Goal: Task Accomplishment & Management: Manage account settings

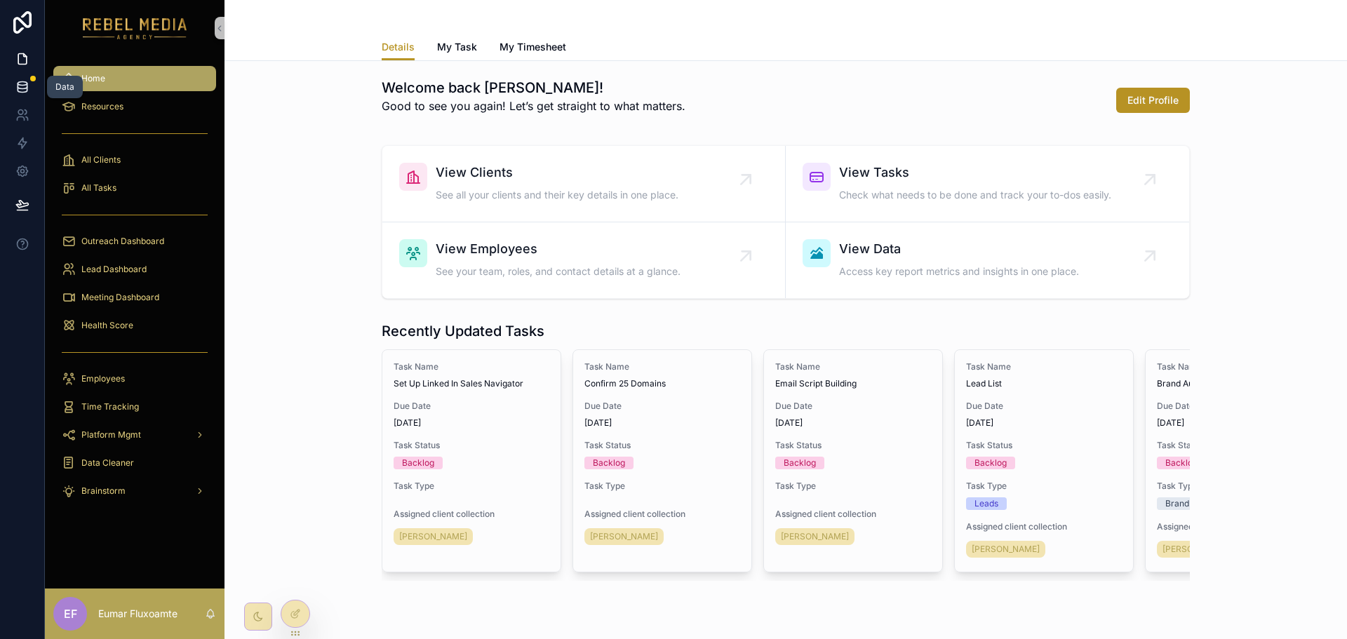
click at [13, 74] on link at bounding box center [22, 87] width 44 height 28
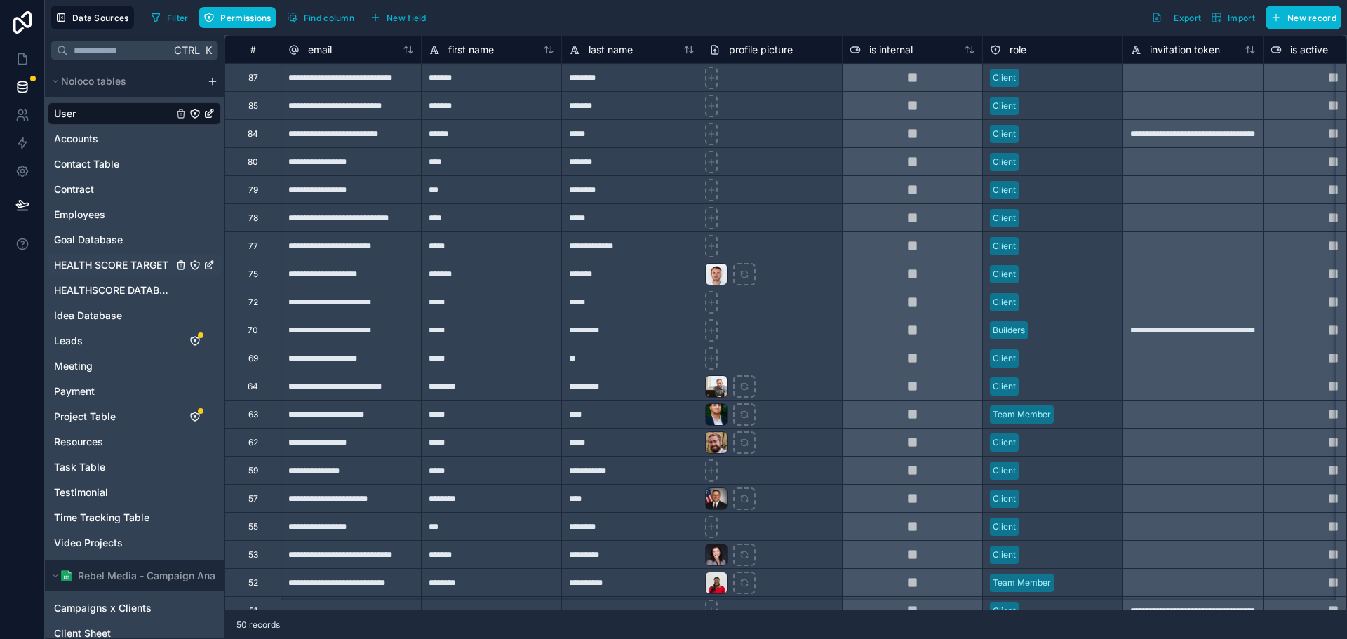
click at [113, 267] on span "HEALTH SCORE TARGET" at bounding box center [111, 265] width 114 height 14
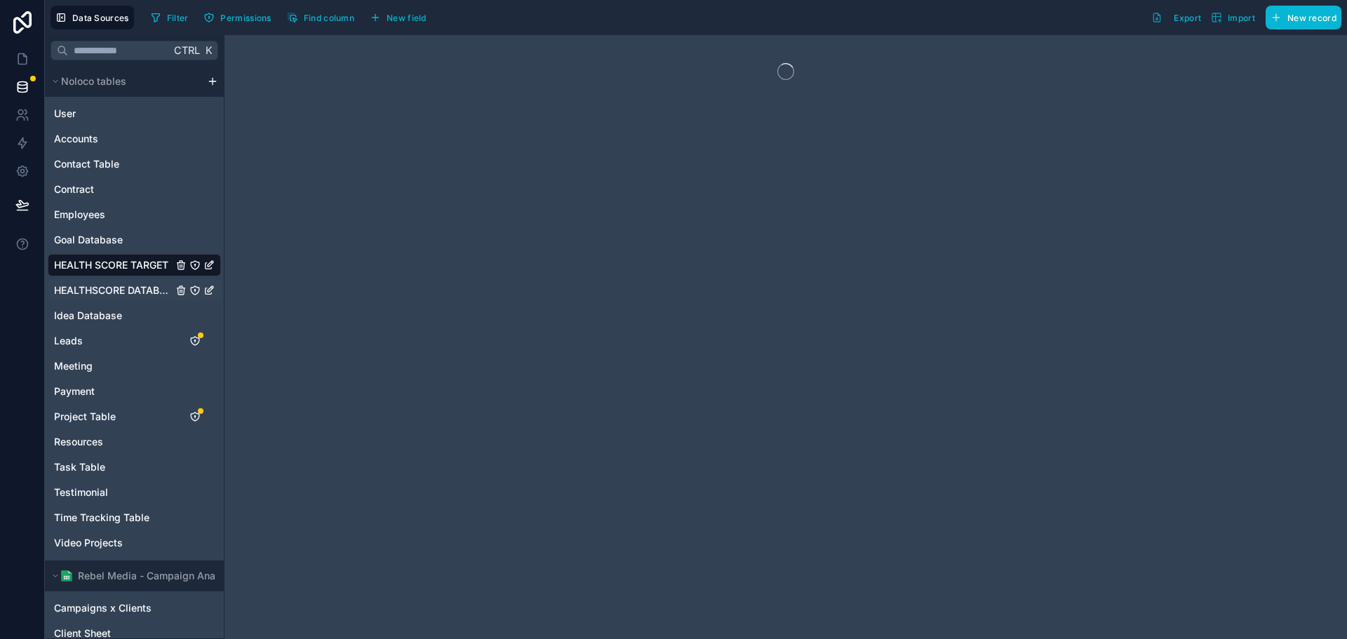
click at [121, 290] on span "HEALTHSCORE DATABASE" at bounding box center [113, 290] width 119 height 14
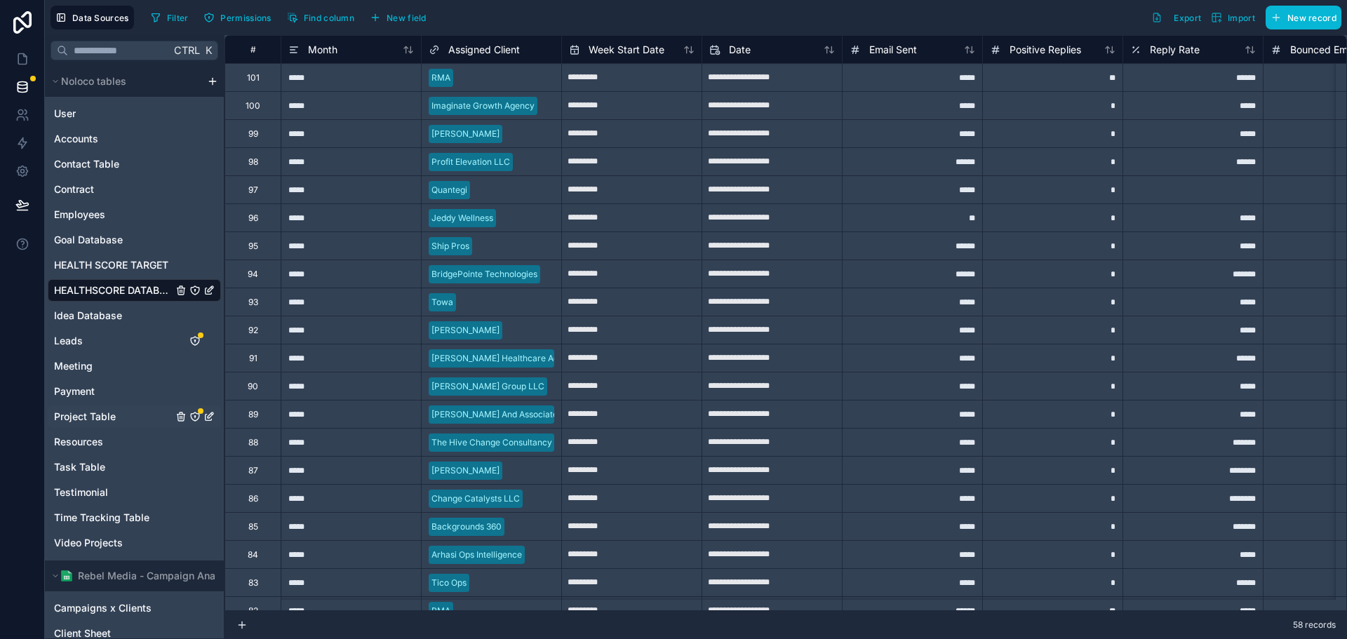
click at [115, 420] on span "Project Table" at bounding box center [85, 417] width 62 height 14
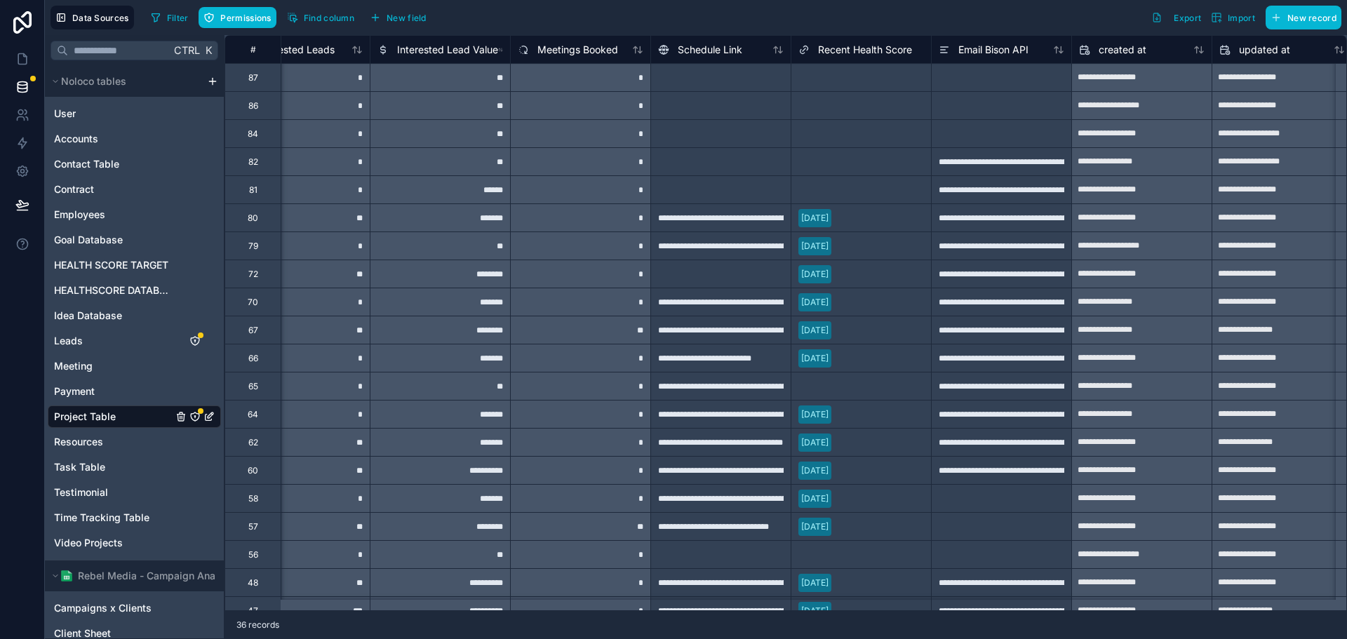
scroll to position [0, 9188]
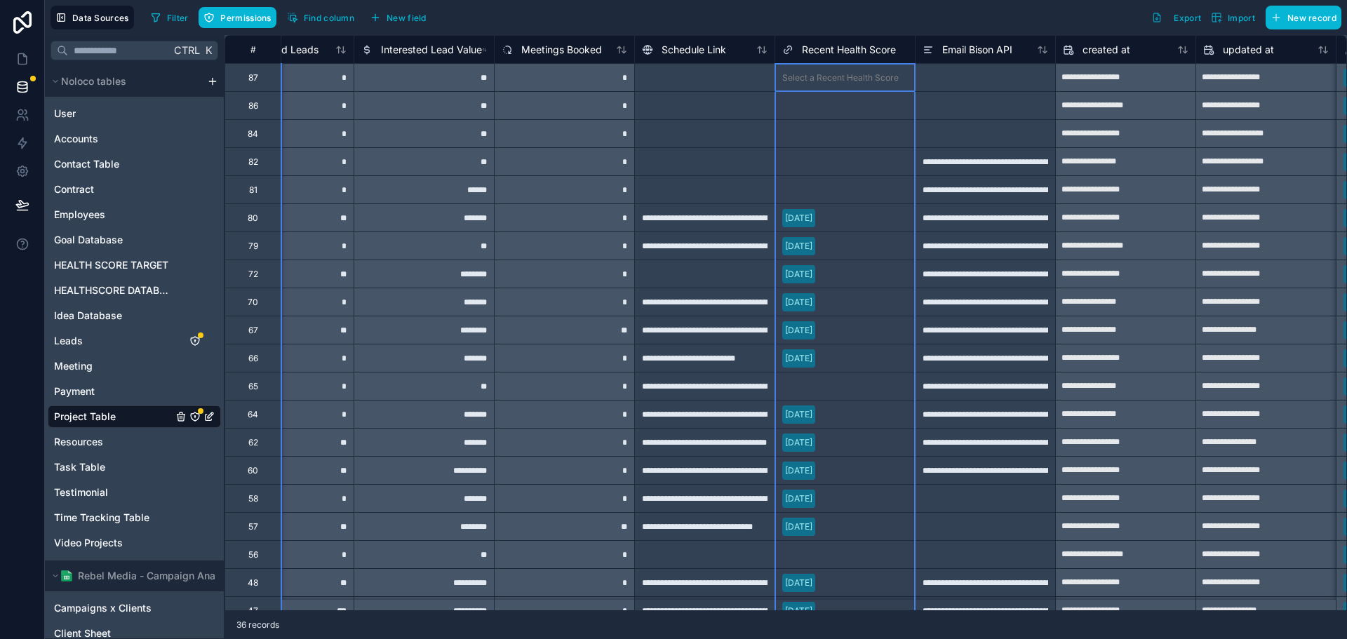
click at [823, 49] on span "Recent Health Score" at bounding box center [849, 50] width 94 height 14
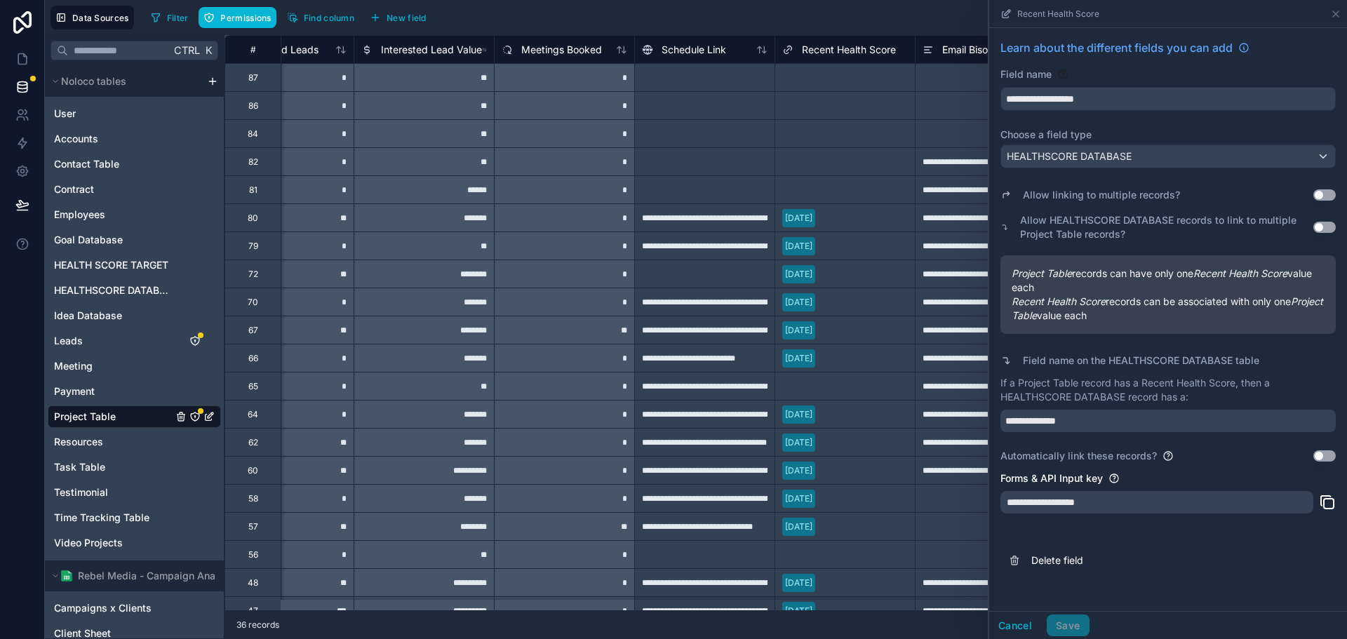
click at [882, 615] on div "36 records" at bounding box center [786, 625] width 1123 height 28
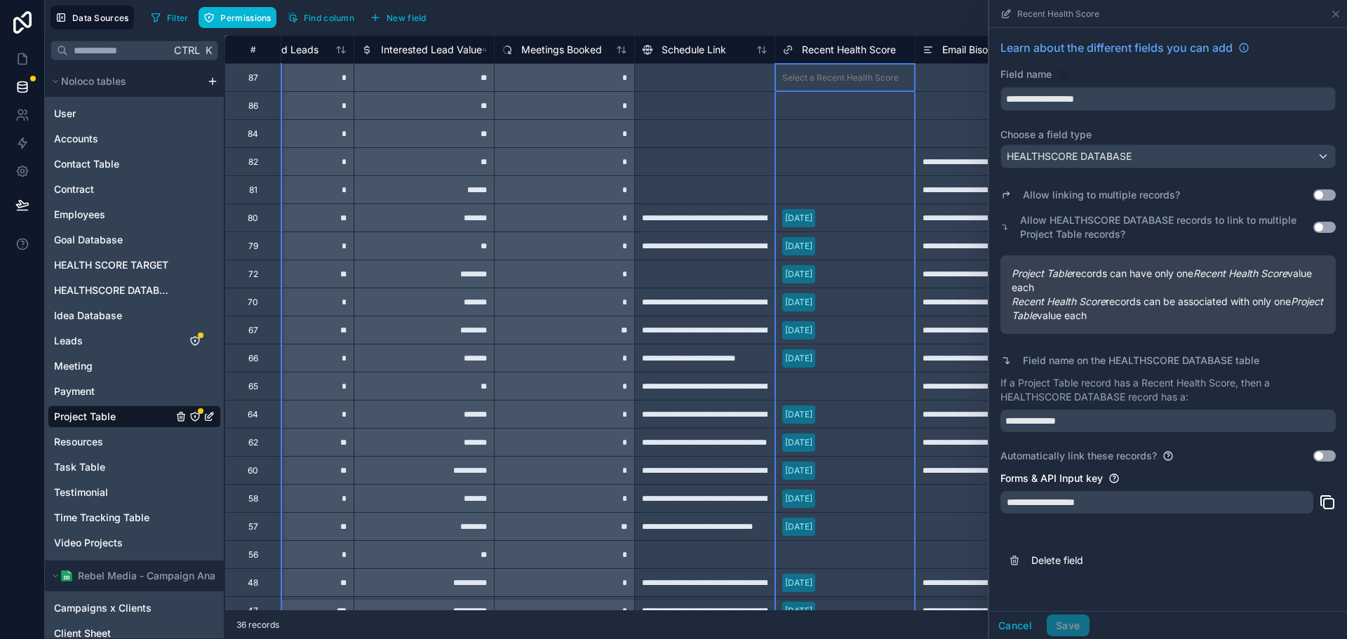
click at [838, 45] on span "Recent Health Score" at bounding box center [849, 50] width 94 height 14
click at [831, 45] on span "Recent Health Score" at bounding box center [849, 50] width 94 height 14
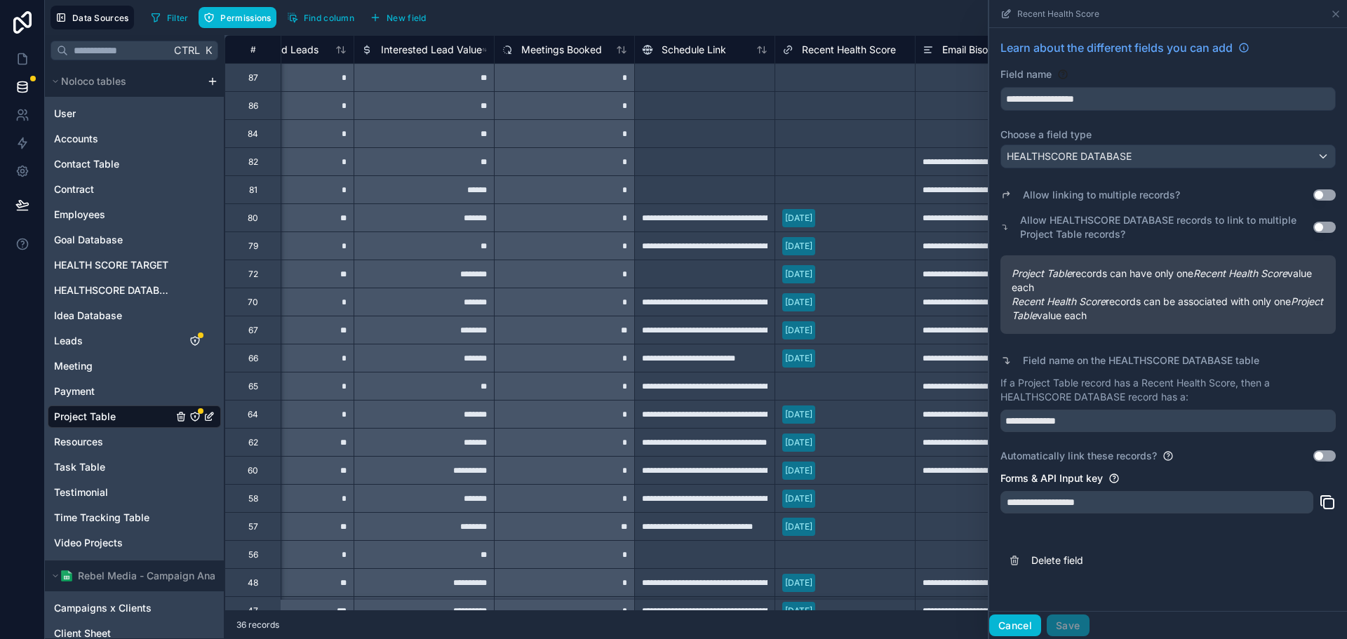
click at [1009, 617] on button "Cancel" at bounding box center [1015, 626] width 52 height 22
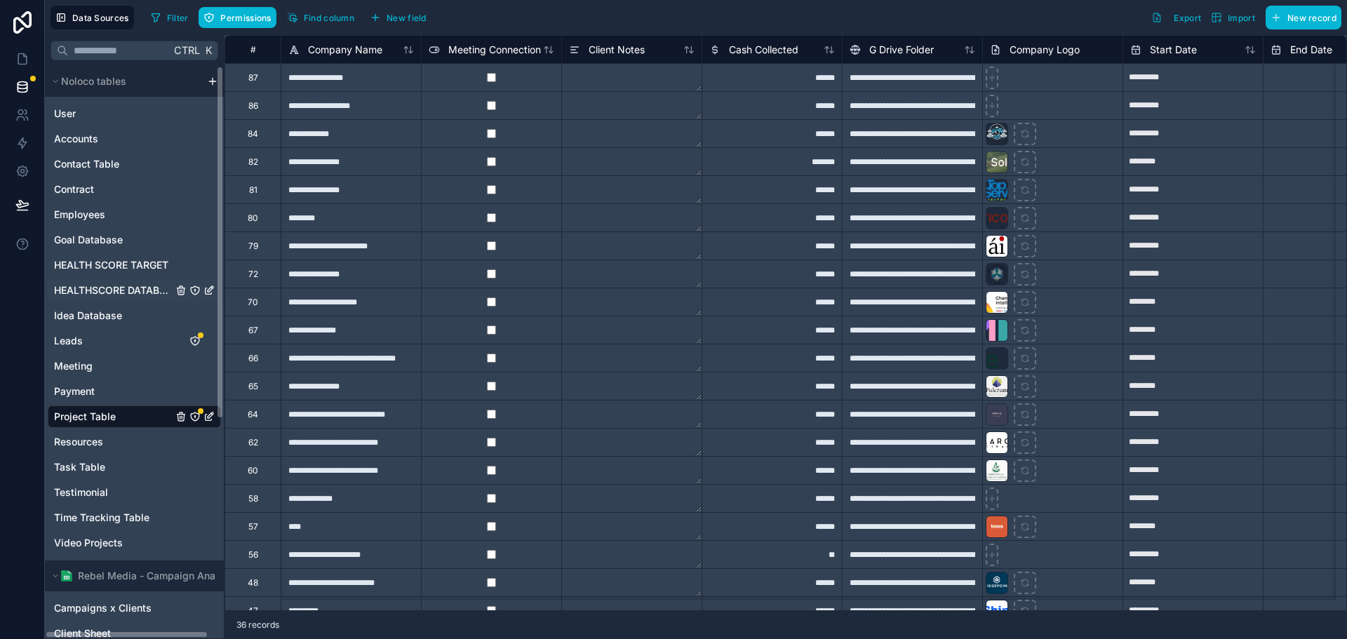
click at [121, 290] on span "HEALTHSCORE DATABASE" at bounding box center [113, 290] width 119 height 14
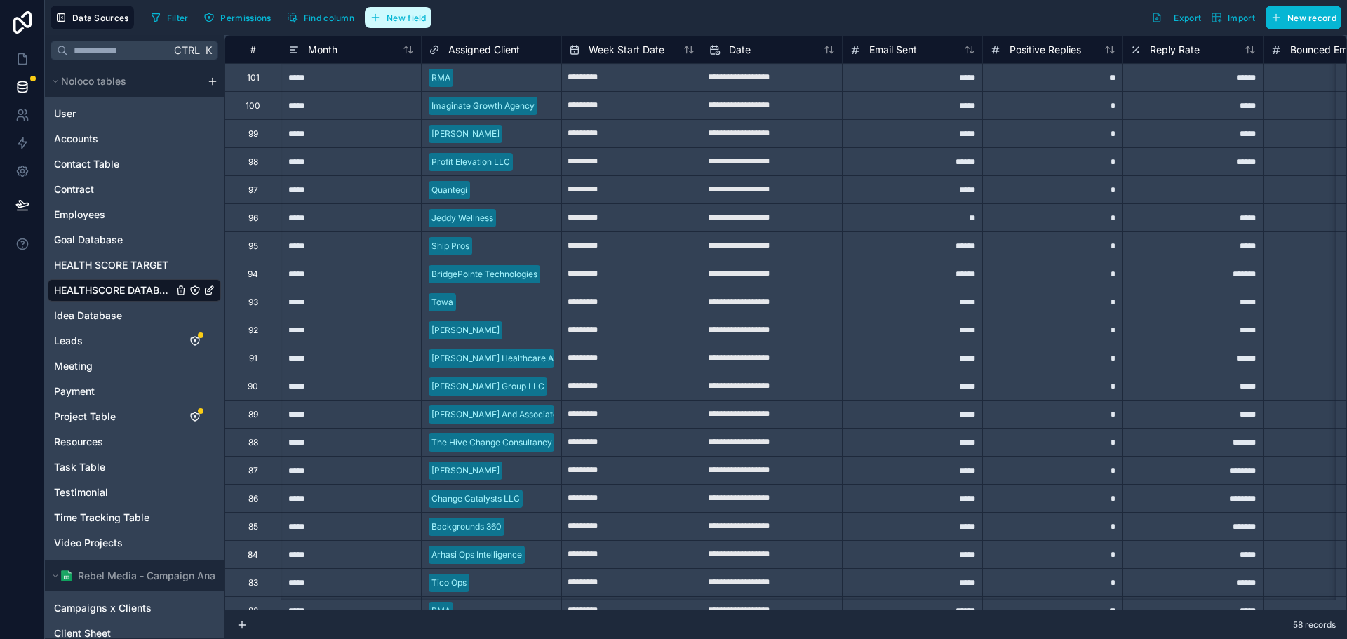
click at [401, 19] on span "New field" at bounding box center [407, 18] width 40 height 11
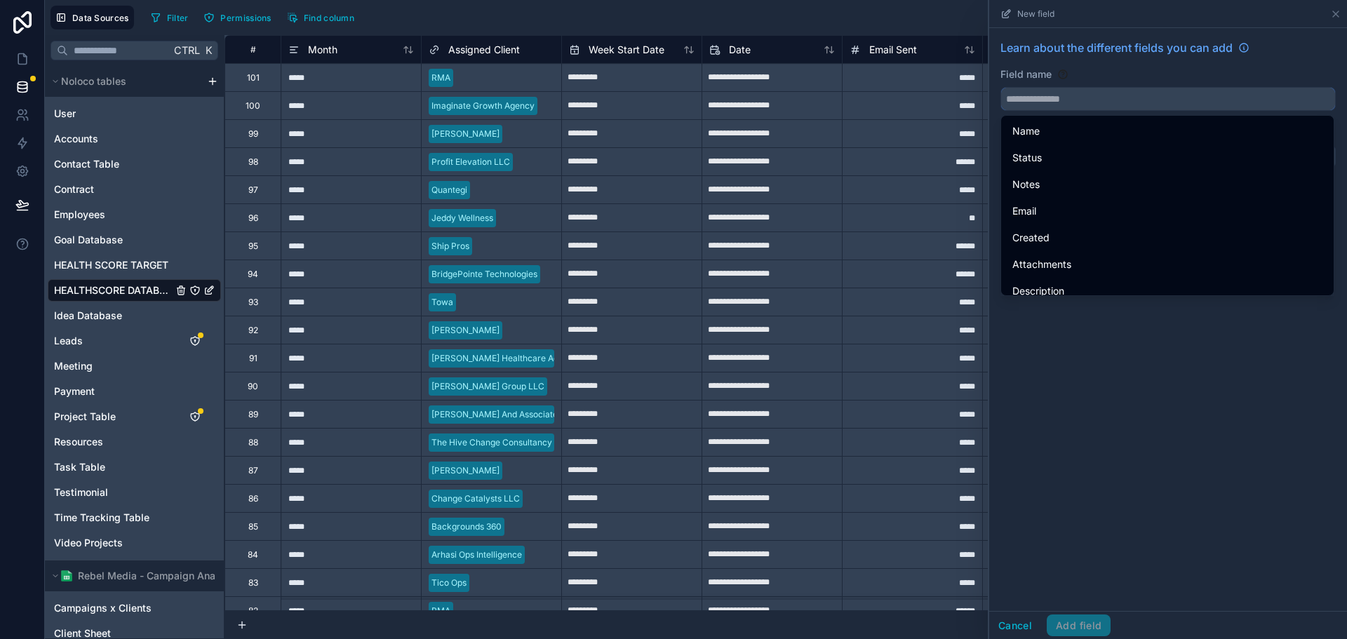
click at [1052, 108] on input "text" at bounding box center [1168, 99] width 334 height 22
paste input "**********"
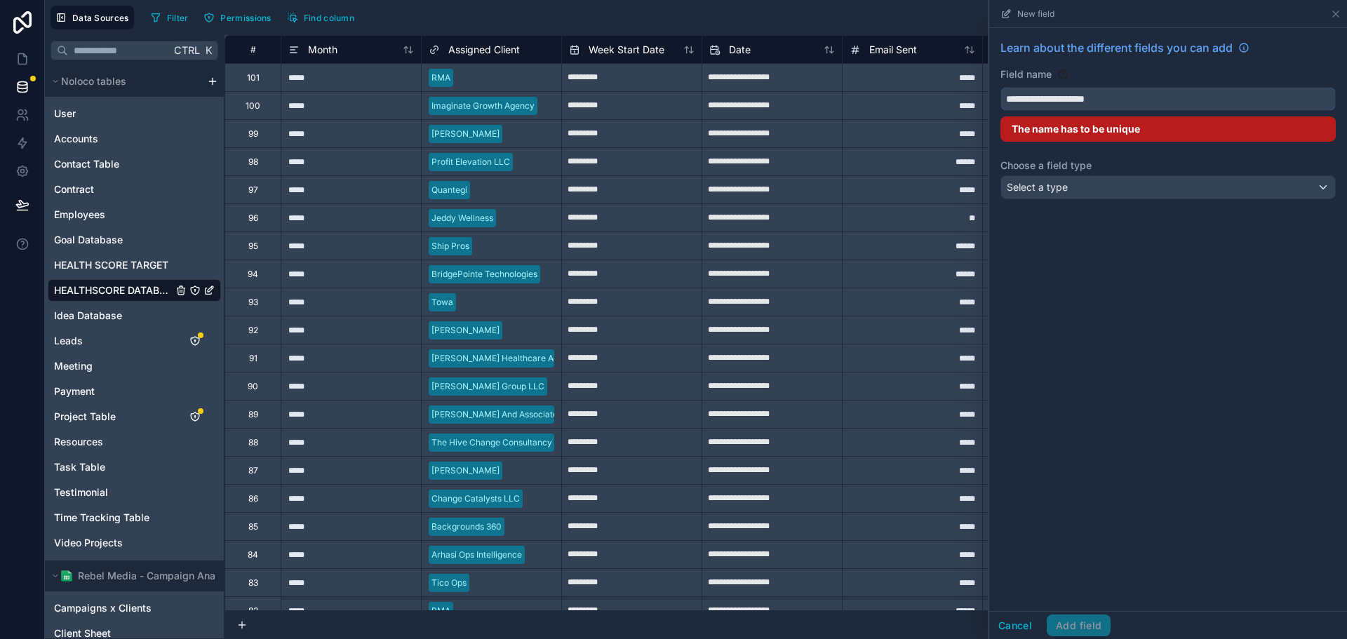
type input "**********"
drag, startPoint x: 1061, startPoint y: 358, endPoint x: 1071, endPoint y: 210, distance: 147.7
click at [1064, 351] on div "**********" at bounding box center [1168, 319] width 358 height 583
click at [1079, 183] on div "Select a type" at bounding box center [1168, 187] width 334 height 22
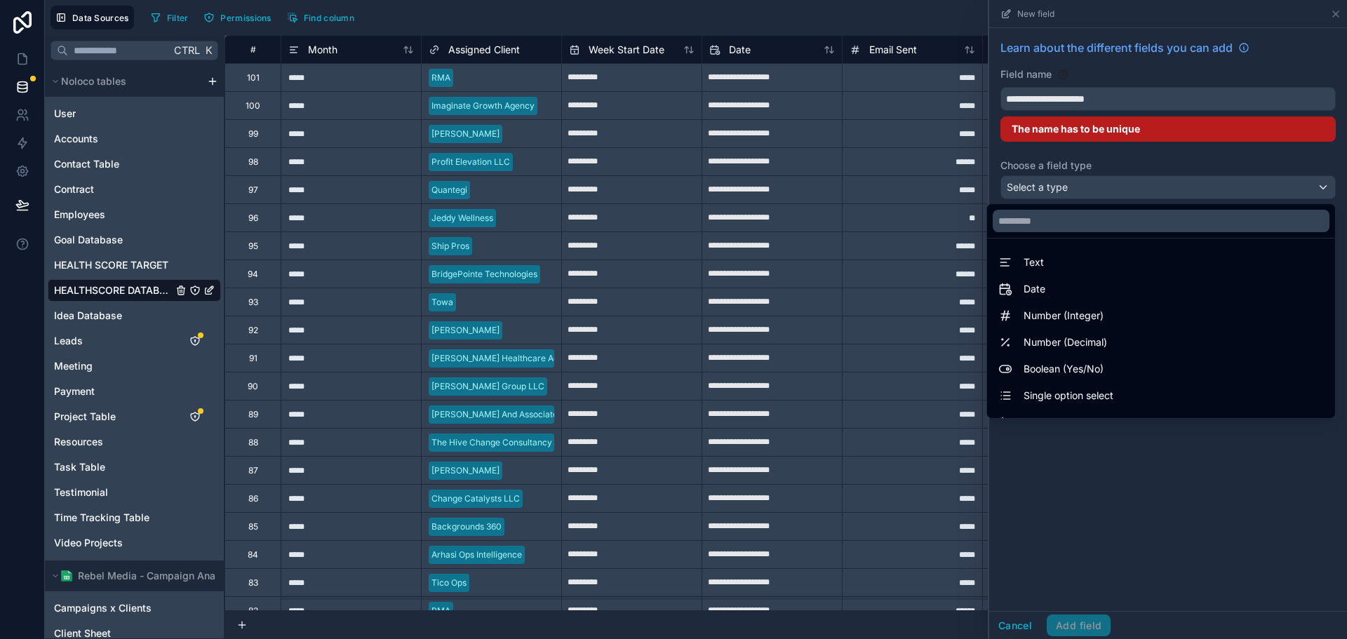
click at [1157, 156] on div at bounding box center [1168, 319] width 358 height 639
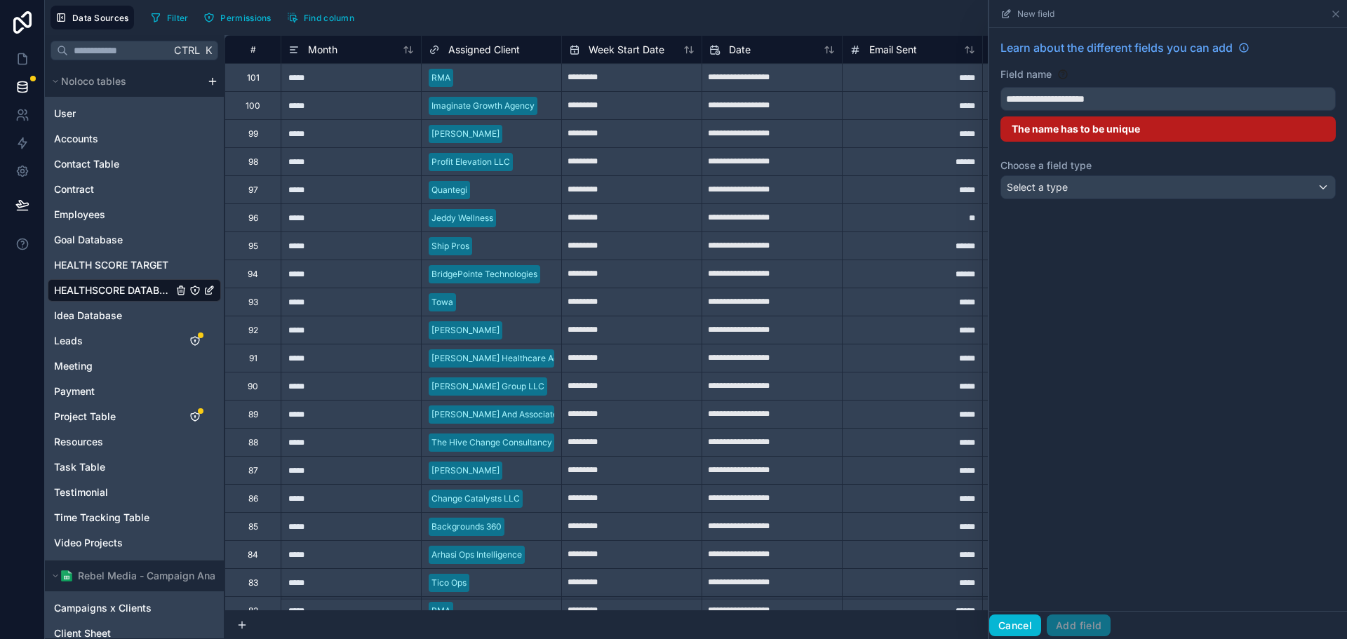
click at [1017, 626] on button "Cancel" at bounding box center [1015, 626] width 52 height 22
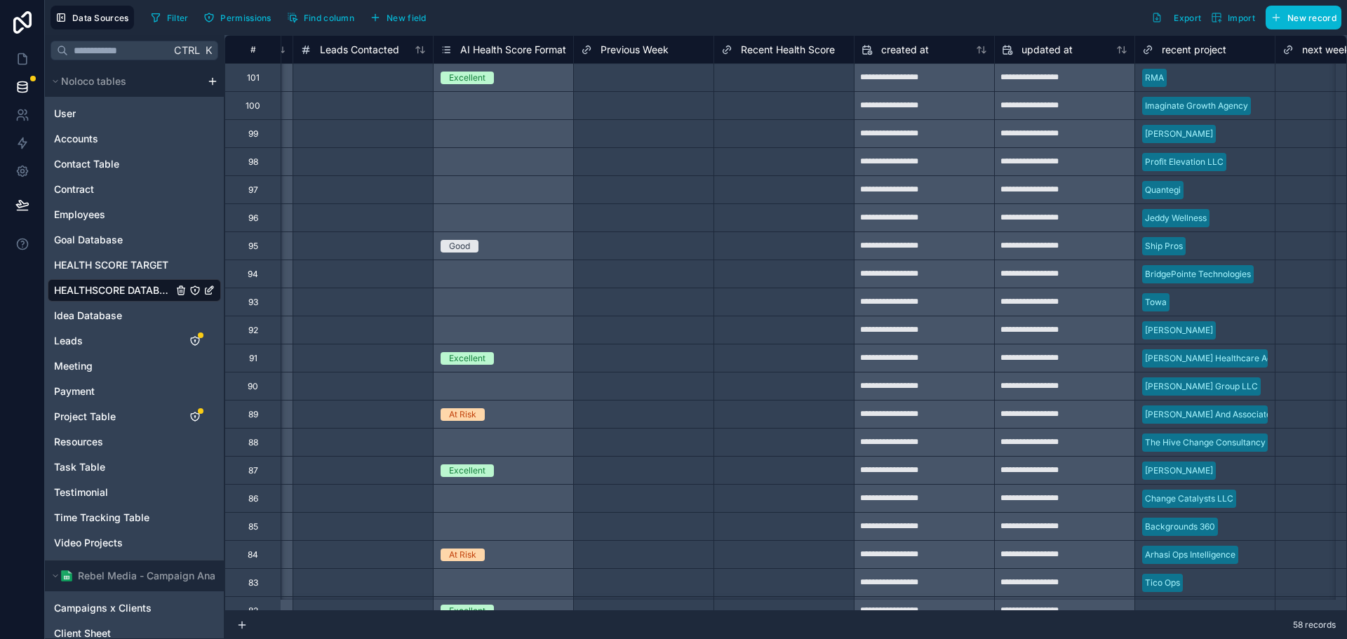
scroll to position [0, 5333]
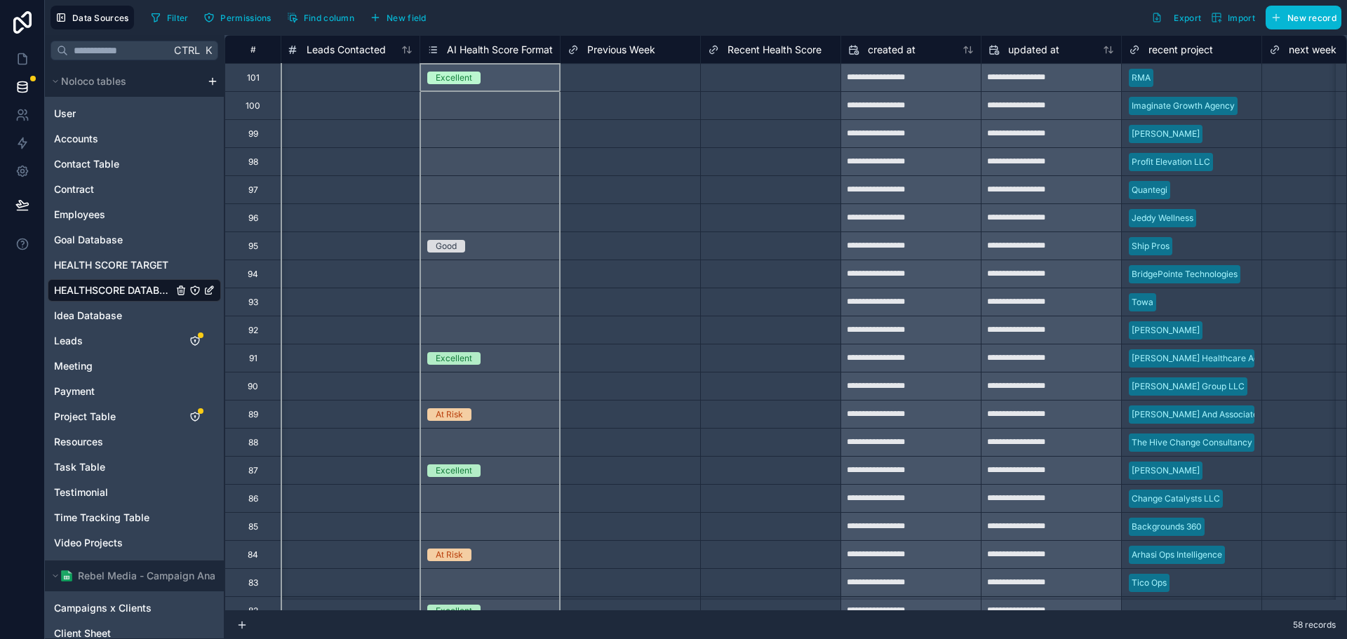
click at [502, 48] on span "AI Health Score Format" at bounding box center [500, 50] width 106 height 14
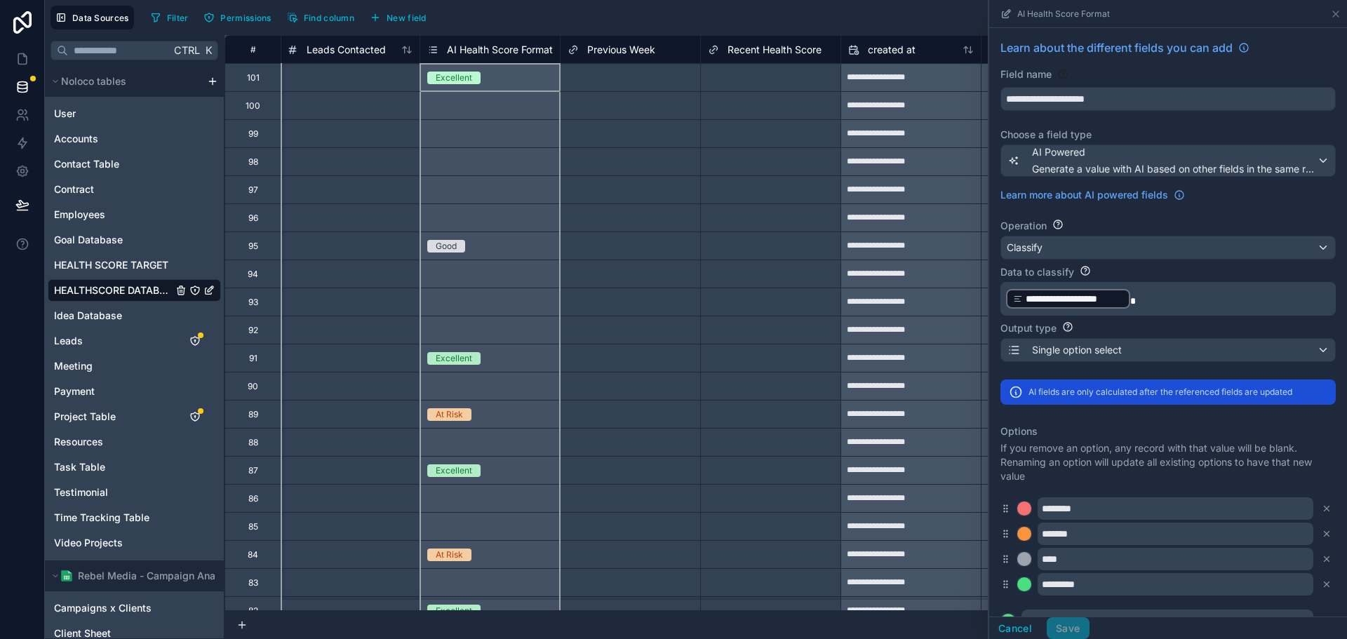
scroll to position [204, 0]
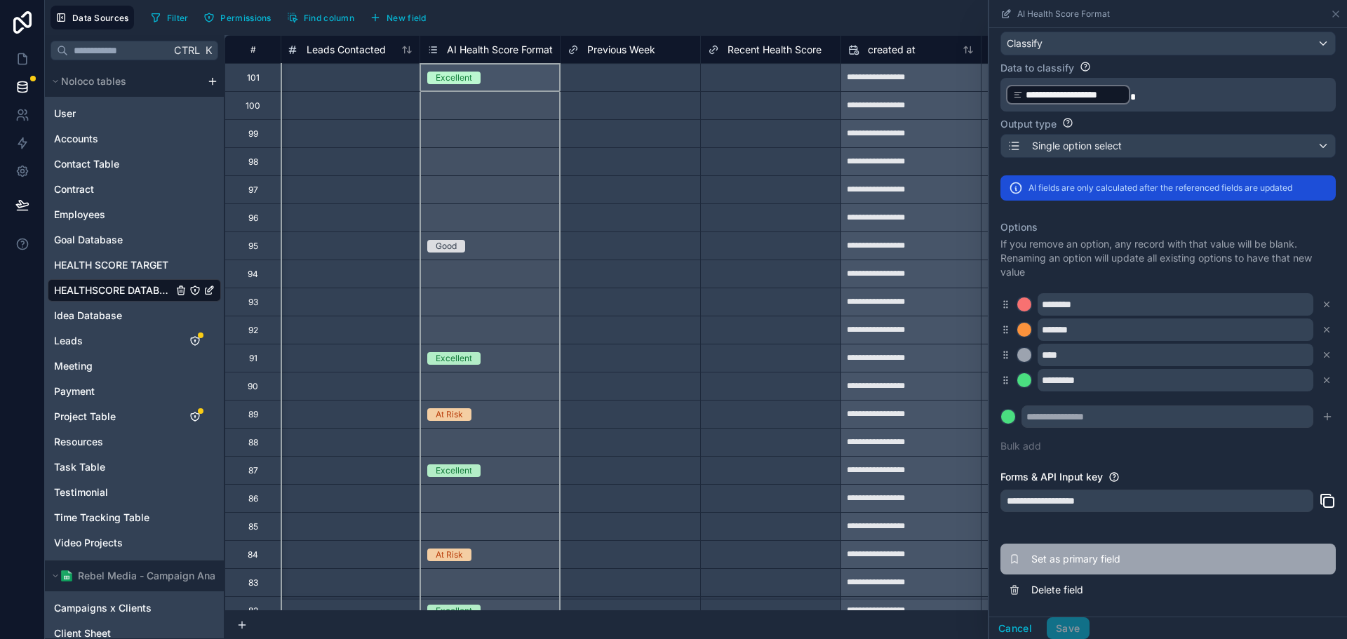
click at [1098, 554] on span "Set as primary field" at bounding box center [1132, 559] width 202 height 14
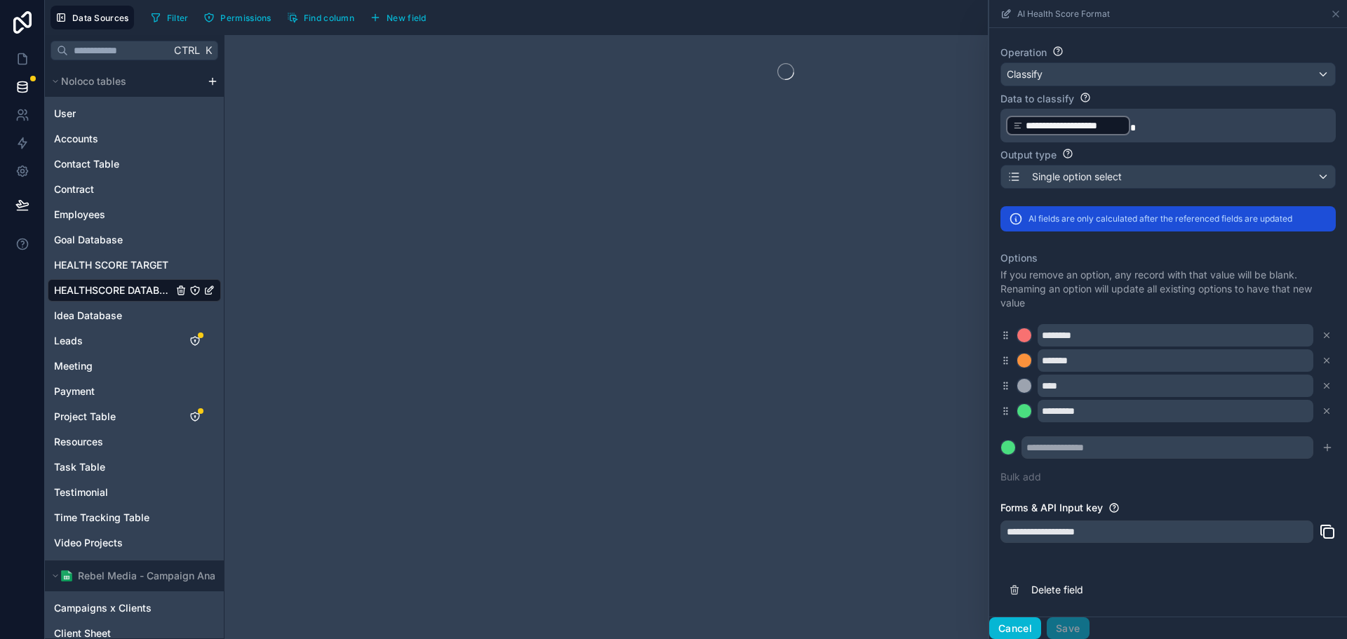
scroll to position [173, 0]
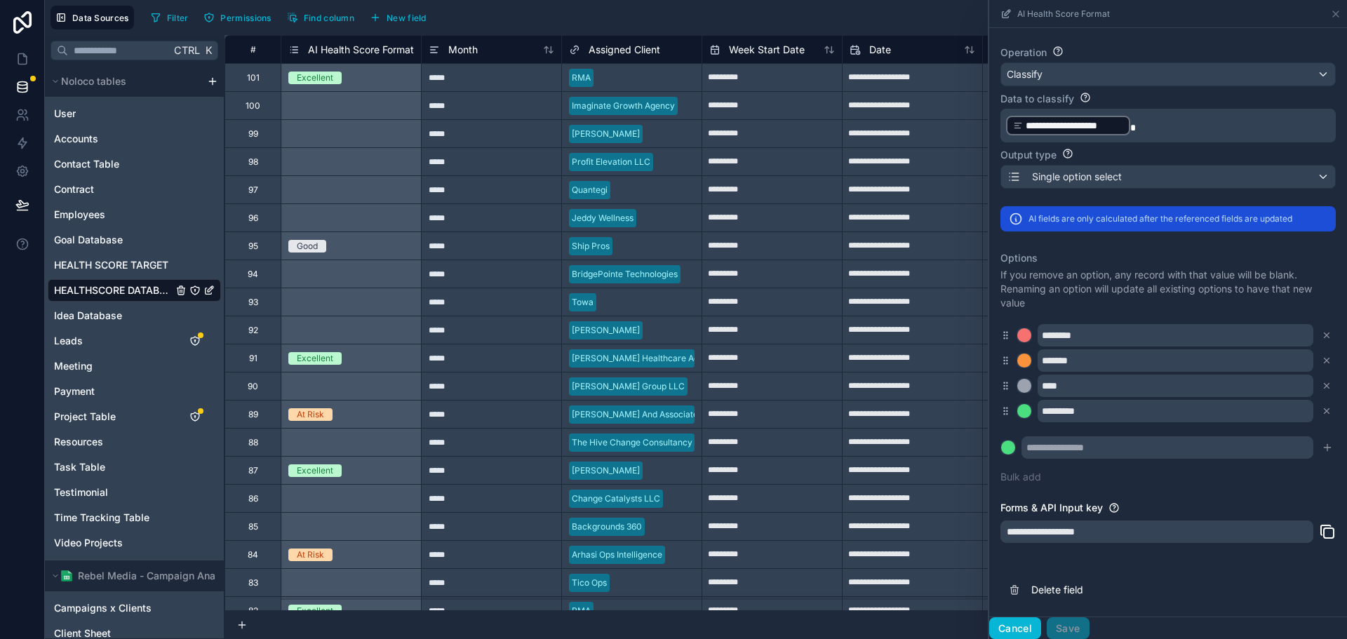
click at [1019, 629] on button "Cancel" at bounding box center [1015, 628] width 52 height 22
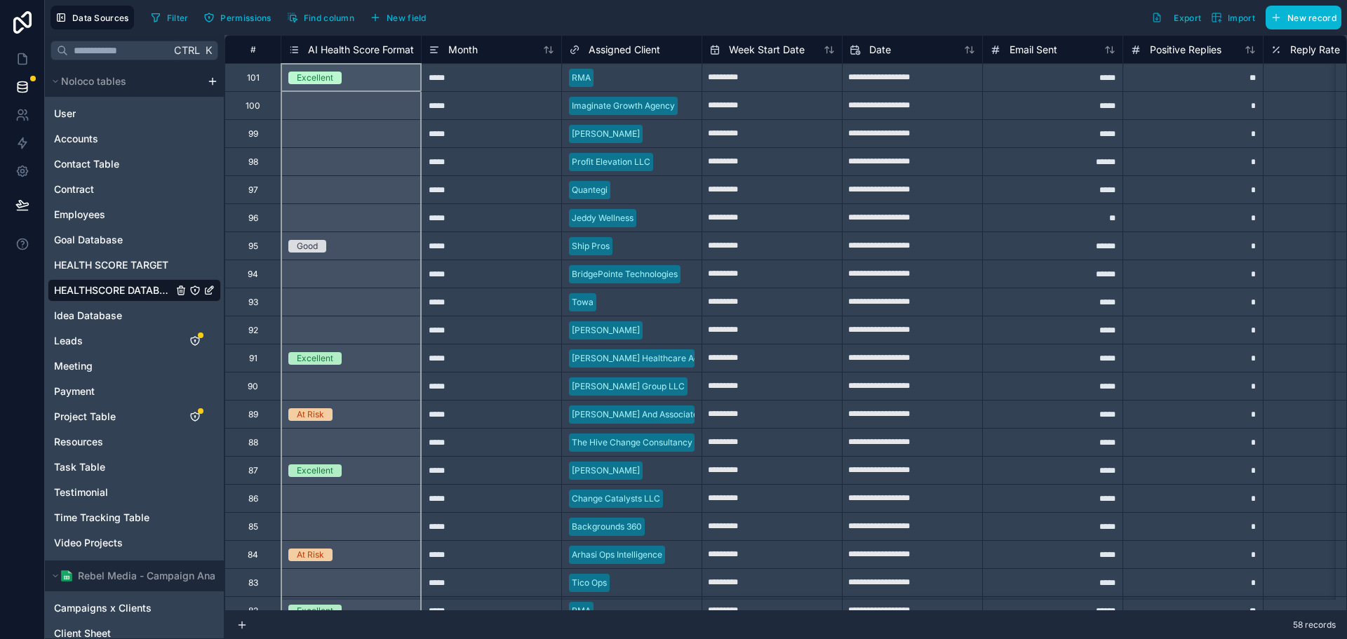
click at [333, 48] on span "AI Health Score Format" at bounding box center [361, 50] width 106 height 14
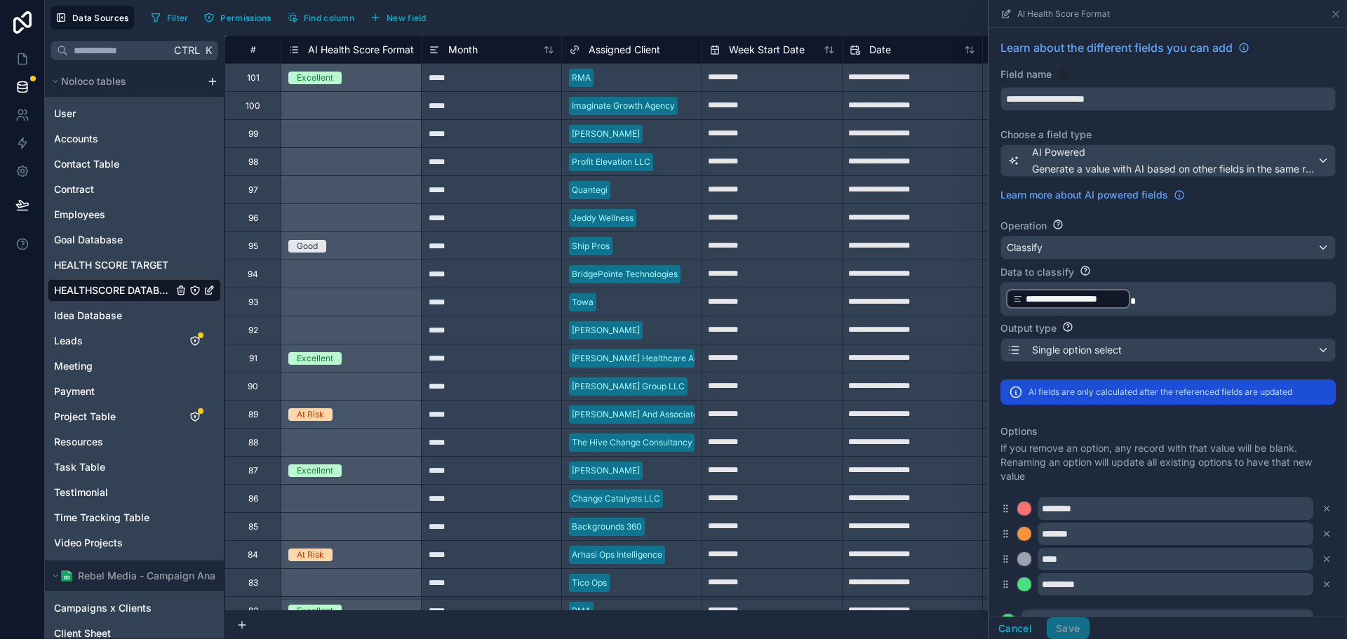
click at [1172, 291] on p "**********" at bounding box center [1166, 299] width 321 height 22
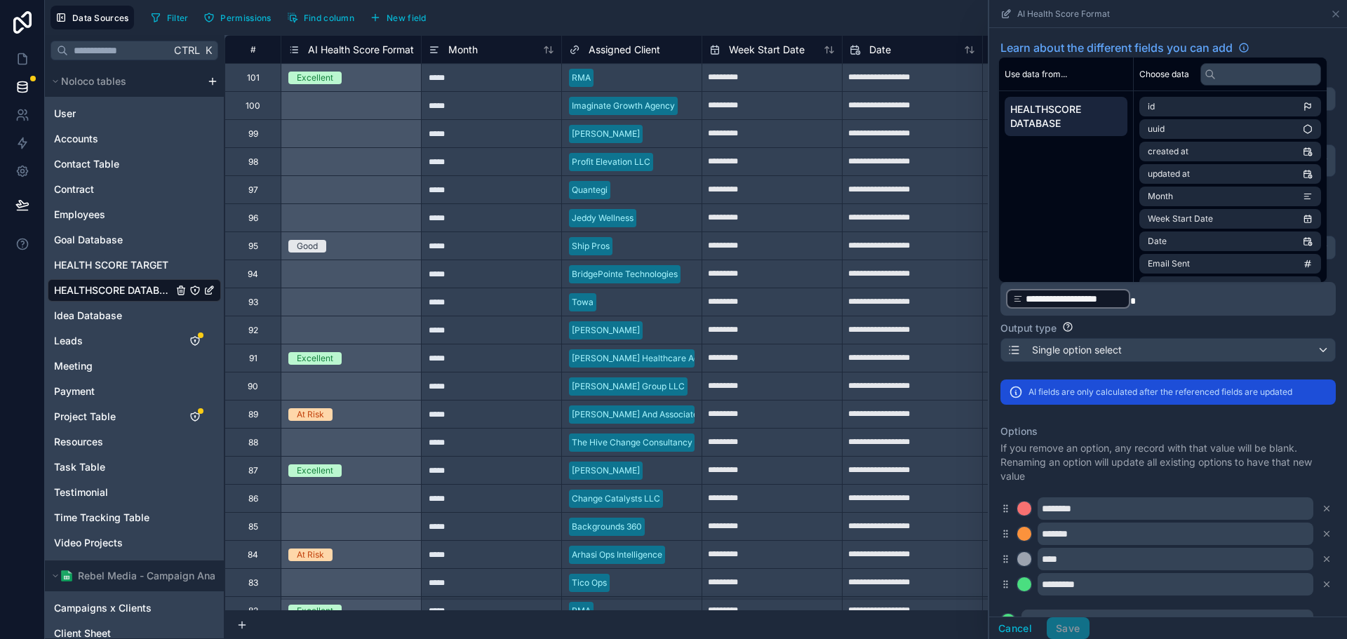
click at [1172, 332] on div "Output type" at bounding box center [1167, 328] width 335 height 14
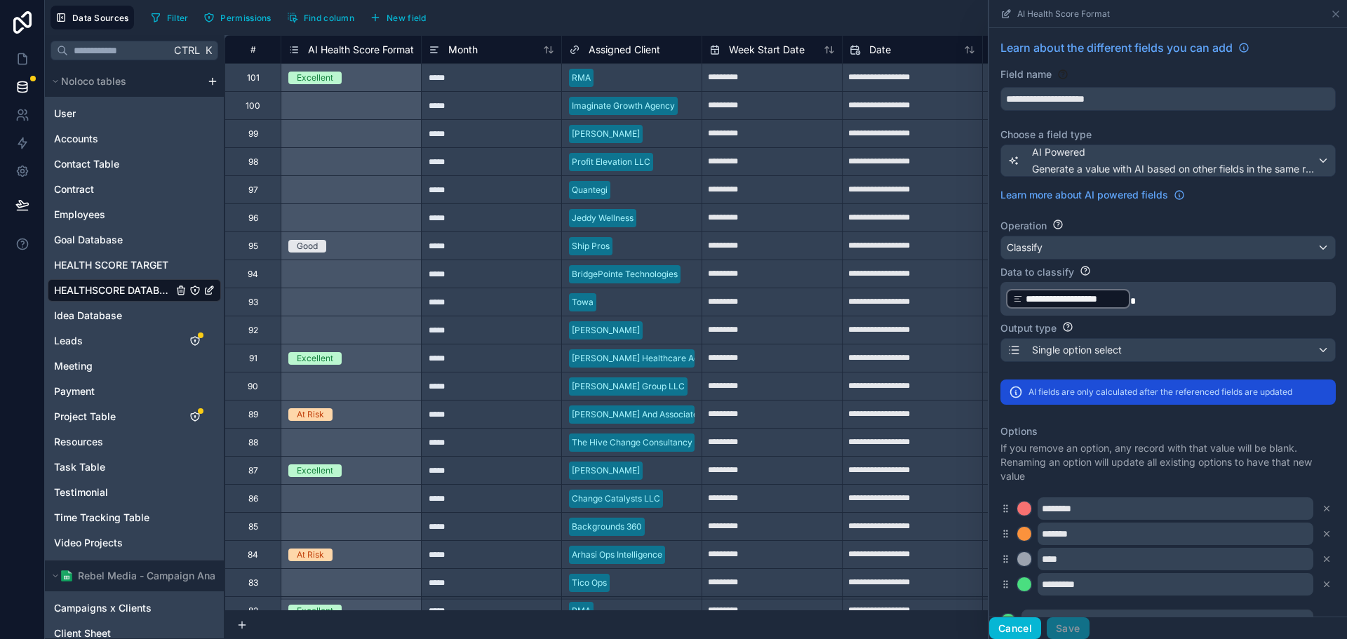
click at [1007, 624] on button "Cancel" at bounding box center [1015, 628] width 52 height 22
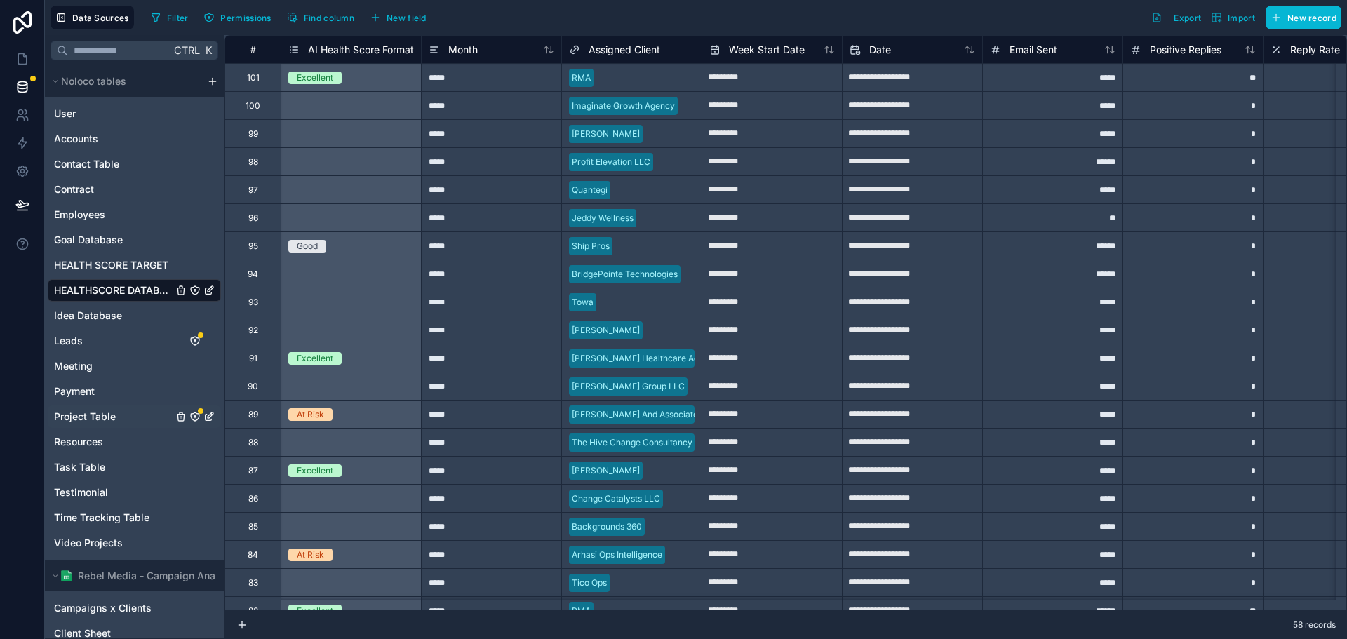
click at [102, 413] on span "Project Table" at bounding box center [85, 417] width 62 height 14
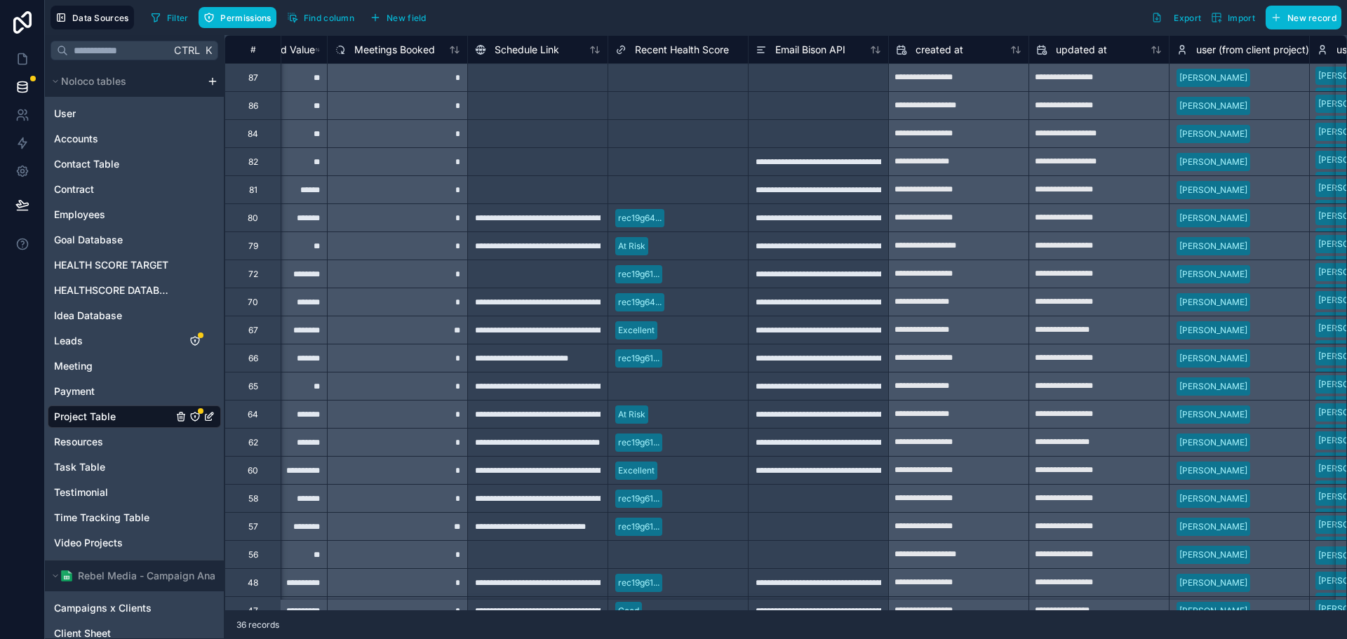
scroll to position [0, 9409]
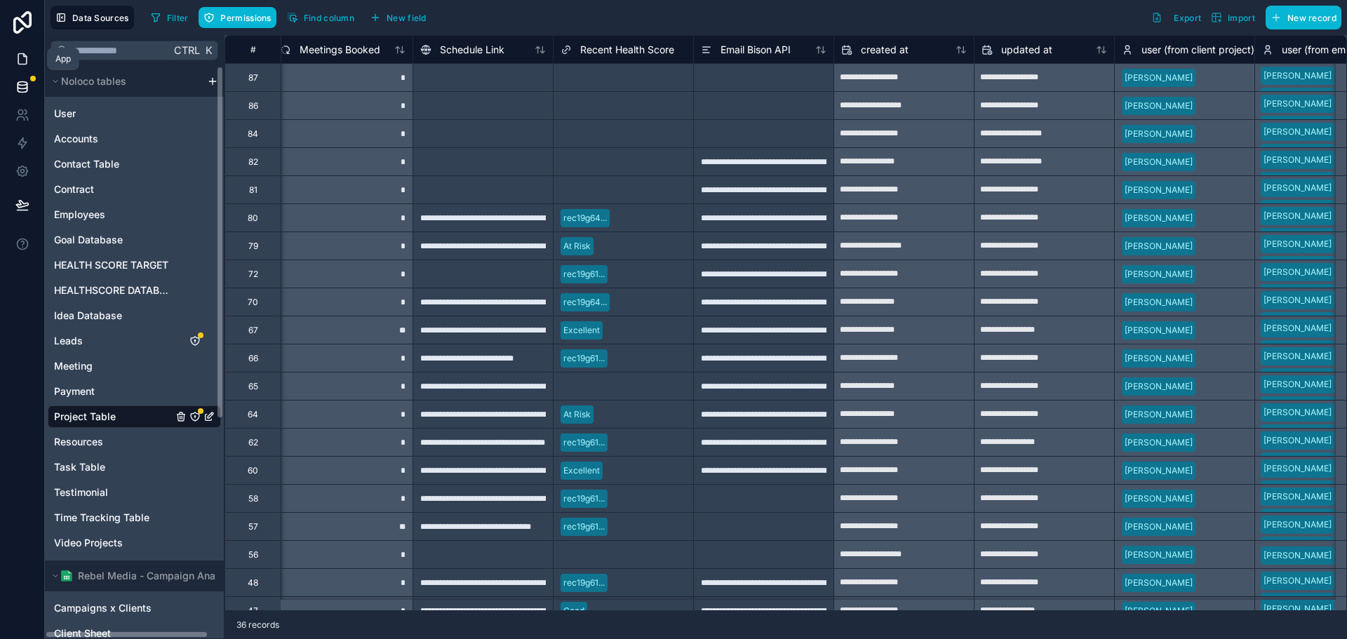
click at [25, 60] on icon at bounding box center [22, 59] width 14 height 14
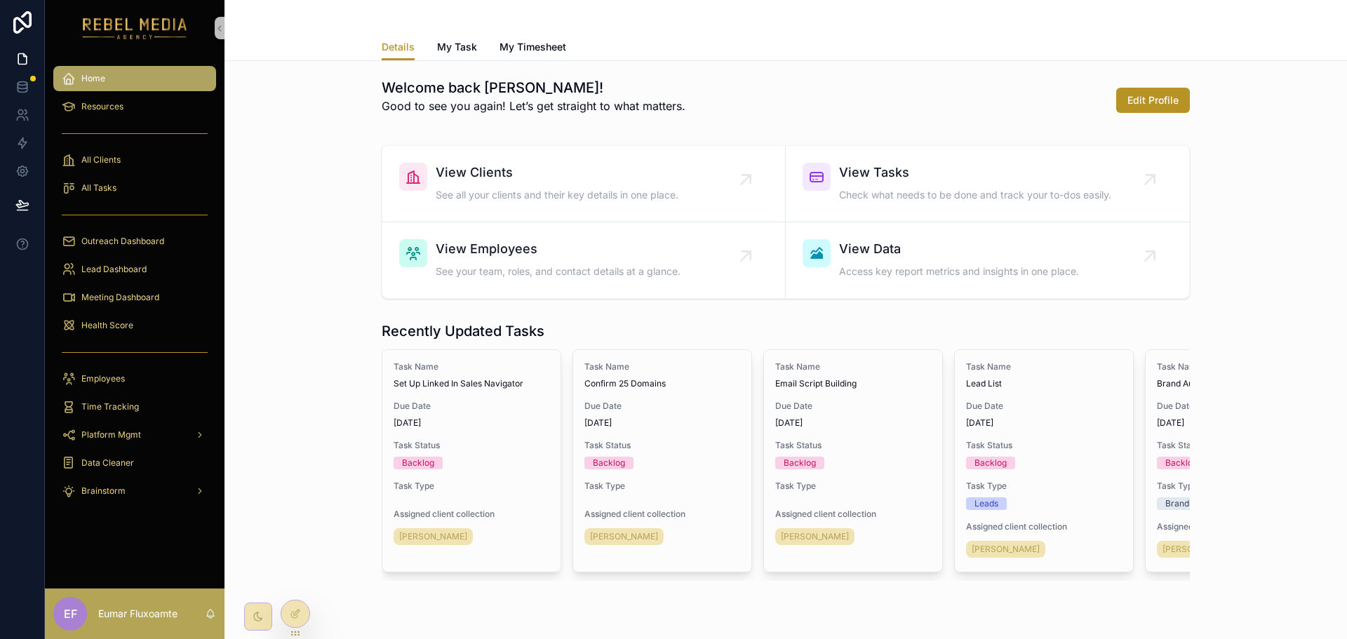
click at [149, 146] on div "All Clients" at bounding box center [135, 160] width 180 height 28
click at [141, 156] on div "All Clients" at bounding box center [135, 160] width 146 height 22
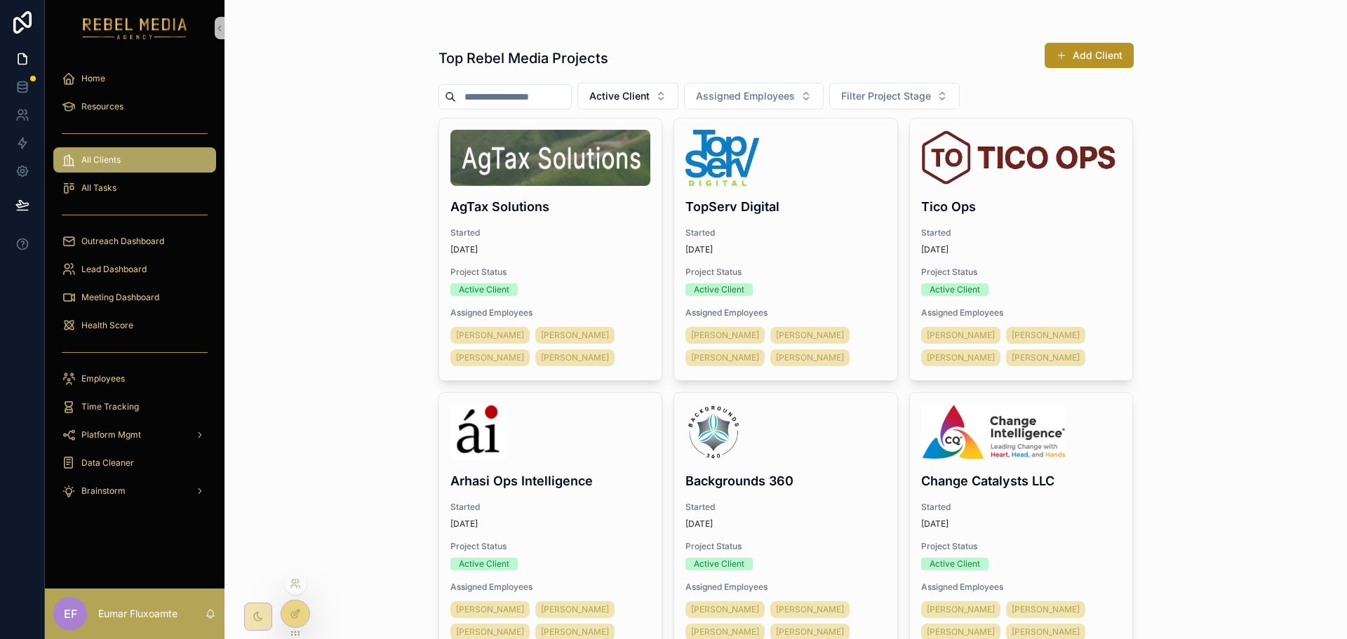
click at [298, 614] on icon at bounding box center [295, 613] width 11 height 11
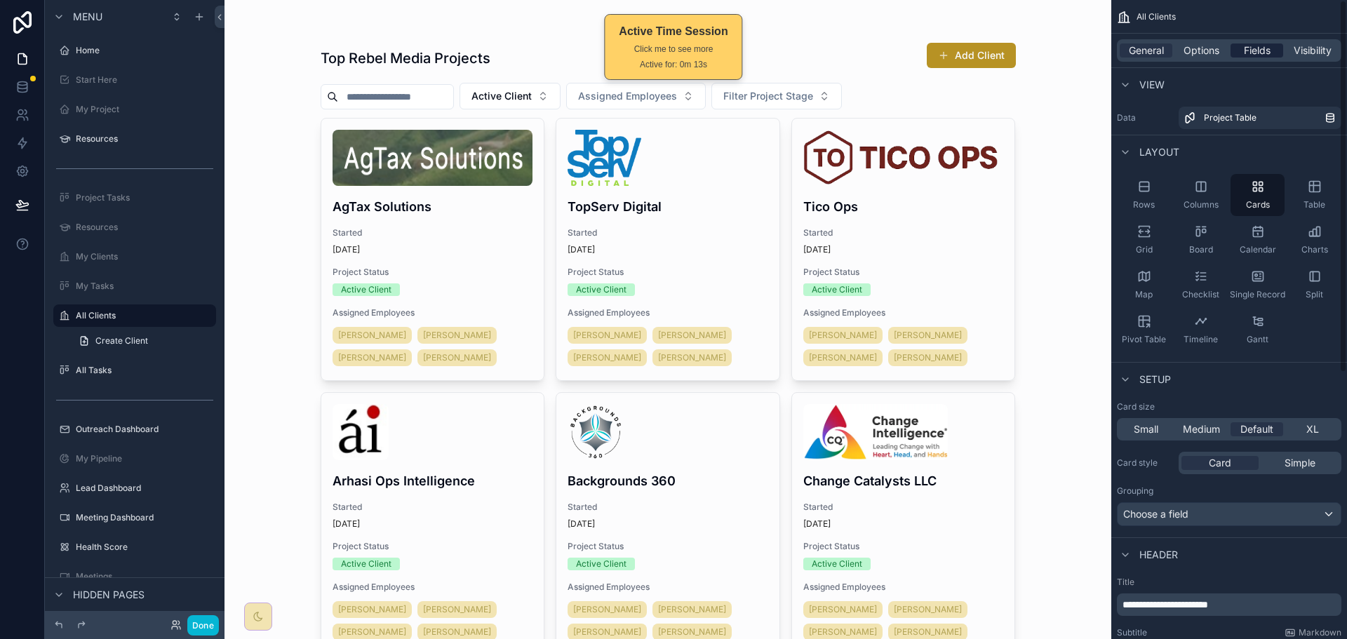
click at [1259, 48] on span "Fields" at bounding box center [1257, 50] width 27 height 14
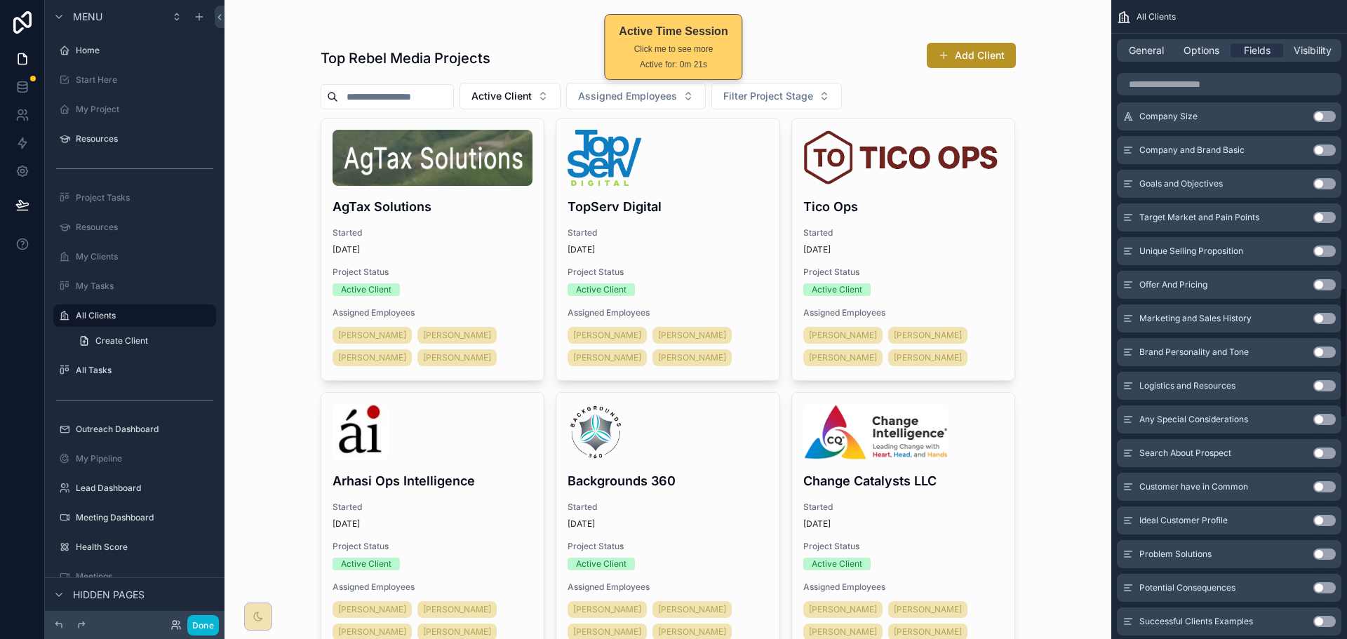
scroll to position [1473, 0]
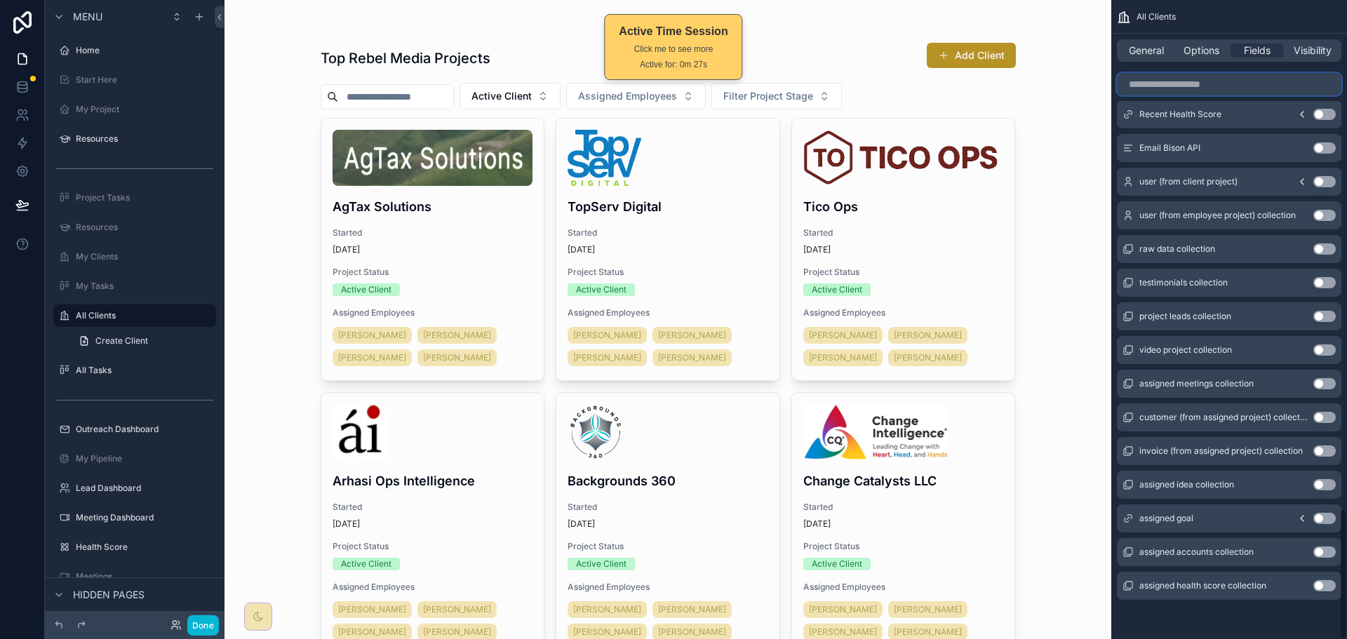
click at [1240, 88] on input "scrollable content" at bounding box center [1229, 84] width 225 height 22
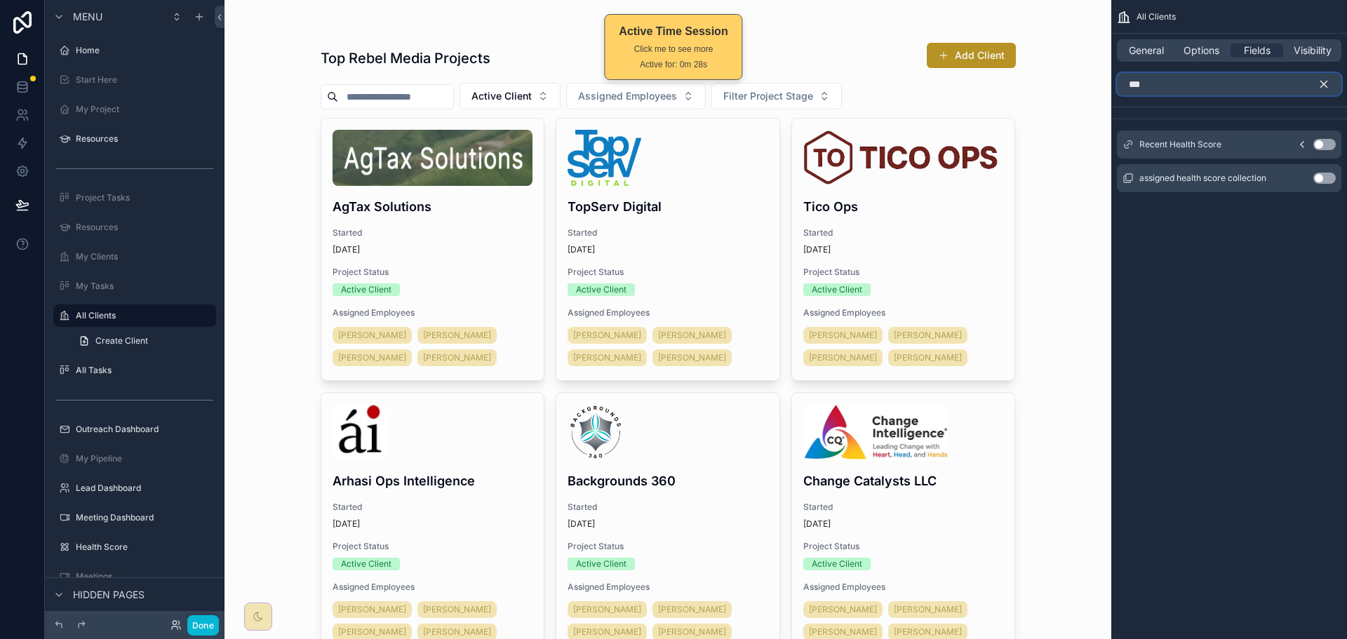
scroll to position [0, 0]
type input "****"
click at [1306, 146] on icon "scrollable content" at bounding box center [1301, 144] width 11 height 11
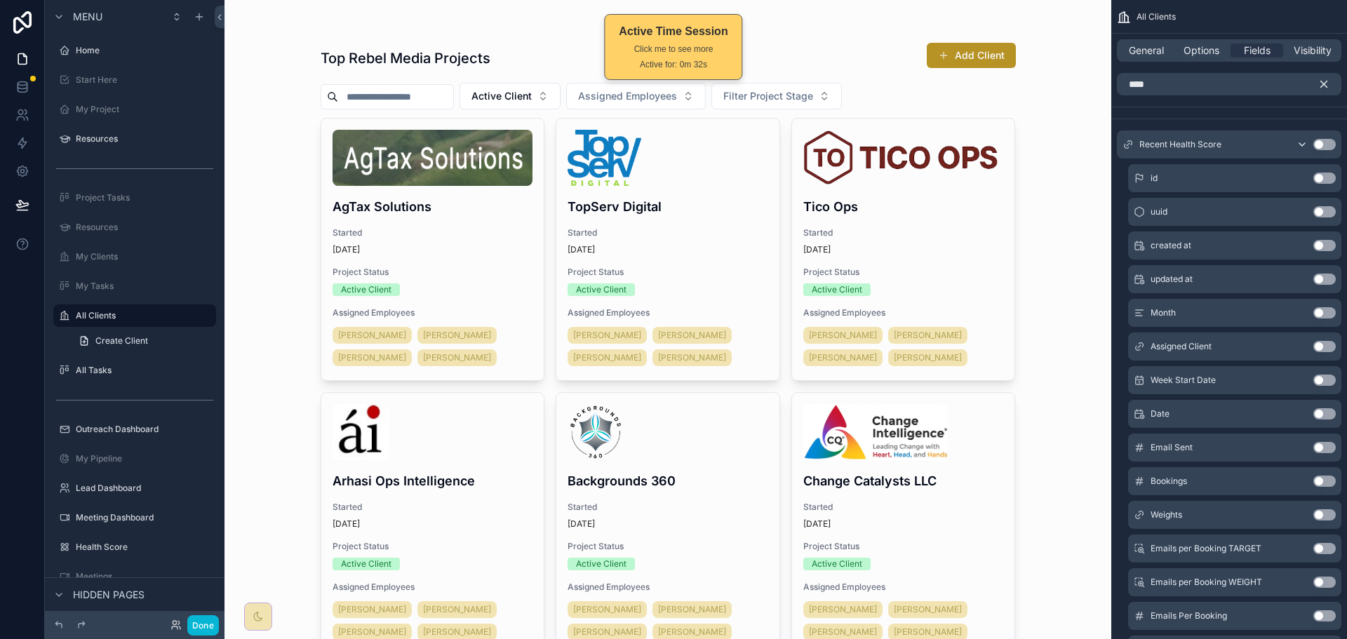
click at [1301, 144] on icon "scrollable content" at bounding box center [1301, 144] width 11 height 11
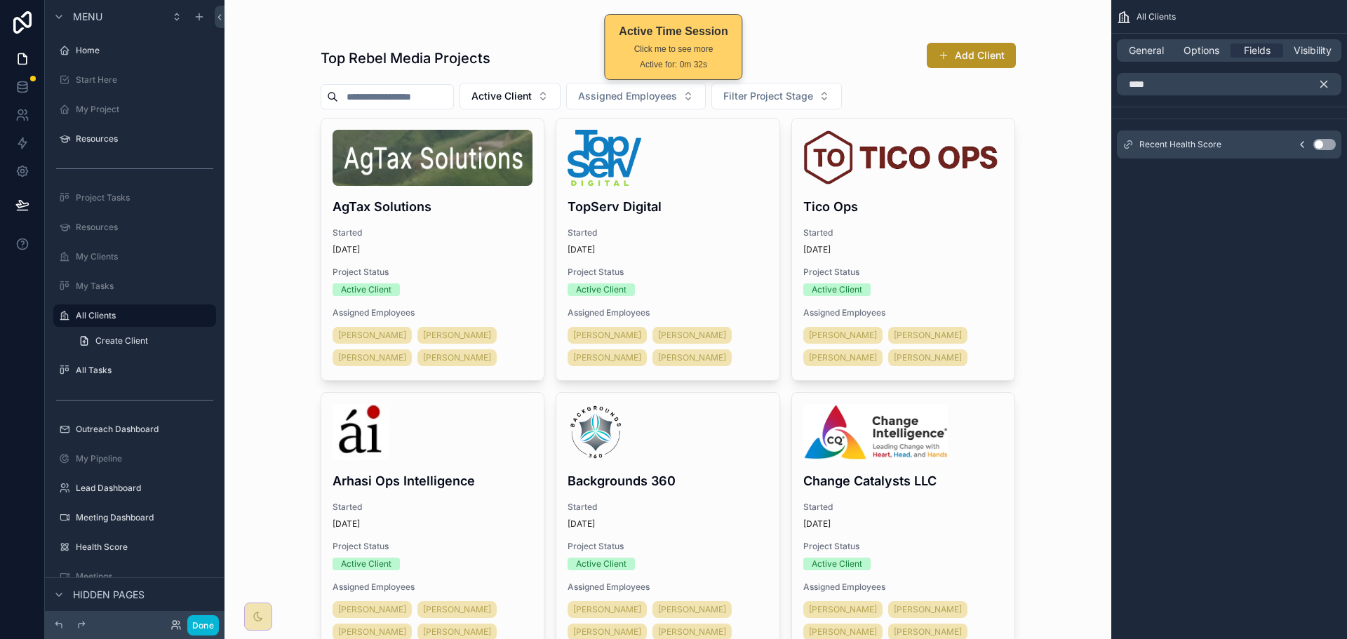
click at [1319, 144] on button "Use setting" at bounding box center [1324, 144] width 22 height 11
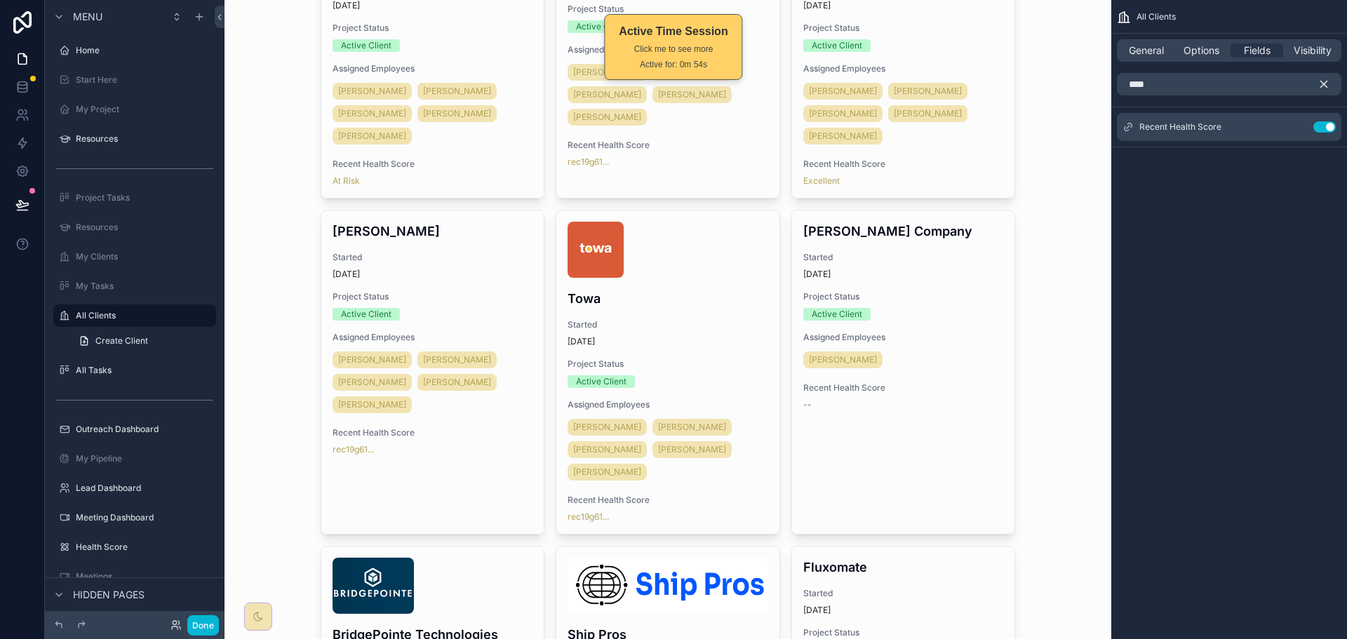
scroll to position [1263, 0]
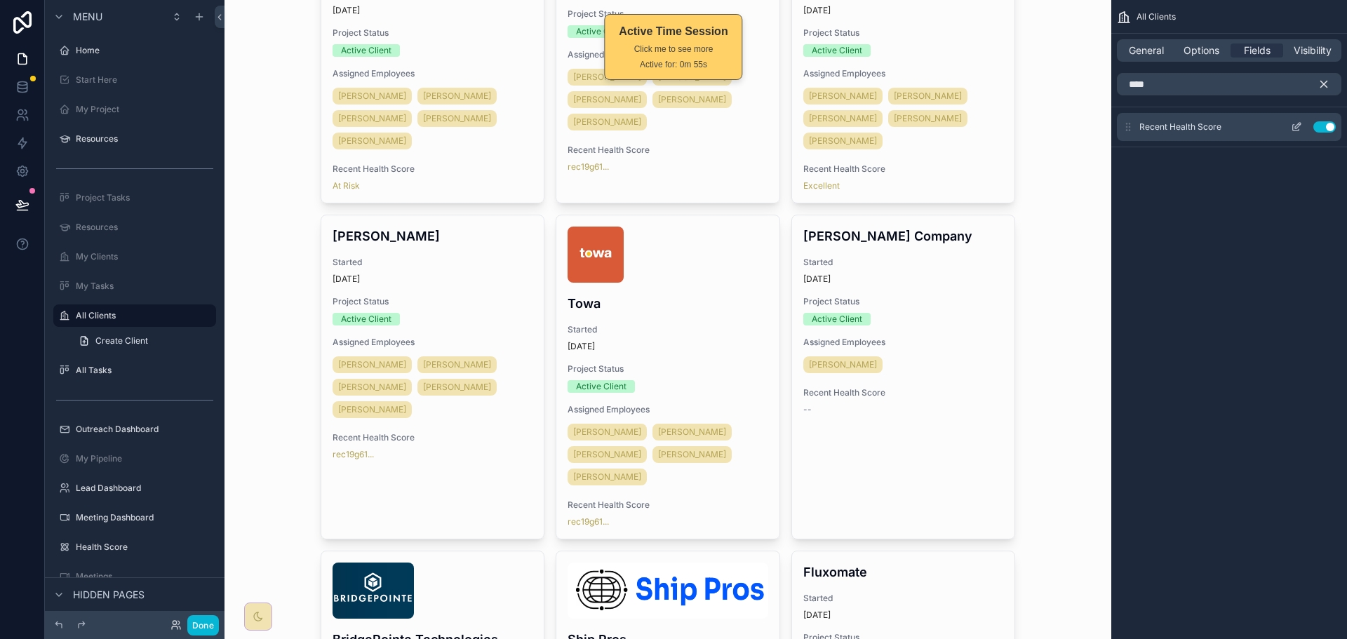
click at [1294, 126] on icon "scrollable content" at bounding box center [1296, 126] width 11 height 11
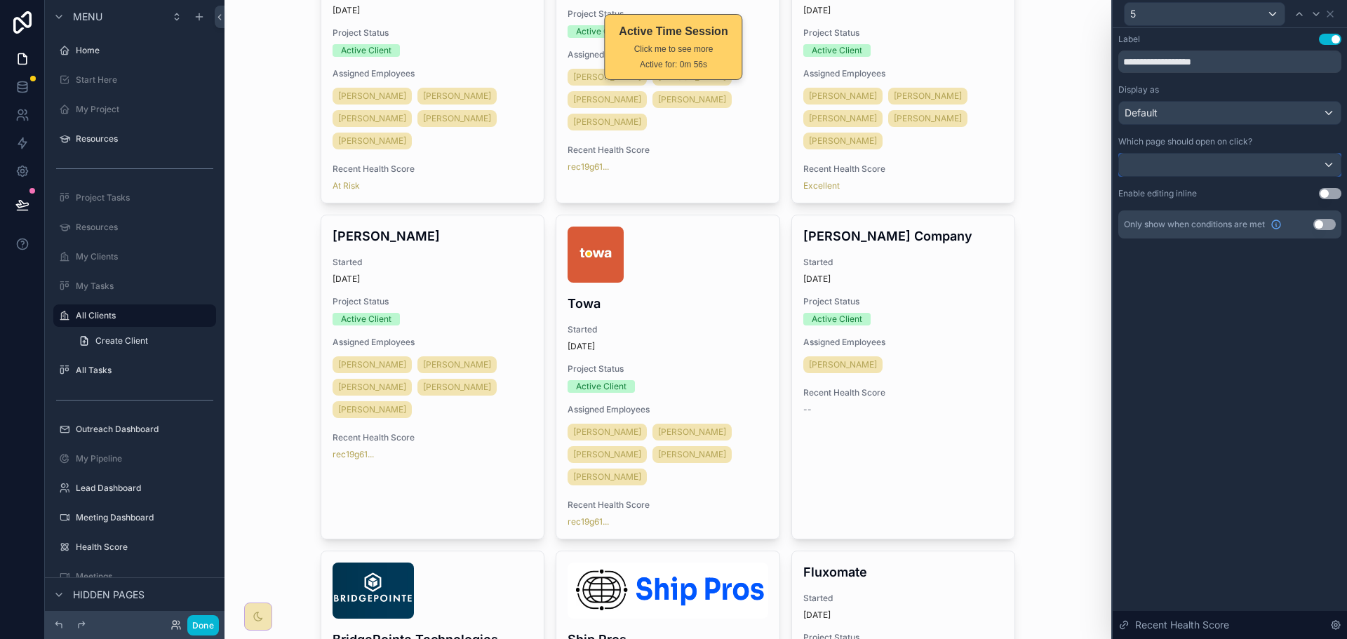
click at [1293, 170] on div at bounding box center [1230, 165] width 222 height 22
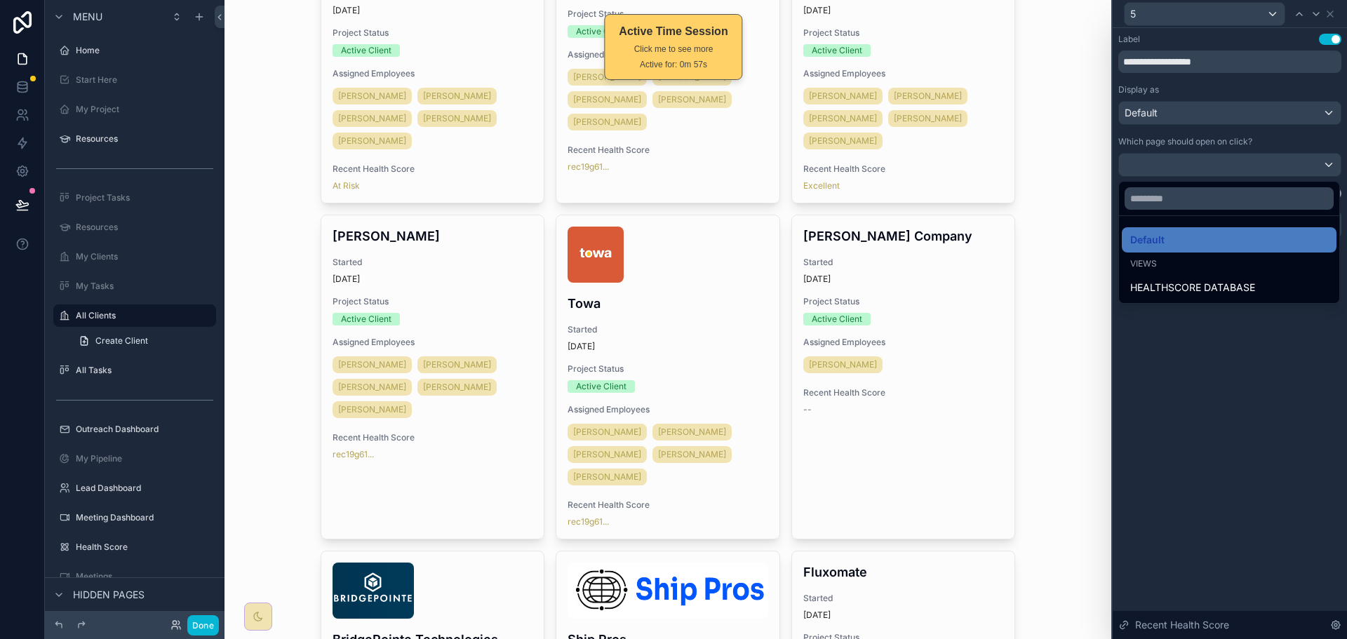
click at [1293, 162] on div at bounding box center [1230, 319] width 234 height 639
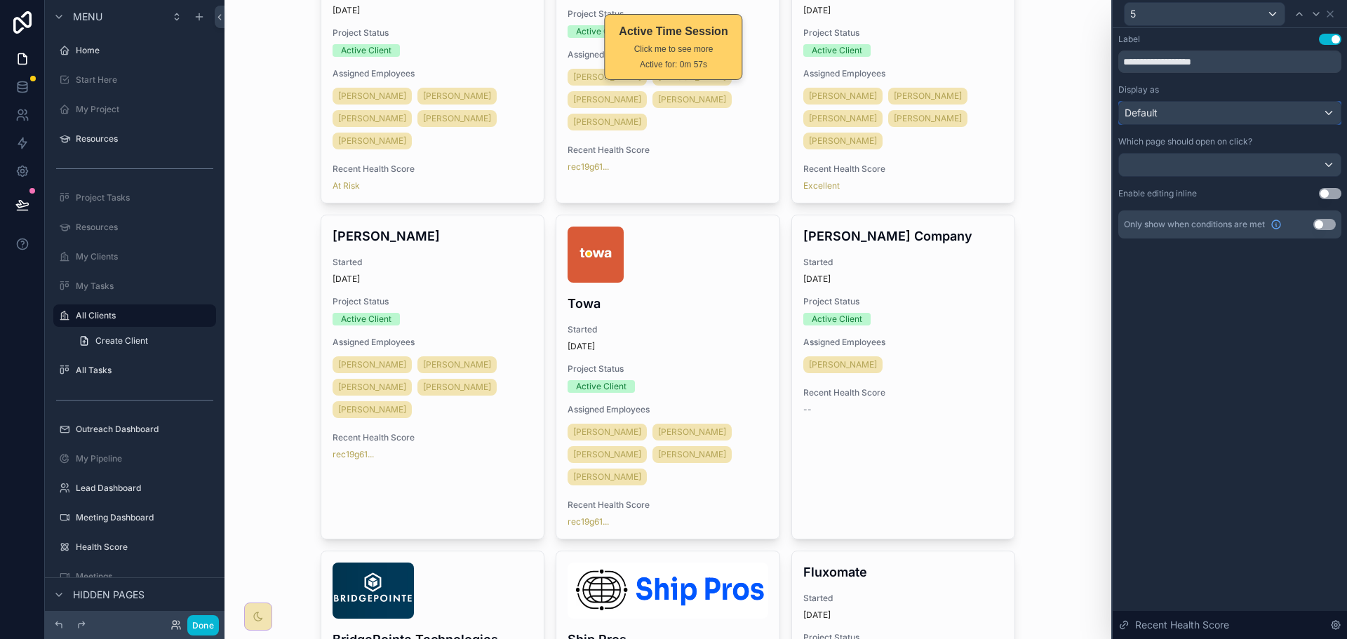
click at [1306, 111] on div "Default" at bounding box center [1230, 113] width 222 height 22
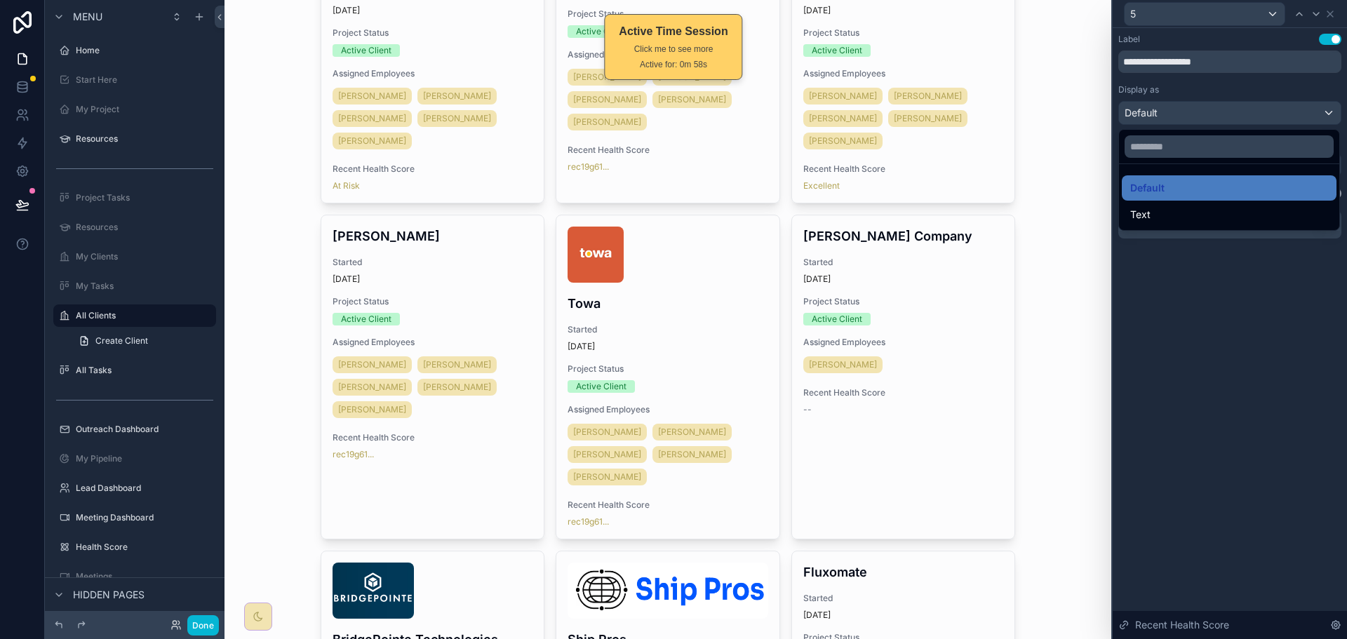
click at [1306, 111] on div at bounding box center [1230, 319] width 234 height 639
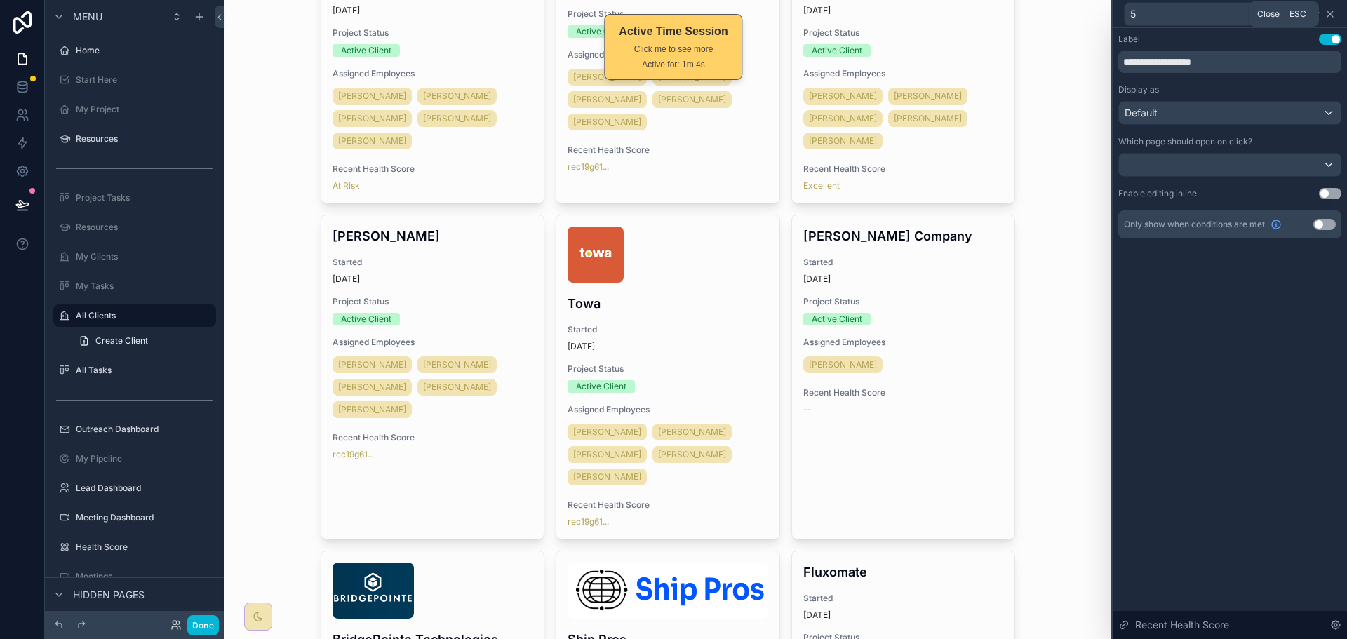
click at [1332, 15] on icon at bounding box center [1330, 14] width 6 height 6
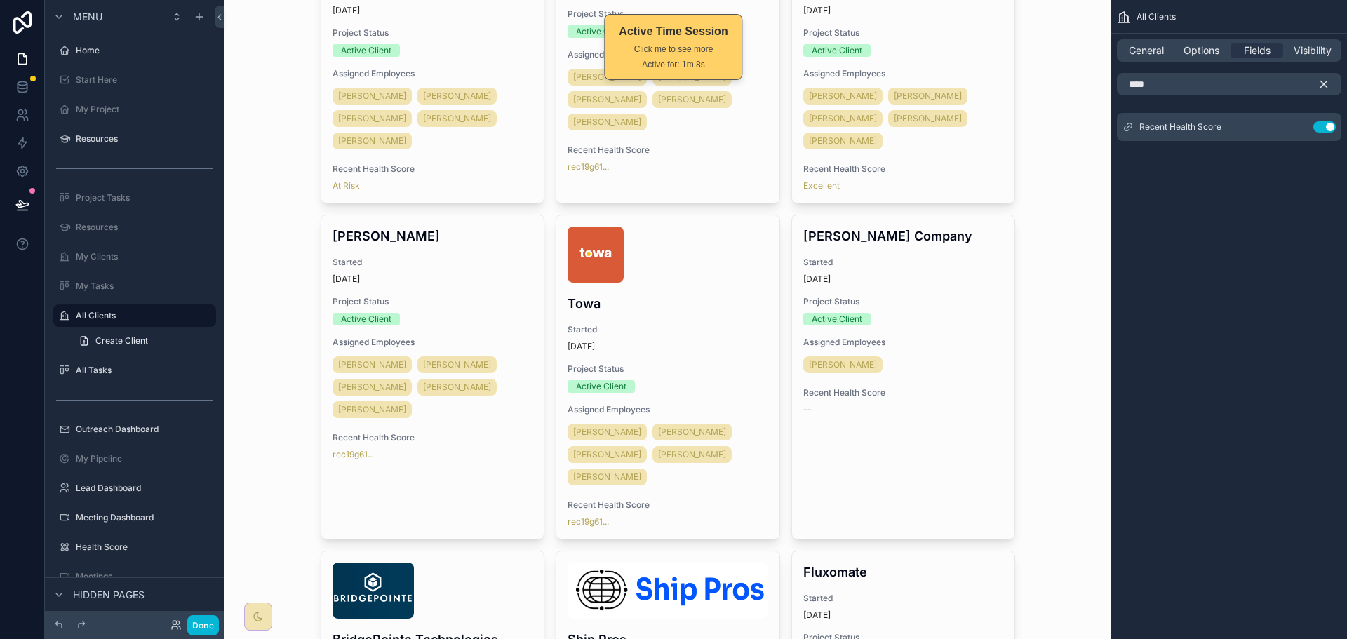
click at [1265, 270] on div "All Clients General Options Fields Visibility **** Recent Health Score Use sett…" at bounding box center [1229, 319] width 236 height 639
click at [26, 207] on icon at bounding box center [22, 205] width 14 height 14
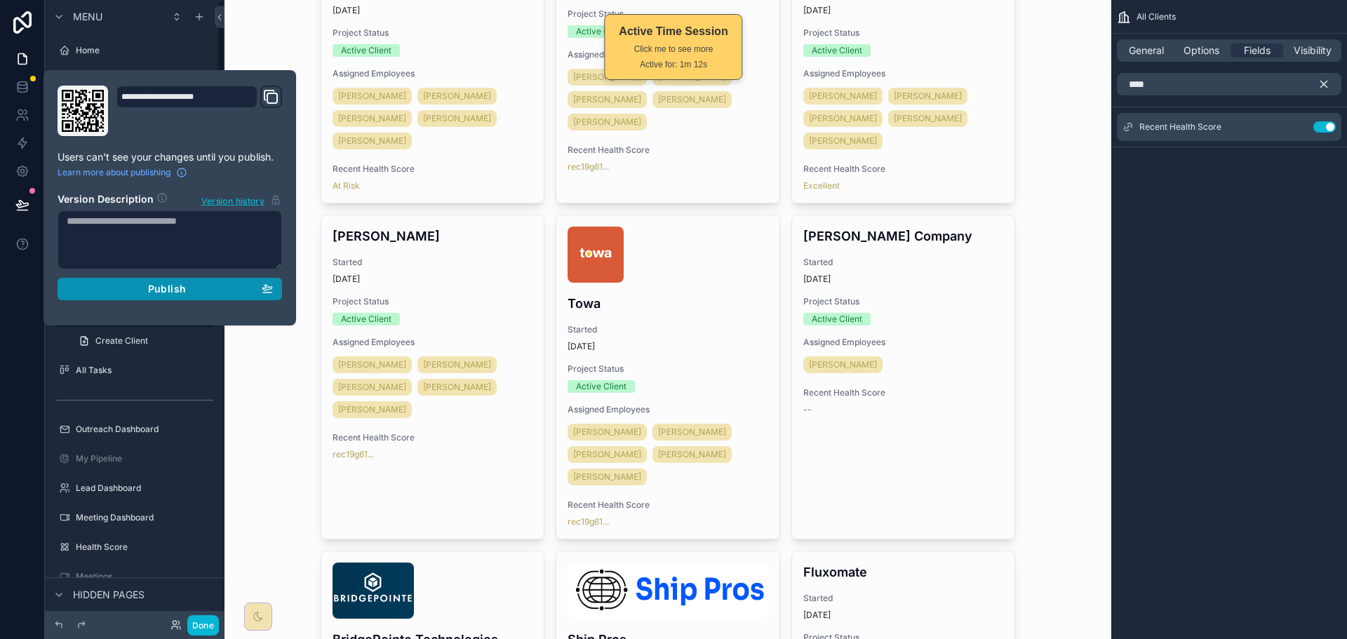
click at [165, 293] on span "Publish" at bounding box center [167, 289] width 38 height 13
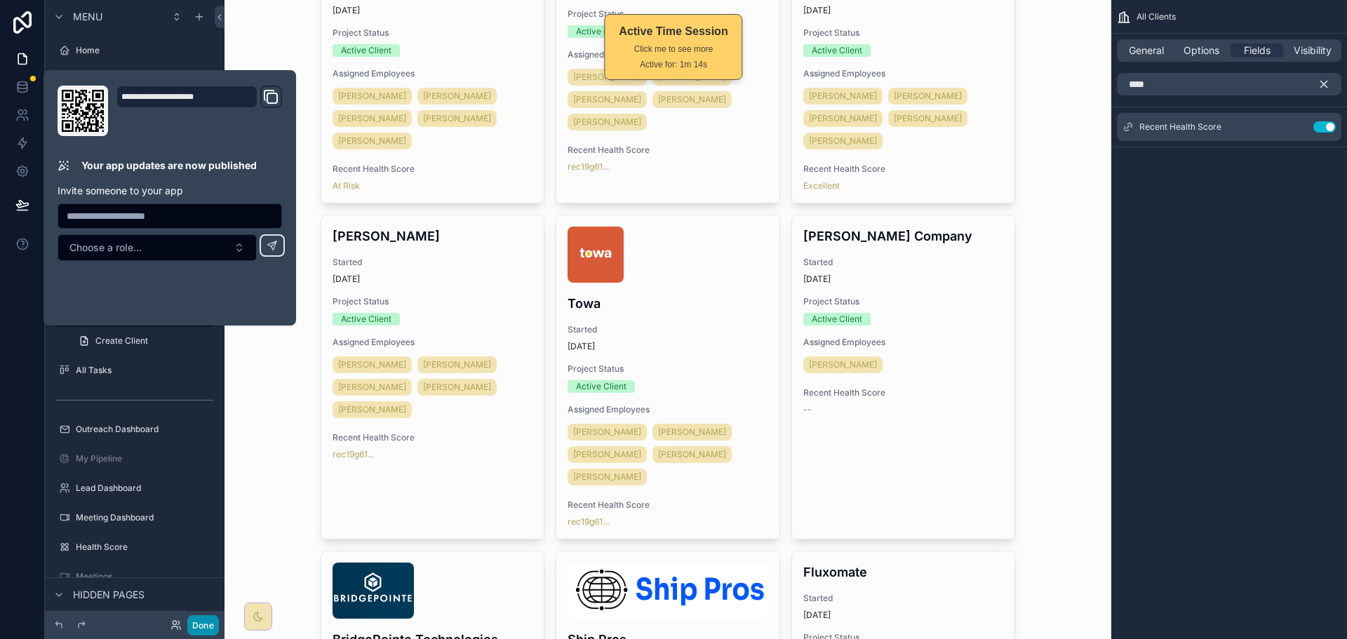
click at [199, 623] on button "Done" at bounding box center [203, 625] width 32 height 20
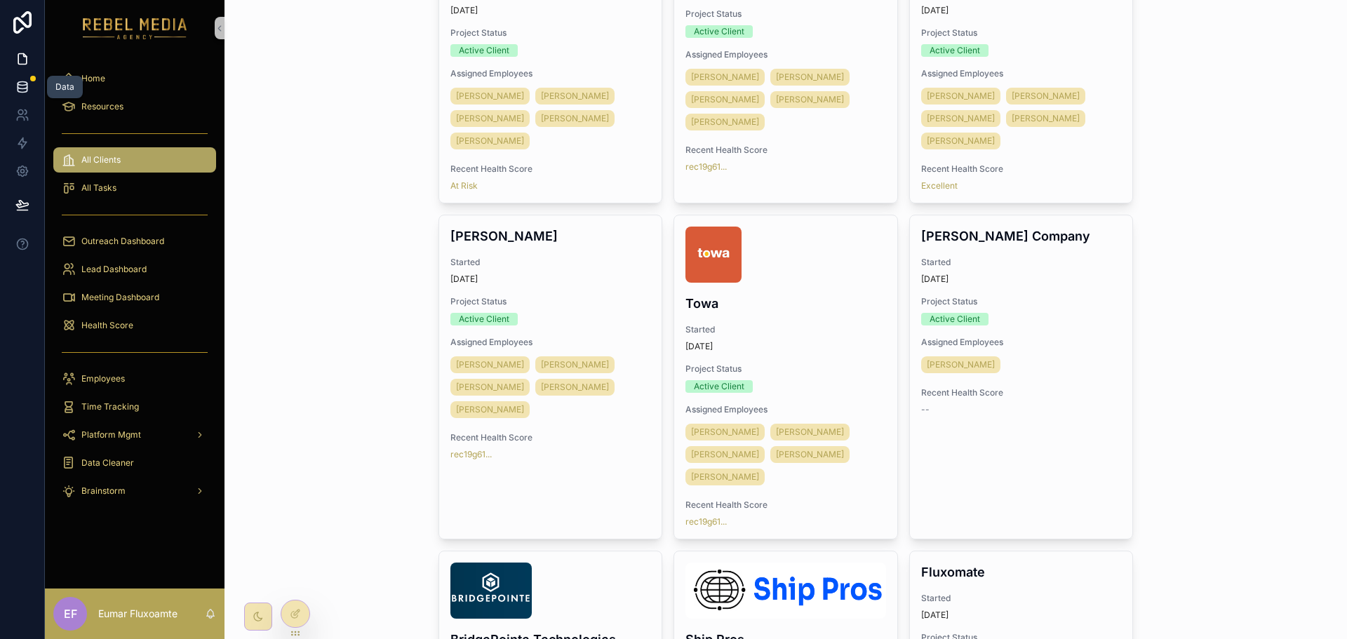
click at [28, 89] on icon at bounding box center [22, 87] width 14 height 14
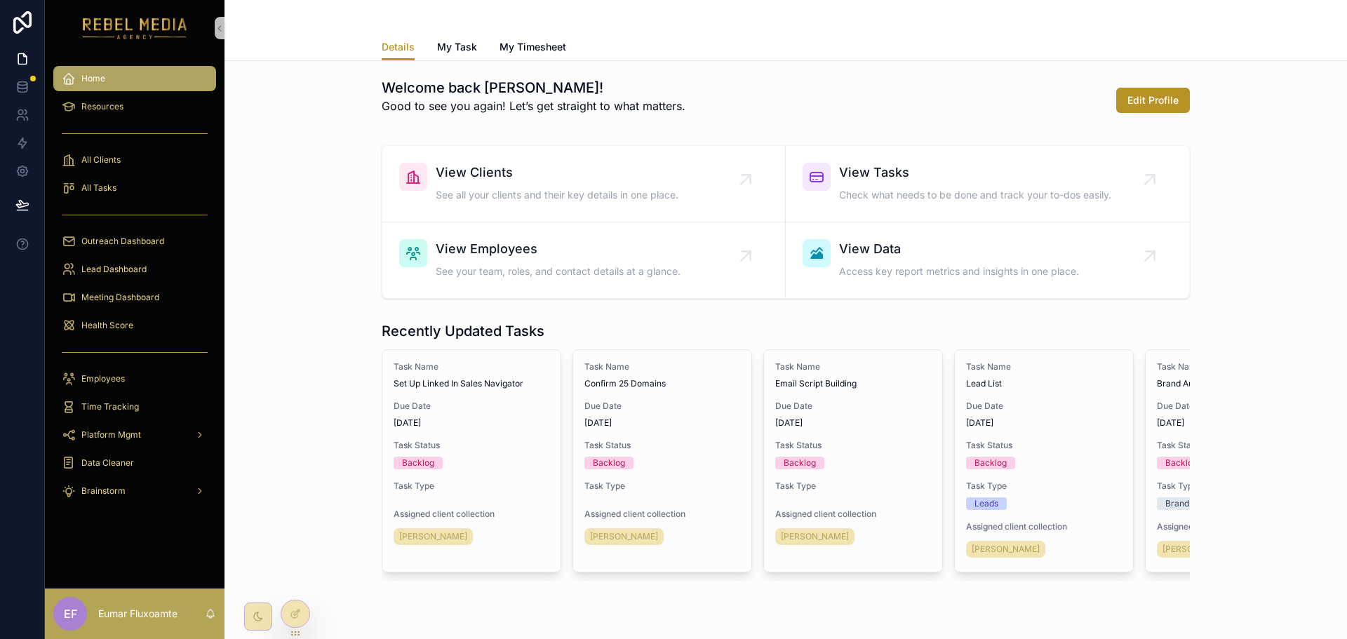
drag, startPoint x: 22, startPoint y: 20, endPoint x: 71, endPoint y: 18, distance: 49.2
click at [22, 20] on icon at bounding box center [22, 22] width 18 height 22
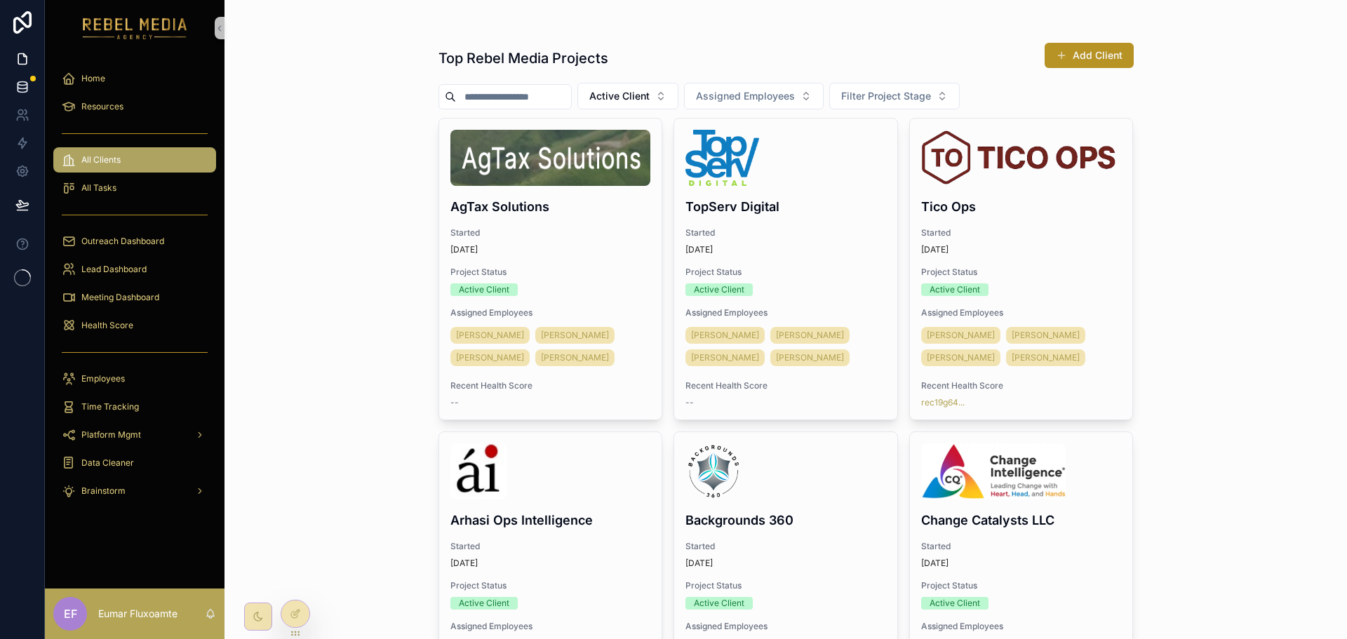
click at [13, 81] on link at bounding box center [22, 87] width 44 height 28
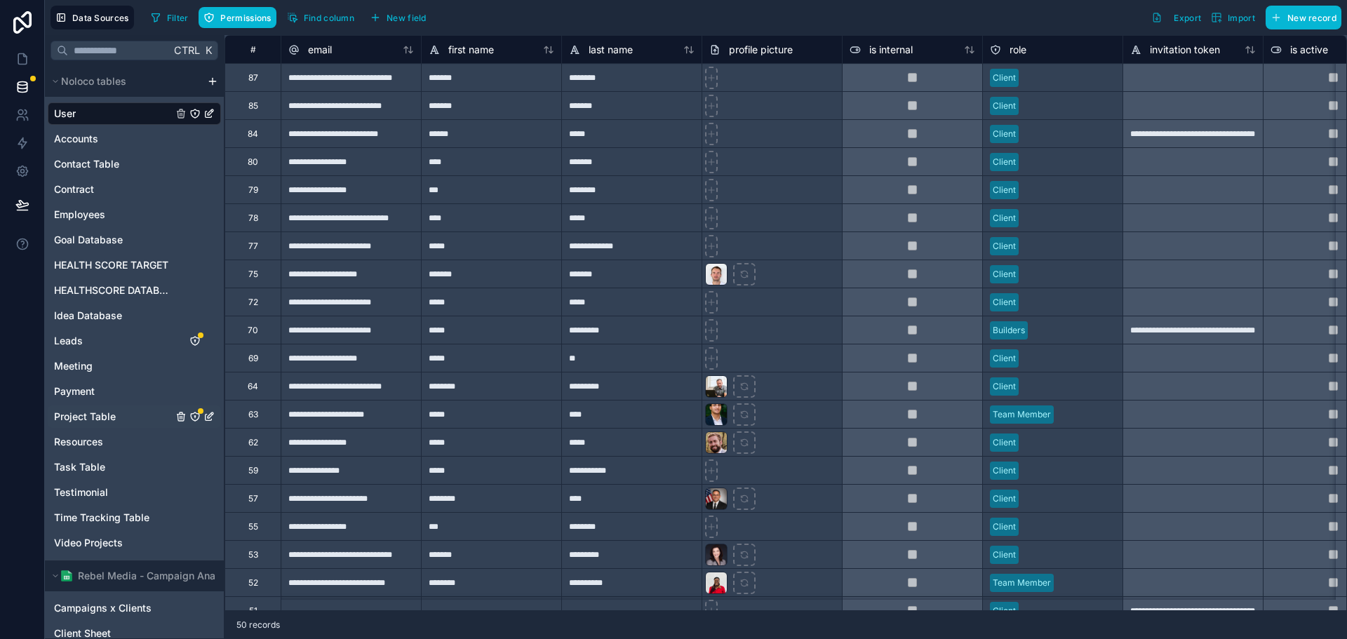
click at [102, 423] on span "Project Table" at bounding box center [85, 417] width 62 height 14
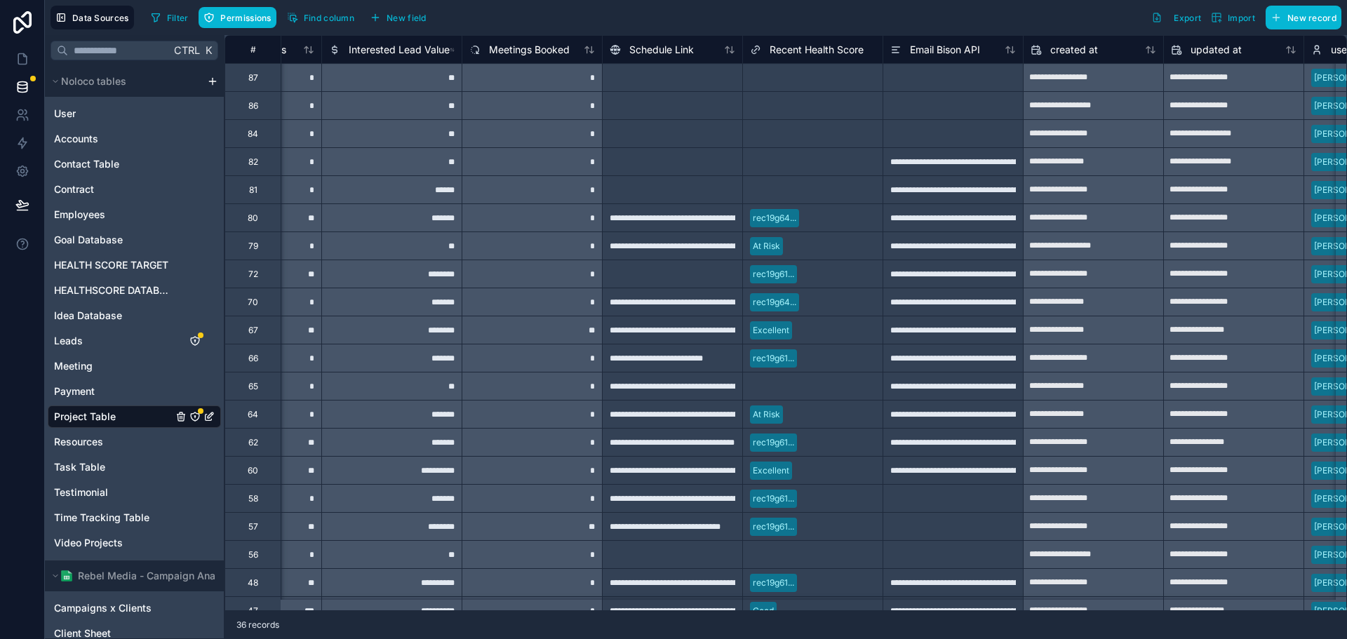
scroll to position [0, 9369]
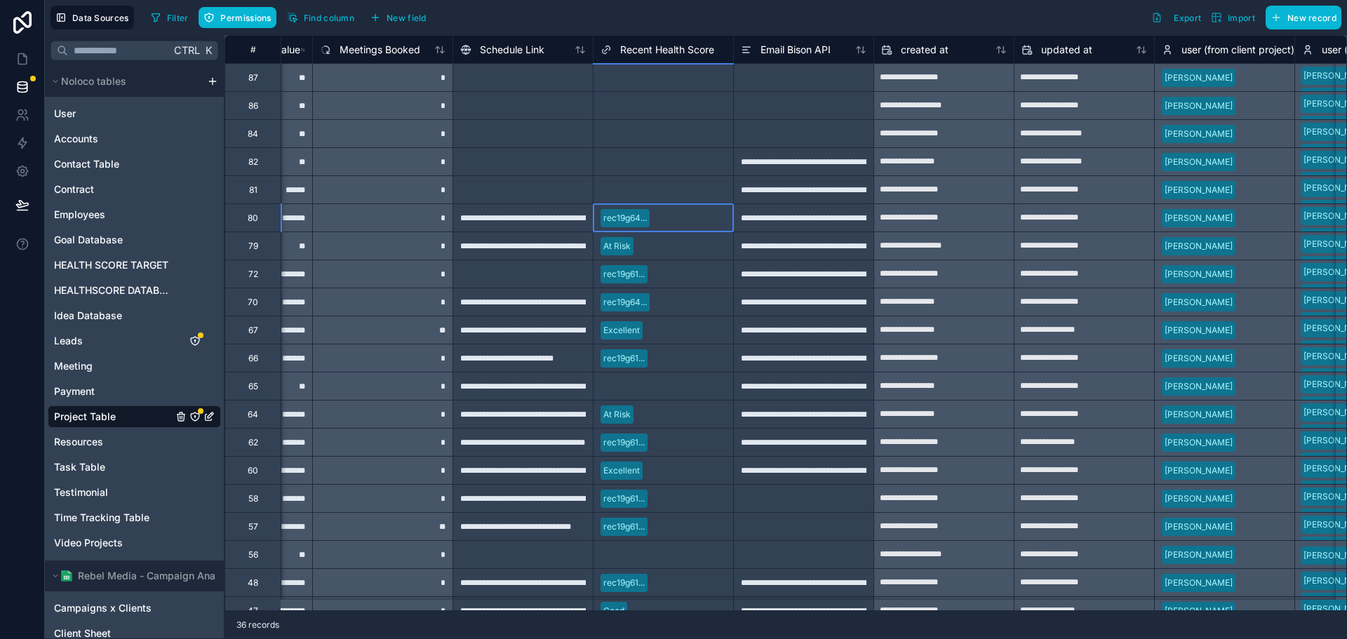
click at [638, 215] on div "rec19g64..." at bounding box center [624, 218] width 43 height 13
click at [649, 218] on span "rec19g64..." at bounding box center [625, 218] width 49 height 18
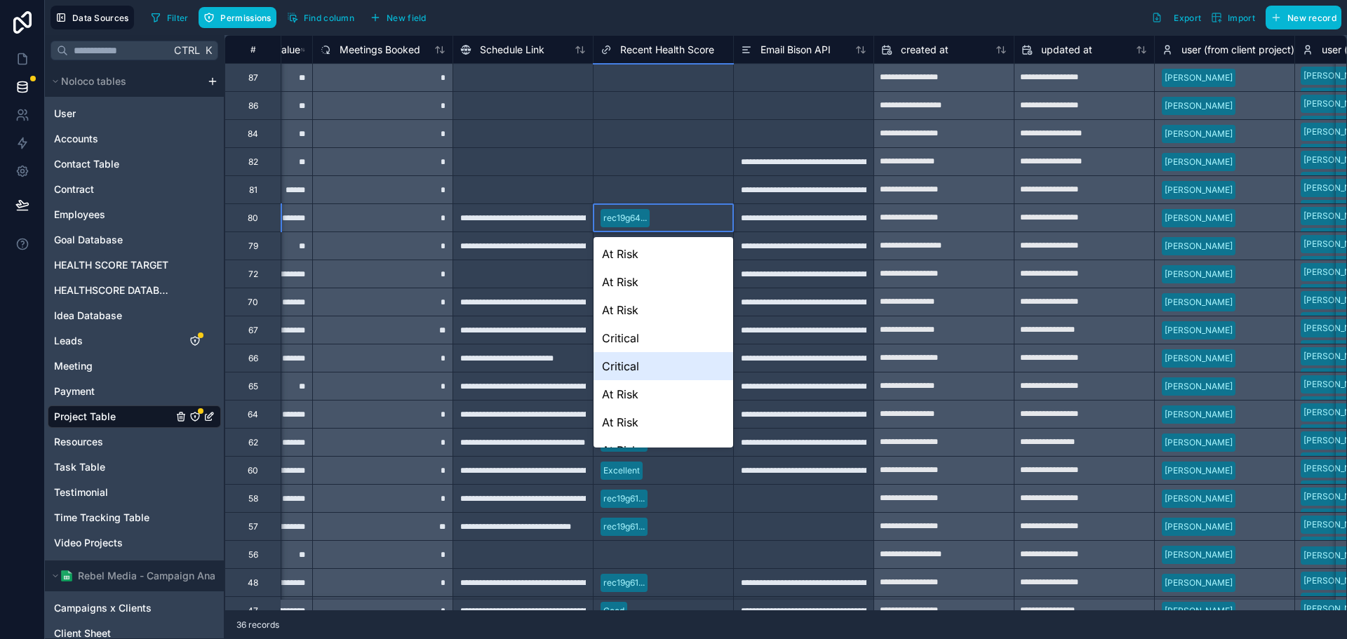
scroll to position [351, 0]
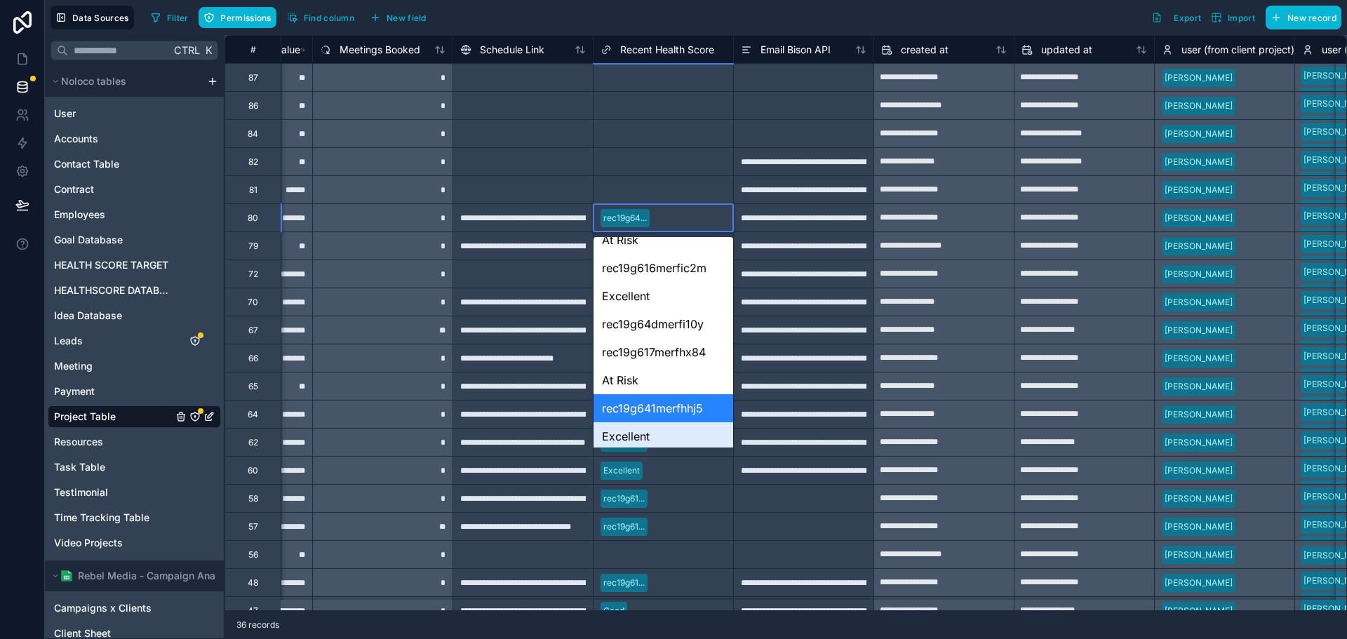
click at [698, 621] on div "36 records" at bounding box center [786, 625] width 1123 height 28
click at [796, 86] on div at bounding box center [803, 77] width 140 height 28
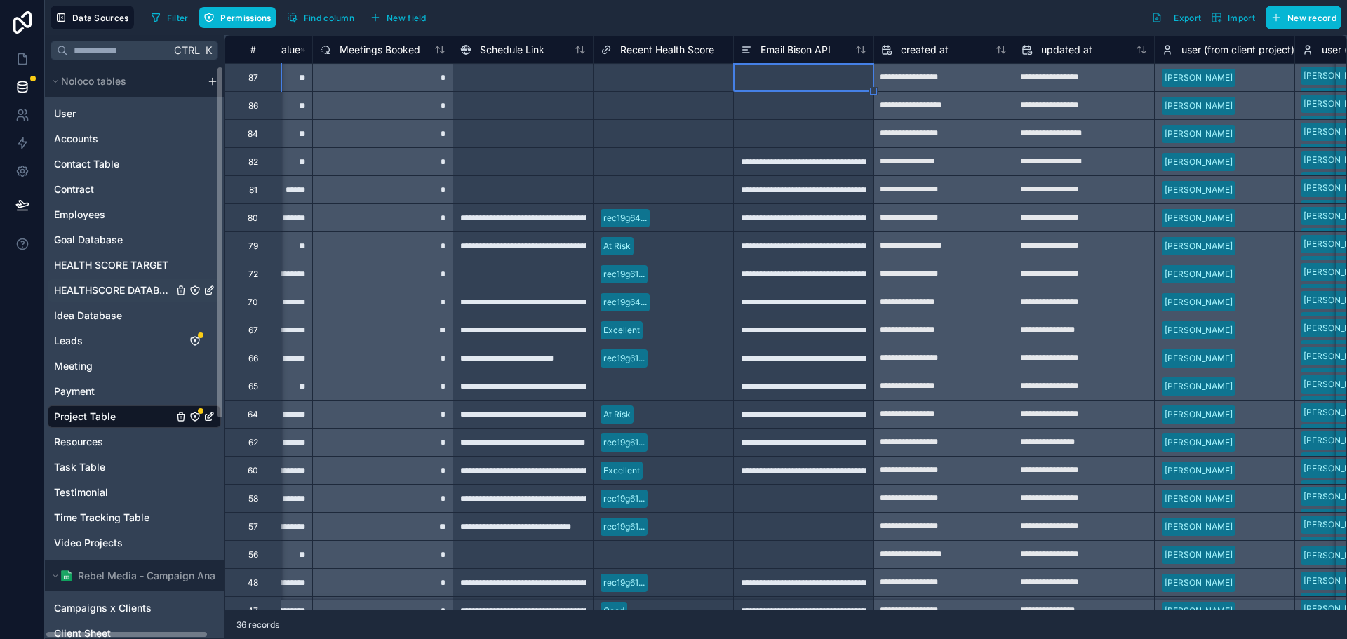
click at [101, 281] on div "HEALTHSCORE DATABASE" at bounding box center [134, 290] width 173 height 22
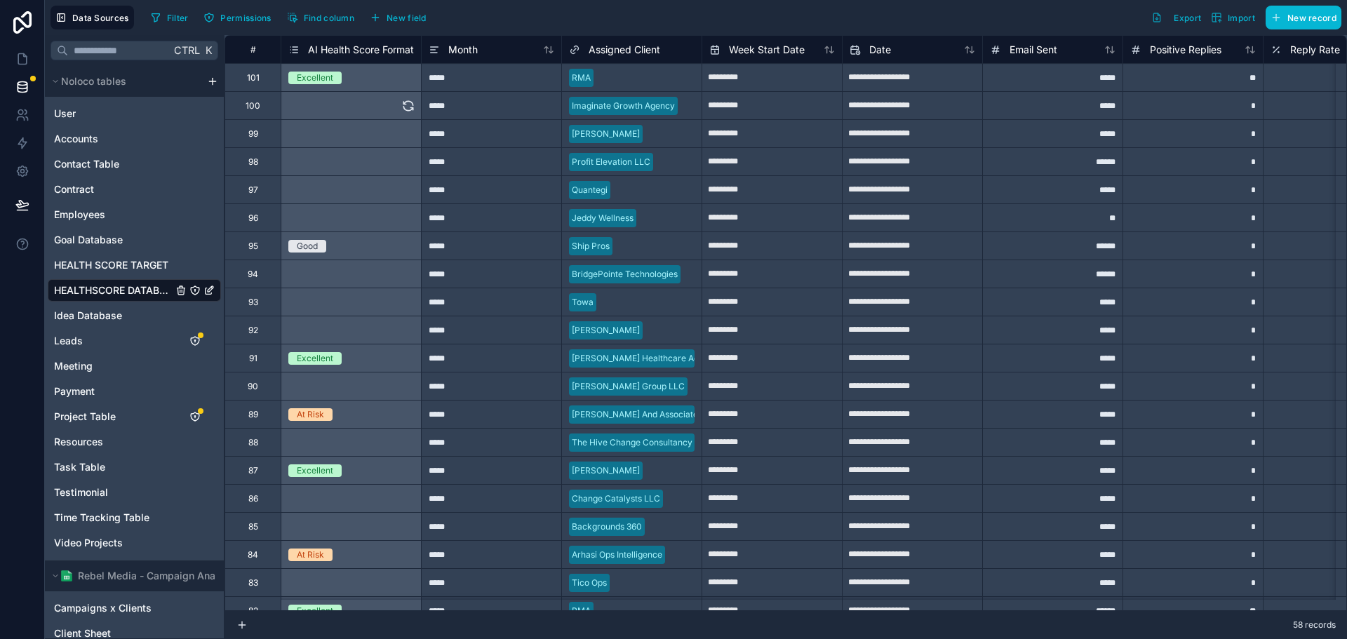
click at [353, 107] on div "Select a AI Health Score Format" at bounding box center [351, 105] width 140 height 27
click at [357, 48] on span "AI Health Score Format" at bounding box center [361, 50] width 106 height 14
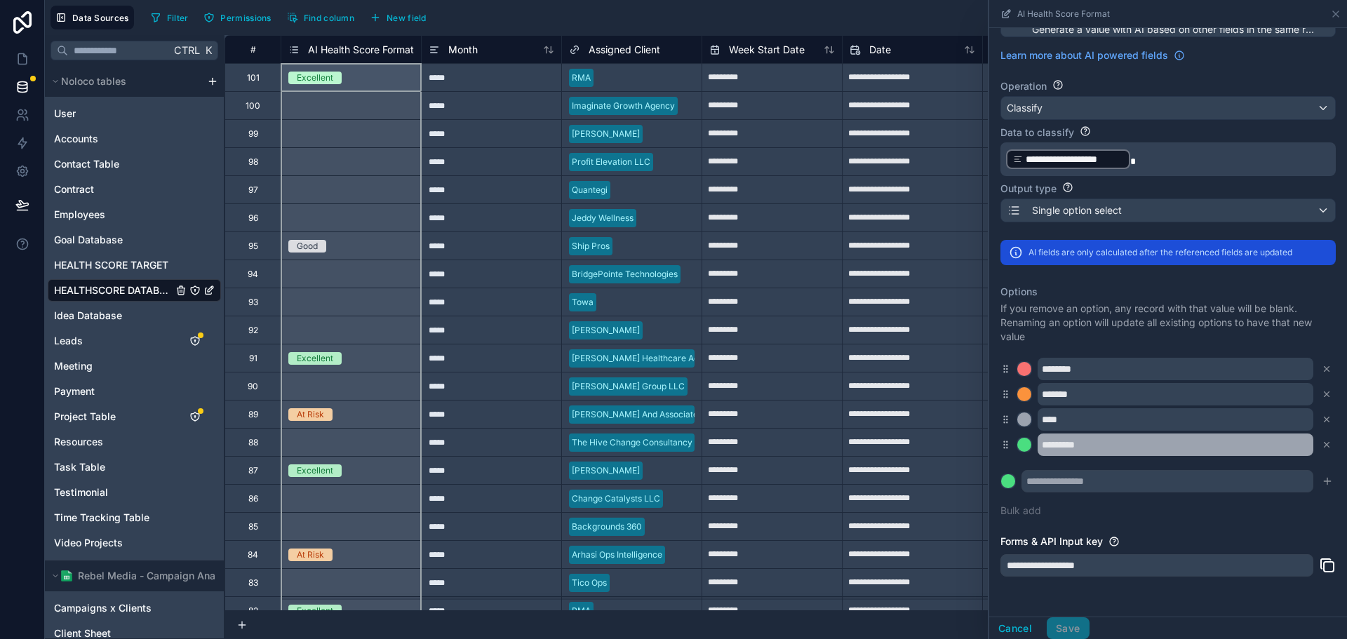
scroll to position [140, 0]
click at [1089, 481] on input "text" at bounding box center [1167, 480] width 292 height 22
click at [1322, 481] on icon "submit" at bounding box center [1327, 480] width 11 height 11
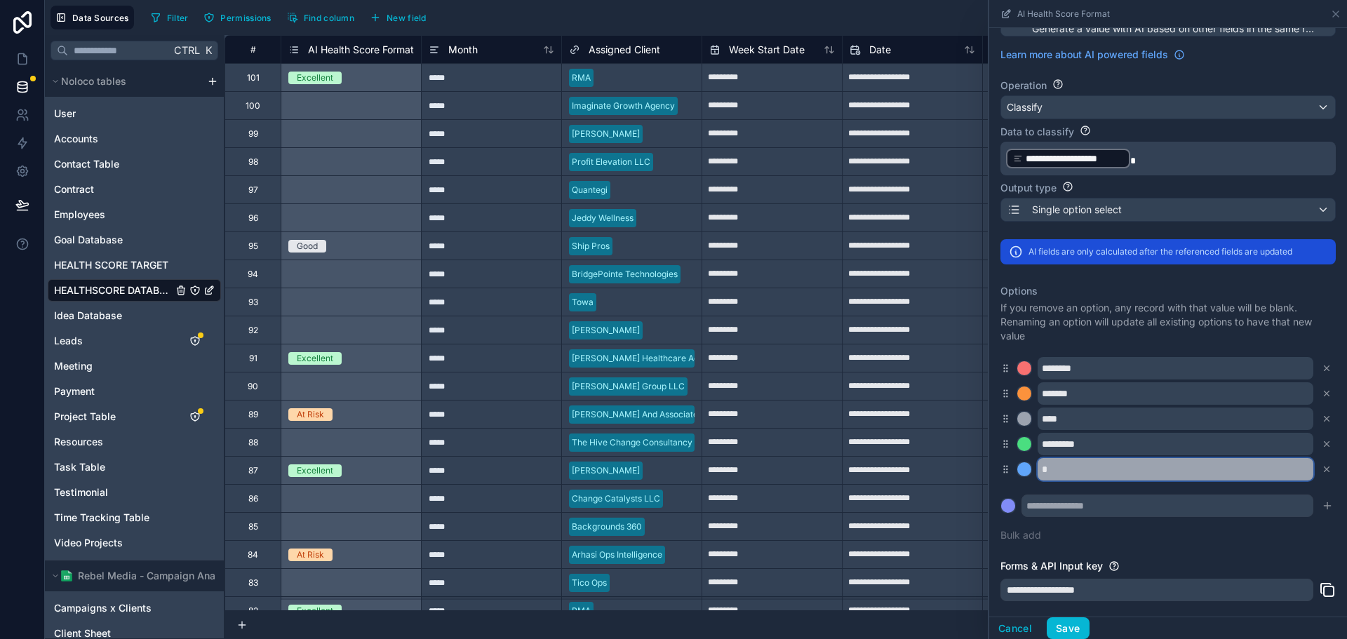
click at [1134, 470] on input "text" at bounding box center [1176, 469] width 276 height 22
click at [1165, 530] on div "Options If you remove an option, any record with that value will be blank. Rena…" at bounding box center [1167, 413] width 335 height 275
click at [1269, 507] on input "text" at bounding box center [1167, 506] width 292 height 22
click at [1322, 469] on icon at bounding box center [1327, 469] width 10 height 10
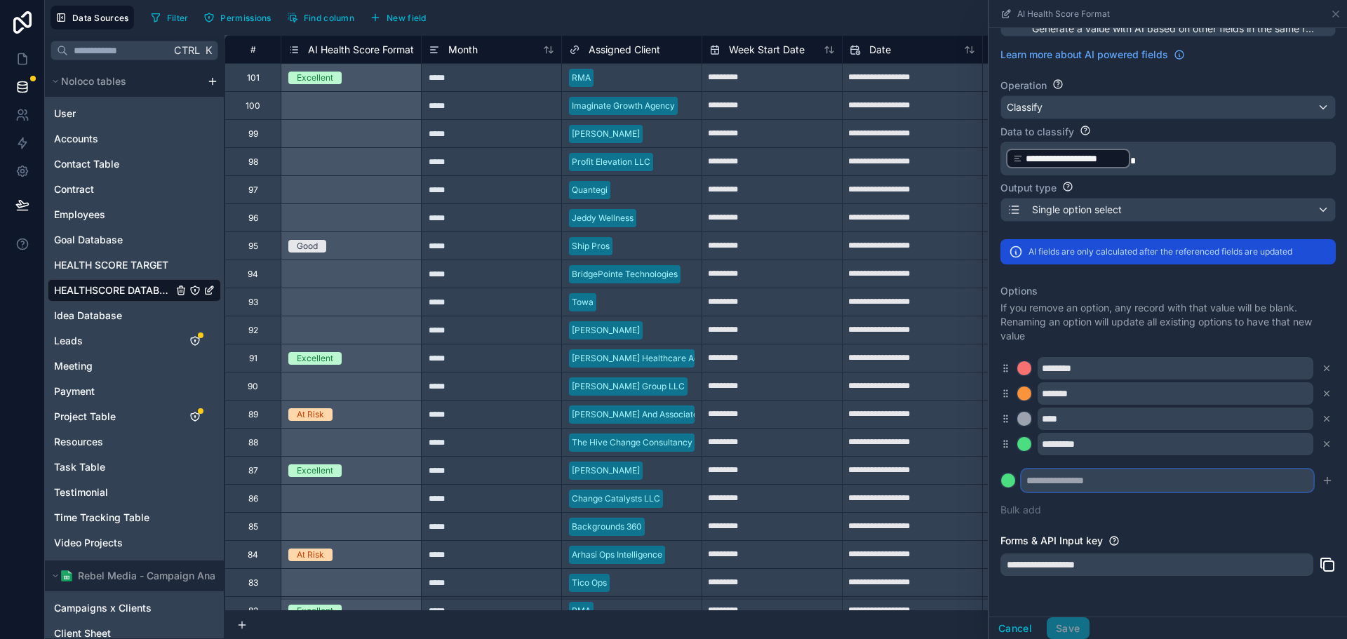
click at [1099, 471] on input "text" at bounding box center [1167, 480] width 292 height 22
click at [1322, 479] on icon "submit" at bounding box center [1327, 480] width 11 height 11
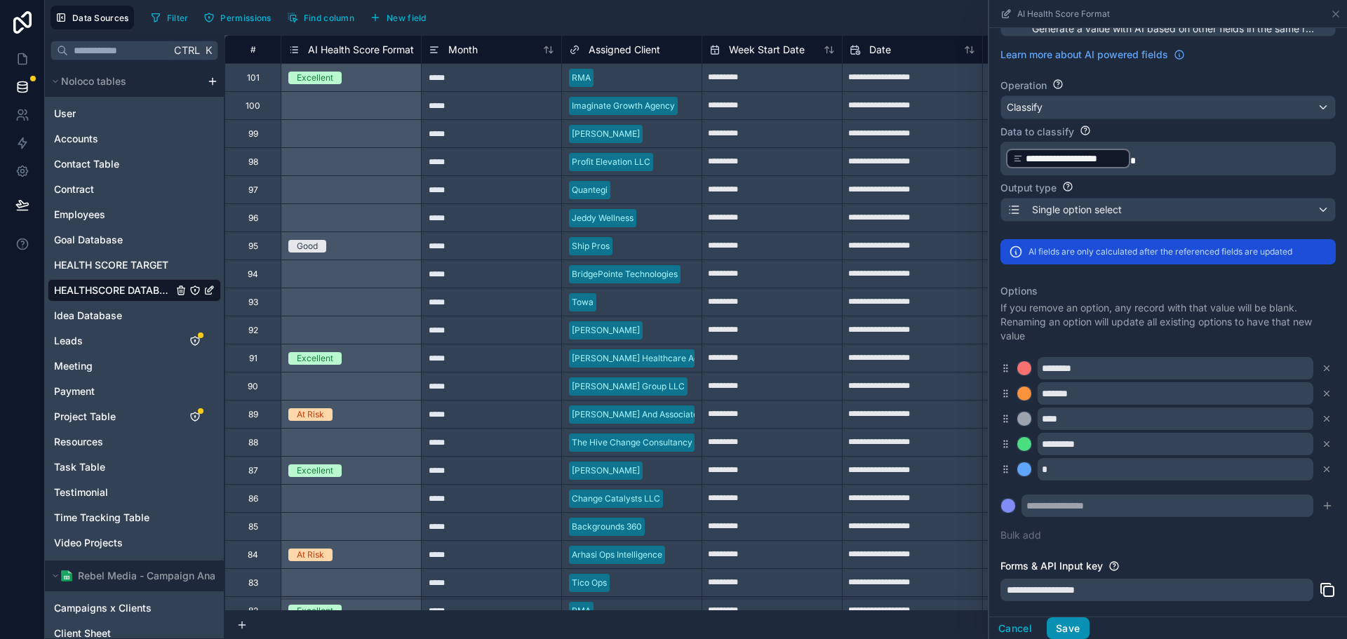
click at [1073, 631] on button "Save" at bounding box center [1068, 628] width 42 height 22
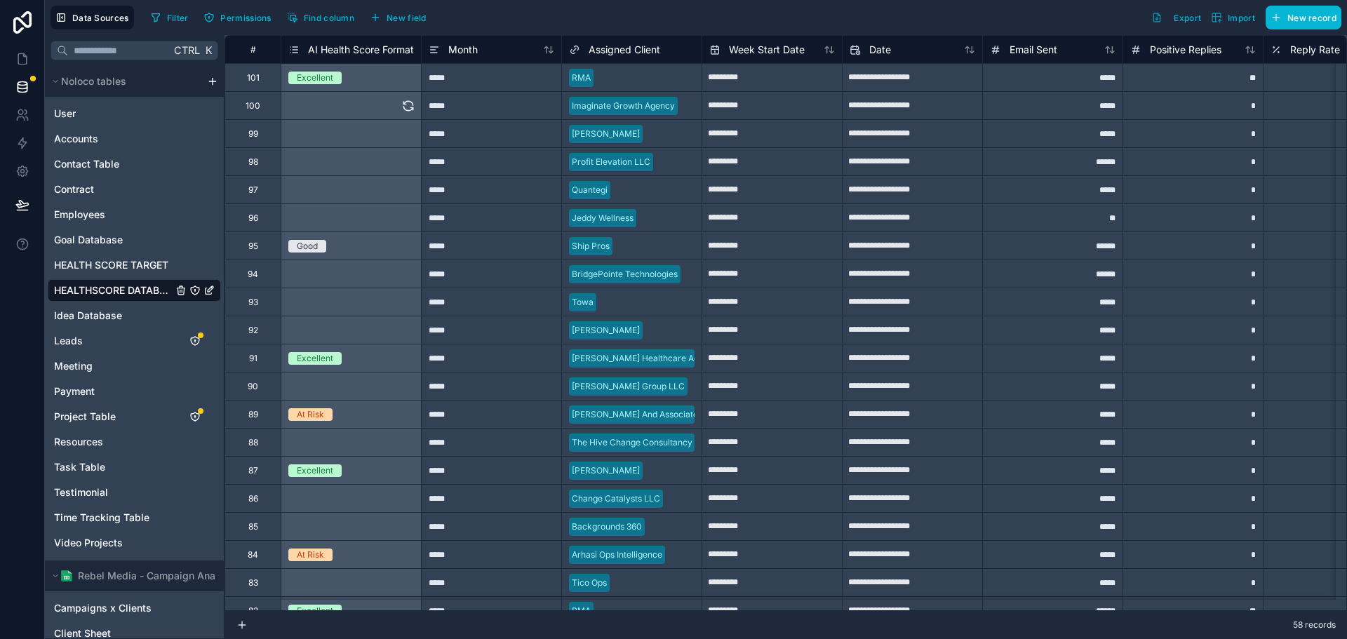
click at [334, 104] on div "Select a AI Health Score Format" at bounding box center [351, 105] width 140 height 27
click at [408, 112] on icon at bounding box center [408, 106] width 14 height 14
click at [405, 130] on icon at bounding box center [407, 131] width 9 height 4
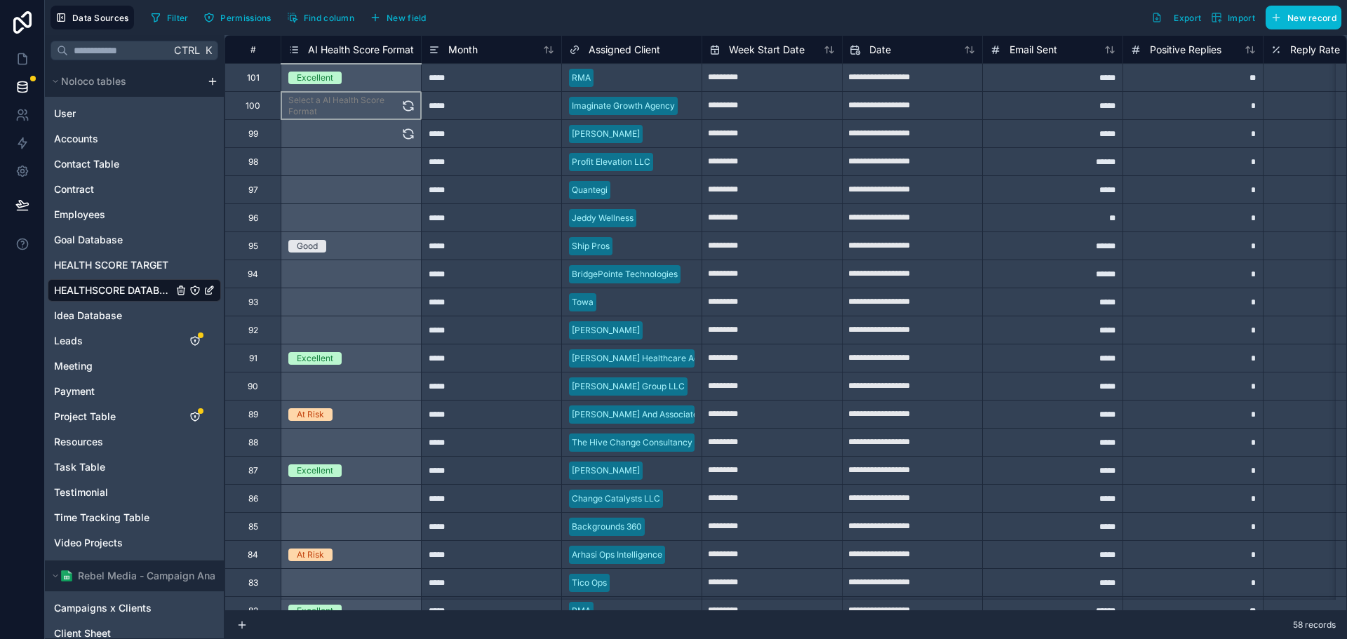
click at [321, 107] on div "Select a AI Health Score Format" at bounding box center [351, 105] width 140 height 27
click at [343, 142] on div "Select a AI Health Score Format" at bounding box center [351, 133] width 140 height 27
click at [366, 168] on div "Select a AI Health Score Format" at bounding box center [351, 161] width 140 height 27
click at [407, 164] on icon at bounding box center [408, 162] width 14 height 14
click at [404, 191] on icon at bounding box center [407, 192] width 9 height 4
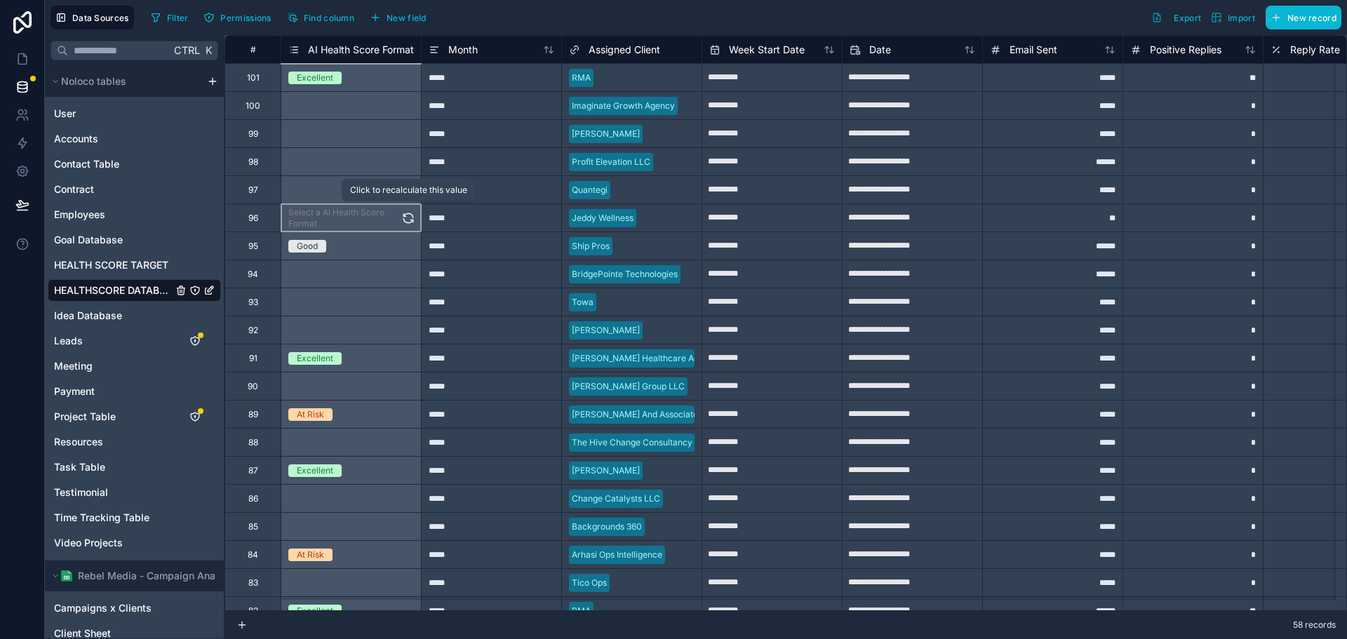
click at [410, 220] on icon at bounding box center [408, 218] width 14 height 14
click at [410, 280] on icon at bounding box center [408, 274] width 14 height 14
click at [407, 301] on icon at bounding box center [408, 302] width 14 height 14
click at [407, 333] on icon at bounding box center [408, 330] width 14 height 14
click at [407, 390] on icon at bounding box center [408, 387] width 14 height 14
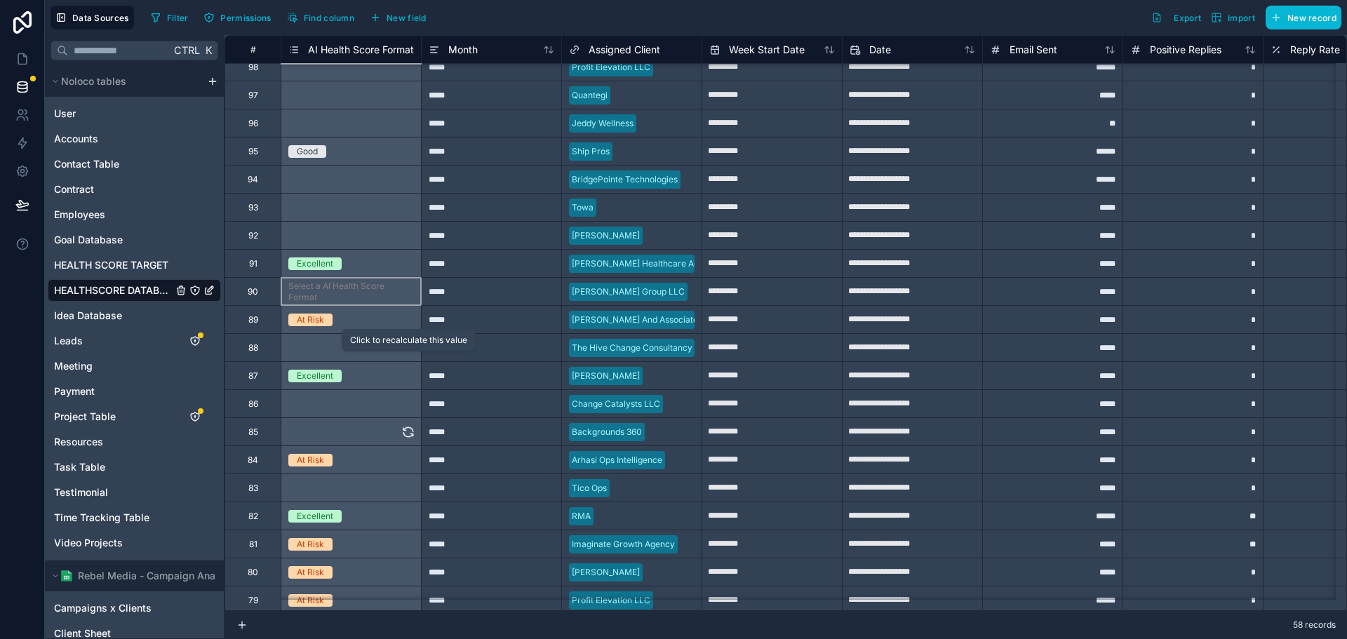
scroll to position [140, 0]
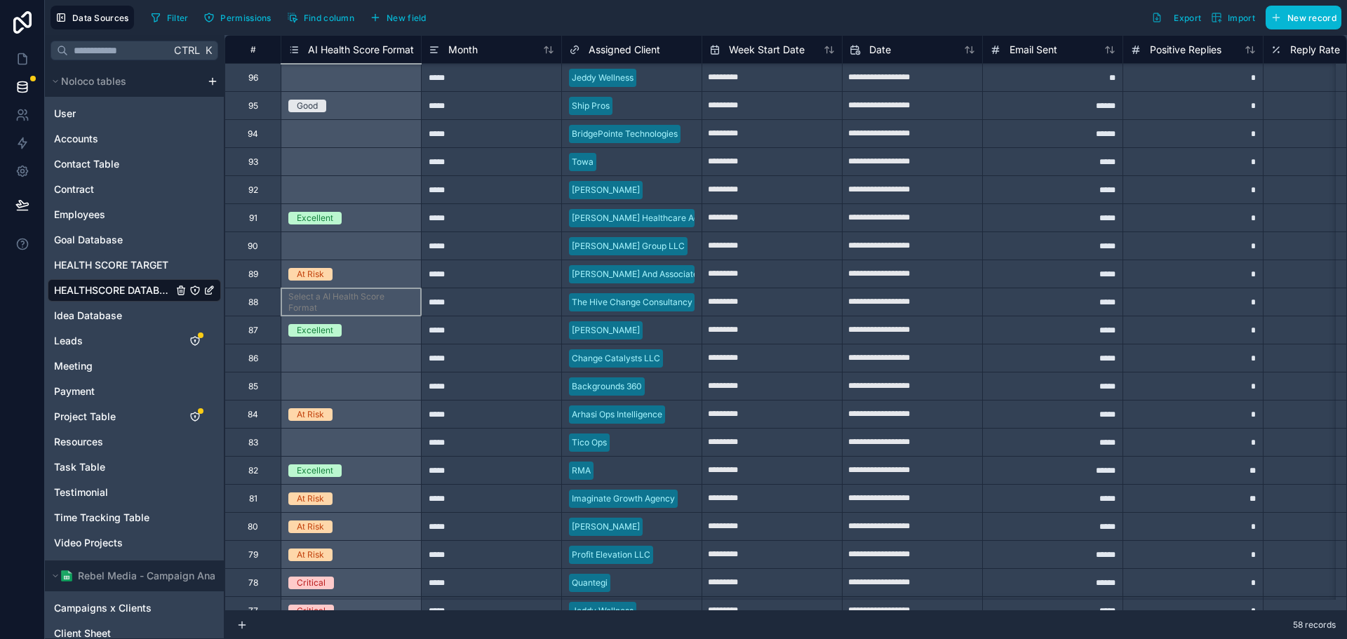
click at [0, 0] on icon at bounding box center [0, 0] width 0 height 0
click at [406, 361] on icon at bounding box center [408, 358] width 14 height 14
click at [406, 381] on icon at bounding box center [408, 387] width 14 height 14
click at [408, 438] on icon at bounding box center [408, 443] width 14 height 14
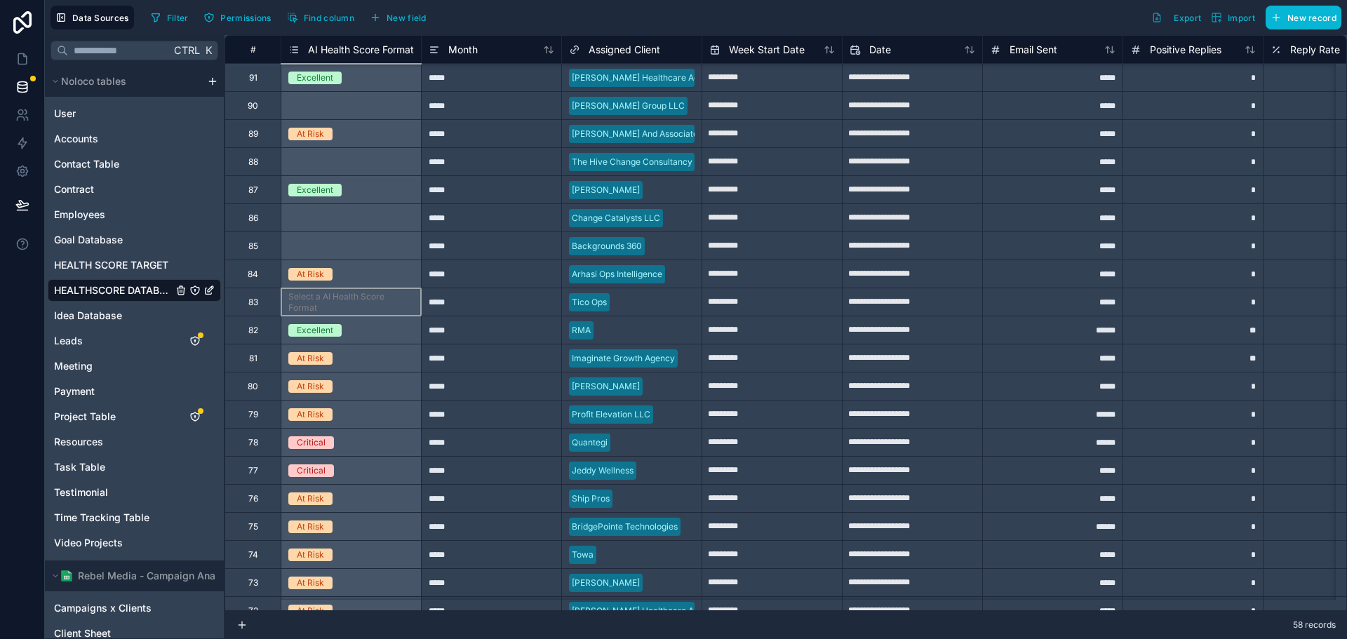
scroll to position [0, 0]
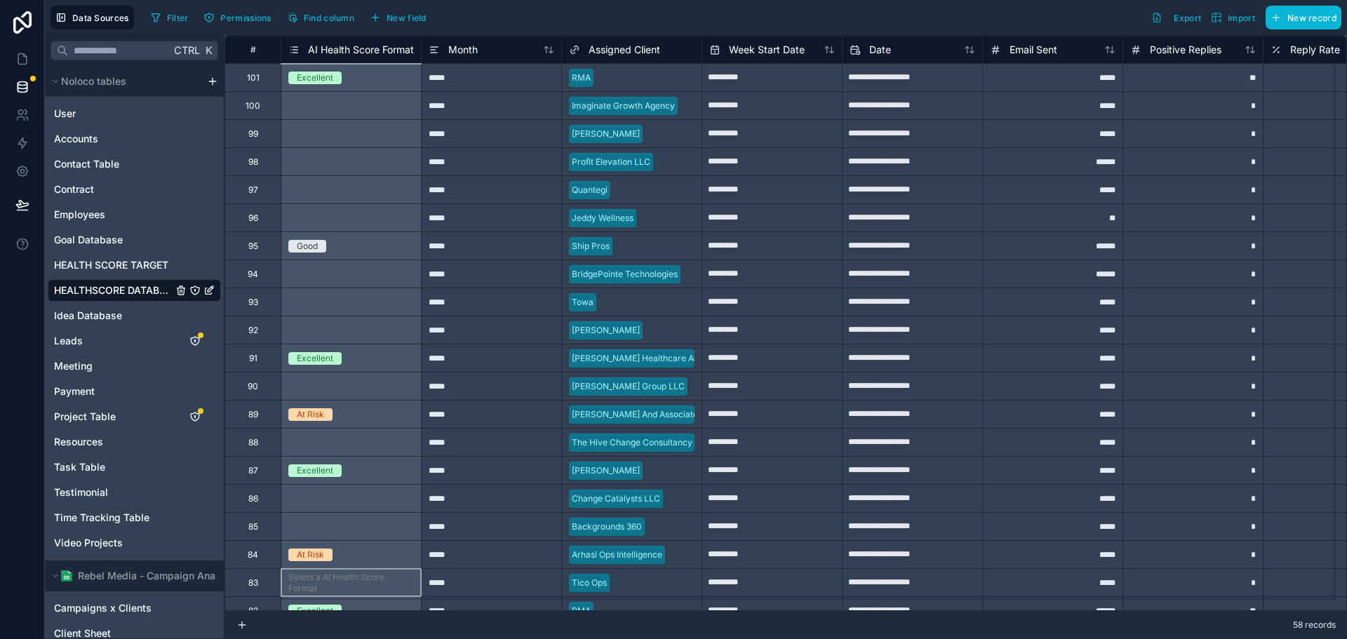
click at [362, 48] on span "AI Health Score Format" at bounding box center [361, 50] width 106 height 14
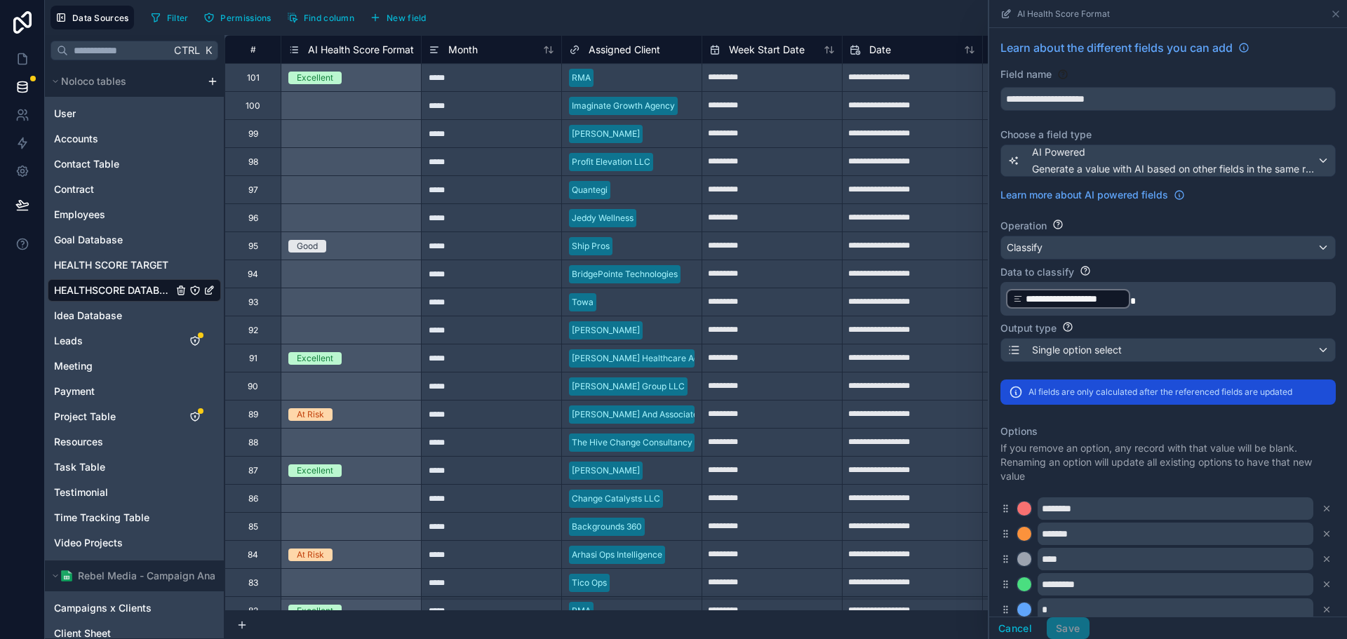
click at [1183, 304] on p "**********" at bounding box center [1166, 299] width 321 height 22
click at [1167, 323] on div "Output type" at bounding box center [1167, 328] width 335 height 14
click at [1166, 300] on p "**********" at bounding box center [1166, 299] width 321 height 22
click at [1149, 327] on div "Output type" at bounding box center [1167, 328] width 335 height 14
click at [1213, 160] on div "AI Powered Generate a value with AI based on other fields in the same record" at bounding box center [1174, 160] width 285 height 31
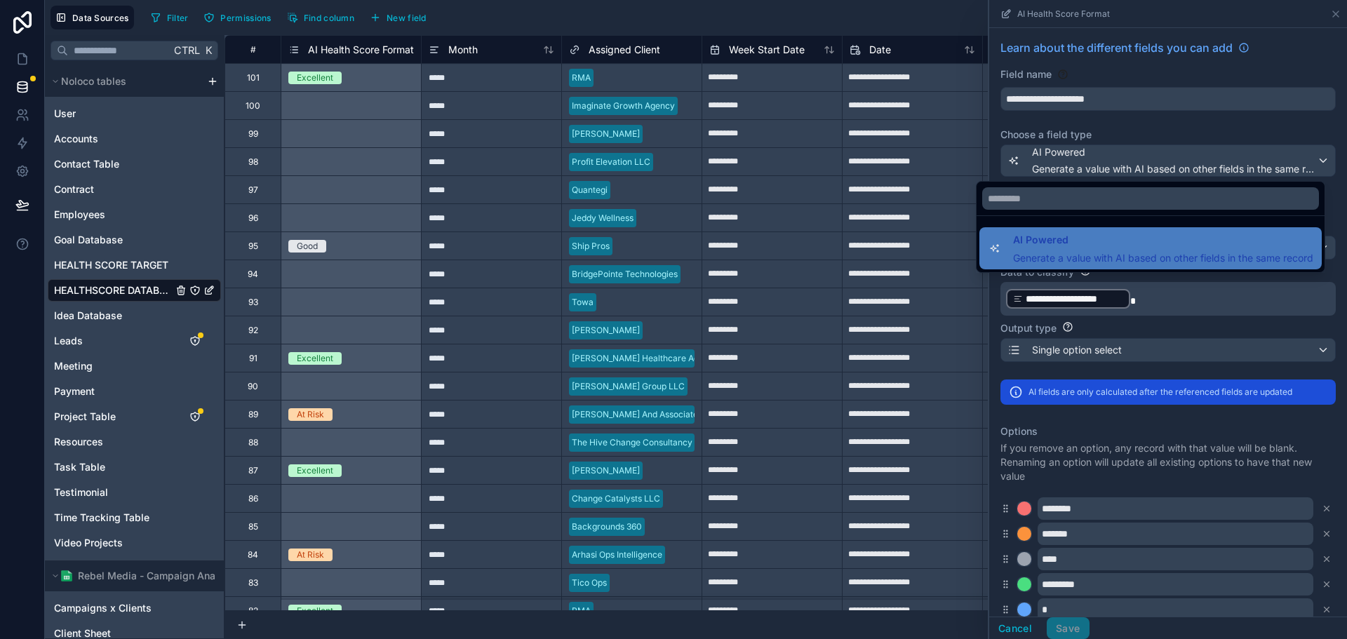
click at [1213, 160] on div at bounding box center [1168, 319] width 358 height 639
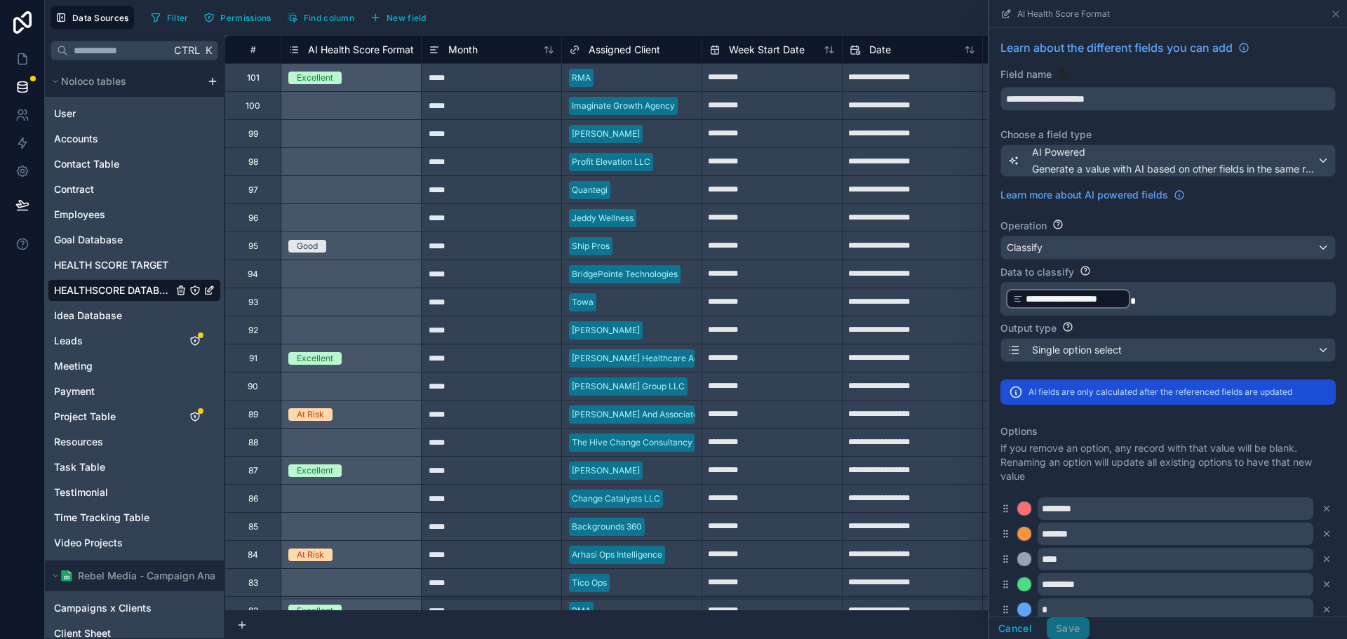
click at [1222, 208] on div "**********" at bounding box center [1168, 421] width 358 height 787
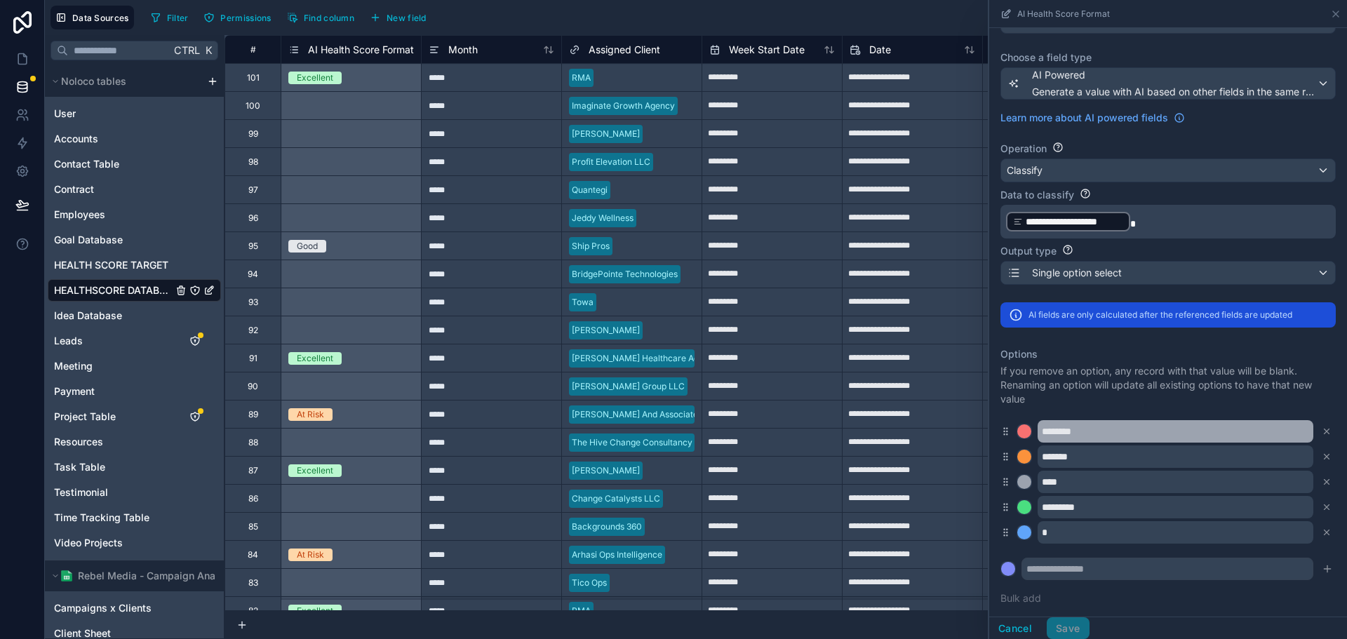
scroll to position [199, 0]
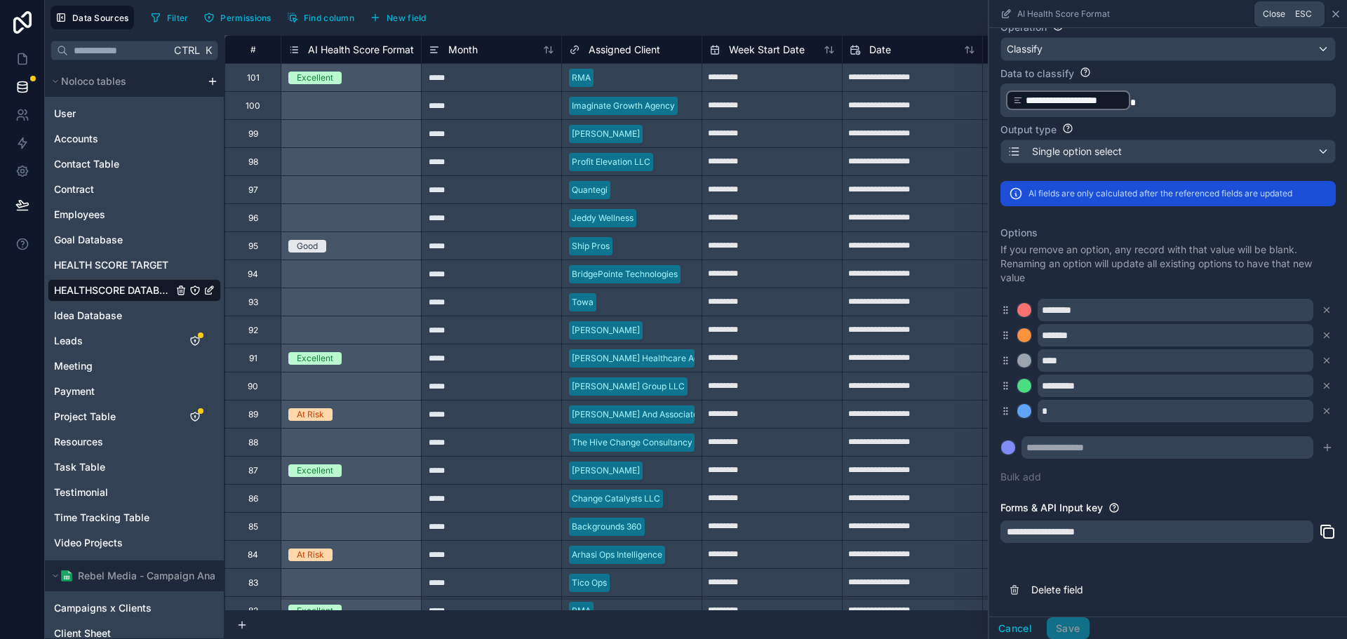
click at [1338, 11] on icon at bounding box center [1336, 14] width 6 height 6
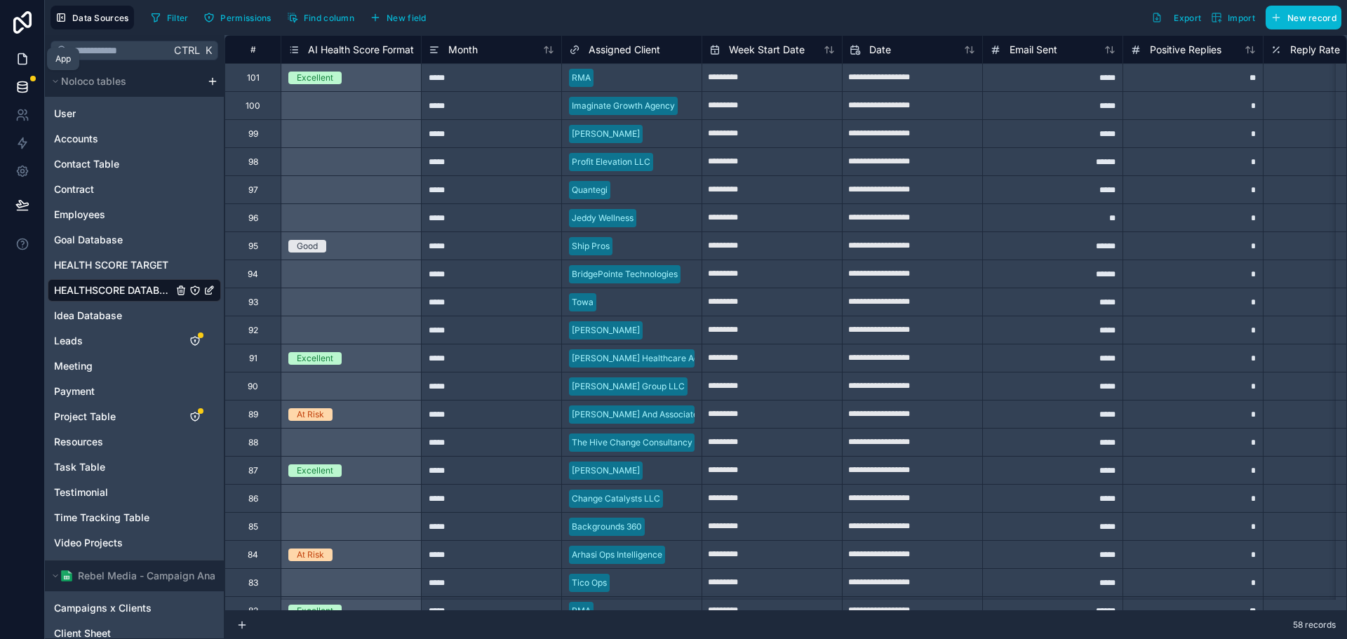
click at [20, 55] on icon at bounding box center [22, 59] width 14 height 14
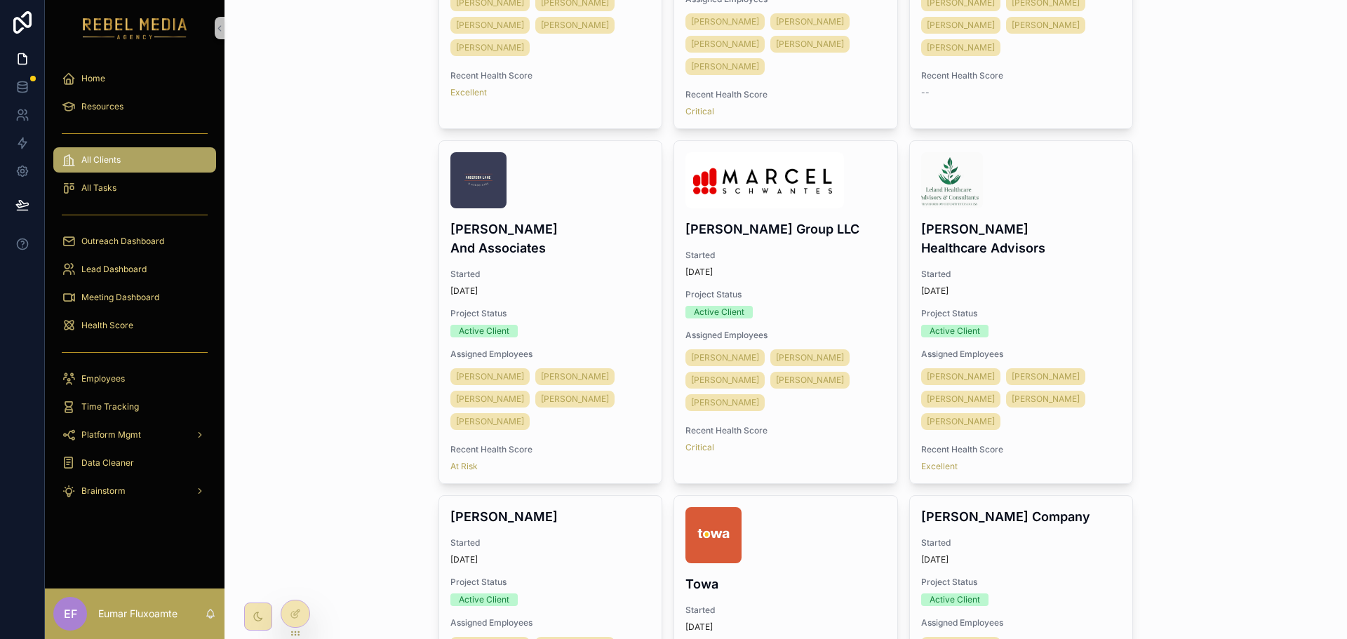
scroll to position [1403, 0]
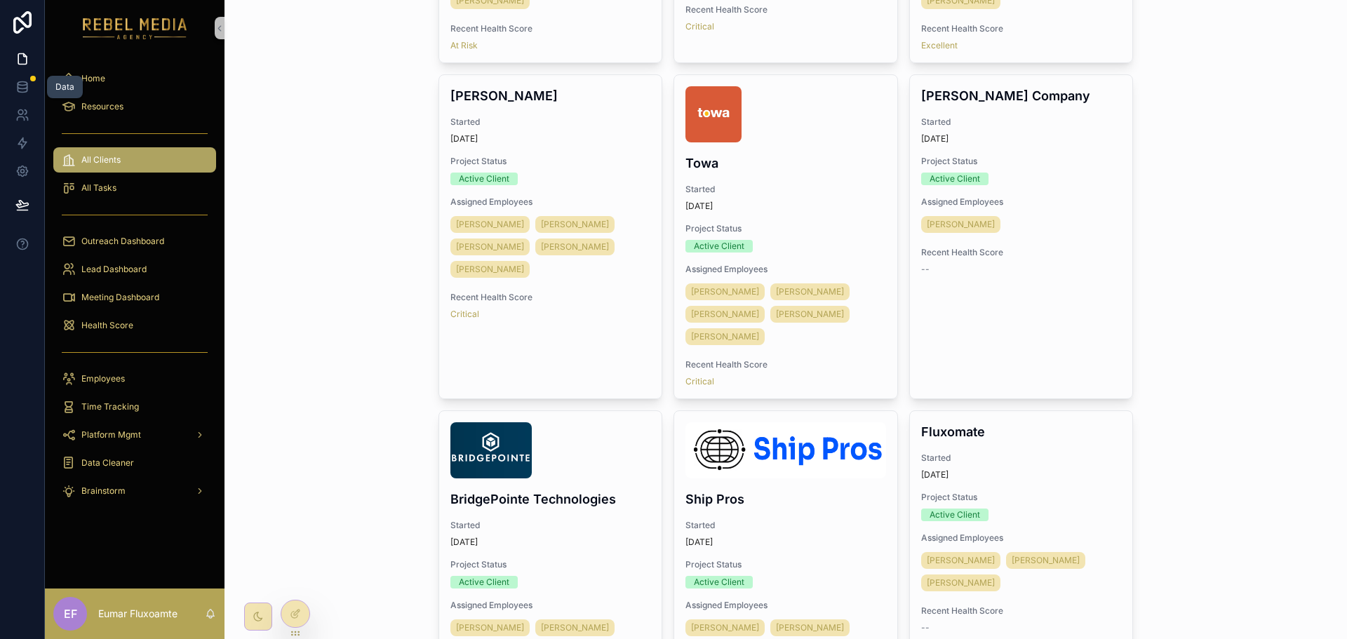
click at [12, 81] on link at bounding box center [22, 87] width 44 height 28
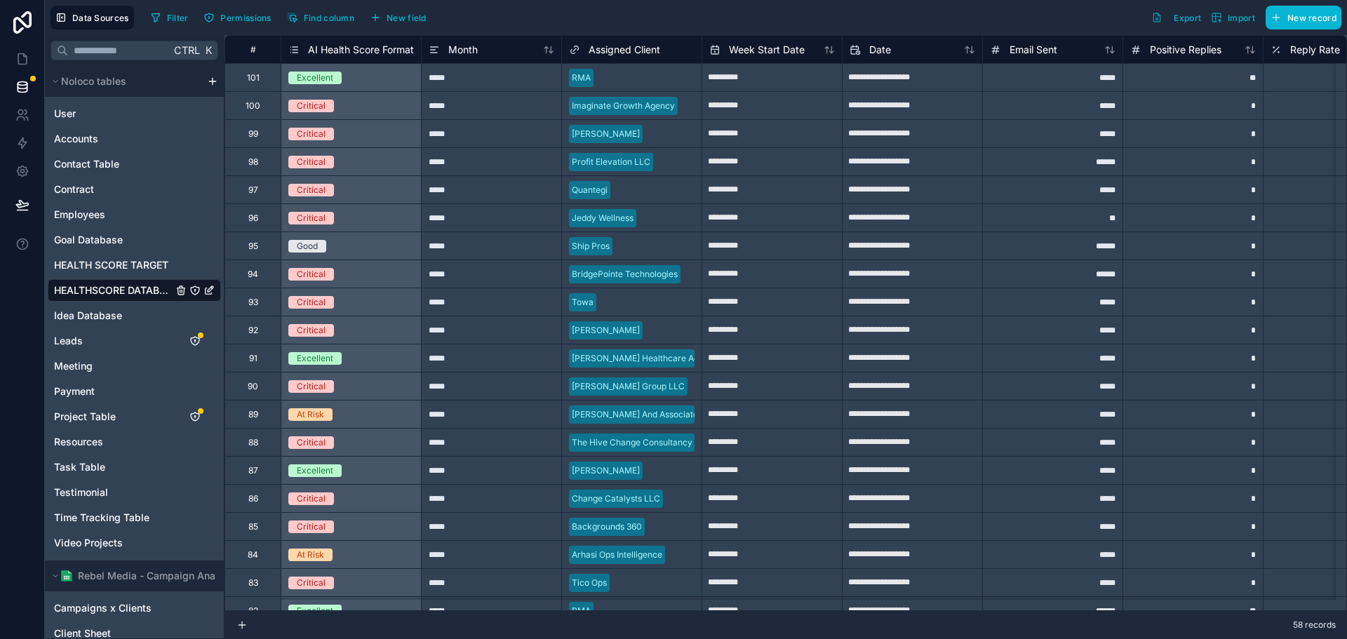
click at [349, 46] on span "AI Health Score Format" at bounding box center [361, 50] width 106 height 14
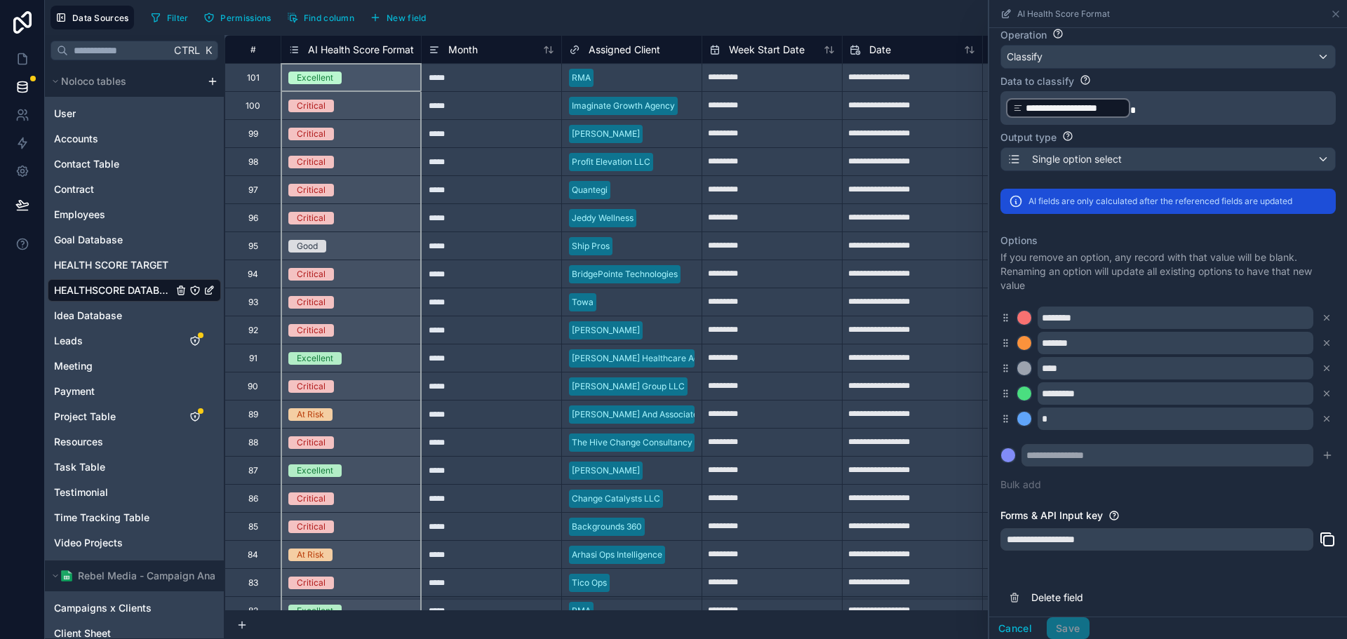
scroll to position [199, 0]
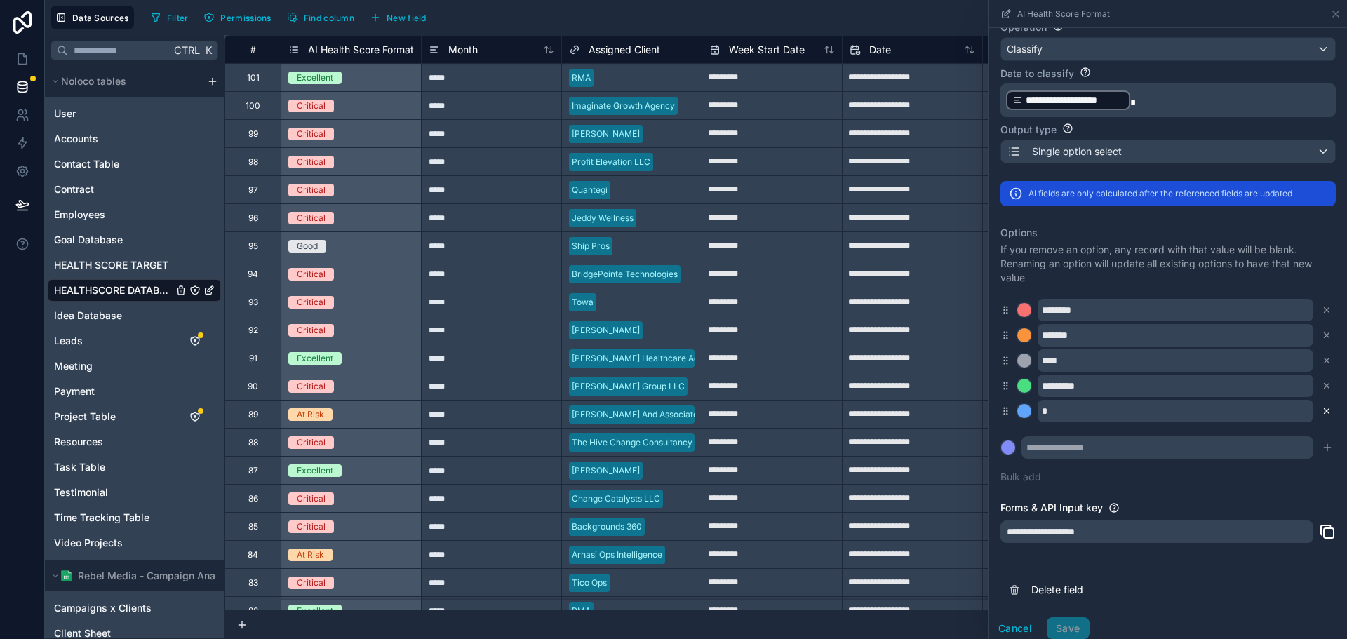
click at [1319, 417] on button at bounding box center [1326, 410] width 15 height 15
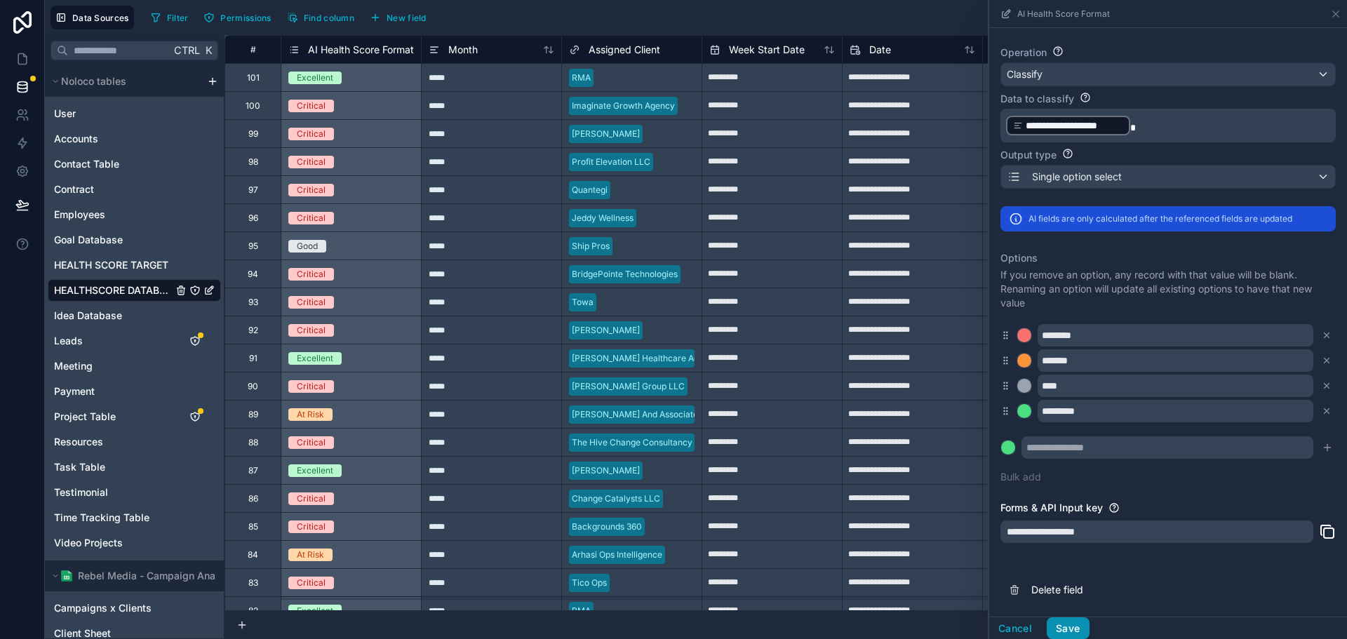
click at [1073, 626] on button "Save" at bounding box center [1068, 628] width 42 height 22
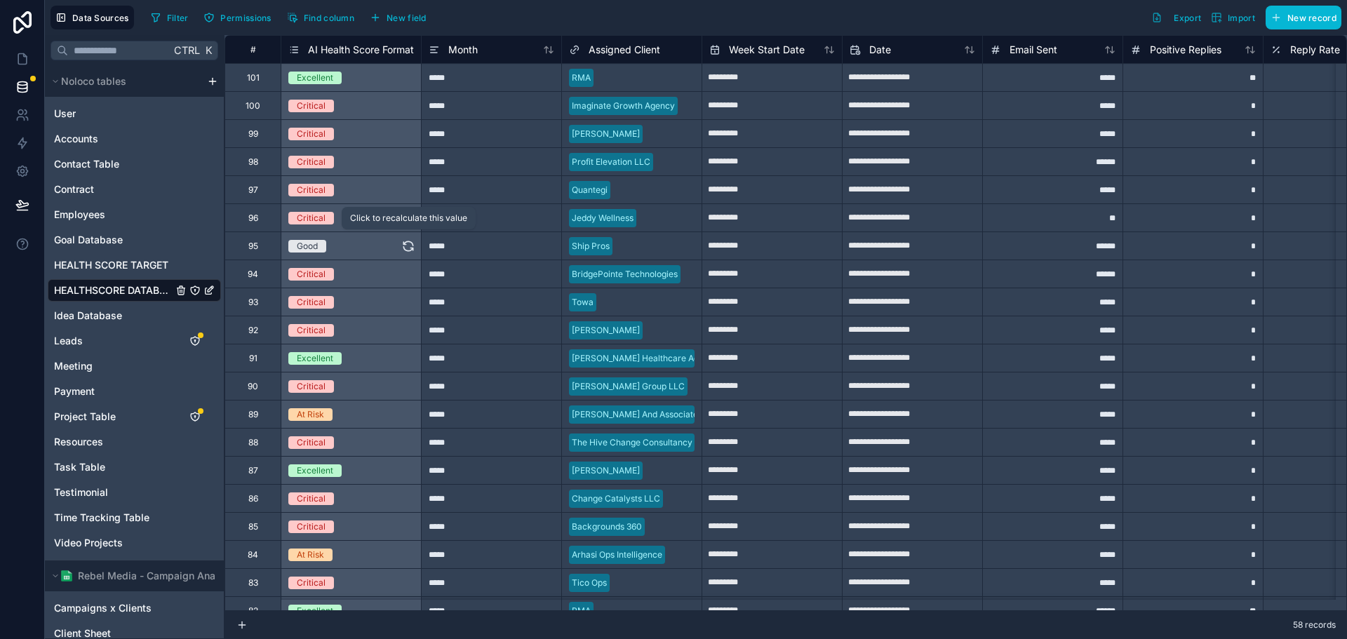
click at [403, 240] on icon at bounding box center [408, 246] width 14 height 14
click at [18, 51] on link at bounding box center [22, 59] width 44 height 28
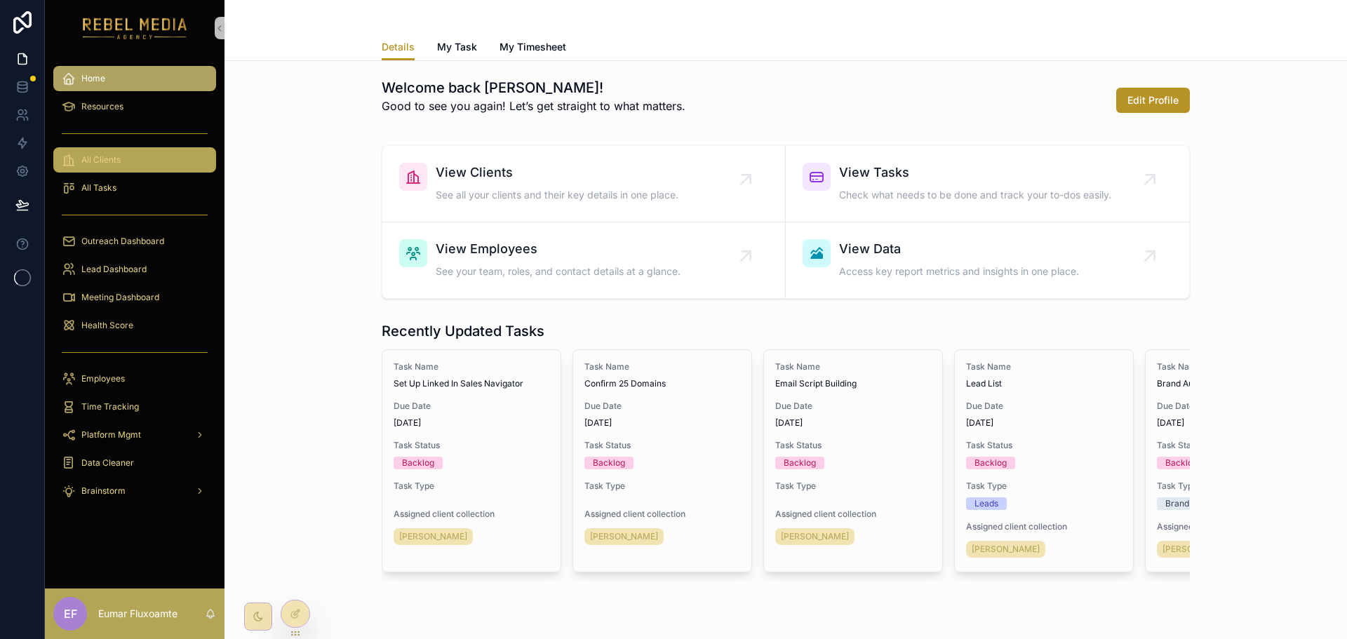
click at [147, 159] on div "All Clients" at bounding box center [135, 160] width 146 height 22
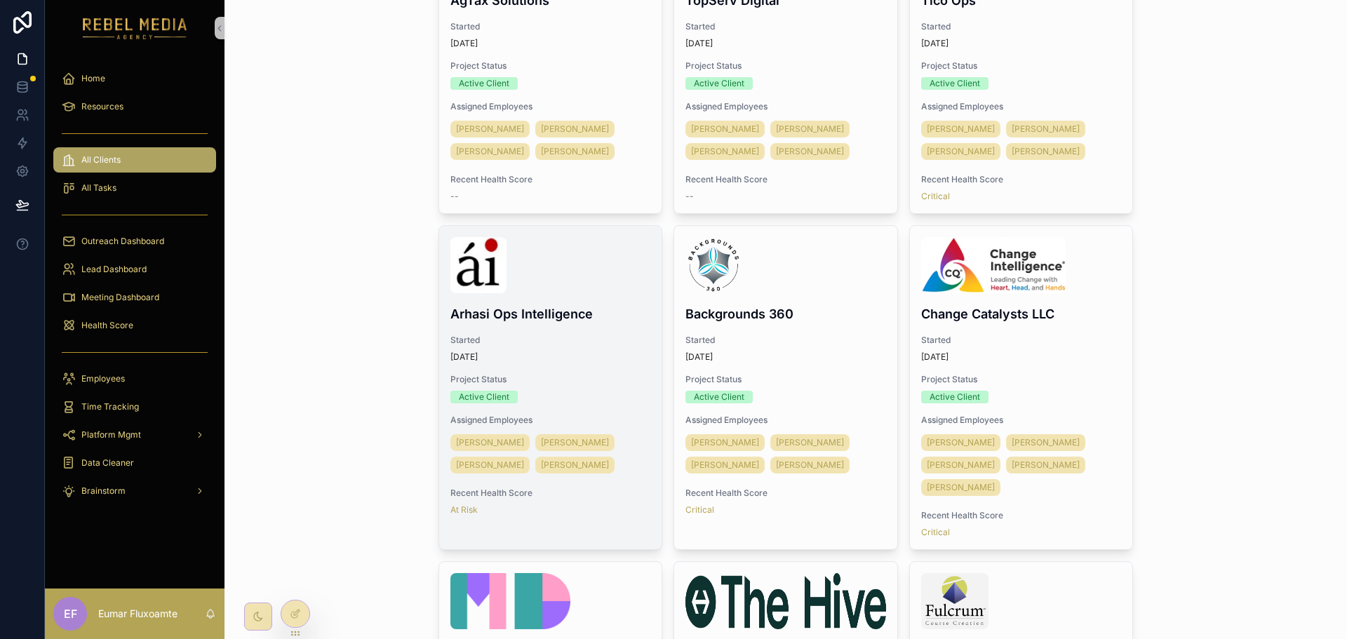
scroll to position [210, 0]
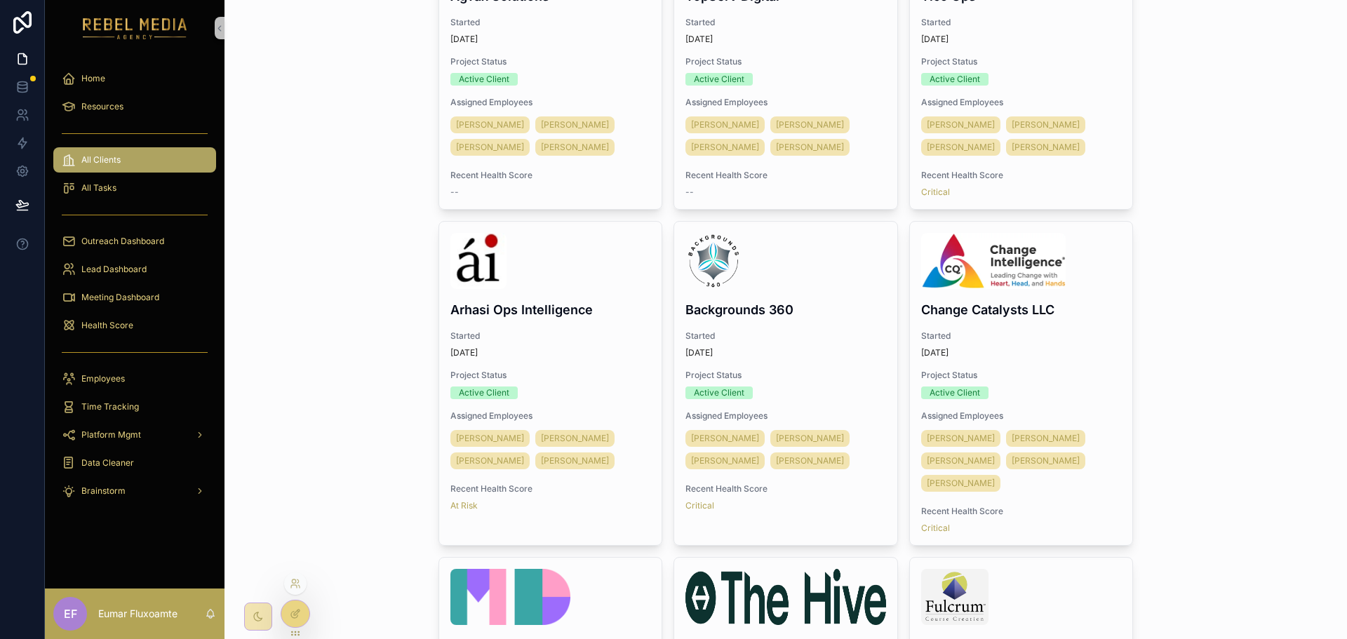
click at [289, 613] on div at bounding box center [295, 614] width 28 height 27
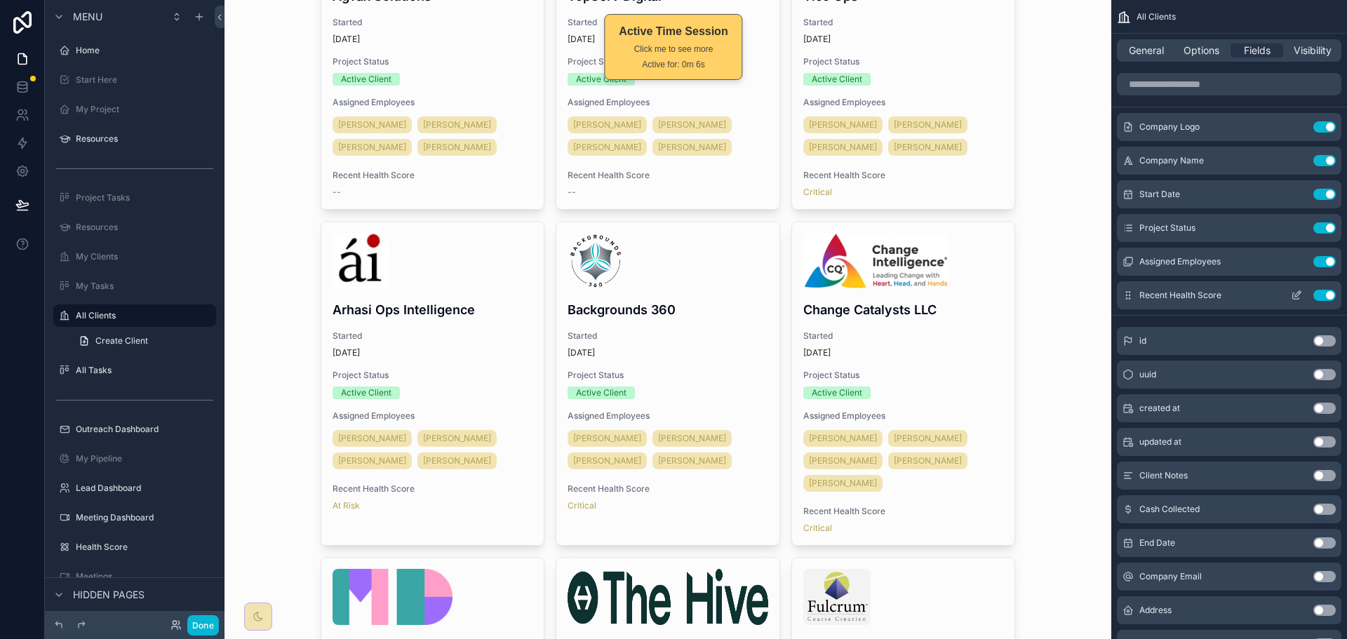
click at [1296, 297] on icon "scrollable content" at bounding box center [1296, 295] width 11 height 11
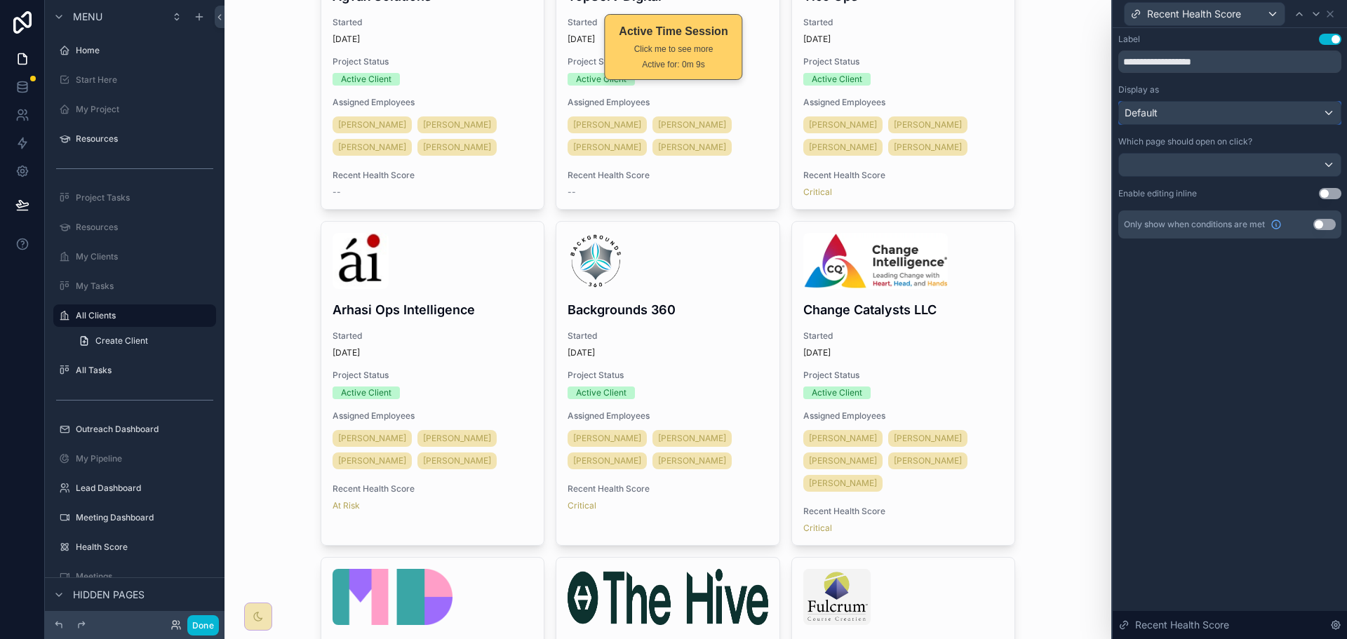
click at [1283, 110] on div "Default" at bounding box center [1230, 113] width 222 height 22
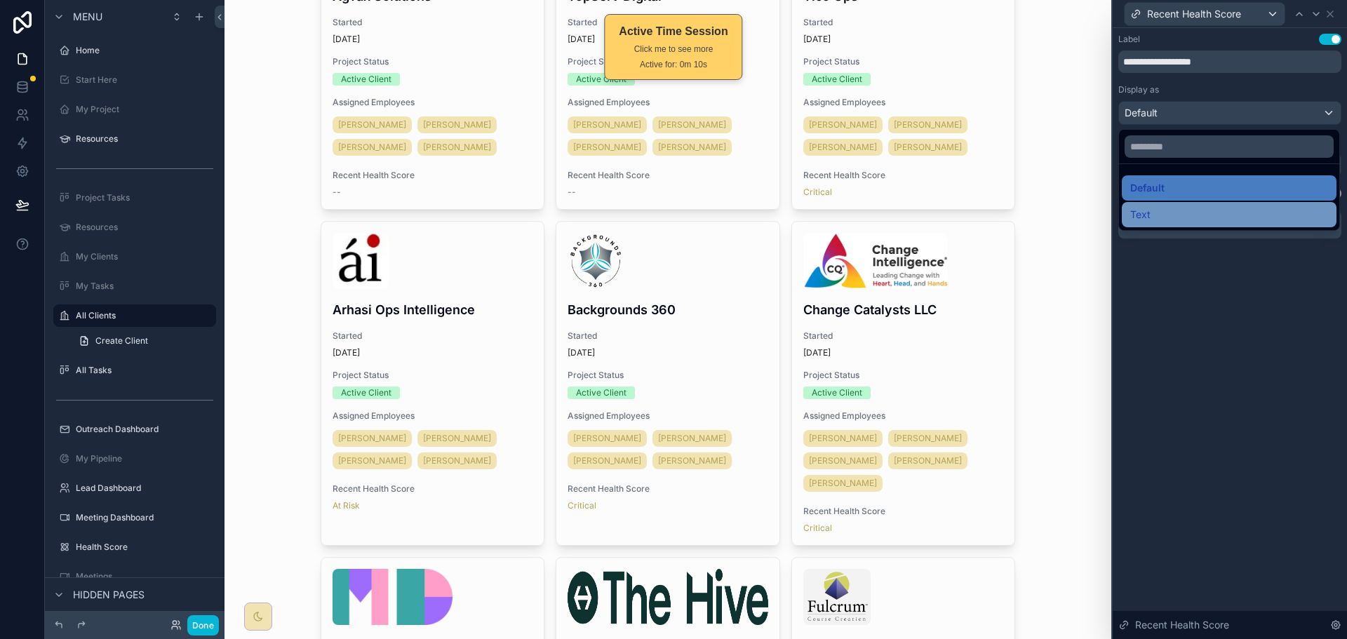
click at [1214, 209] on div "Text" at bounding box center [1229, 214] width 198 height 17
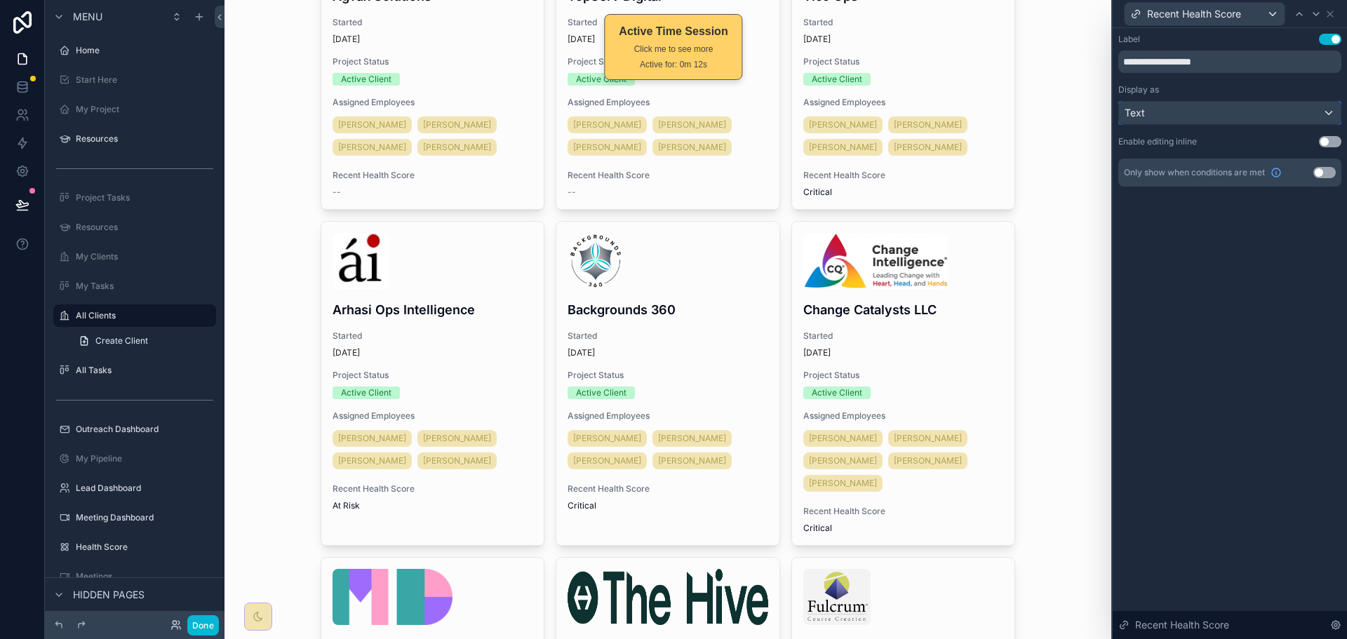
click at [1240, 119] on div "Text" at bounding box center [1230, 113] width 222 height 22
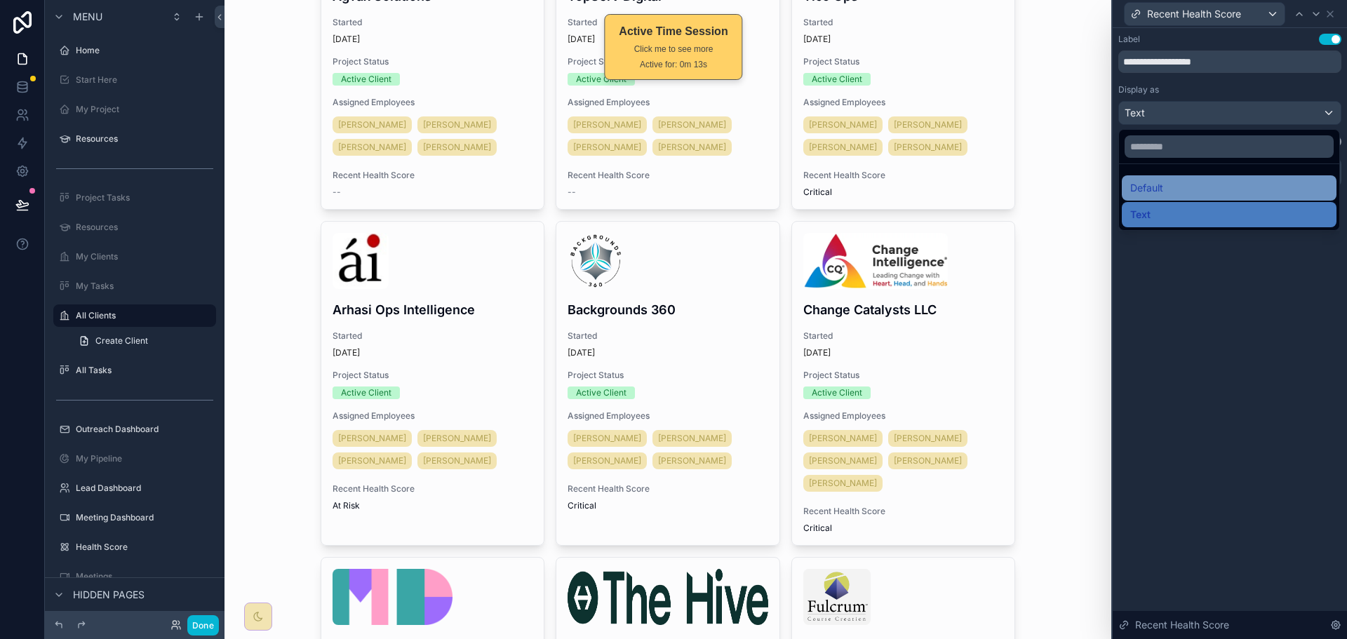
click at [1211, 182] on div "Default" at bounding box center [1229, 188] width 198 height 17
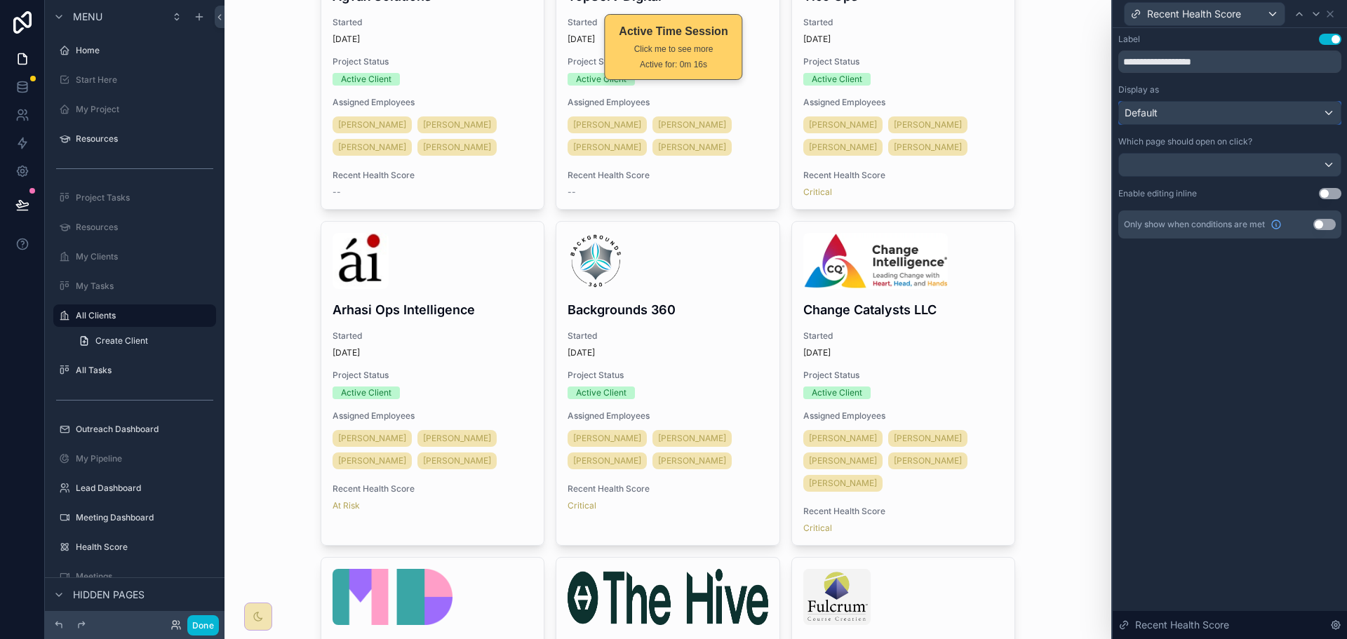
click at [1202, 122] on div "Default" at bounding box center [1230, 113] width 222 height 22
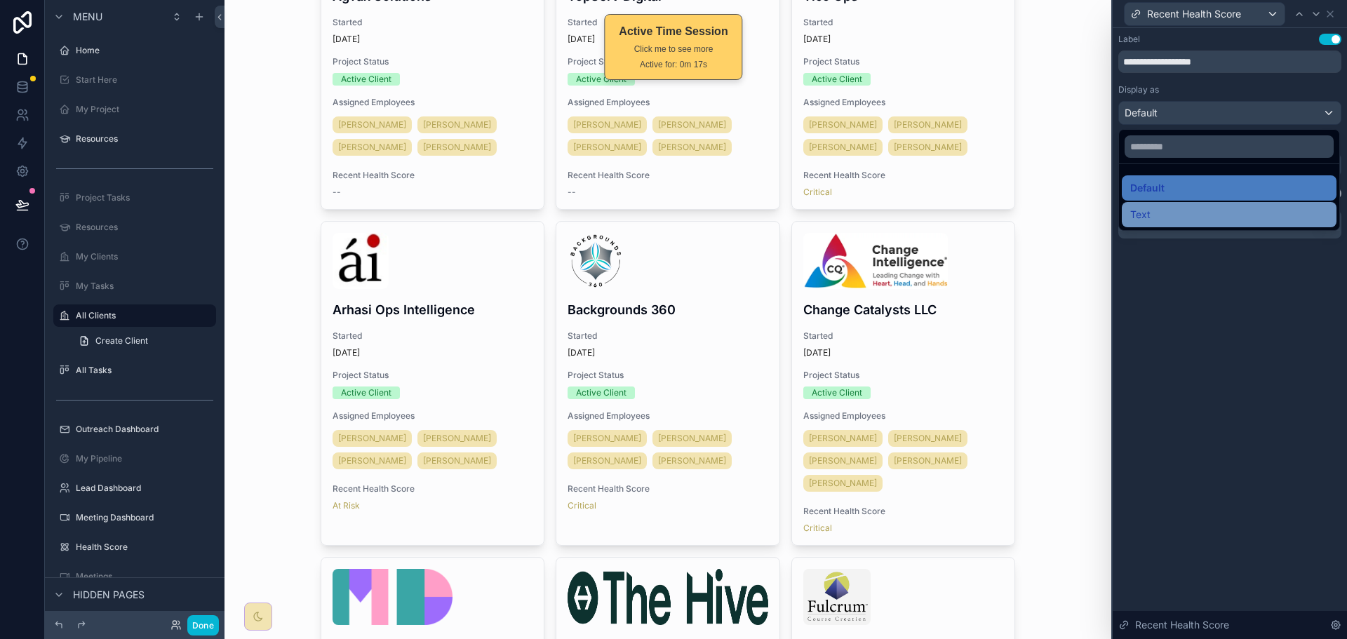
click at [1176, 207] on div "Text" at bounding box center [1229, 214] width 198 height 17
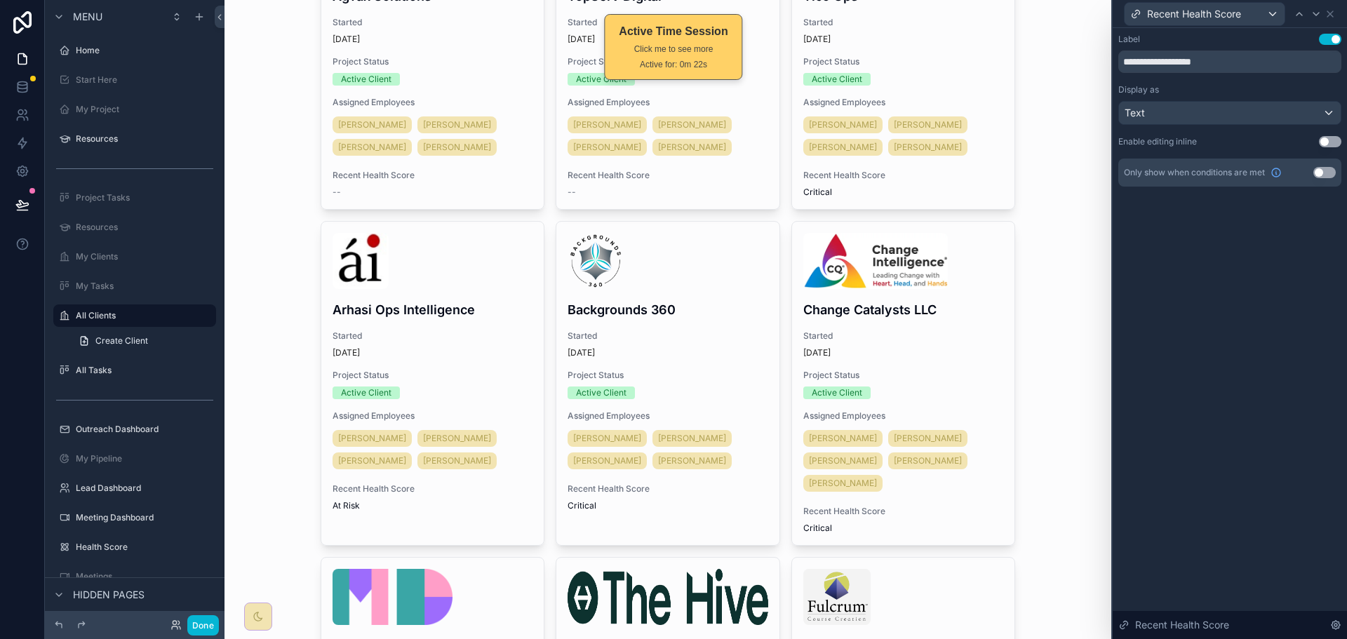
click at [1328, 143] on button "Use setting" at bounding box center [1330, 141] width 22 height 11
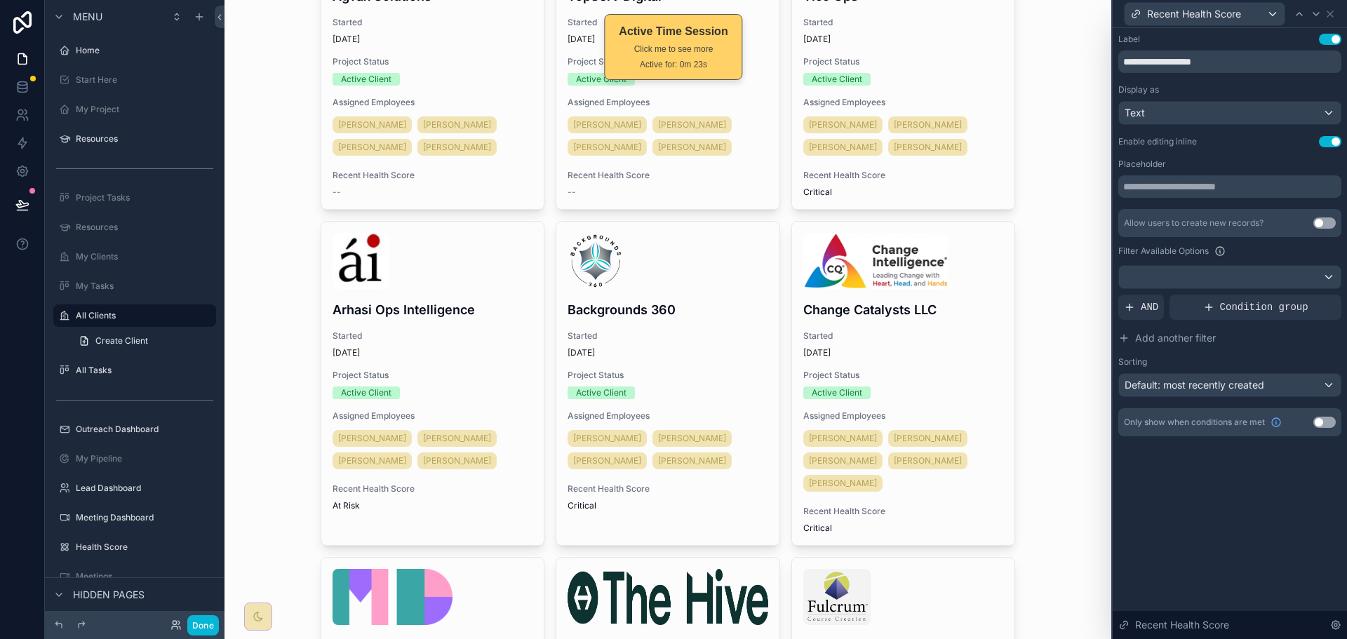
click at [1328, 143] on button "Use setting" at bounding box center [1330, 141] width 22 height 11
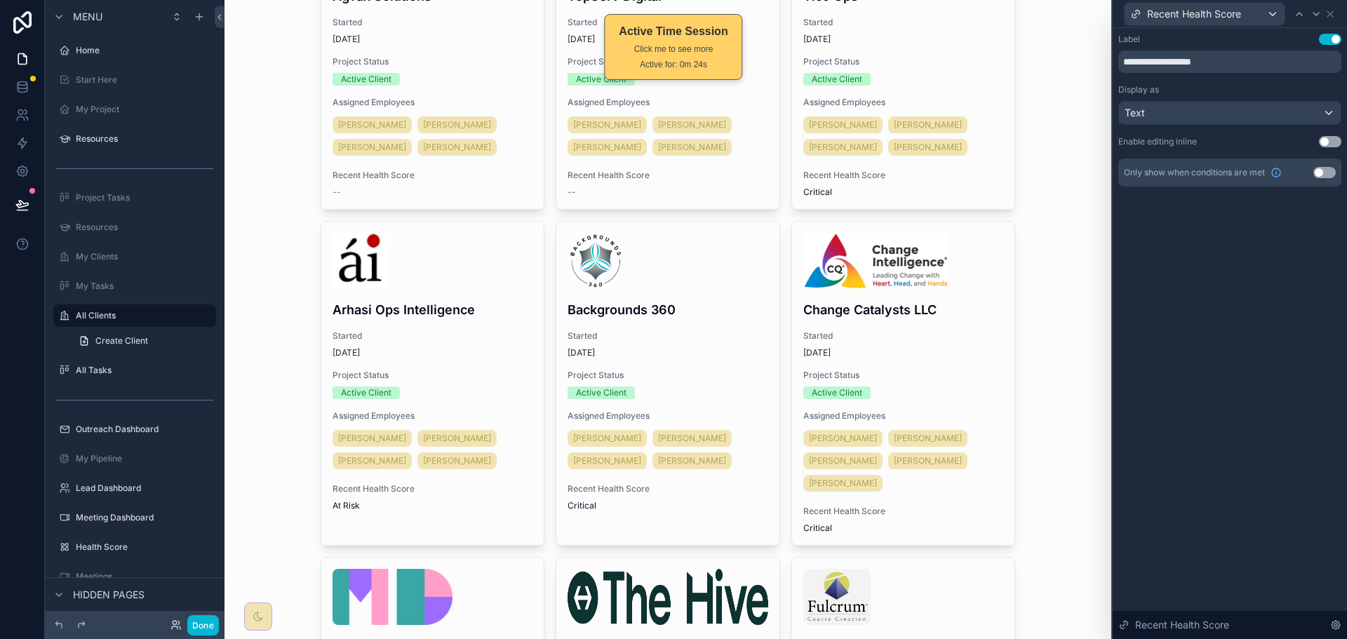
click at [1326, 170] on button "Use setting" at bounding box center [1324, 172] width 22 height 11
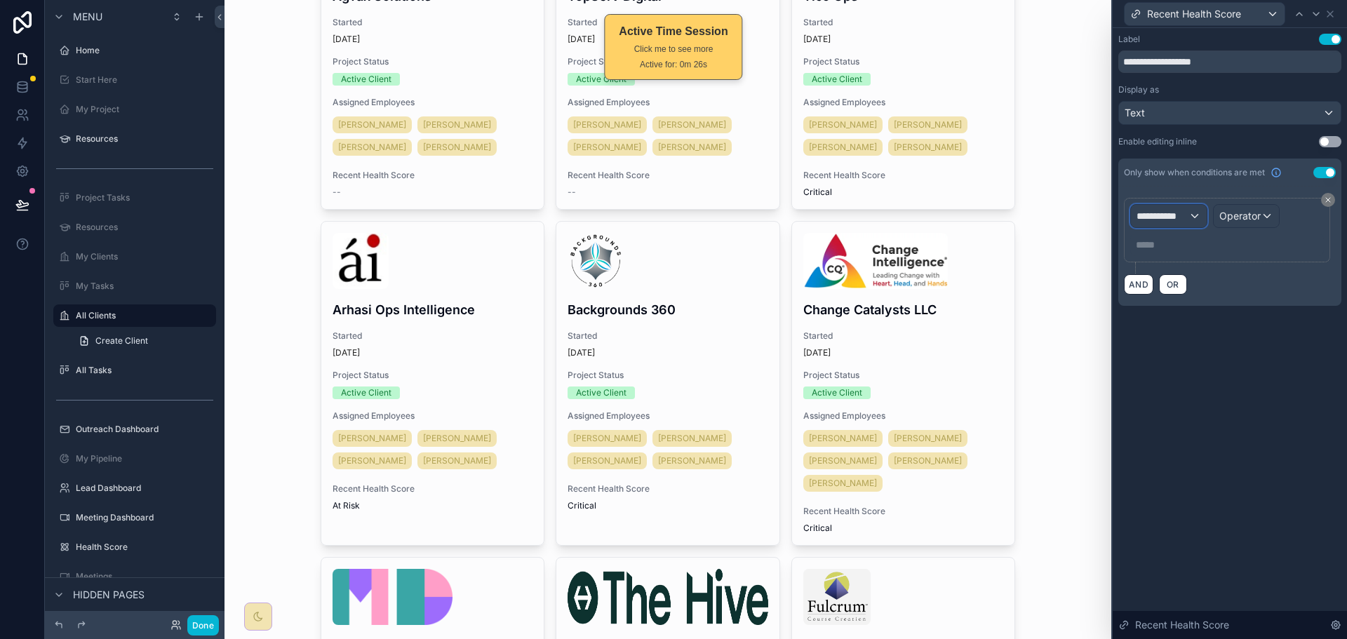
click at [1190, 214] on div "**********" at bounding box center [1169, 216] width 76 height 22
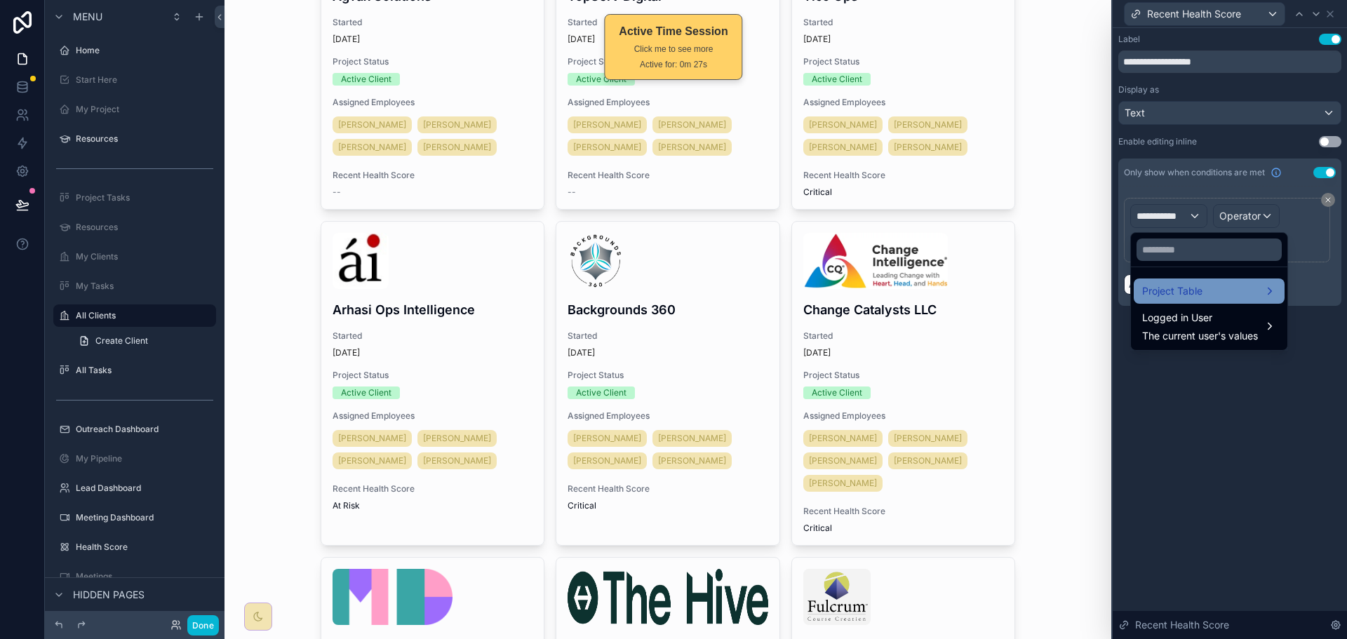
click at [1198, 286] on span "Project Table" at bounding box center [1172, 291] width 60 height 17
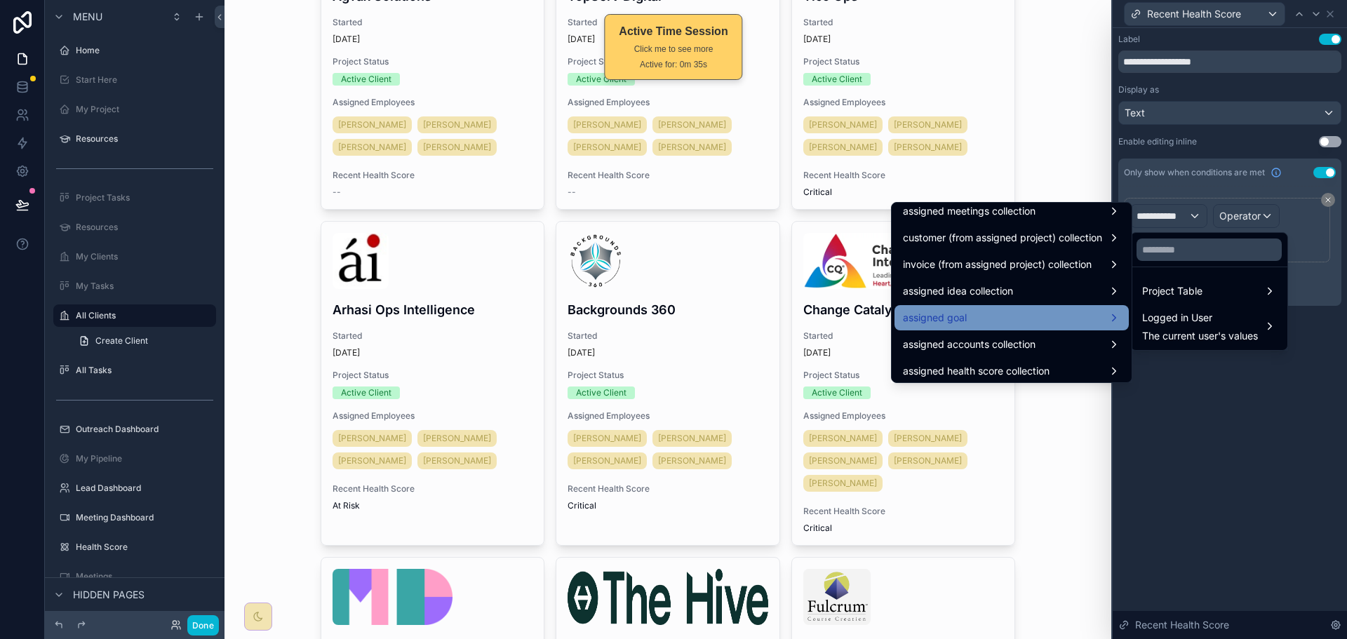
scroll to position [2197, 0]
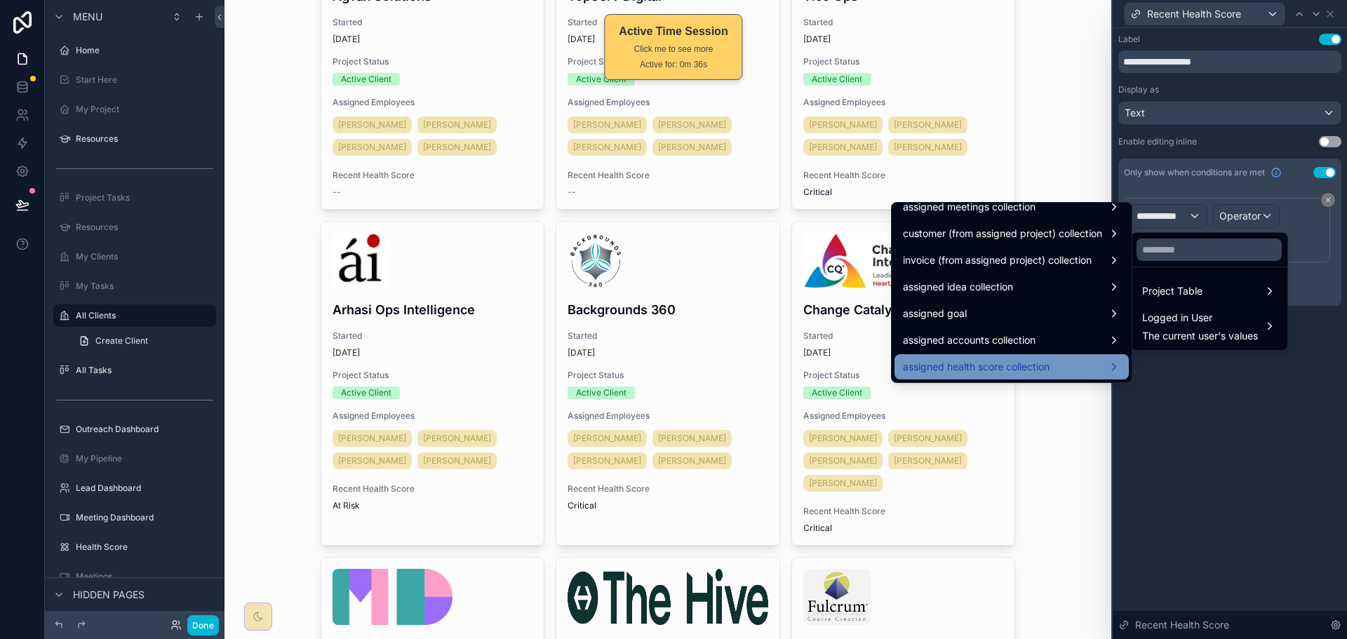
click at [1078, 367] on div "assigned health score collection" at bounding box center [1011, 366] width 217 height 17
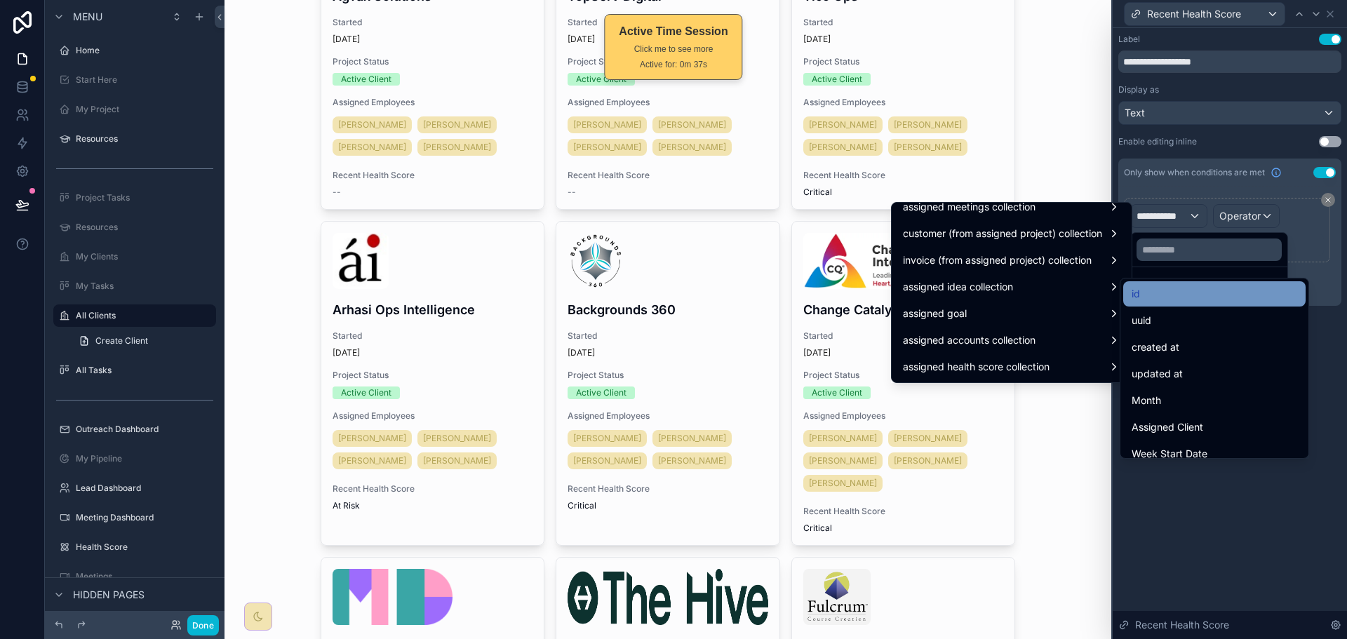
click at [1168, 302] on div "id" at bounding box center [1215, 294] width 166 height 17
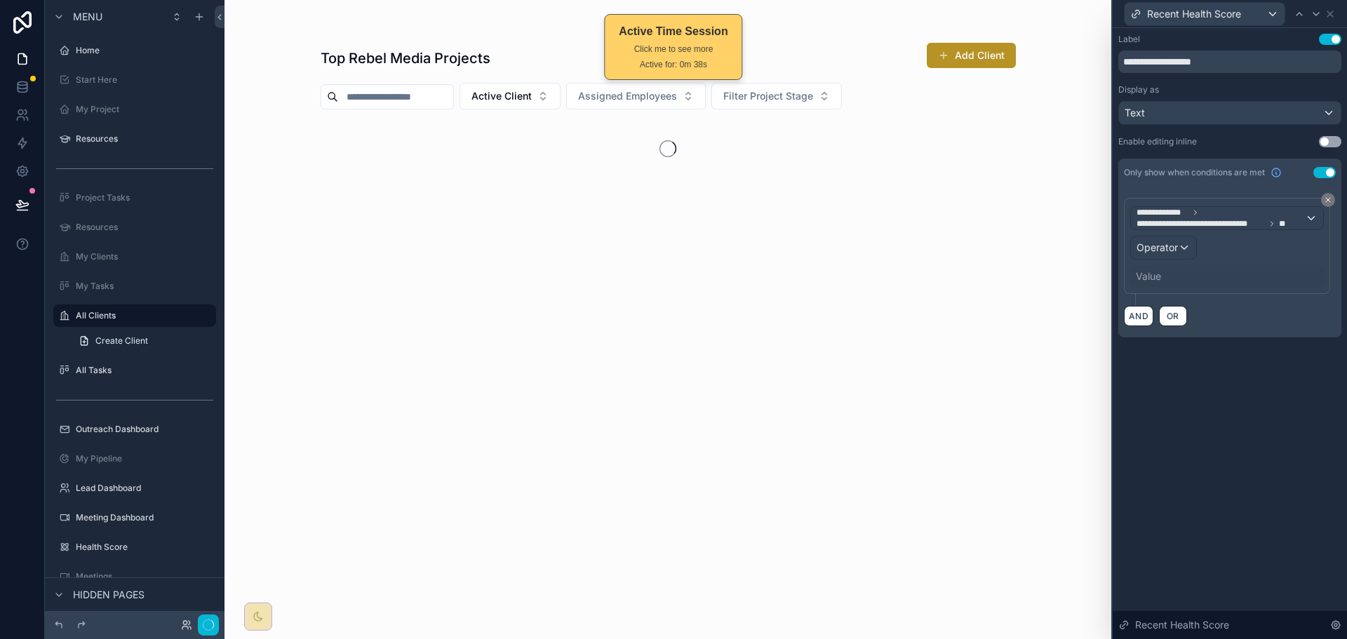
scroll to position [0, 0]
click at [1174, 248] on span "Operator" at bounding box center [1157, 247] width 41 height 12
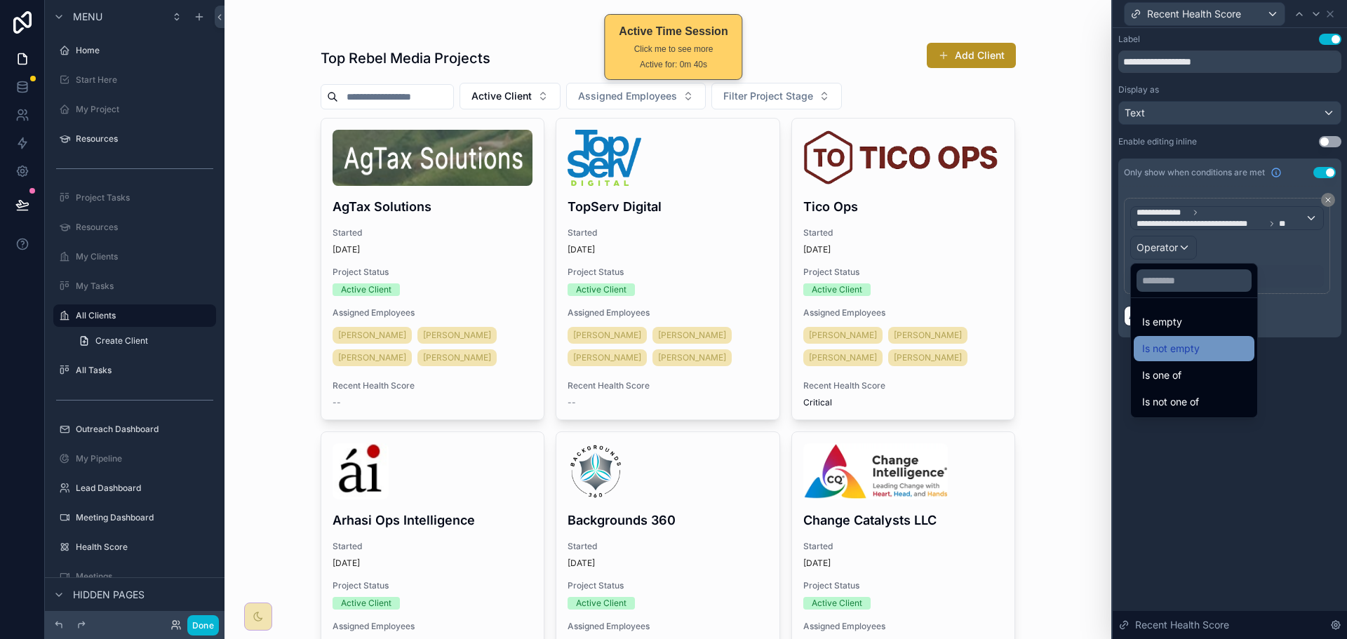
click at [1185, 349] on span "Is not empty" at bounding box center [1171, 348] width 58 height 17
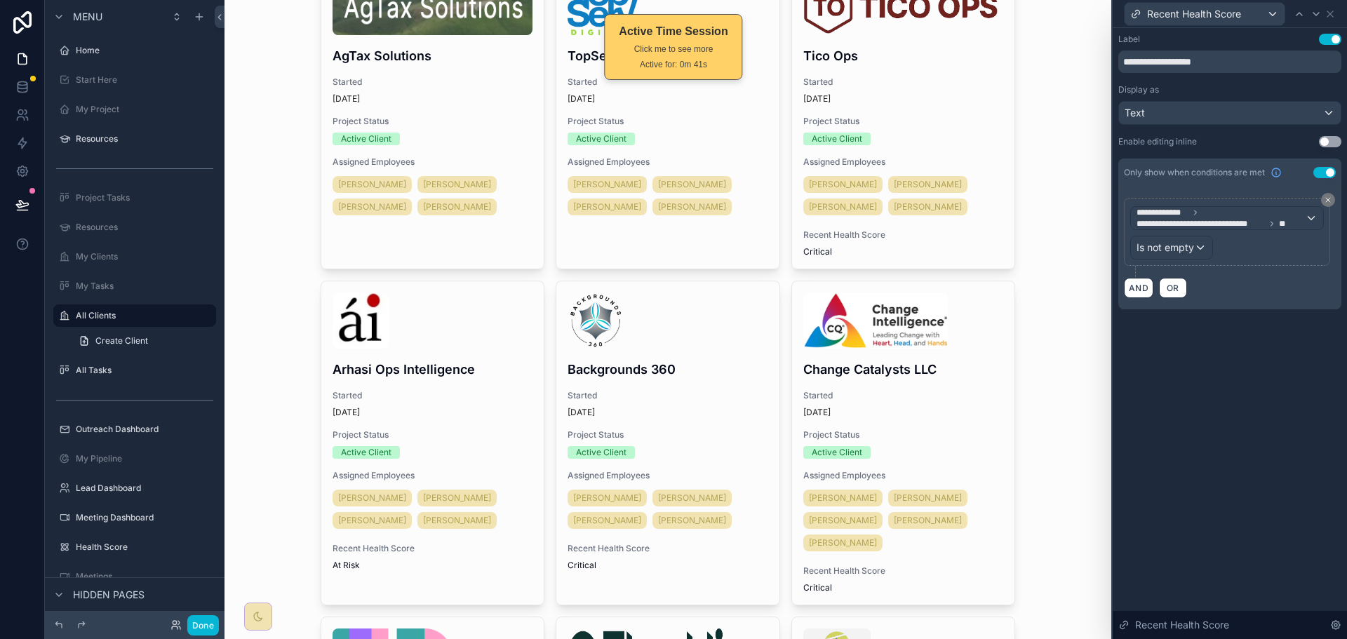
scroll to position [210, 0]
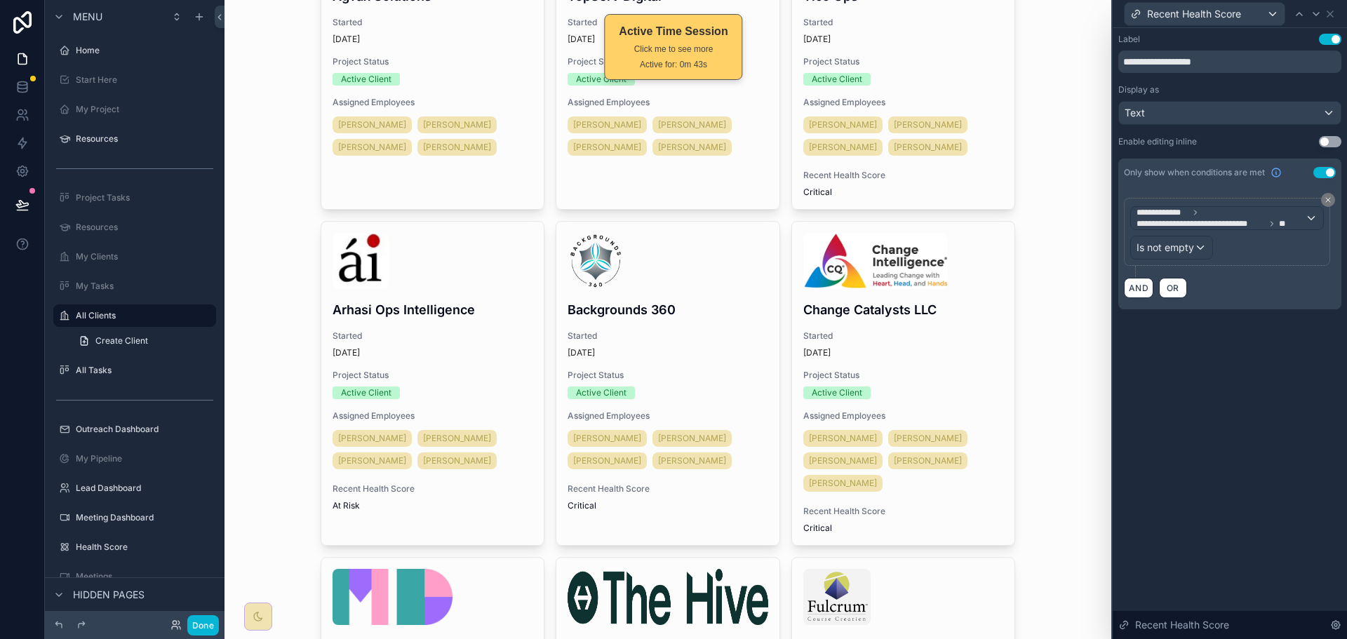
click at [1250, 352] on div "**********" at bounding box center [1230, 333] width 234 height 611
click at [1249, 350] on div "**********" at bounding box center [1230, 333] width 234 height 611
click at [1328, 13] on icon at bounding box center [1330, 13] width 11 height 11
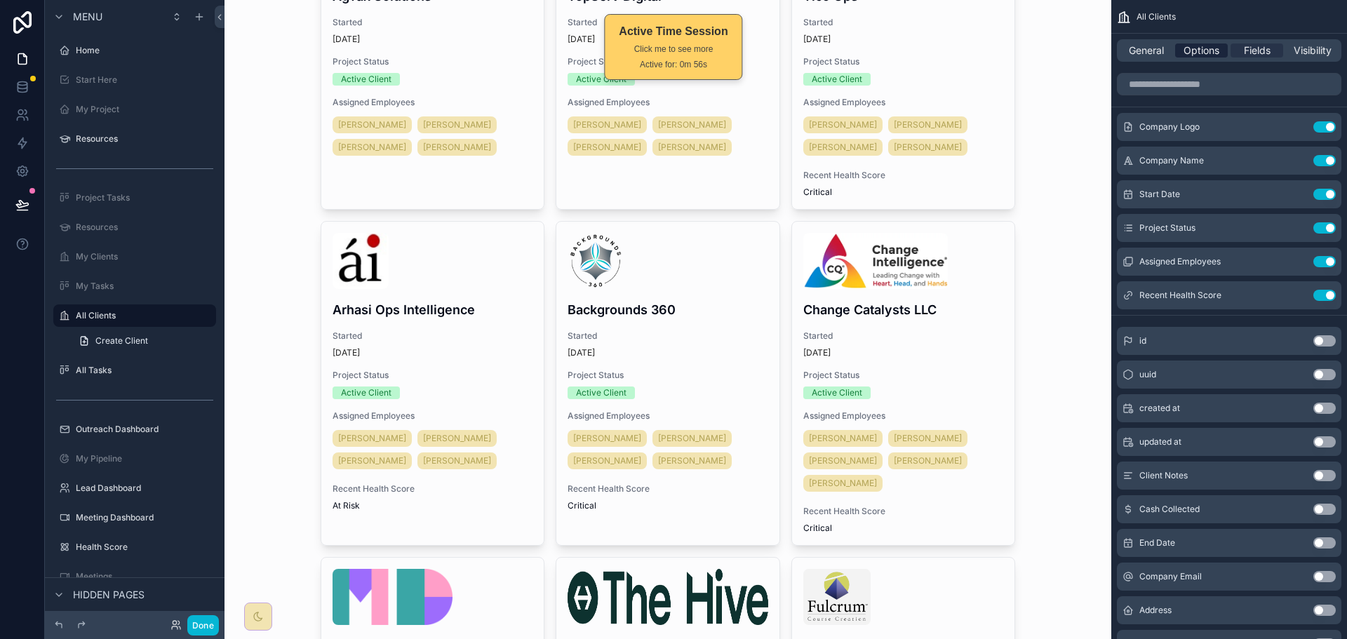
click at [1195, 51] on span "Options" at bounding box center [1202, 50] width 36 height 14
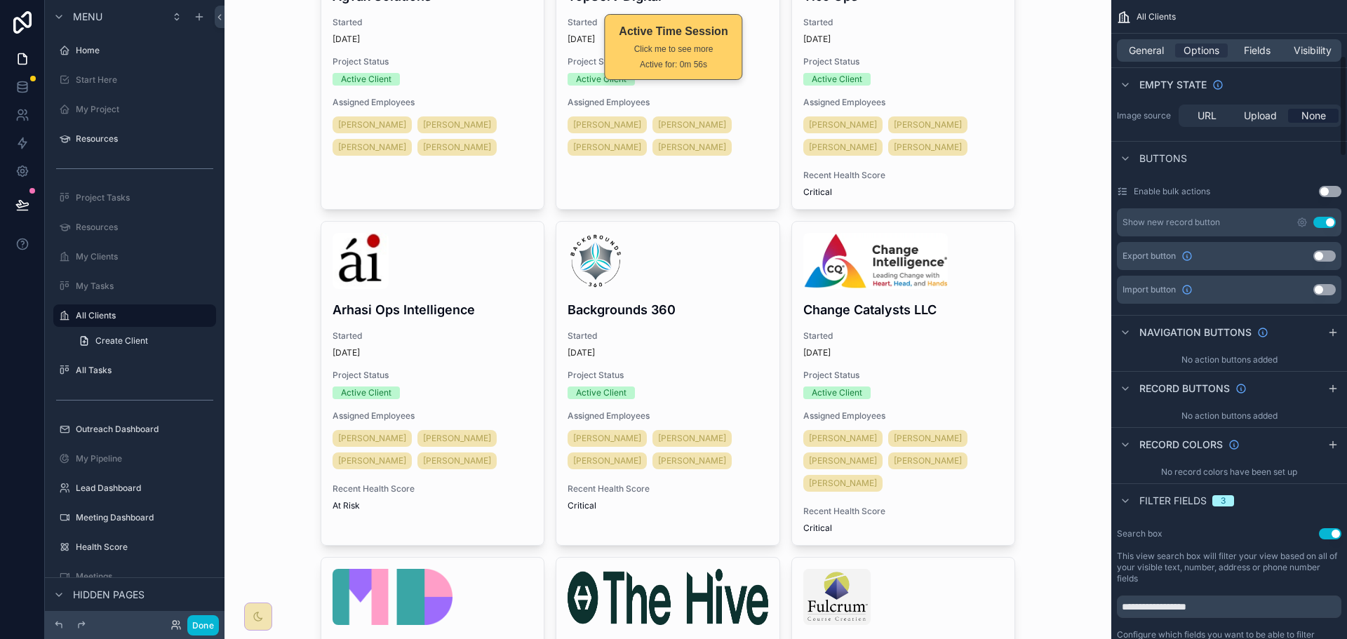
scroll to position [351, 0]
click at [1328, 443] on icon "scrollable content" at bounding box center [1332, 443] width 11 height 11
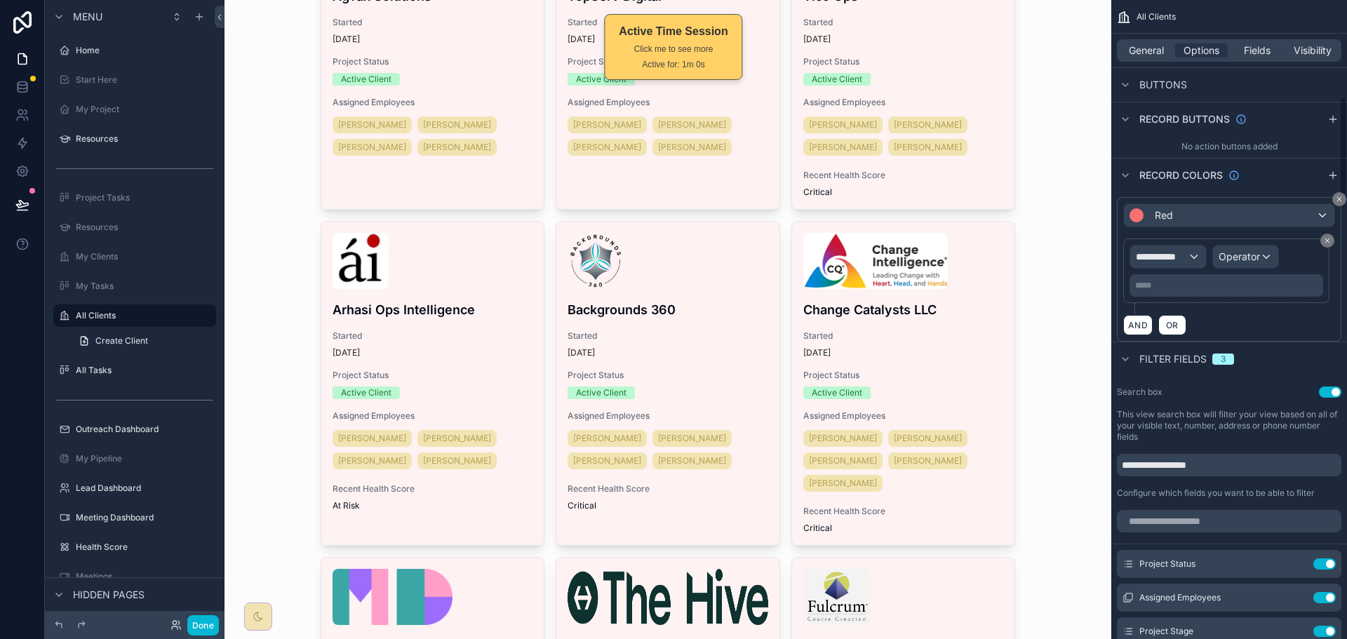
scroll to position [631, 0]
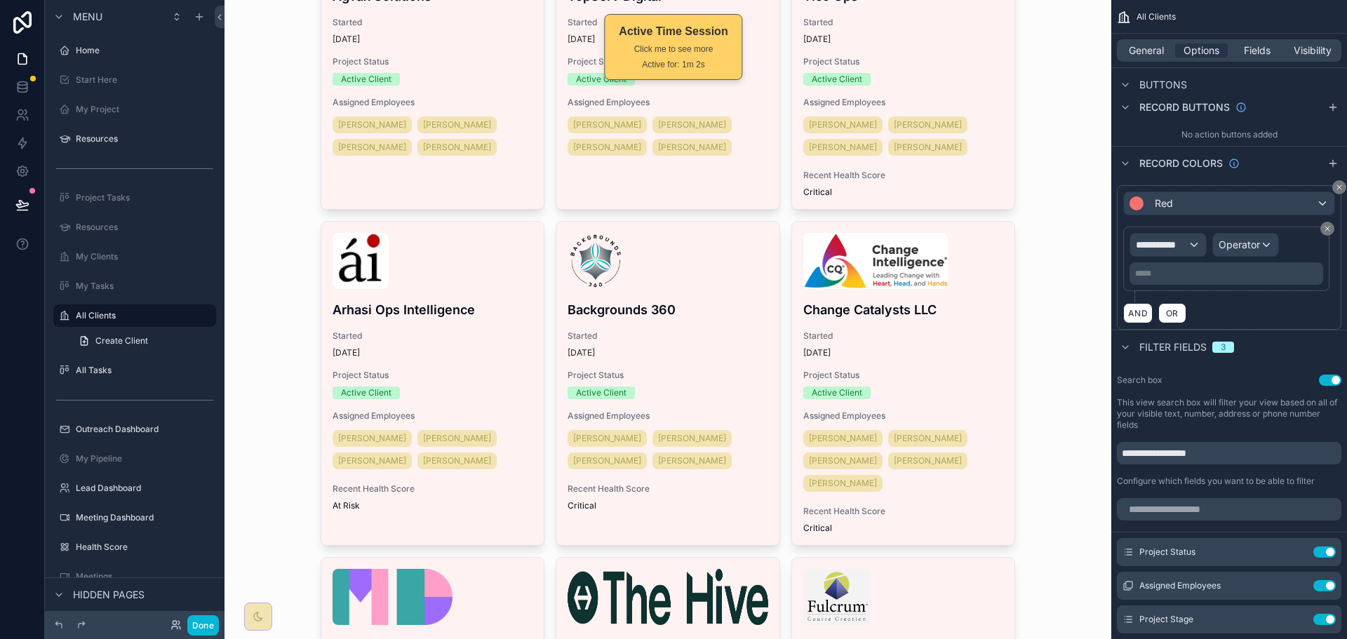
click at [1180, 258] on div "**********" at bounding box center [1227, 259] width 194 height 52
click at [1181, 250] on span "**********" at bounding box center [1162, 245] width 52 height 14
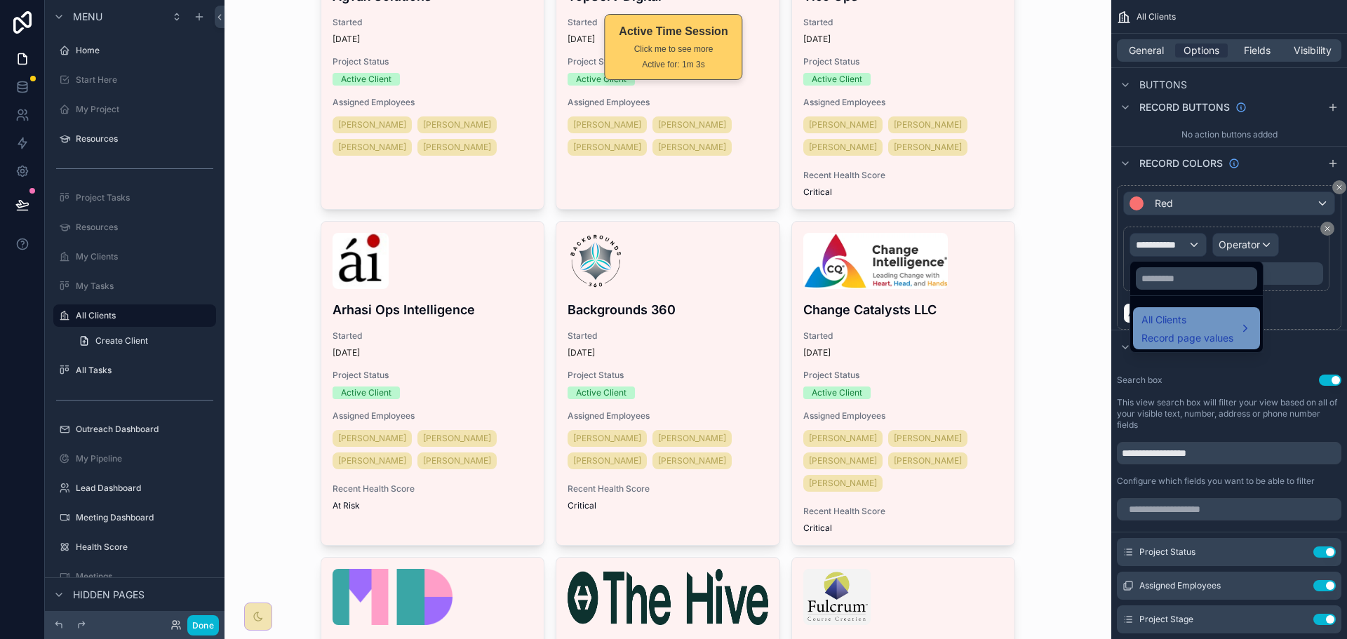
click at [1180, 327] on span "All Clients" at bounding box center [1187, 319] width 92 height 17
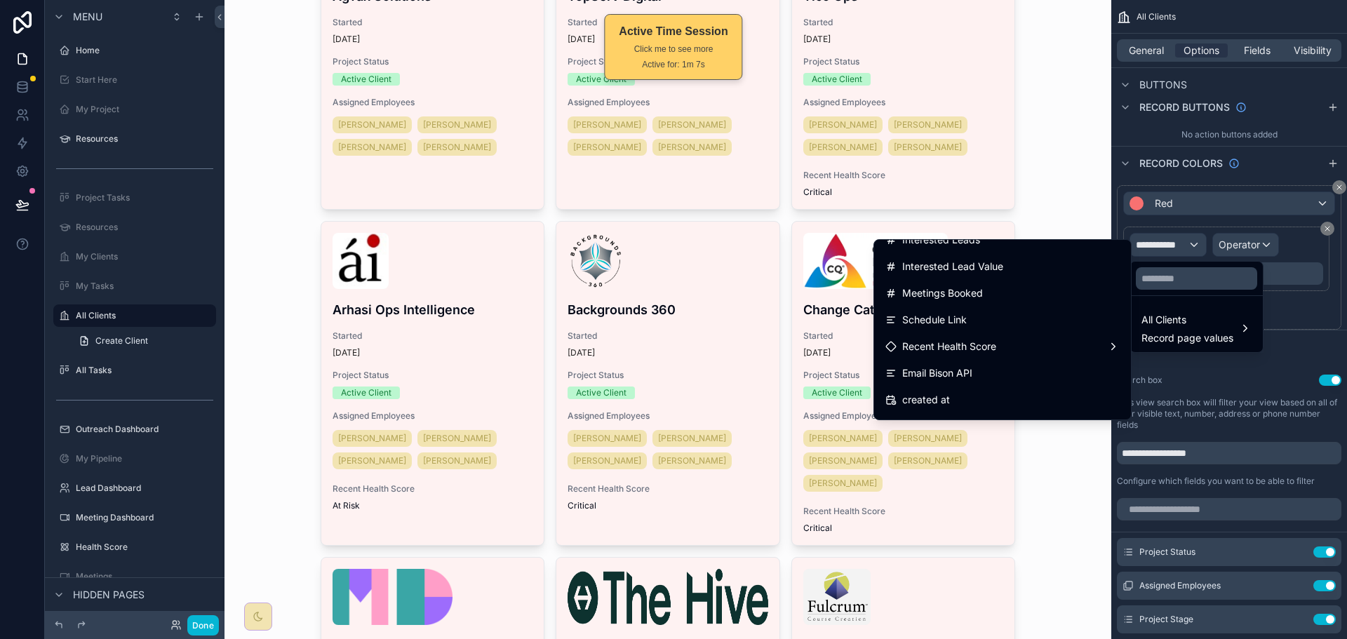
scroll to position [1750, 0]
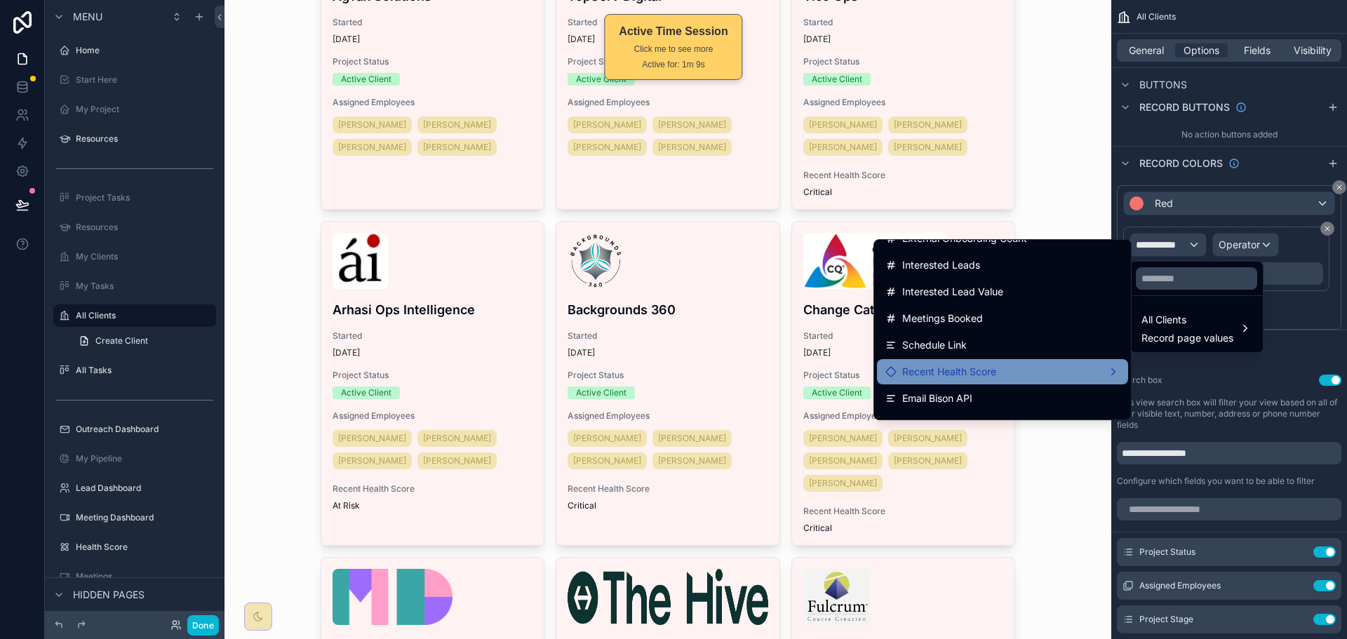
click at [1025, 375] on div "Recent Health Score" at bounding box center [1002, 371] width 234 height 17
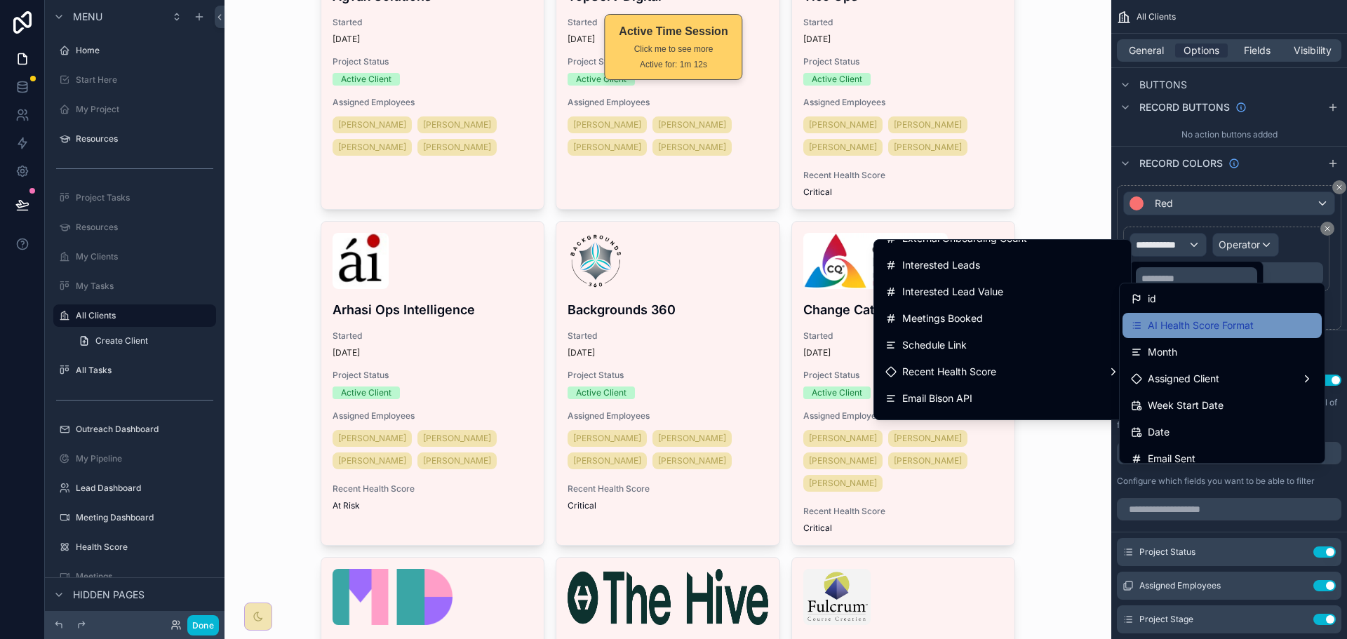
click at [1185, 320] on span "AI Health Score Format" at bounding box center [1201, 325] width 106 height 17
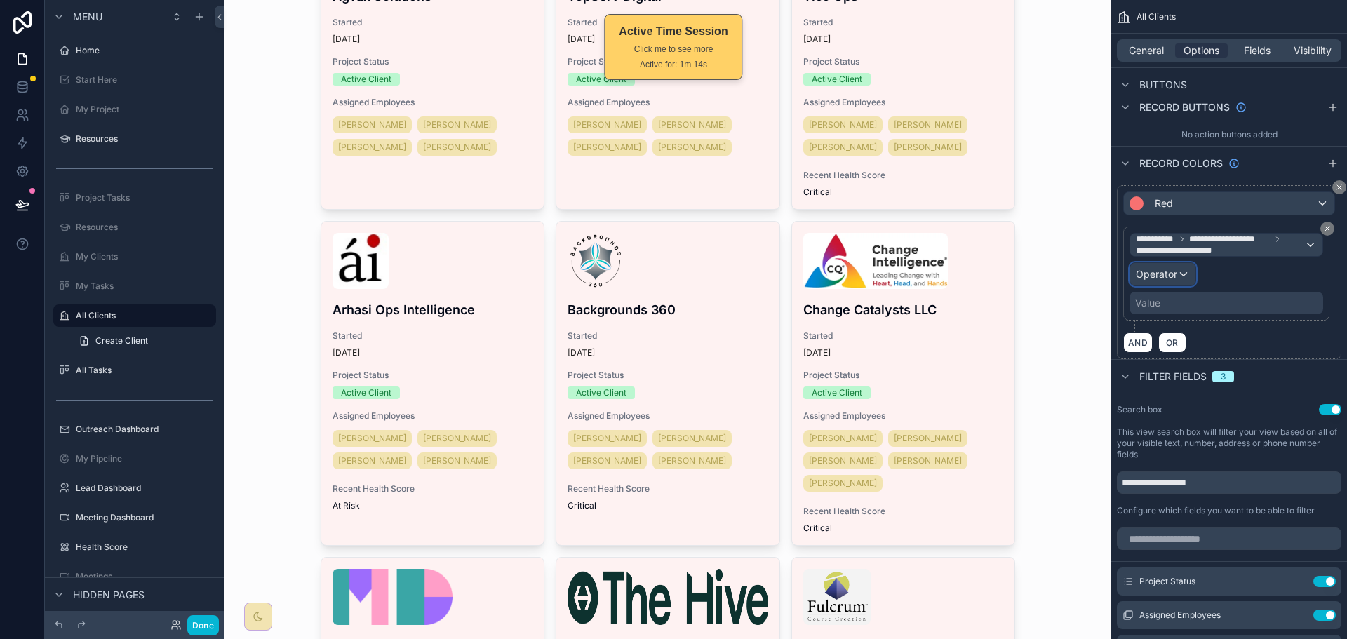
click at [1174, 276] on span "Operator" at bounding box center [1156, 274] width 41 height 12
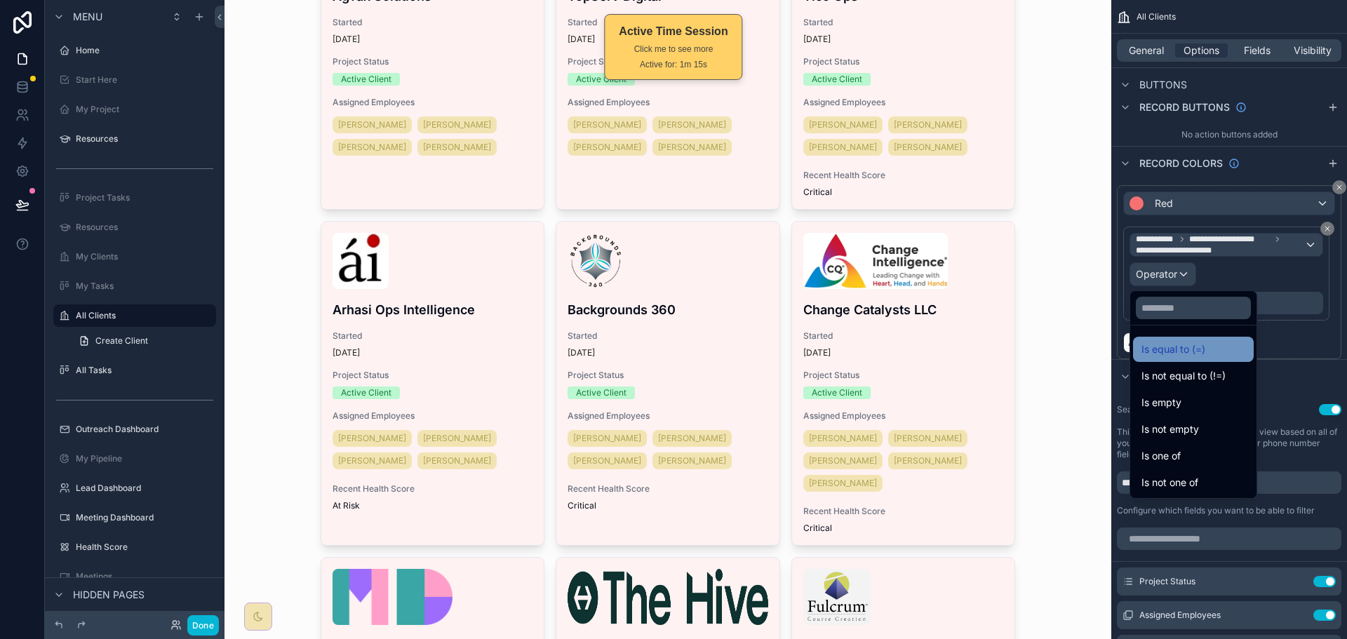
click at [1194, 349] on span "Is equal to (=)" at bounding box center [1173, 349] width 64 height 17
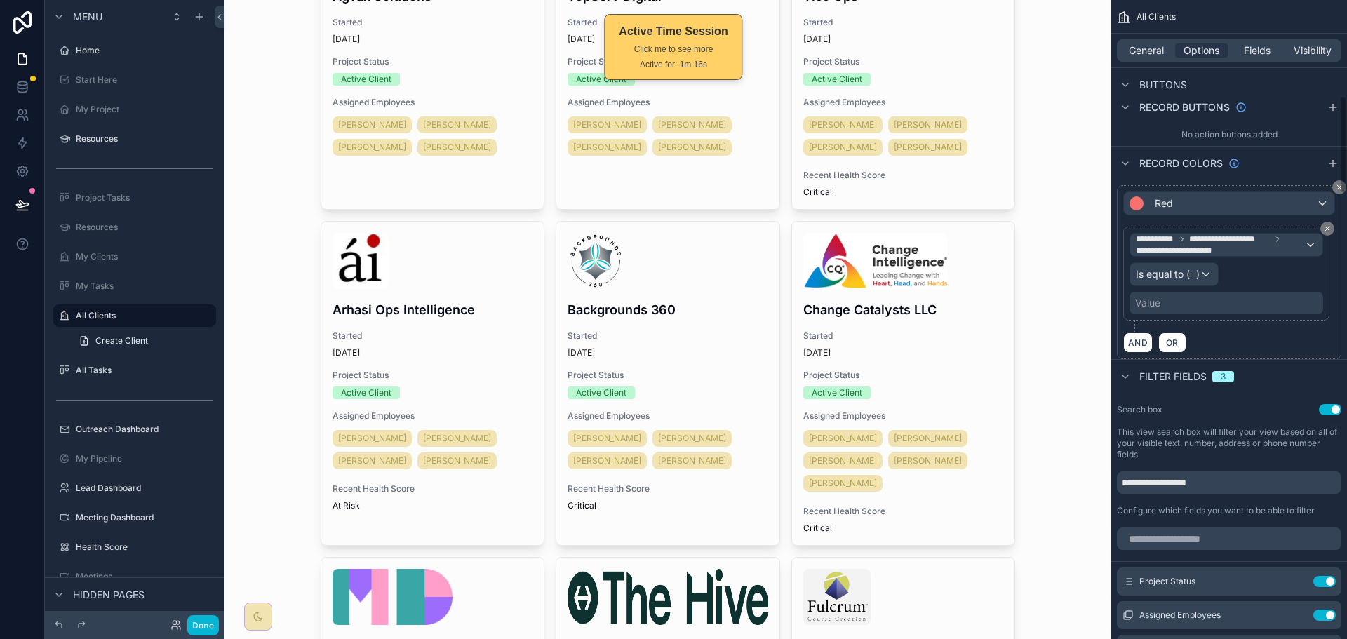
click at [1209, 302] on div "Value" at bounding box center [1227, 303] width 194 height 22
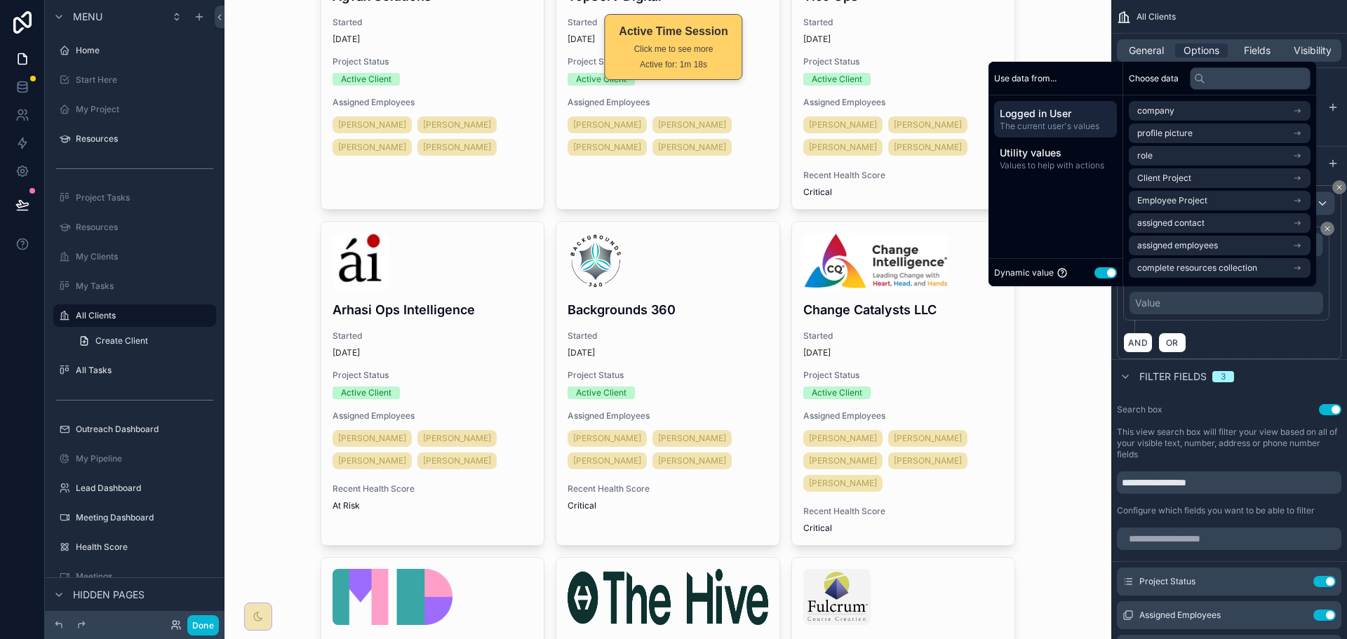
click at [1094, 269] on button "Use setting" at bounding box center [1105, 272] width 22 height 11
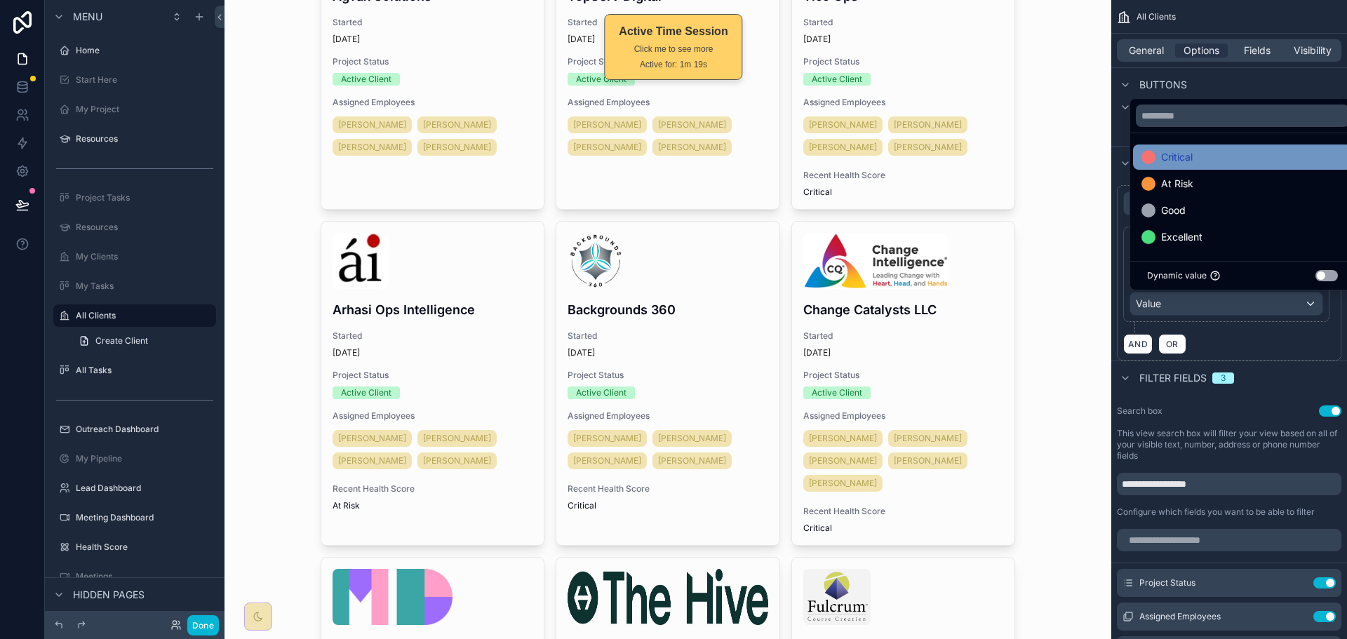
click at [1217, 161] on div "Critical" at bounding box center [1242, 157] width 202 height 17
click at [1242, 344] on div "AND OR" at bounding box center [1229, 343] width 212 height 21
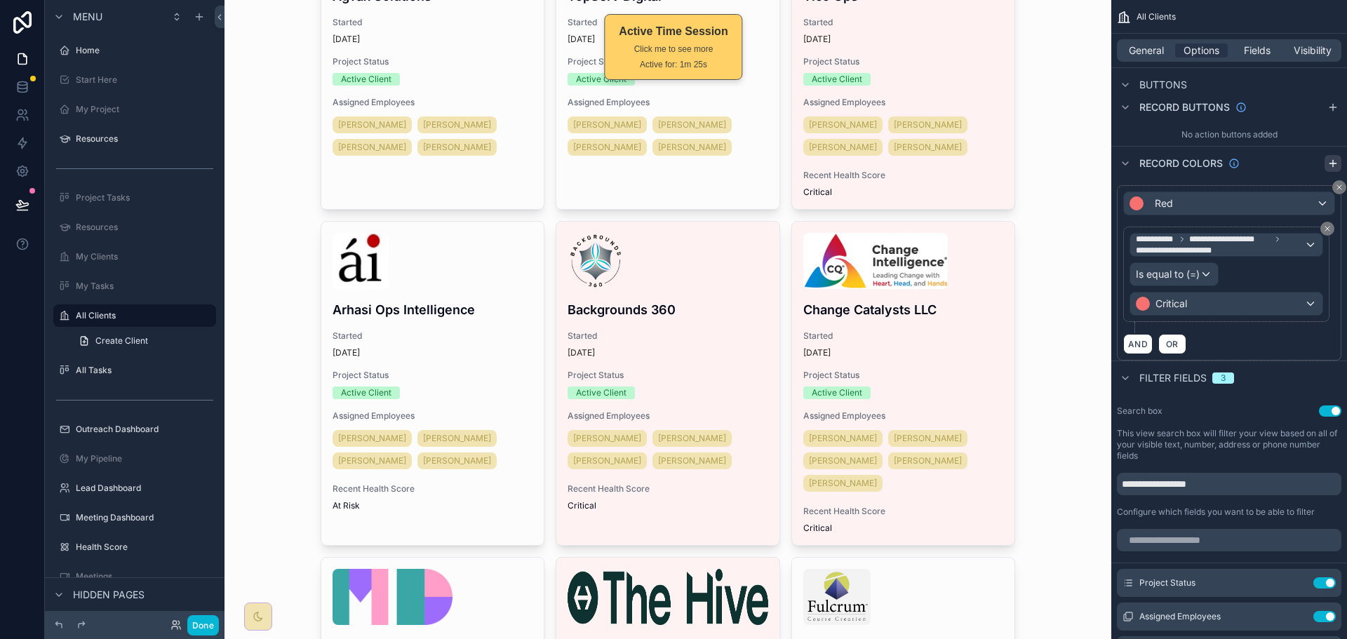
click at [1329, 160] on icon "scrollable content" at bounding box center [1332, 163] width 11 height 11
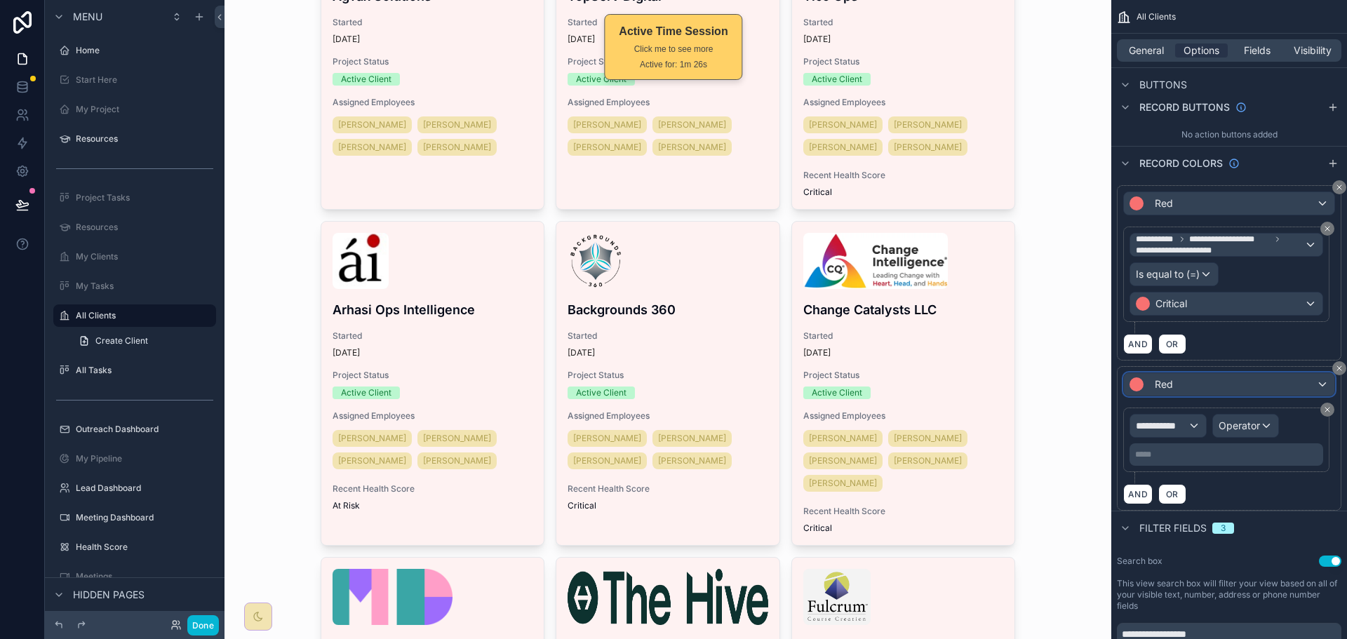
click at [1172, 381] on span "Red" at bounding box center [1164, 384] width 18 height 14
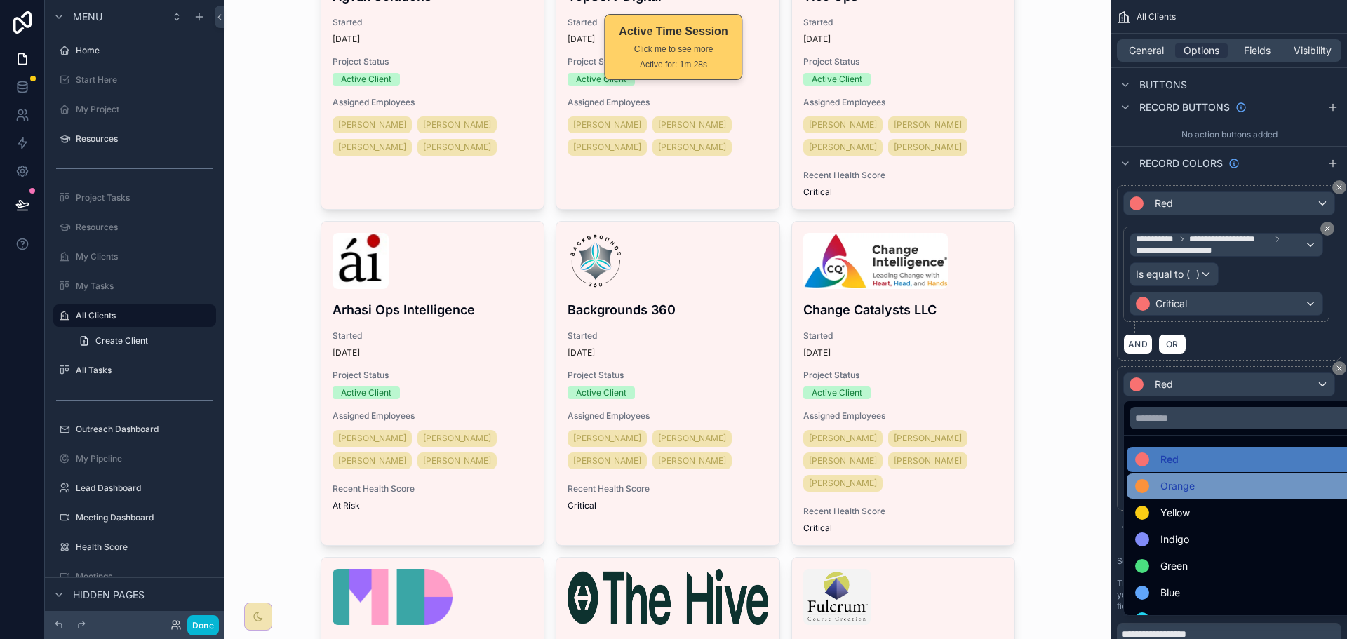
click at [1178, 491] on span "Orange" at bounding box center [1177, 486] width 34 height 17
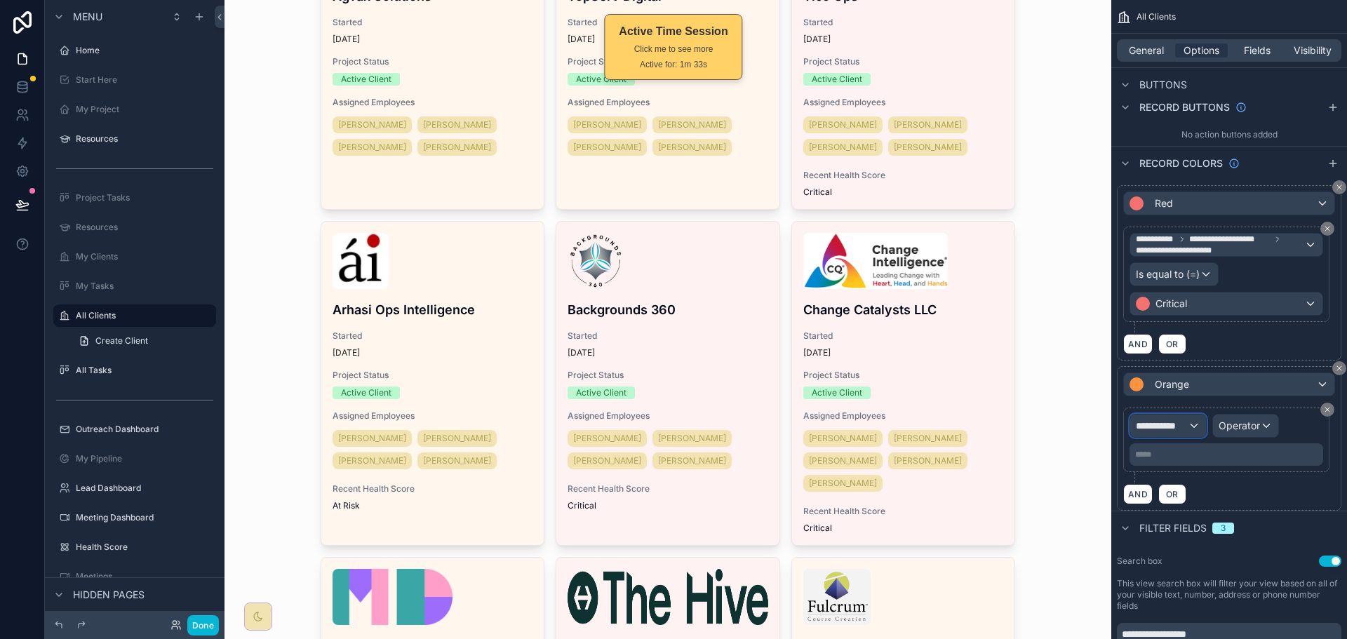
click at [1183, 427] on span "**********" at bounding box center [1162, 426] width 52 height 14
click at [1186, 492] on div "All Clients Record page values" at bounding box center [1196, 509] width 127 height 42
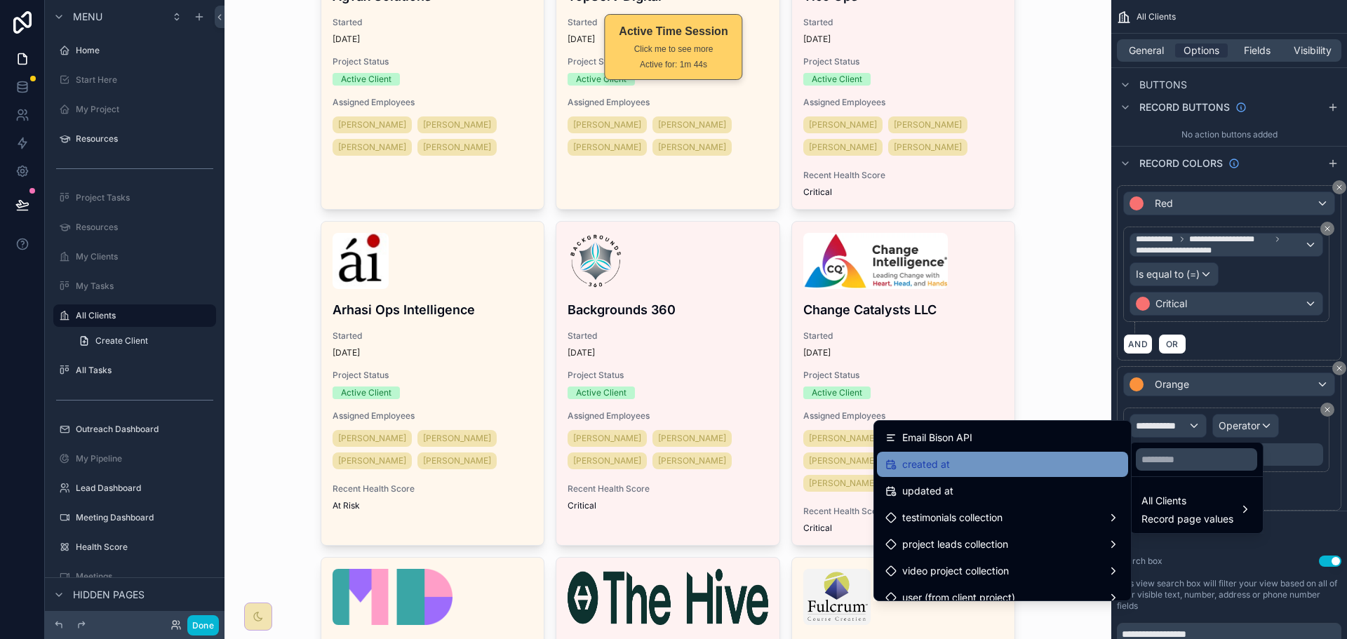
scroll to position [1824, 0]
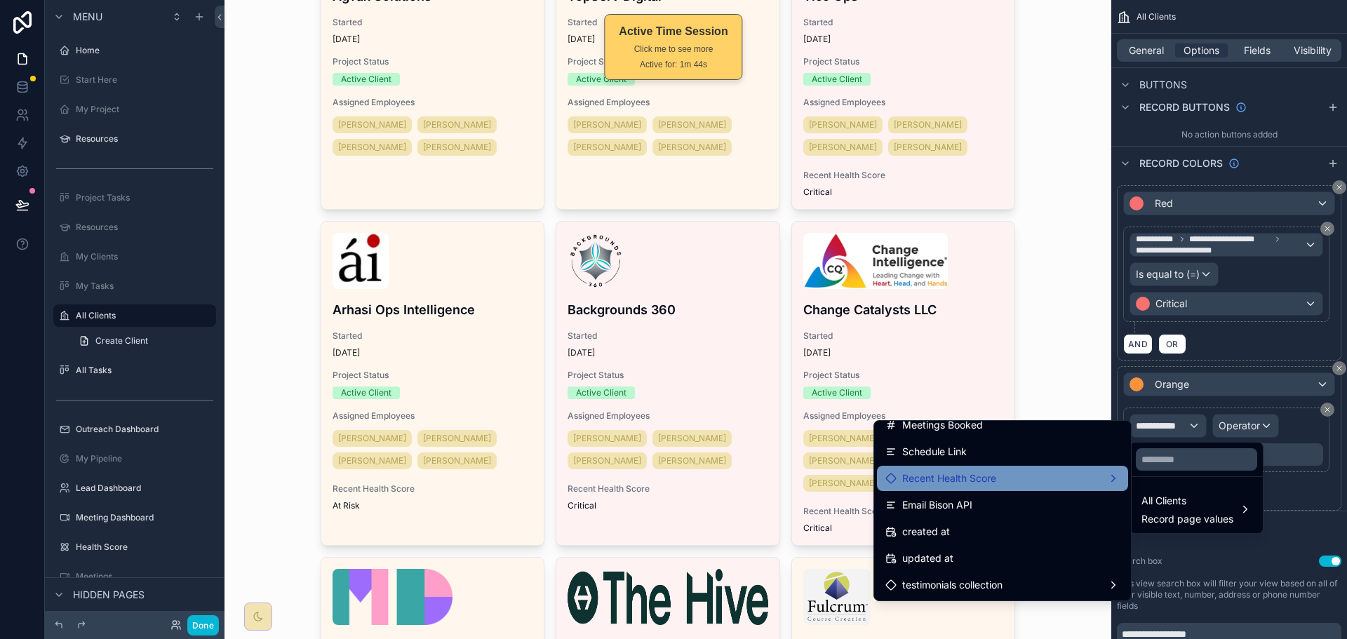
click at [1023, 480] on div "Recent Health Score" at bounding box center [1002, 478] width 234 height 17
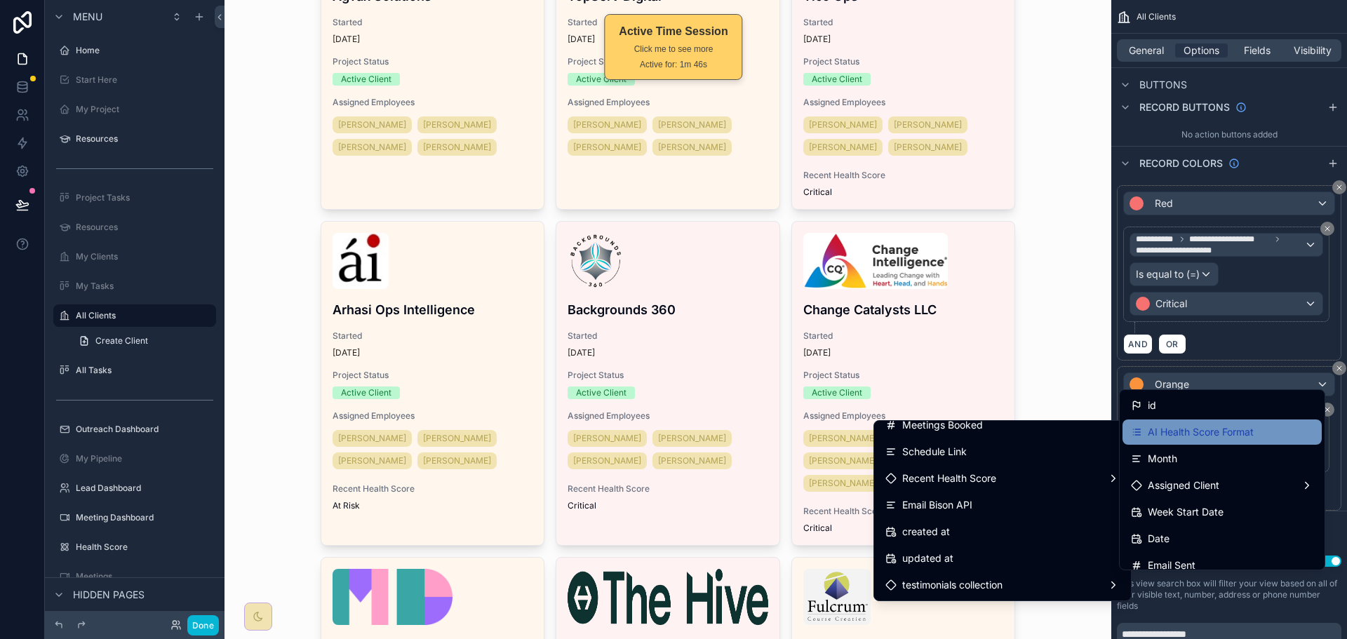
click at [1236, 432] on span "AI Health Score Format" at bounding box center [1201, 432] width 106 height 17
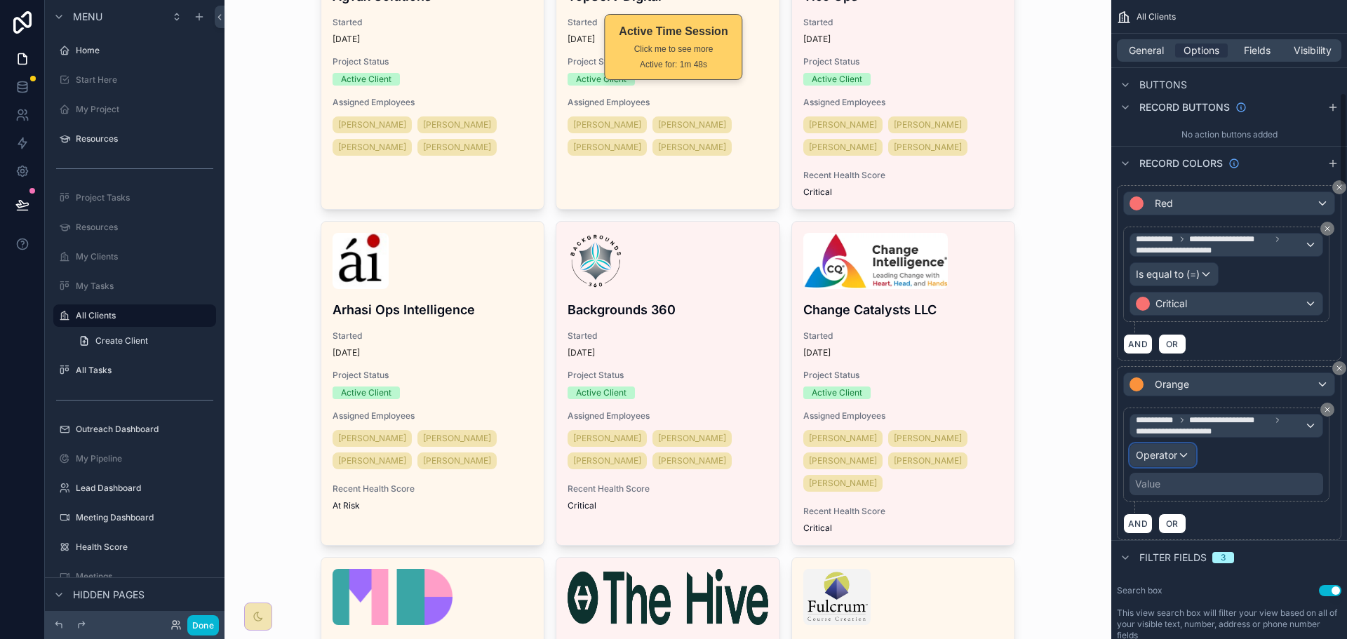
click at [1176, 454] on span "Operator" at bounding box center [1156, 455] width 41 height 12
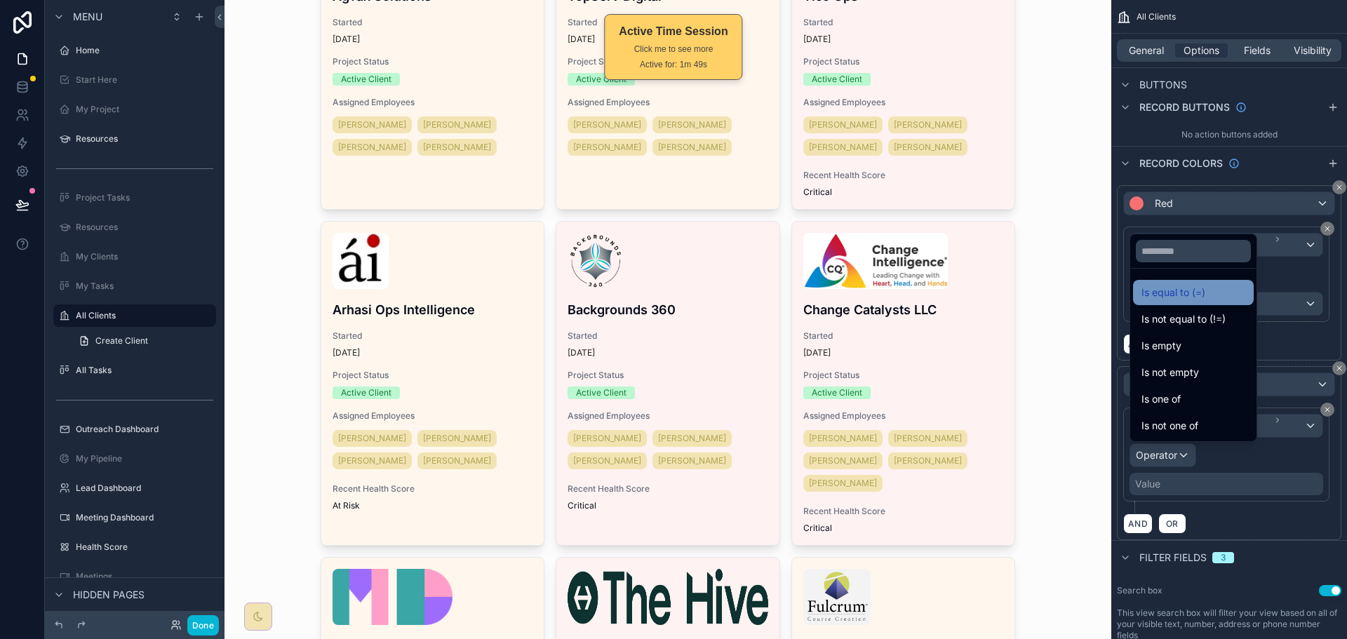
click at [1199, 294] on span "Is equal to (=)" at bounding box center [1173, 292] width 64 height 17
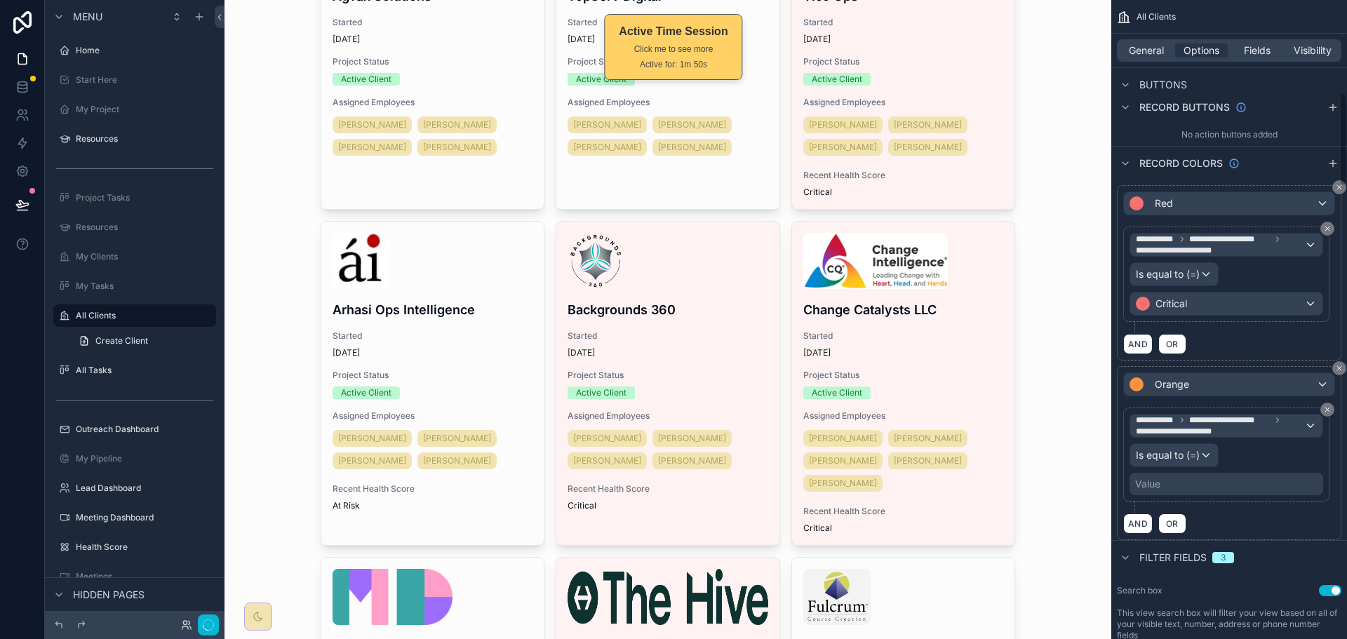
click at [1158, 483] on div "Value" at bounding box center [1147, 484] width 25 height 14
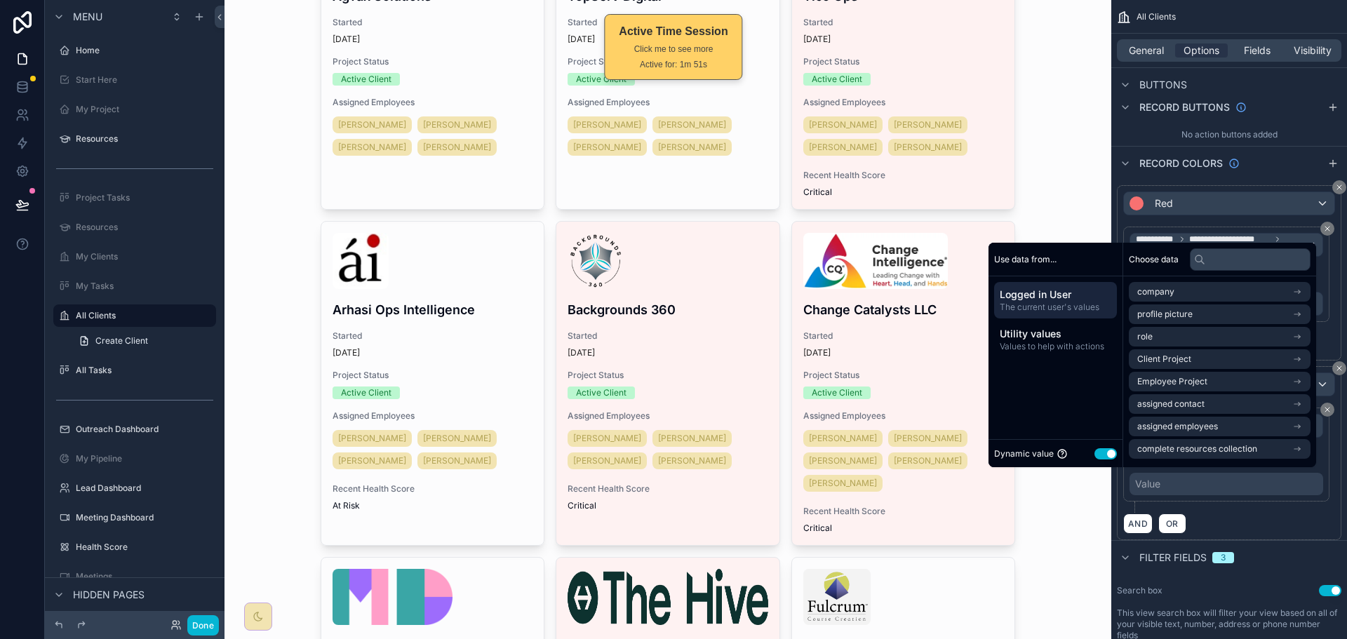
click at [1094, 451] on button "Use setting" at bounding box center [1105, 453] width 22 height 11
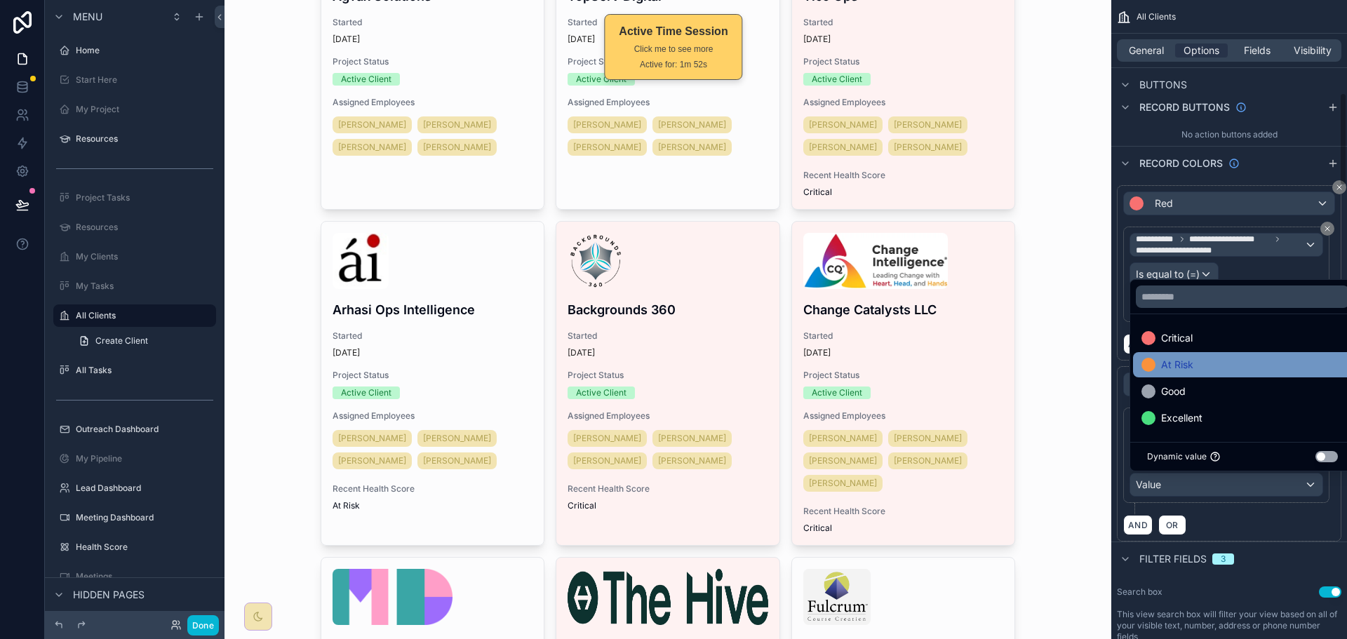
click at [1187, 370] on span "At Risk" at bounding box center [1177, 364] width 32 height 17
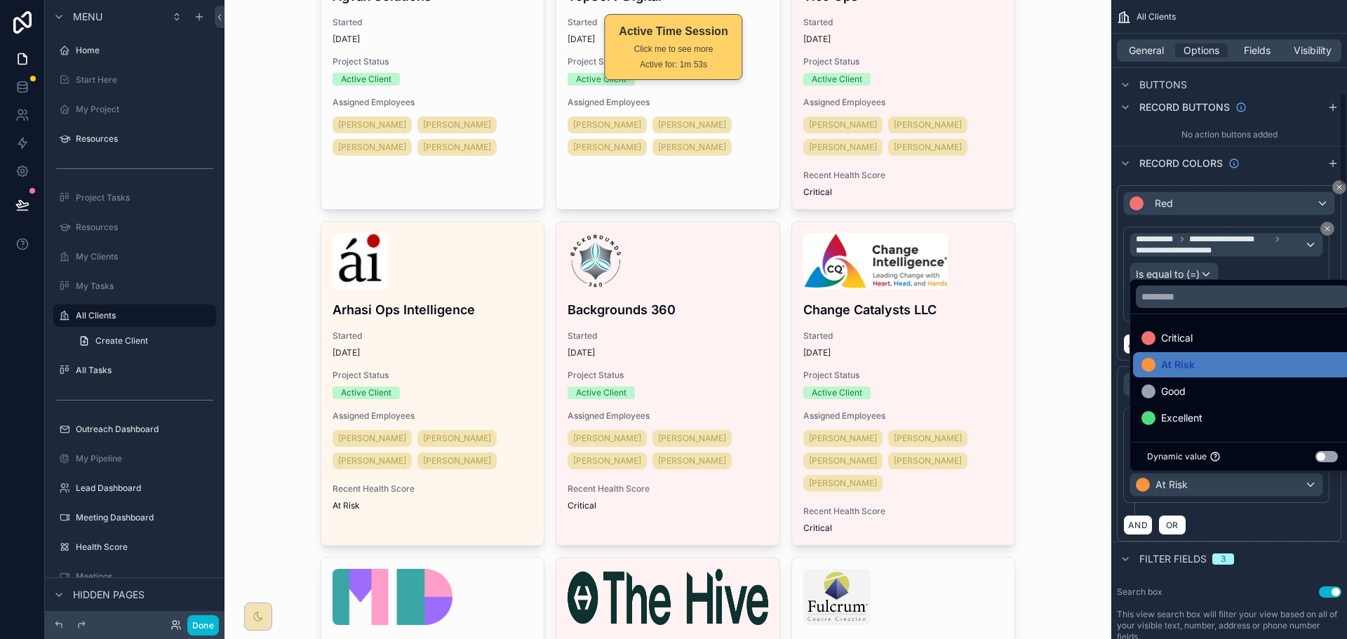
click at [1249, 518] on div "AND OR" at bounding box center [1229, 524] width 212 height 21
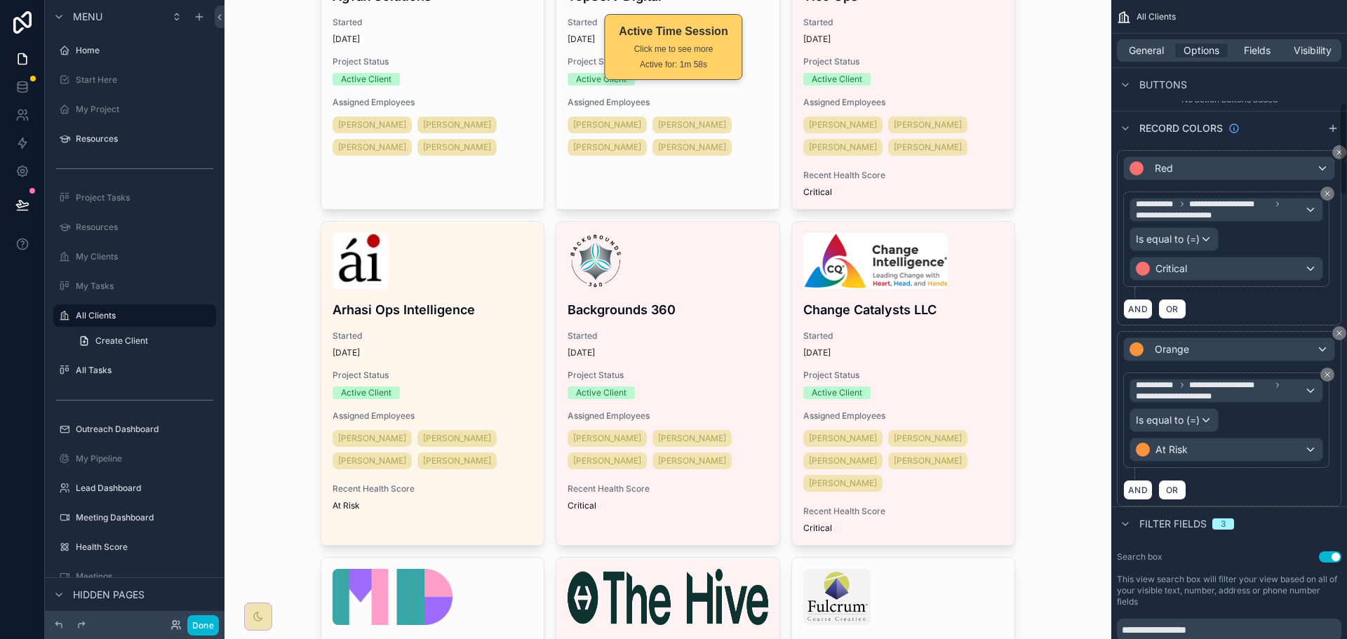
scroll to position [631, 0]
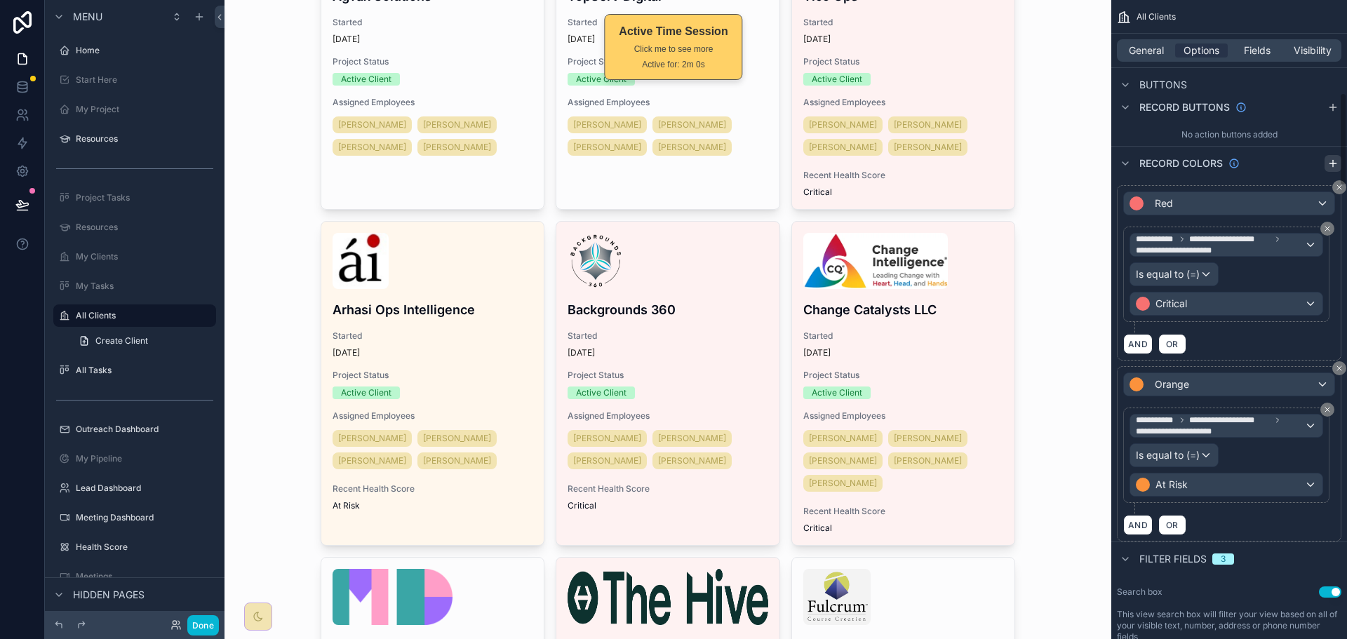
click at [1334, 168] on icon "scrollable content" at bounding box center [1332, 163] width 11 height 11
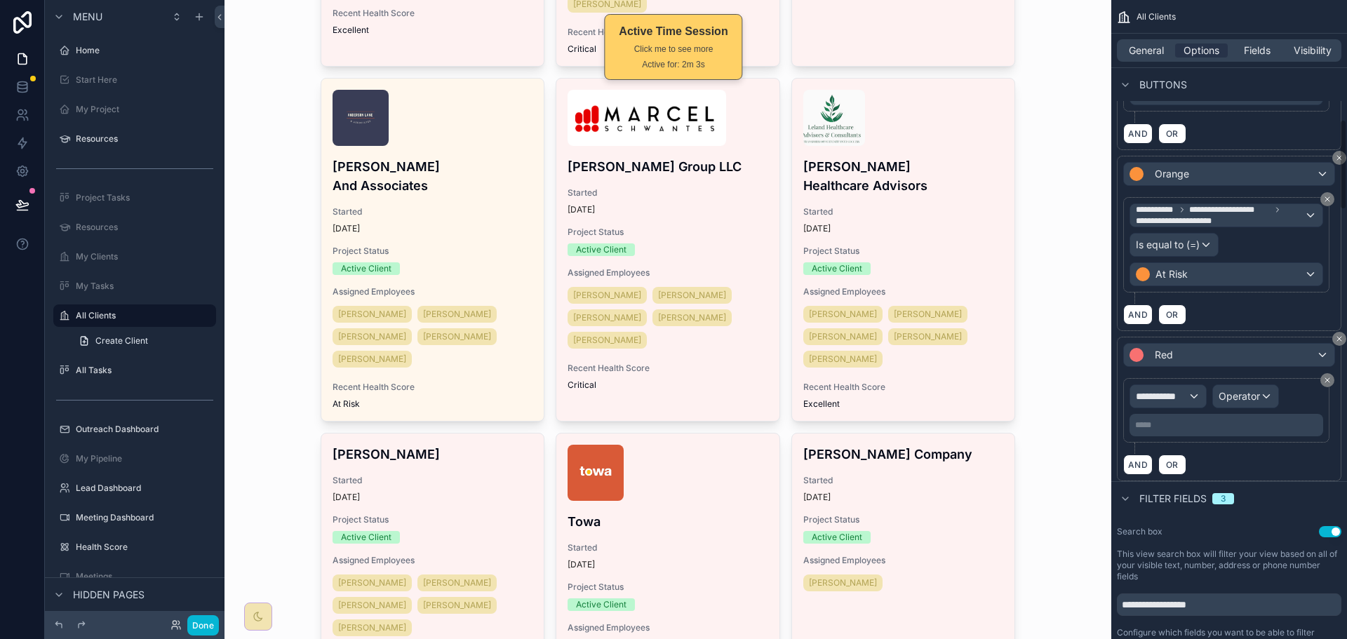
scroll to position [1052, 0]
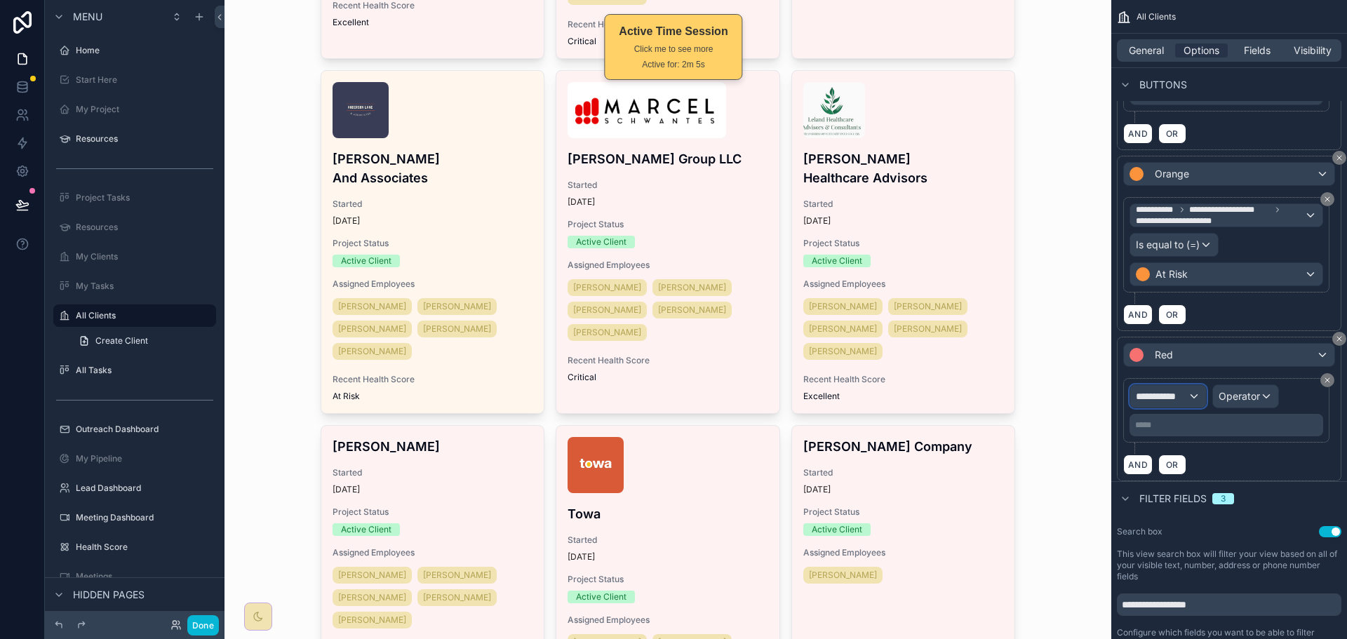
click at [1184, 396] on span "**********" at bounding box center [1162, 396] width 52 height 14
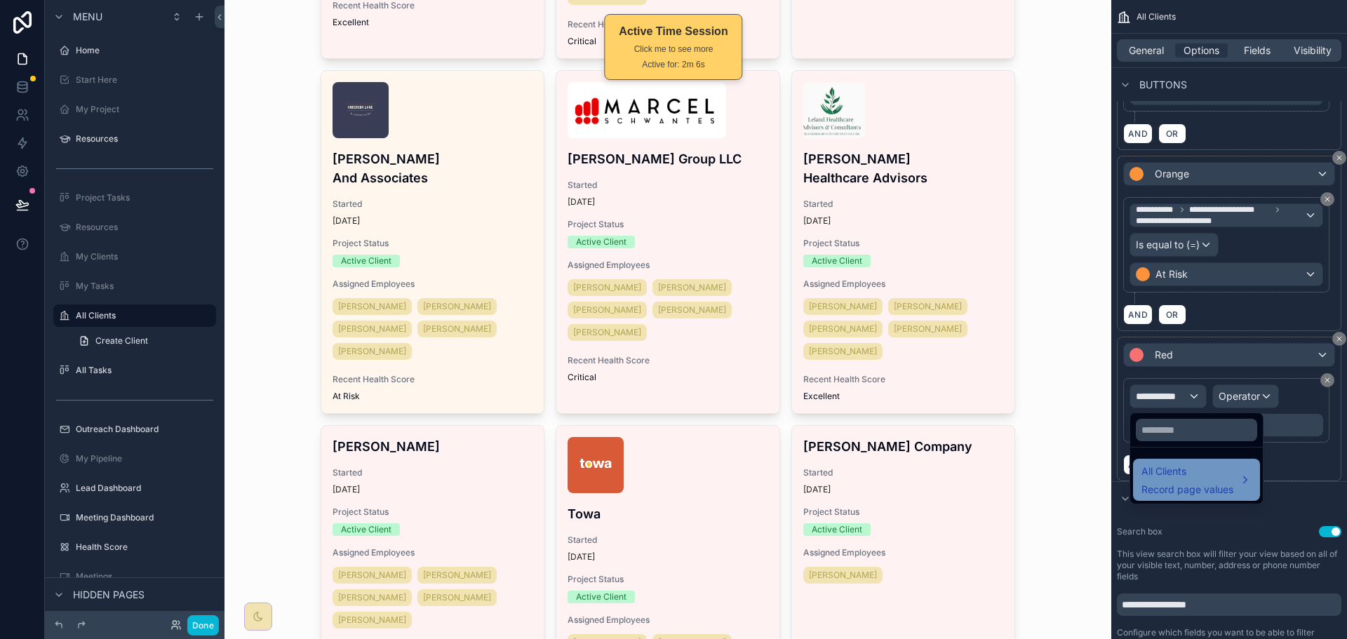
click at [1181, 470] on span "All Clients" at bounding box center [1187, 471] width 92 height 17
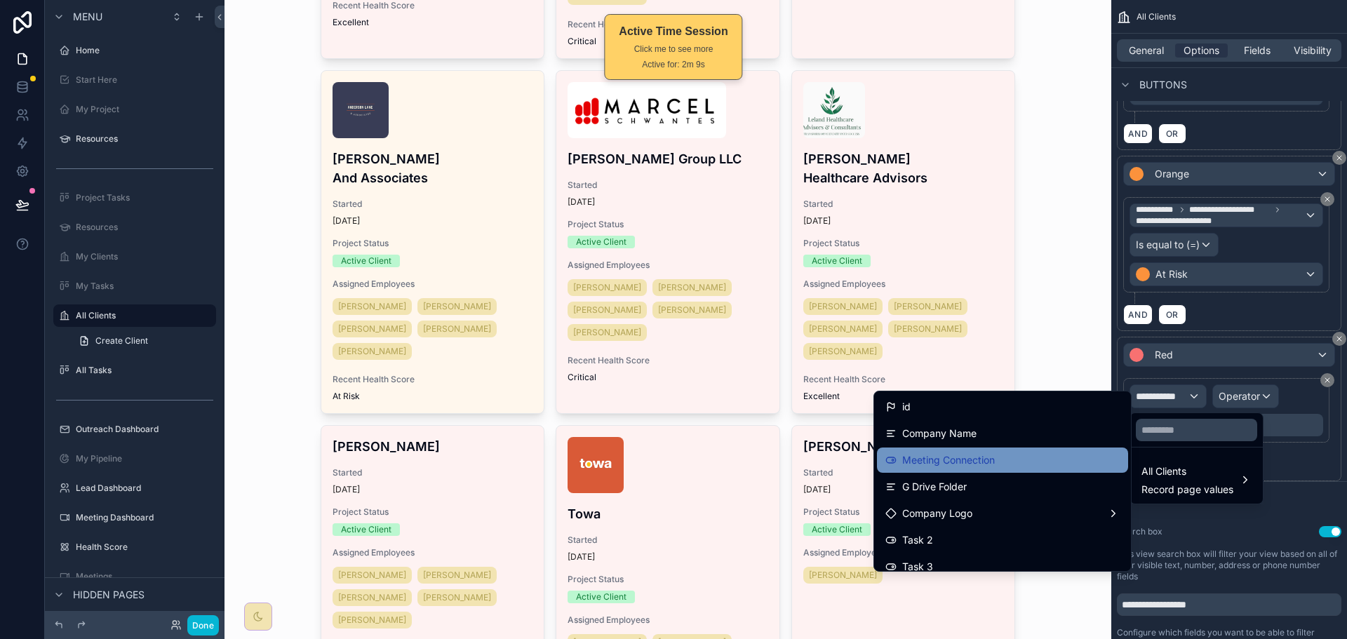
drag, startPoint x: 1224, startPoint y: 478, endPoint x: 1021, endPoint y: 463, distance: 204.0
click at [1021, 463] on div "All Clients Record page values id Company Name Meeting Connection G Drive Folde…" at bounding box center [673, 319] width 1347 height 639
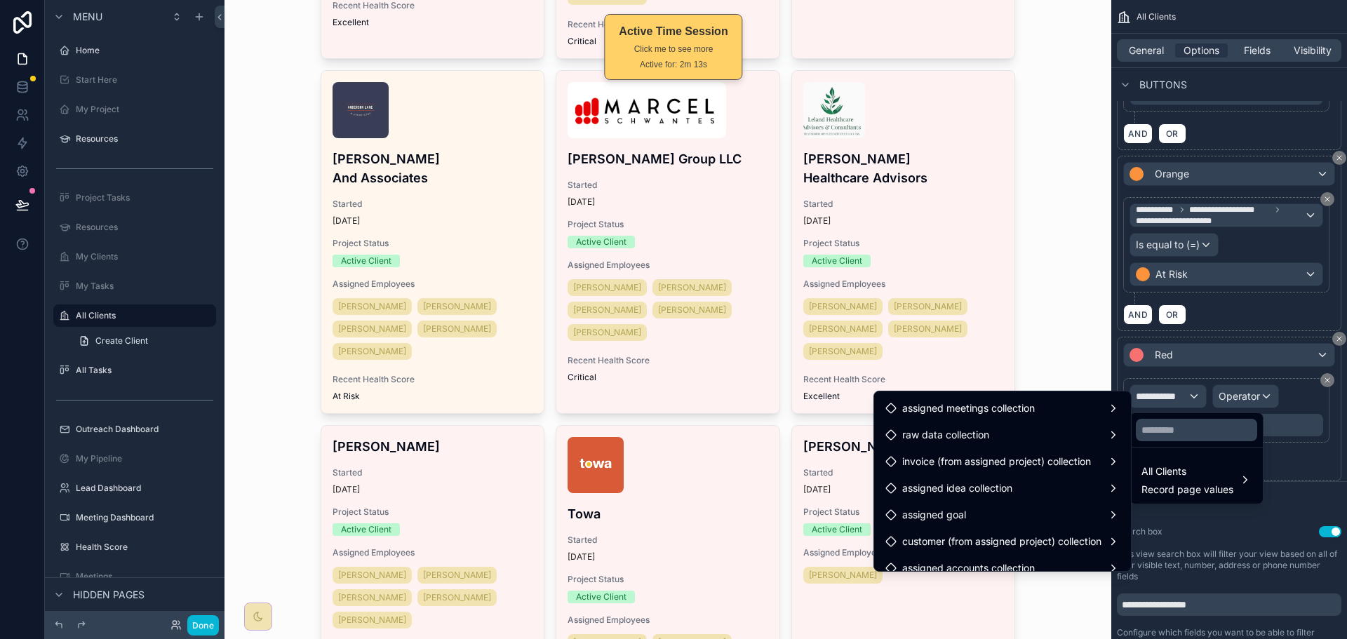
scroll to position [2171, 0]
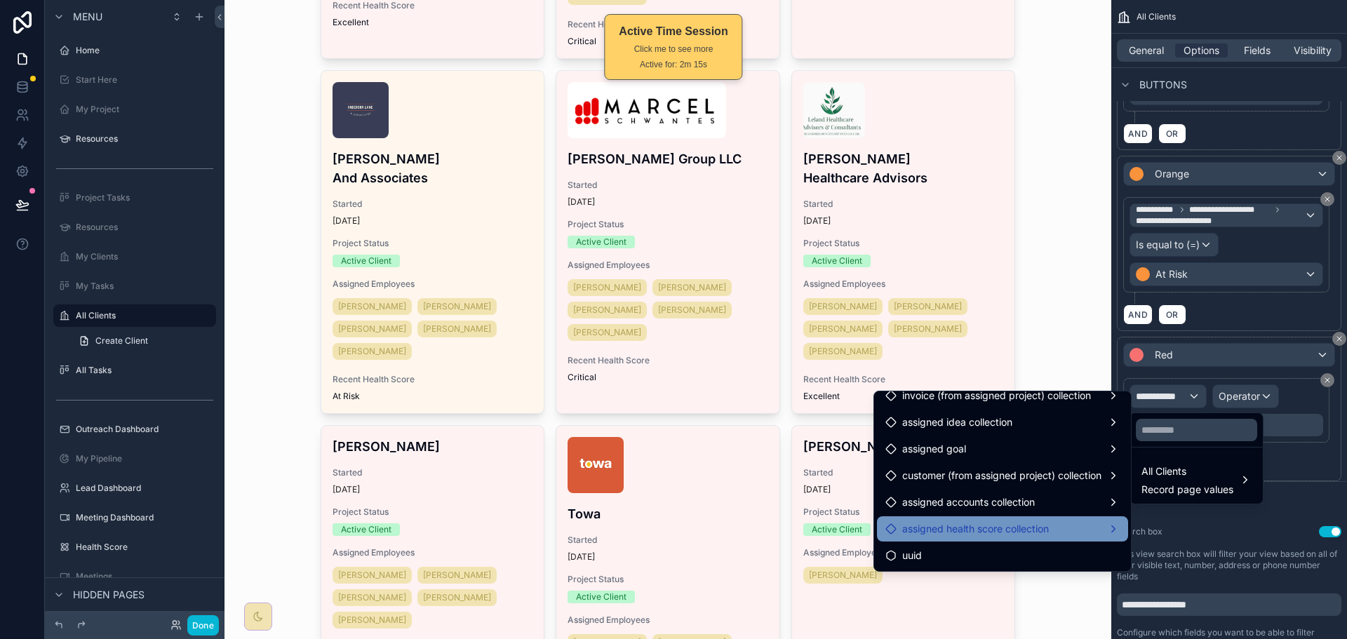
click at [1018, 531] on span "assigned health score collection" at bounding box center [975, 529] width 147 height 17
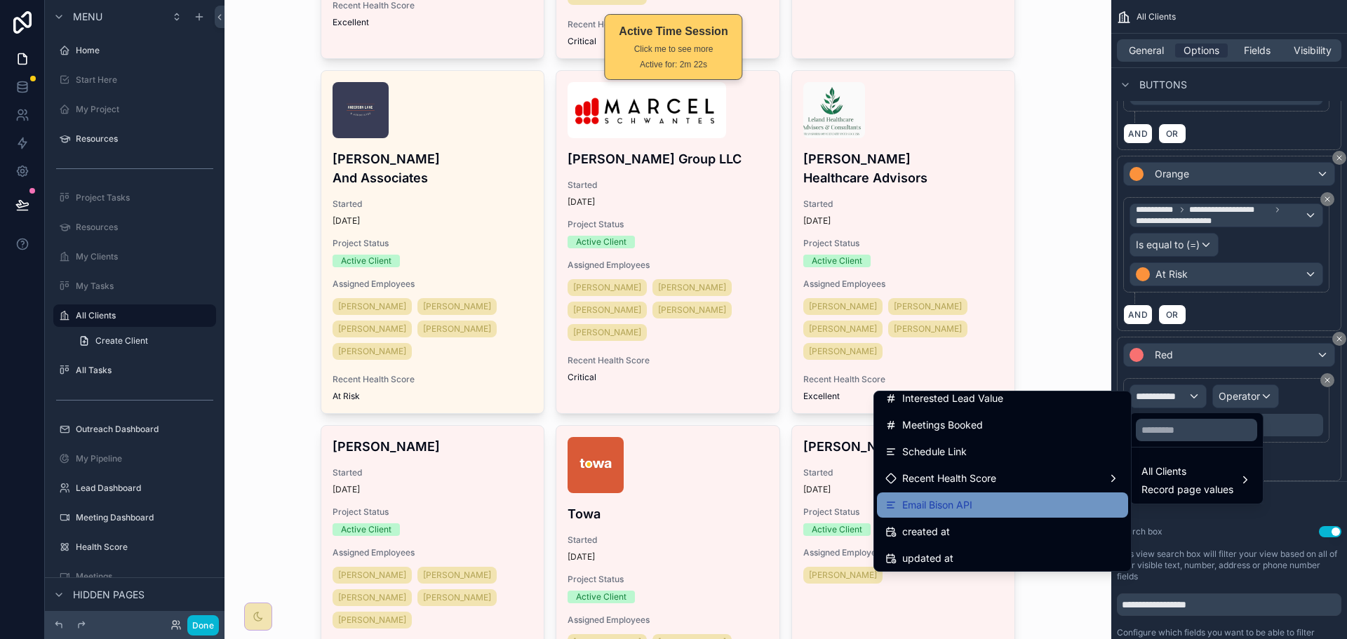
scroll to position [1820, 0]
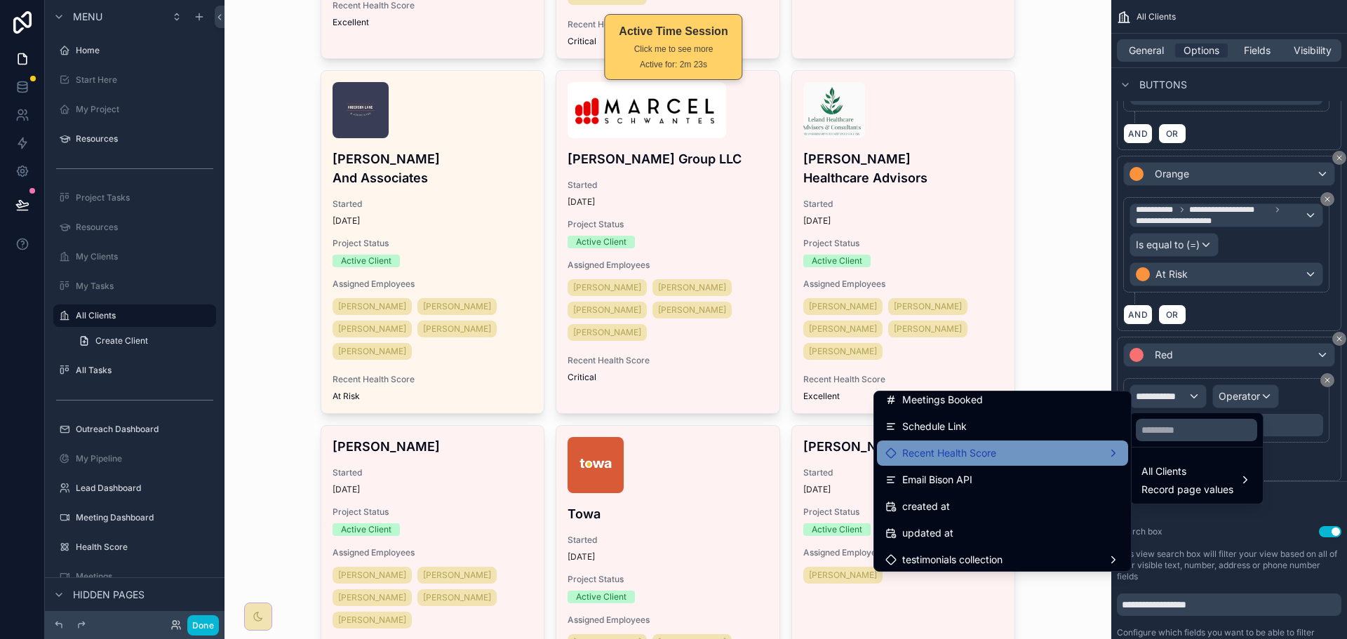
click at [1039, 453] on div "Recent Health Score" at bounding box center [1002, 453] width 234 height 17
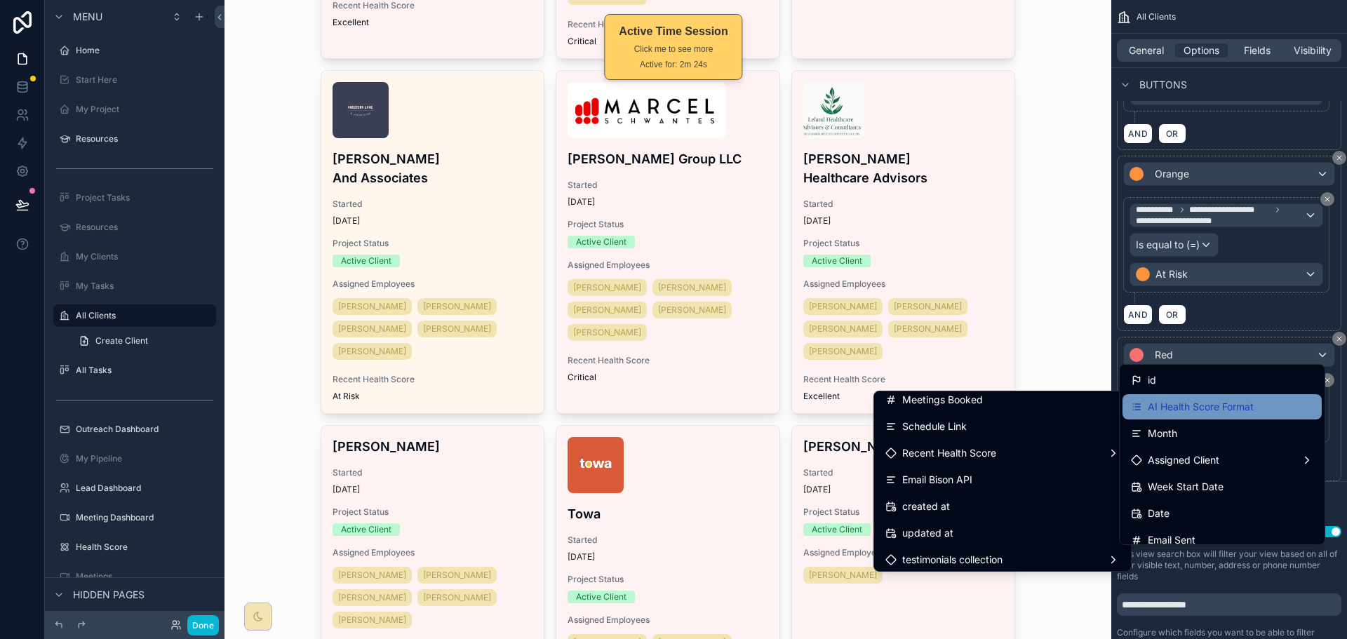
click at [1209, 408] on span "AI Health Score Format" at bounding box center [1201, 406] width 106 height 17
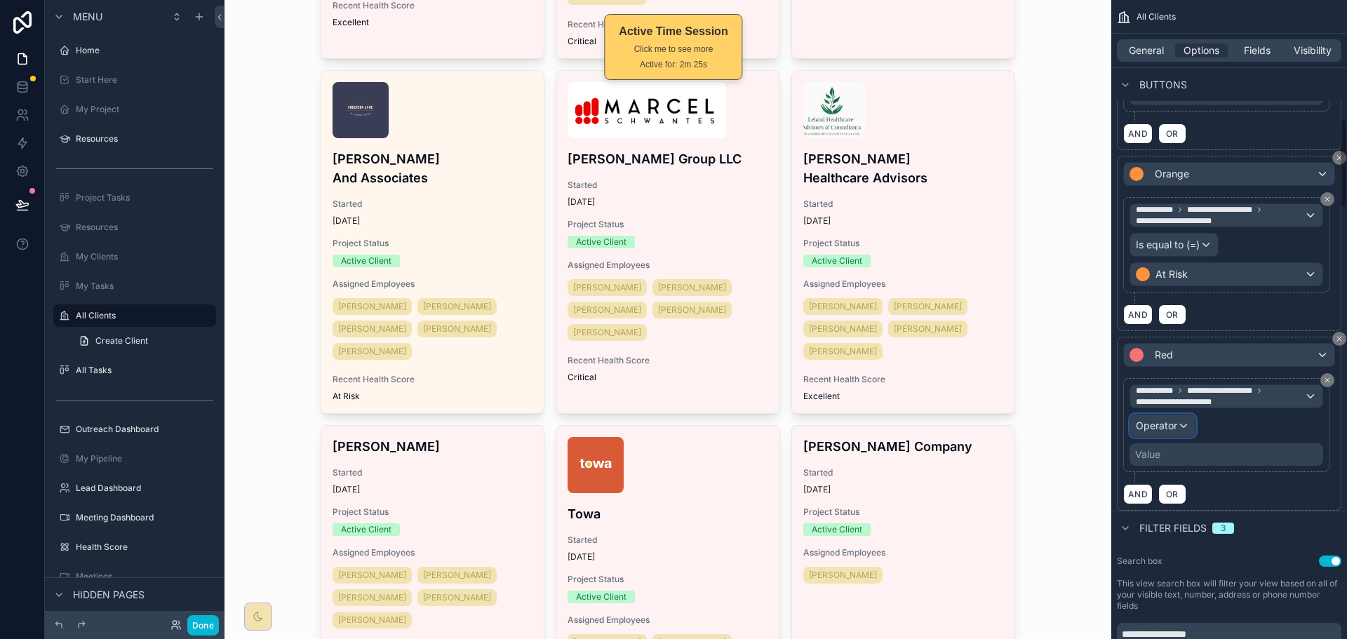
click at [1175, 427] on span "Operator" at bounding box center [1156, 426] width 41 height 12
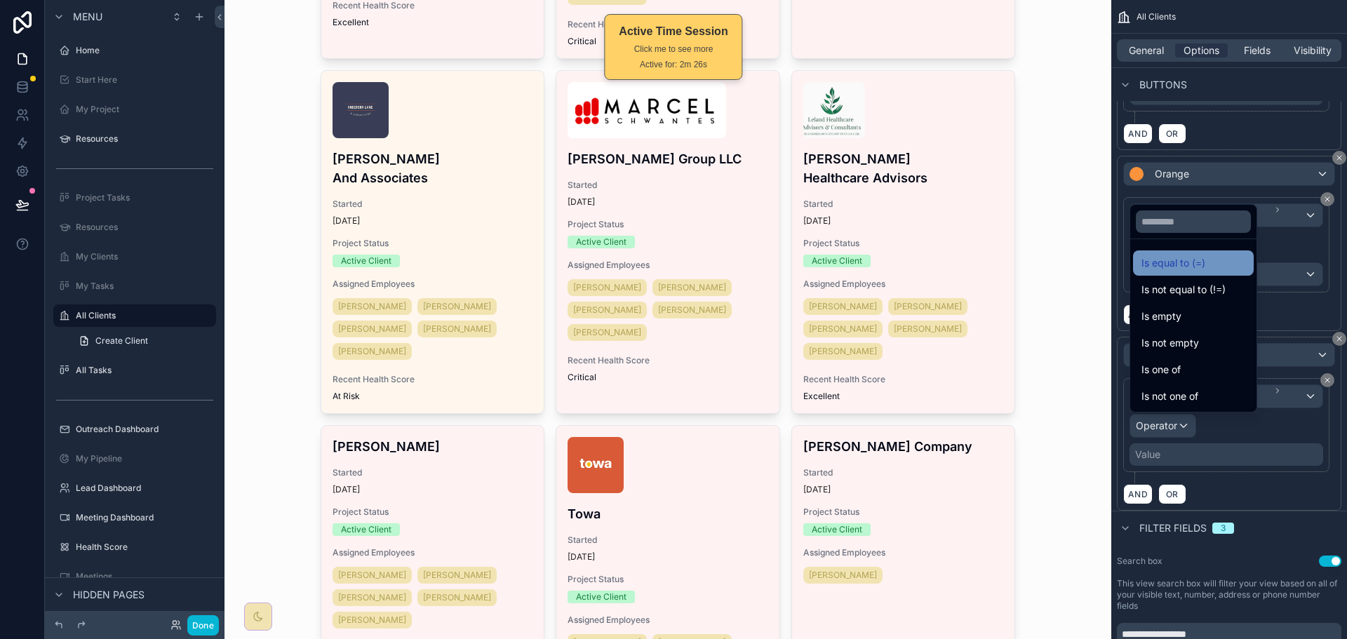
click at [1198, 267] on span "Is equal to (=)" at bounding box center [1173, 263] width 64 height 17
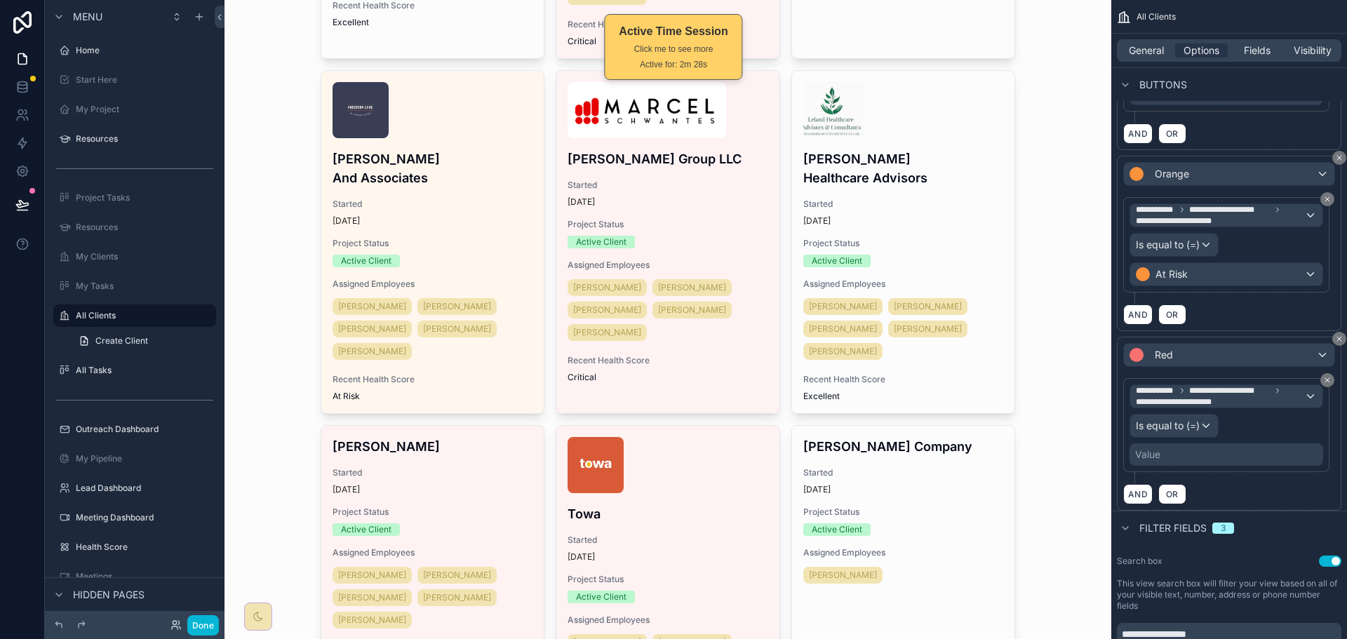
click at [1165, 457] on div "Value" at bounding box center [1227, 454] width 194 height 22
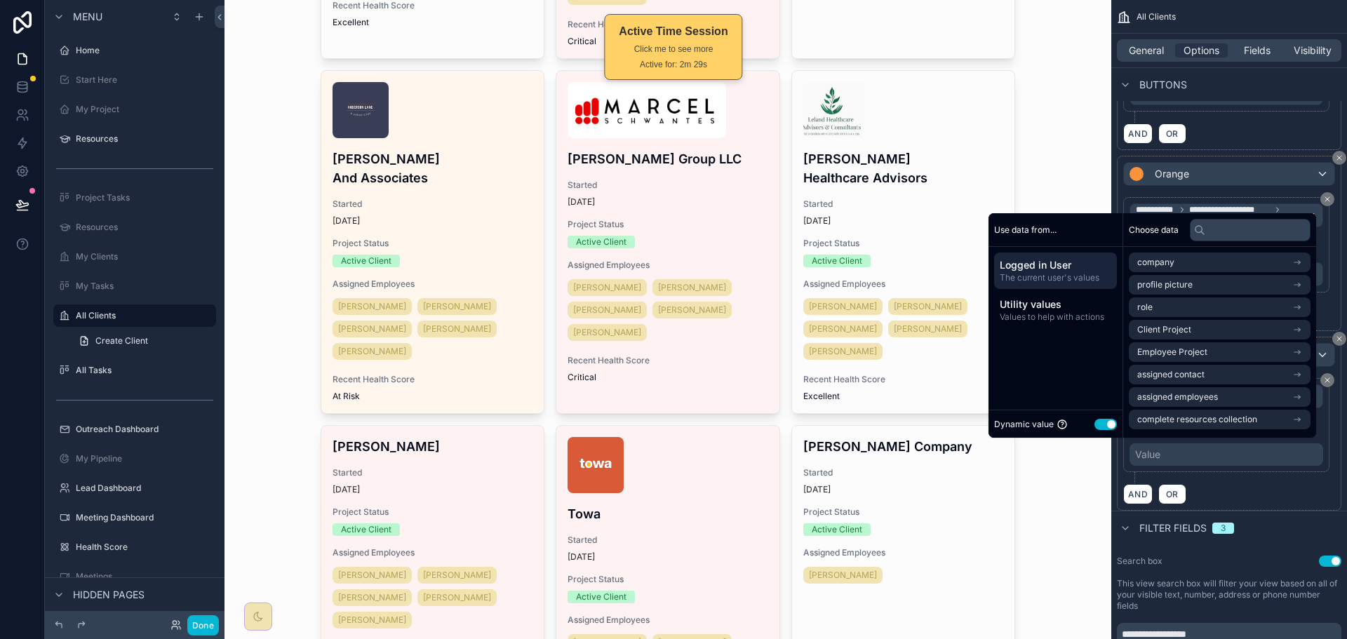
click at [1094, 427] on button "Use setting" at bounding box center [1105, 424] width 22 height 11
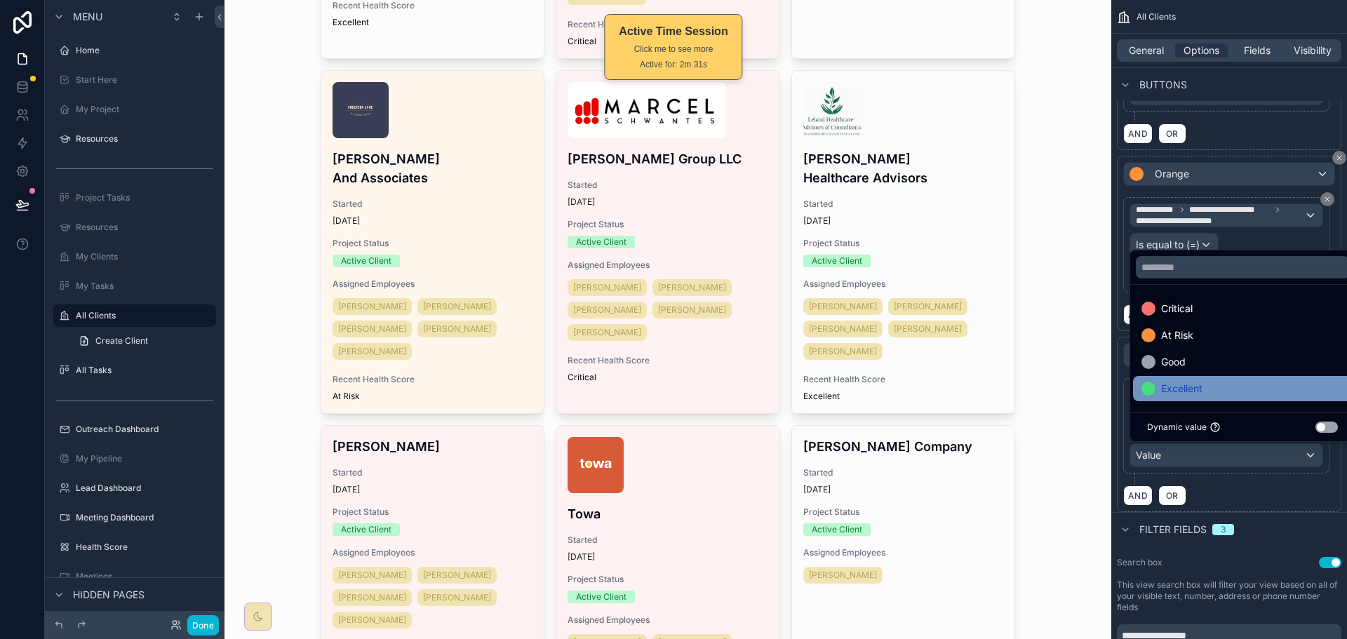
click at [1198, 391] on span "Excellent" at bounding box center [1181, 388] width 41 height 17
click at [1252, 500] on div "AND OR" at bounding box center [1229, 495] width 212 height 21
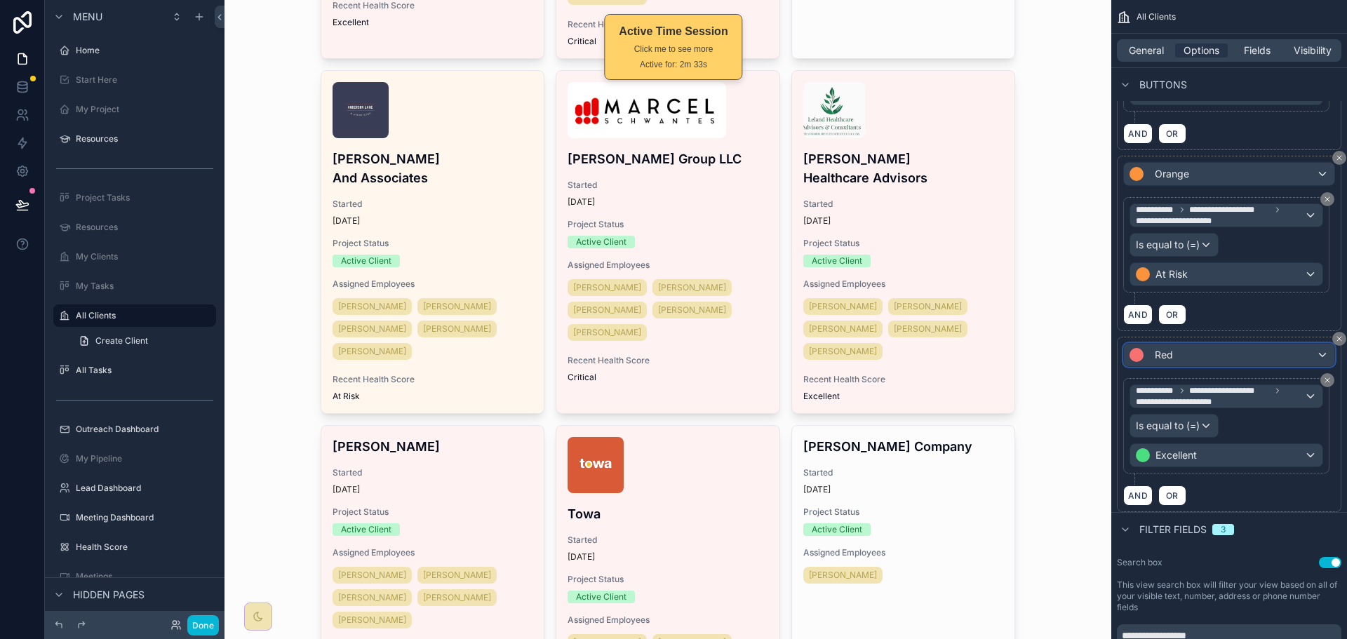
click at [1235, 354] on div "Red" at bounding box center [1229, 355] width 210 height 22
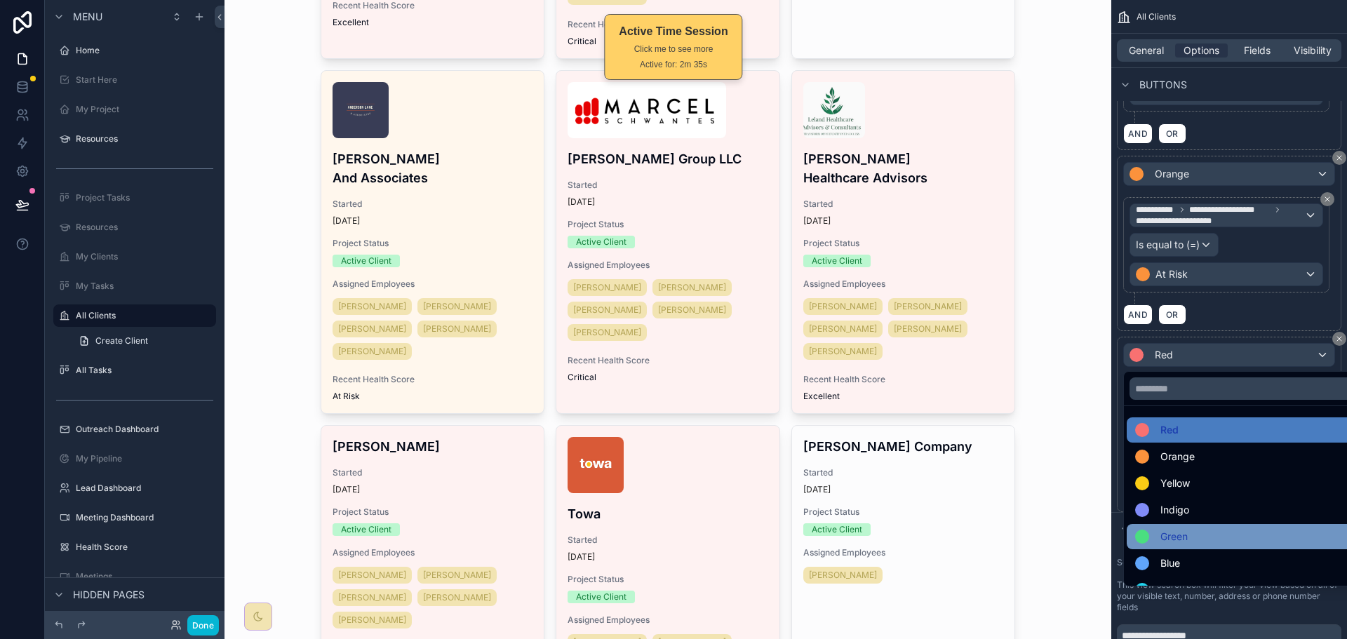
click at [1190, 534] on div "Green" at bounding box center [1245, 536] width 220 height 17
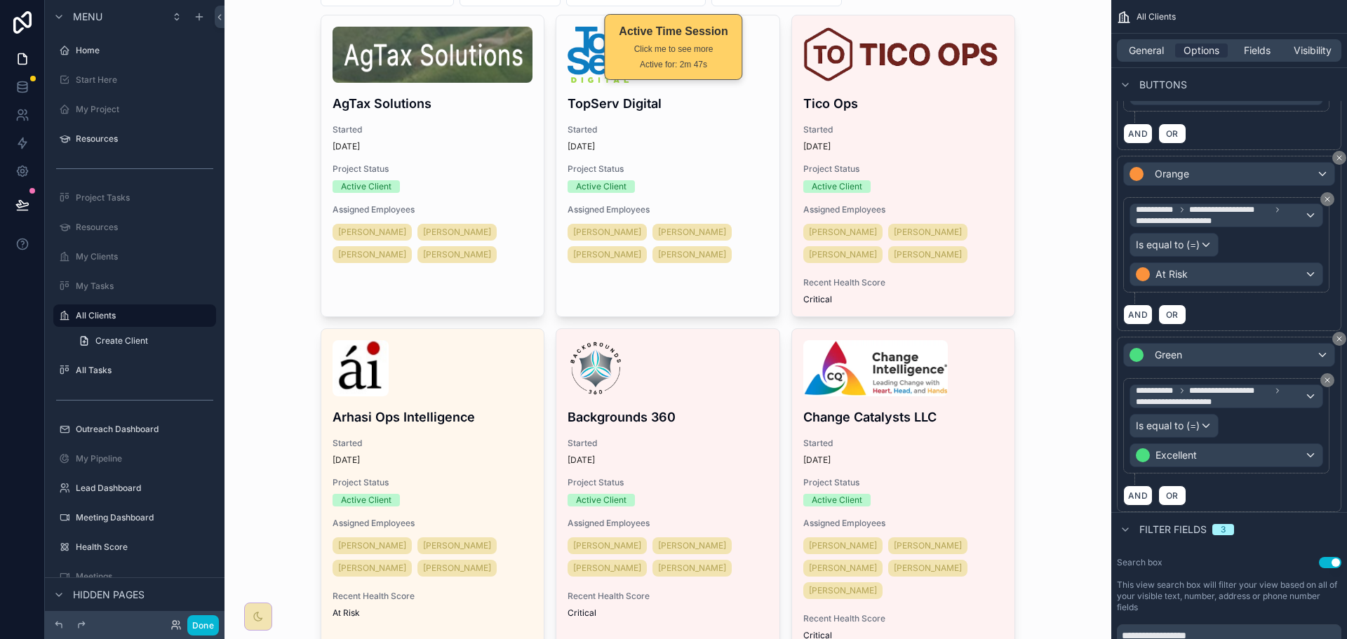
scroll to position [0, 0]
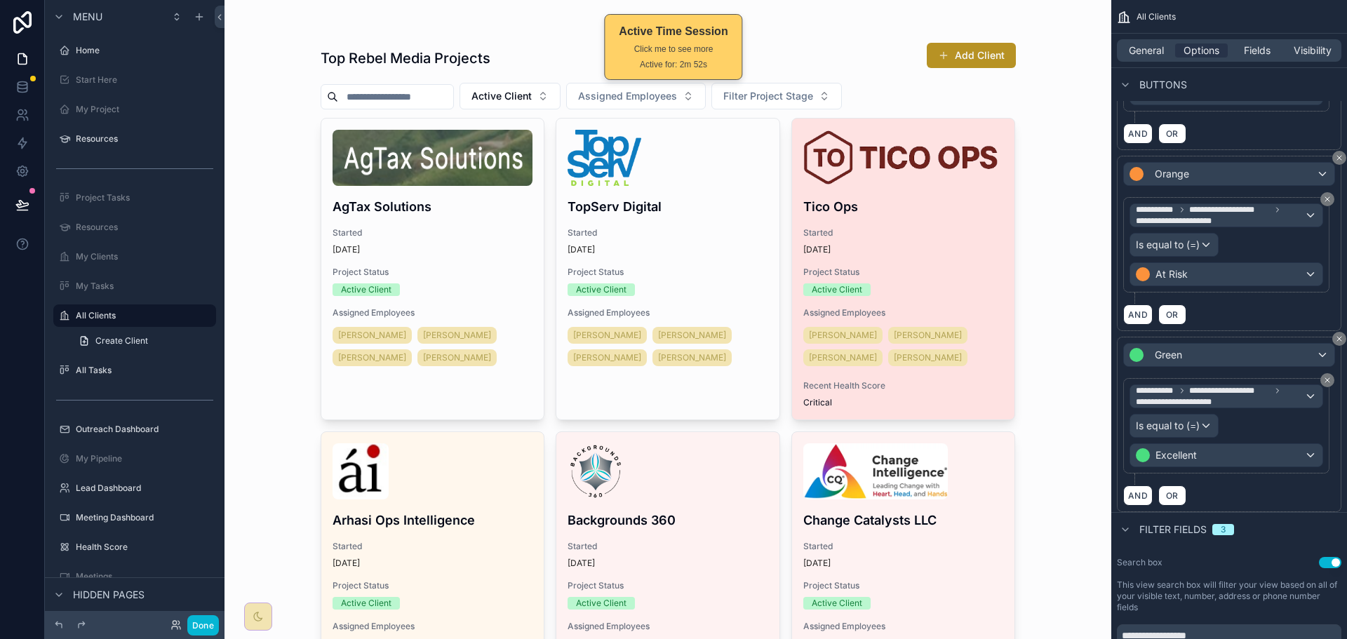
click at [916, 269] on span "Project Status" at bounding box center [903, 272] width 201 height 11
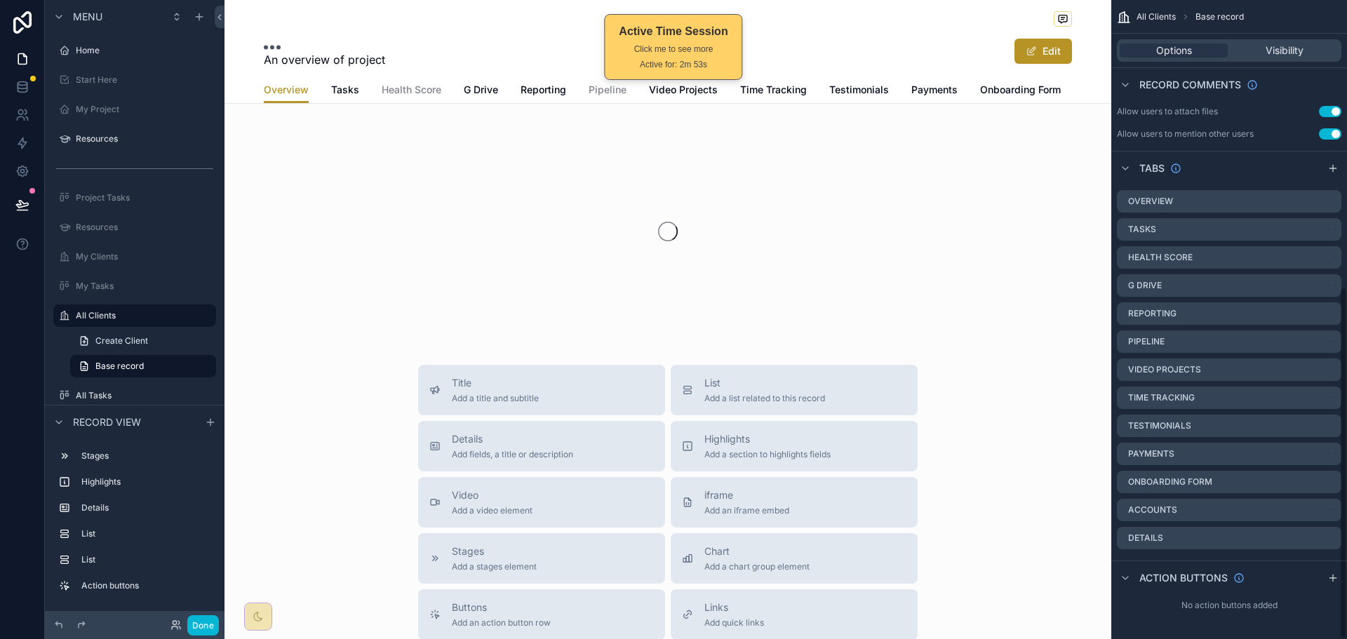
scroll to position [518, 0]
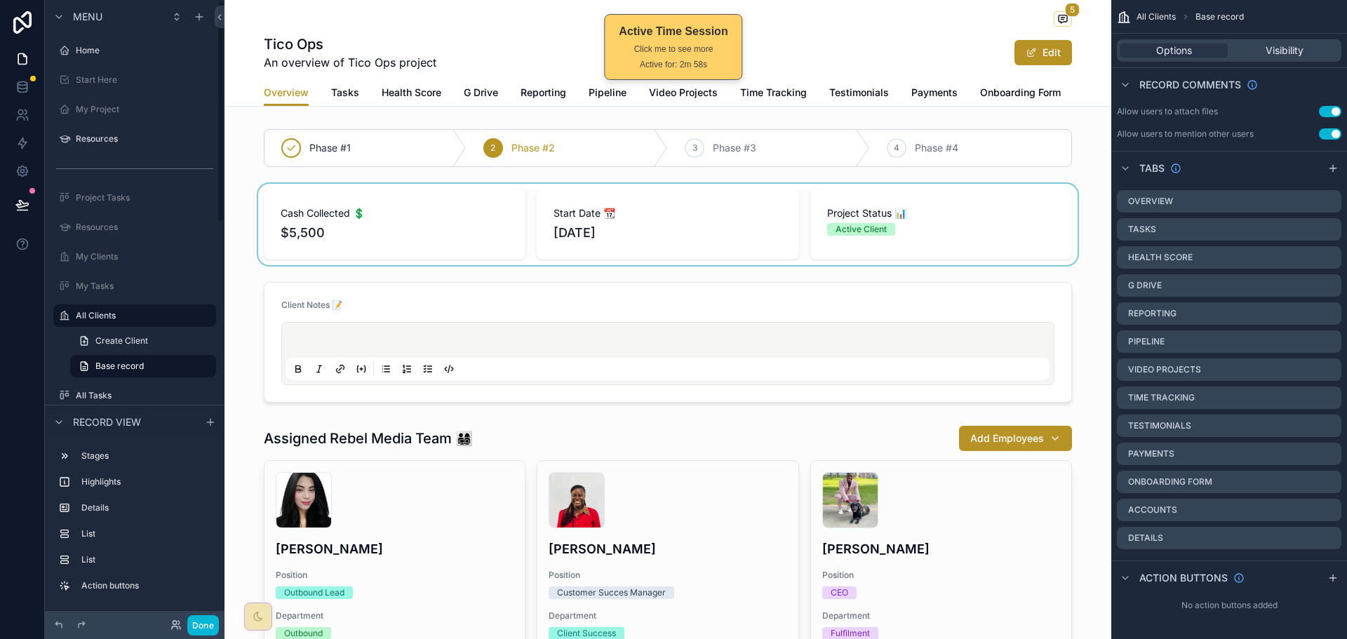
click at [1051, 208] on div "scrollable content" at bounding box center [668, 224] width 887 height 81
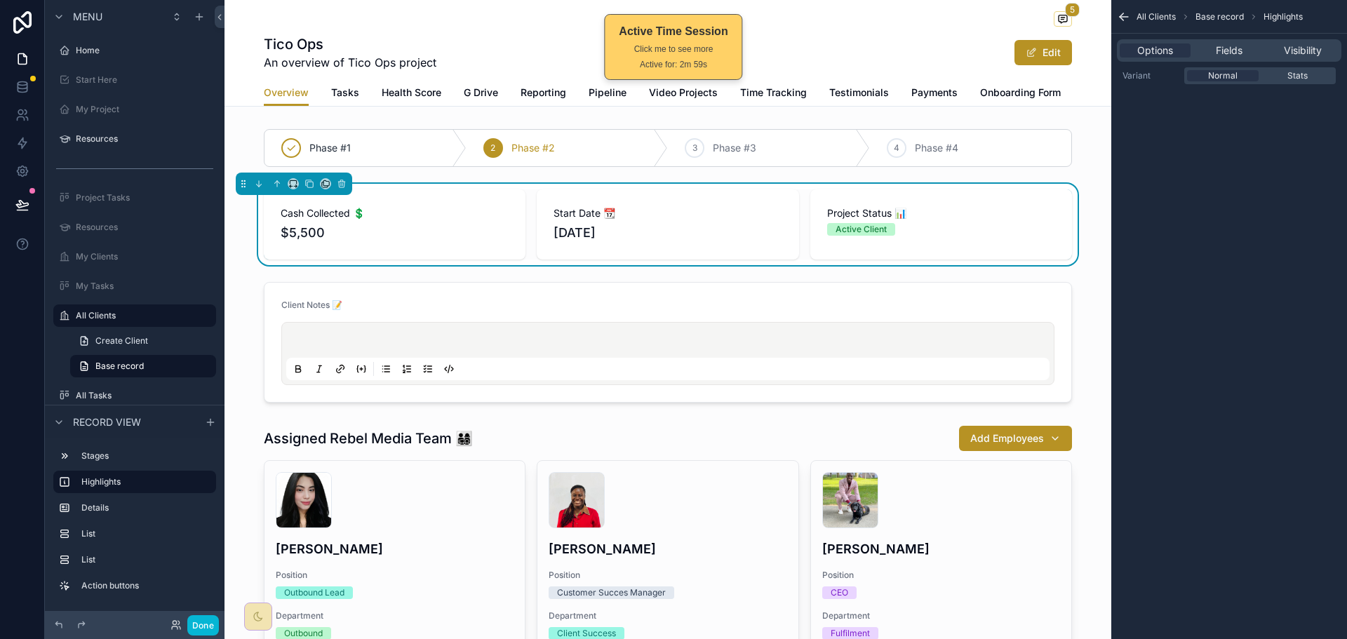
click at [1236, 43] on div "Options Fields Visibility" at bounding box center [1229, 50] width 225 height 22
click at [1235, 51] on span "Fields" at bounding box center [1229, 50] width 27 height 14
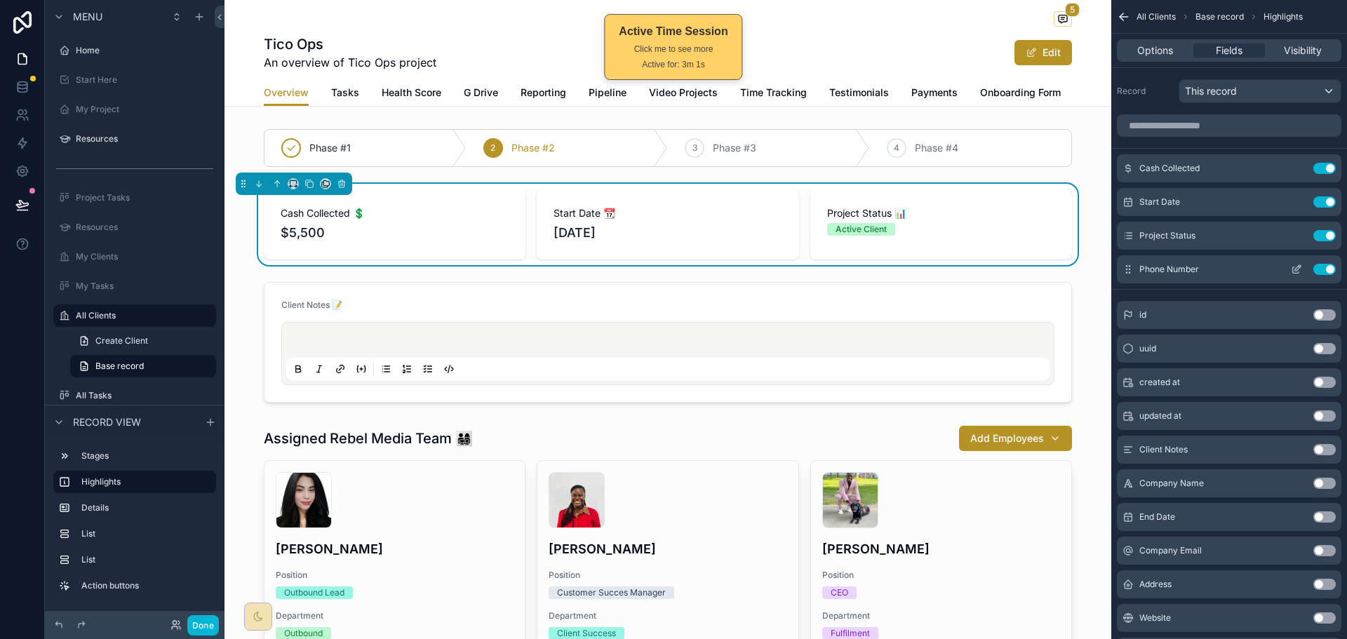
click at [1323, 269] on button "Use setting" at bounding box center [1324, 269] width 22 height 11
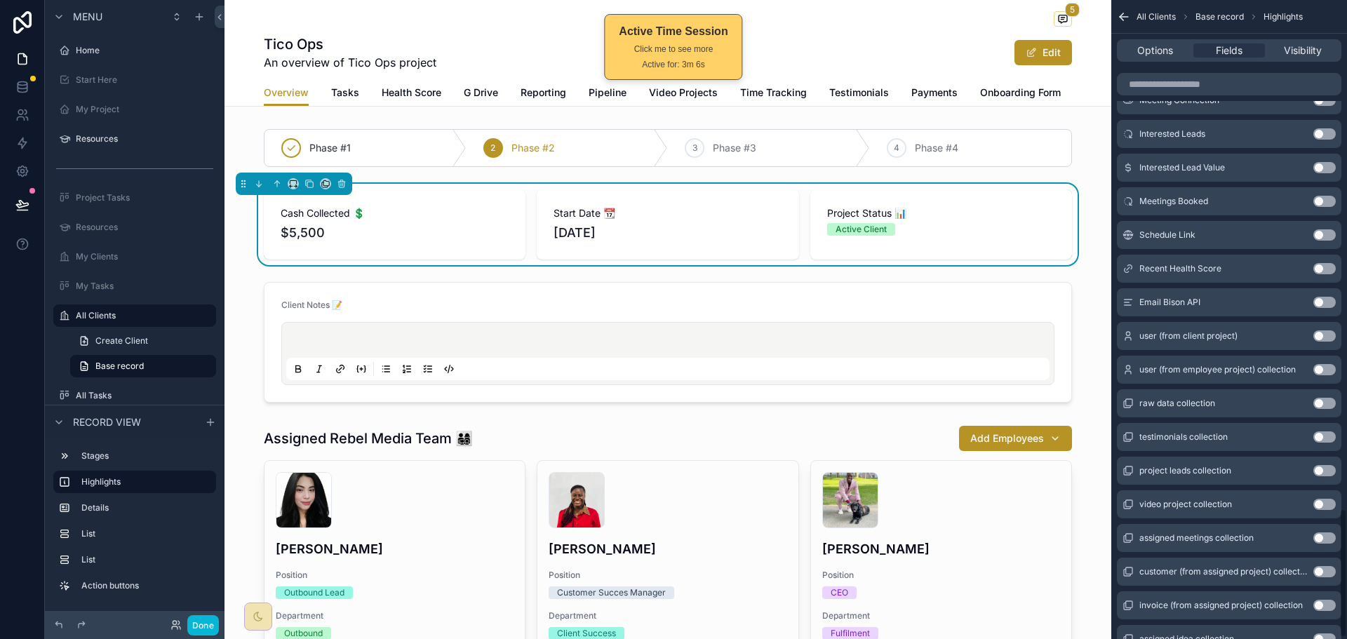
scroll to position [2524, 0]
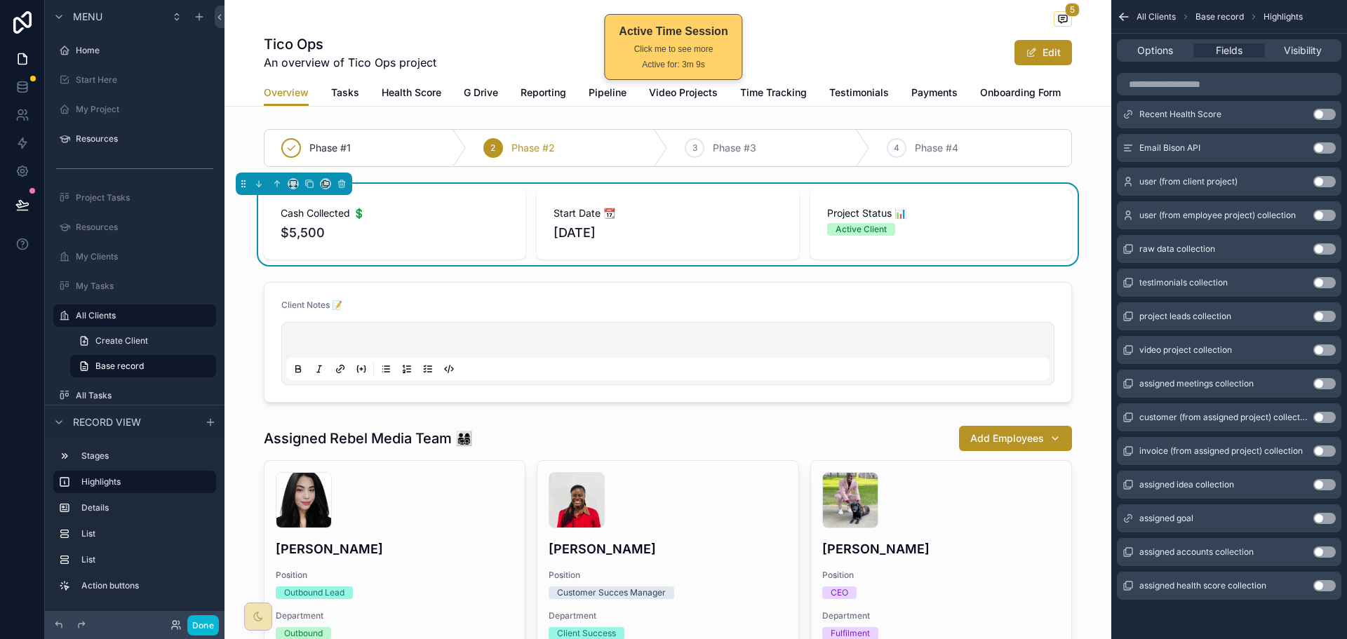
click at [1329, 587] on button "Use setting" at bounding box center [1324, 585] width 22 height 11
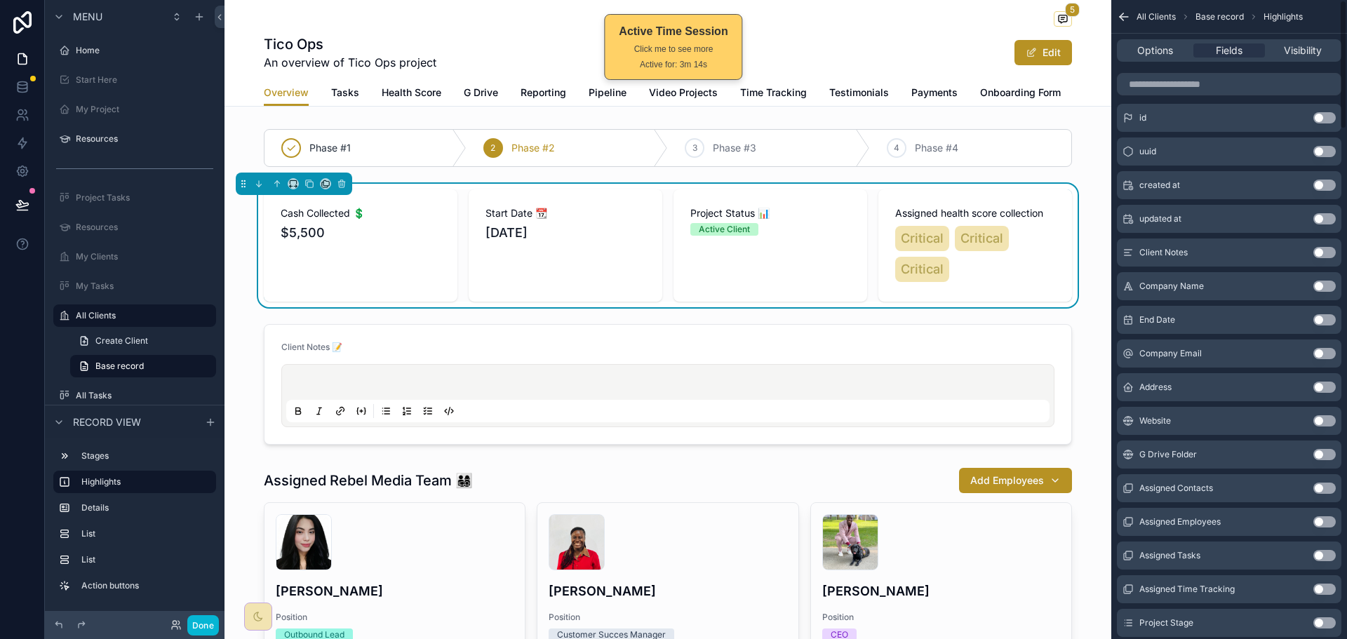
scroll to position [0, 0]
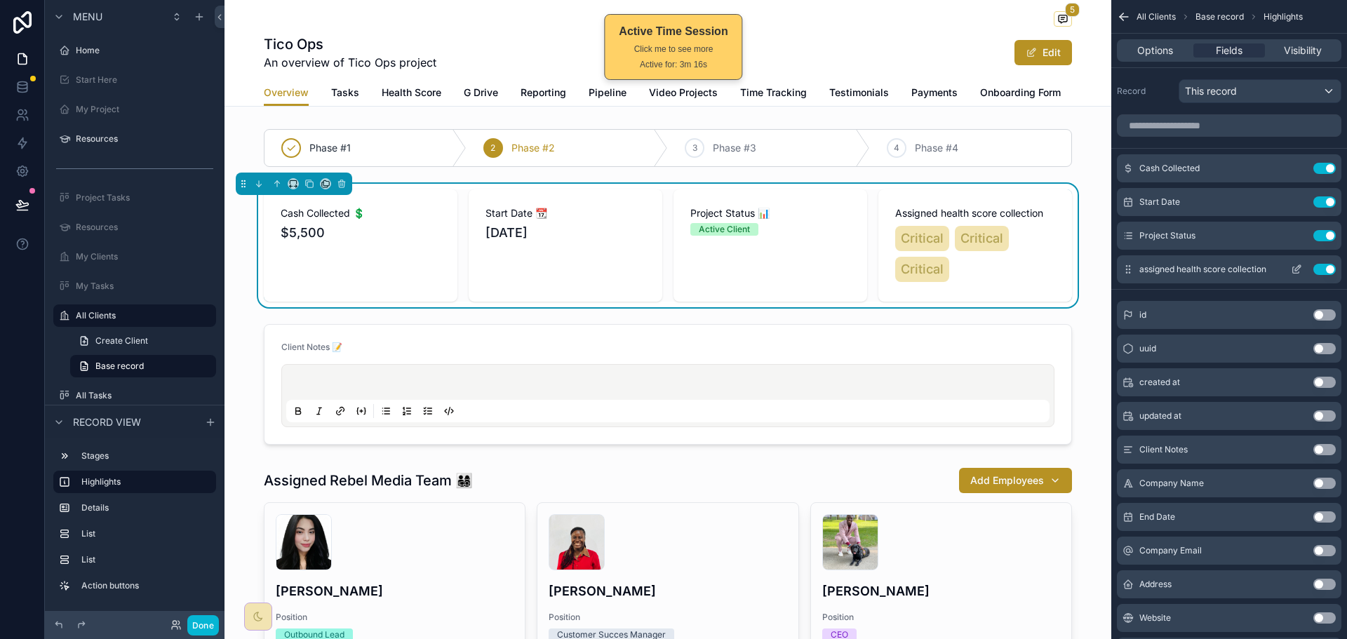
click at [1320, 268] on button "Use setting" at bounding box center [1324, 269] width 22 height 11
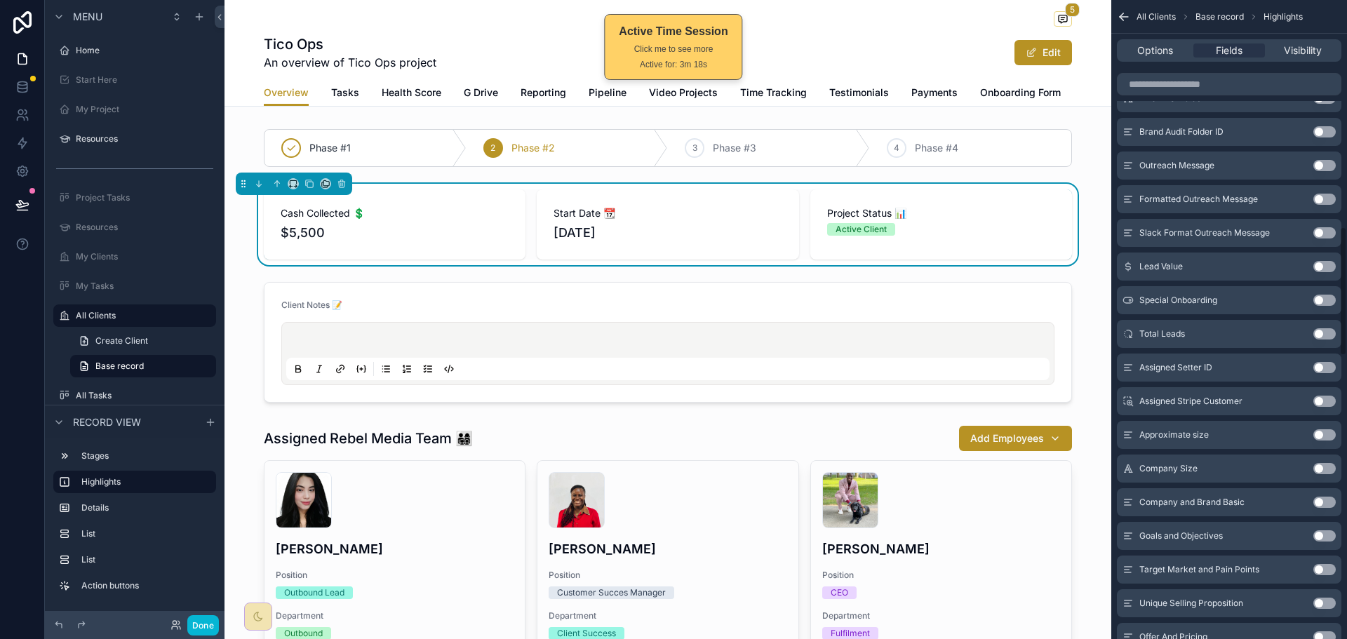
scroll to position [1123, 0]
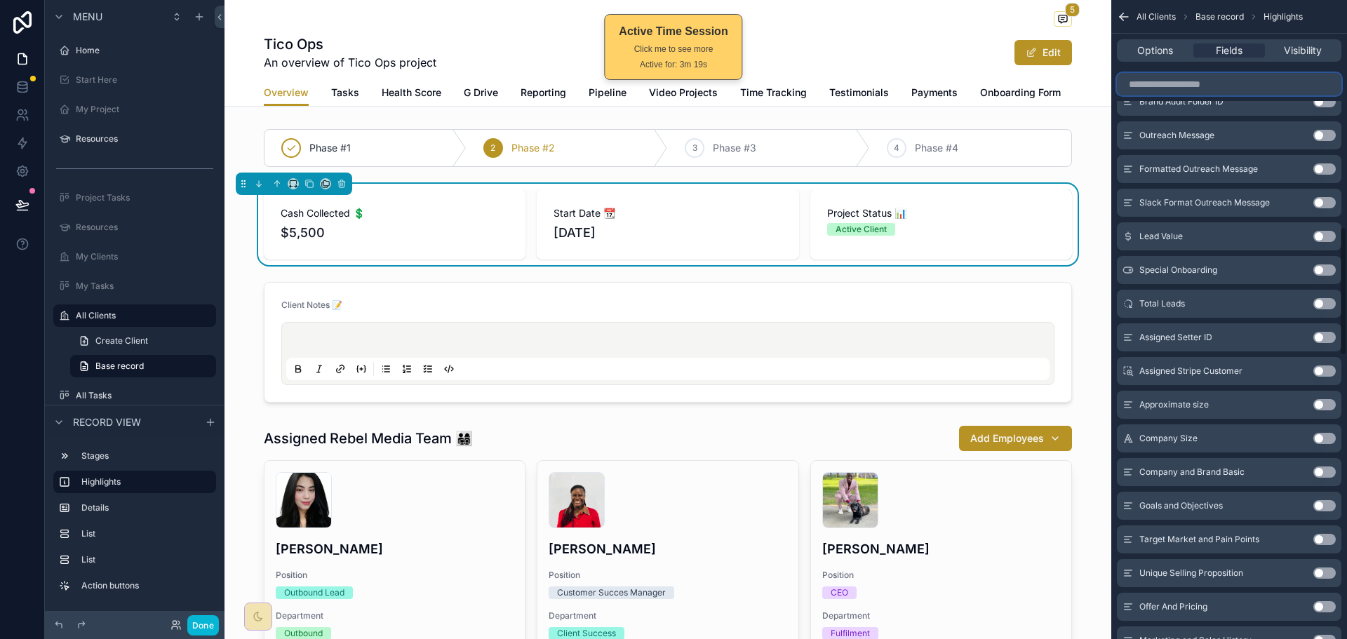
click at [1235, 81] on input "scrollable content" at bounding box center [1229, 84] width 225 height 22
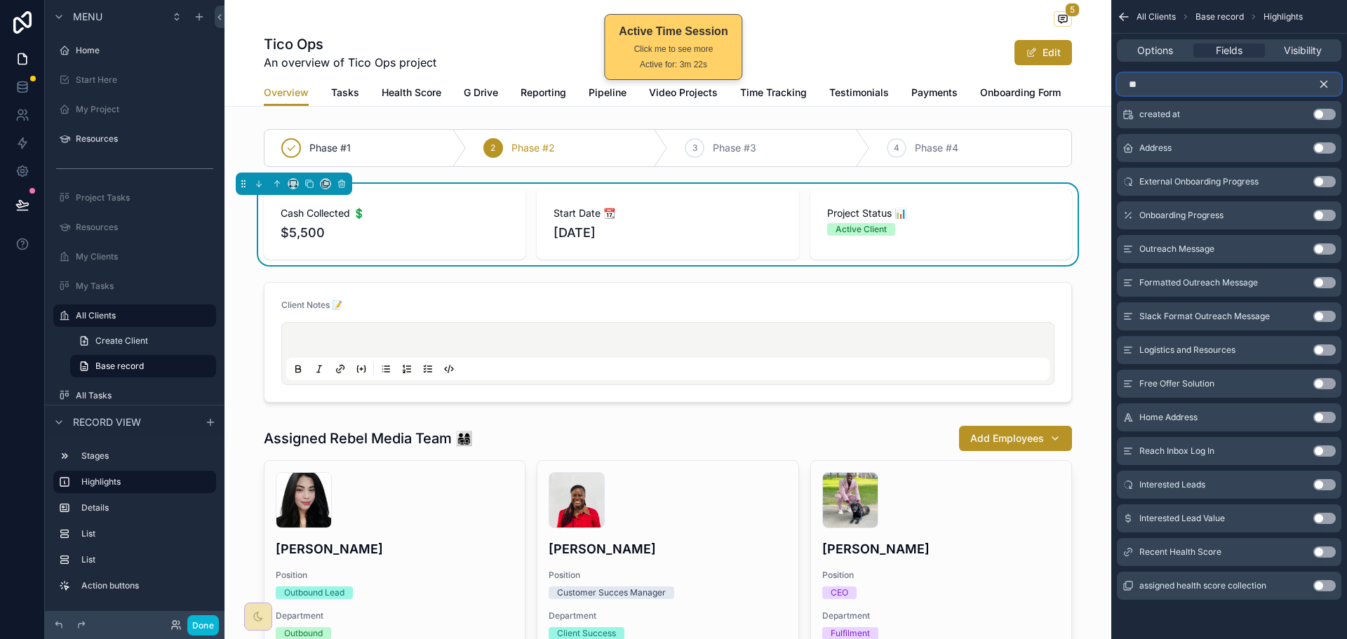
type input "**"
click at [1330, 555] on button "Use setting" at bounding box center [1324, 552] width 22 height 11
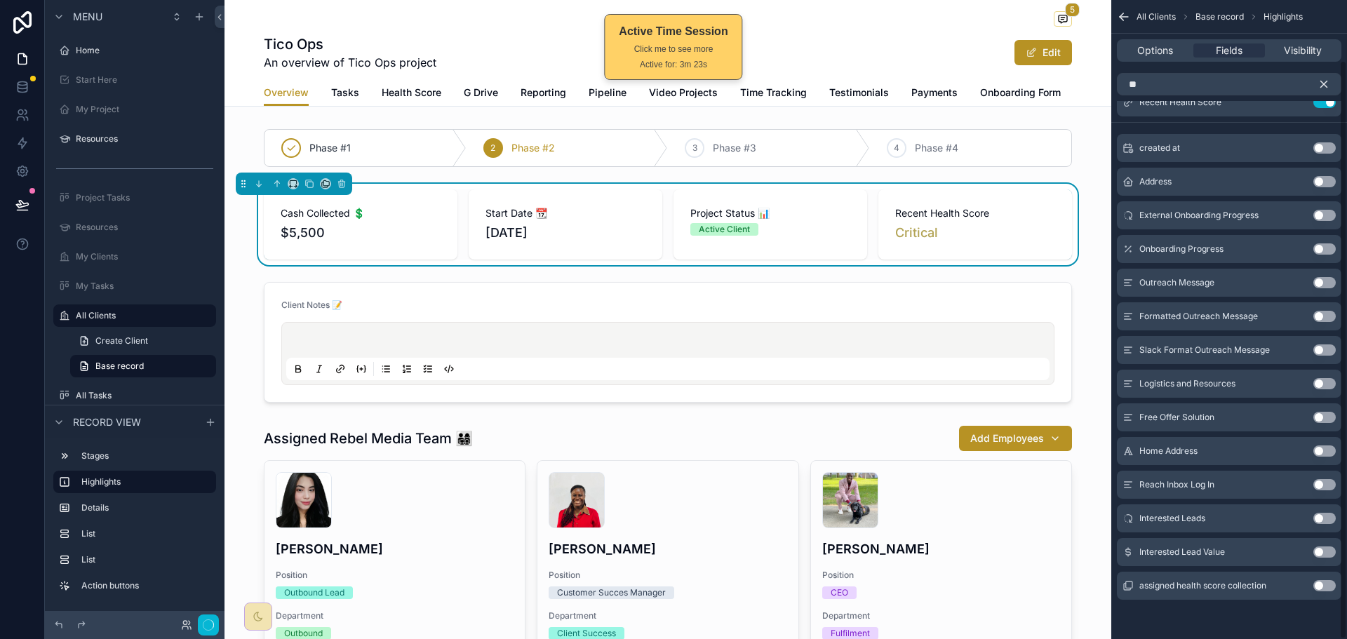
scroll to position [66, 0]
drag, startPoint x: 207, startPoint y: 626, endPoint x: 207, endPoint y: 537, distance: 88.4
click at [207, 626] on button "Done" at bounding box center [203, 625] width 32 height 20
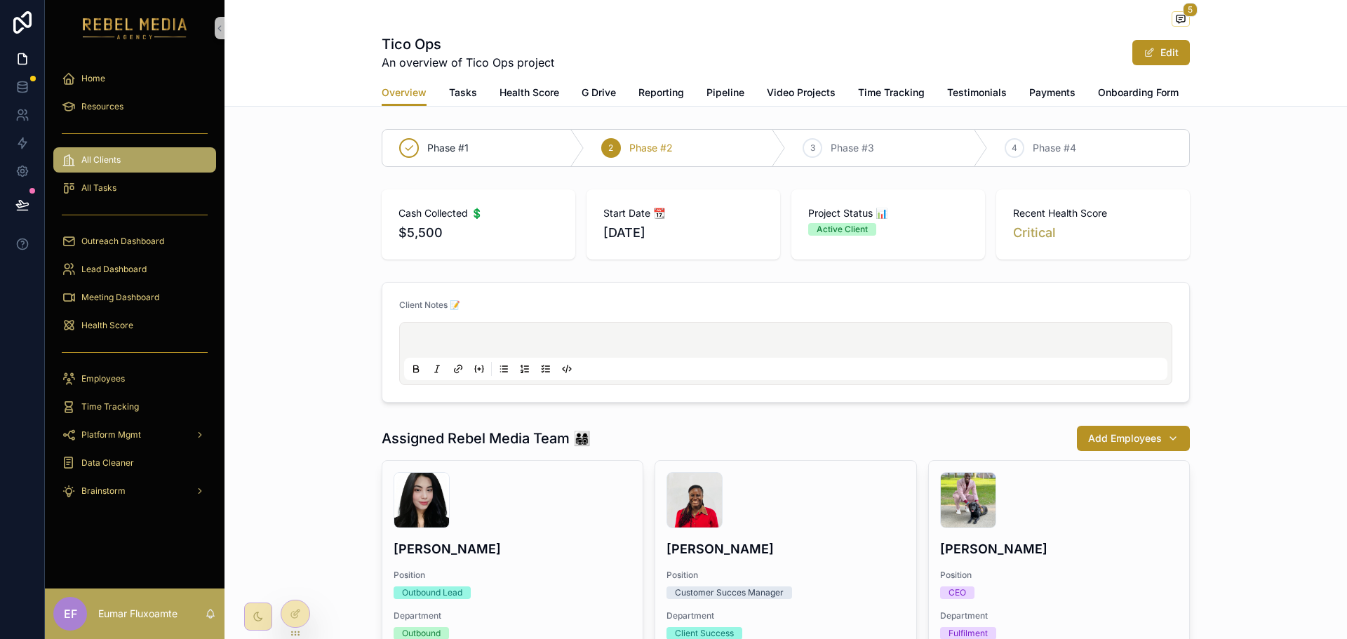
click at [145, 157] on div "All Clients" at bounding box center [135, 160] width 146 height 22
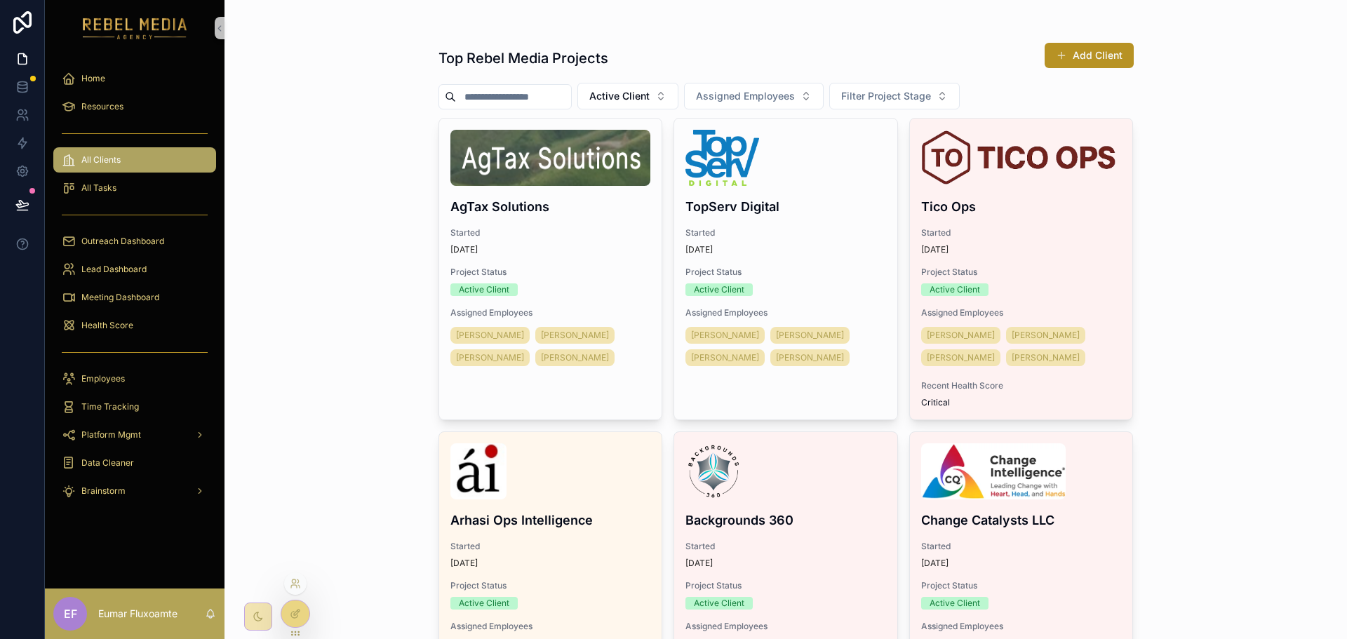
click at [296, 615] on icon at bounding box center [295, 613] width 11 height 11
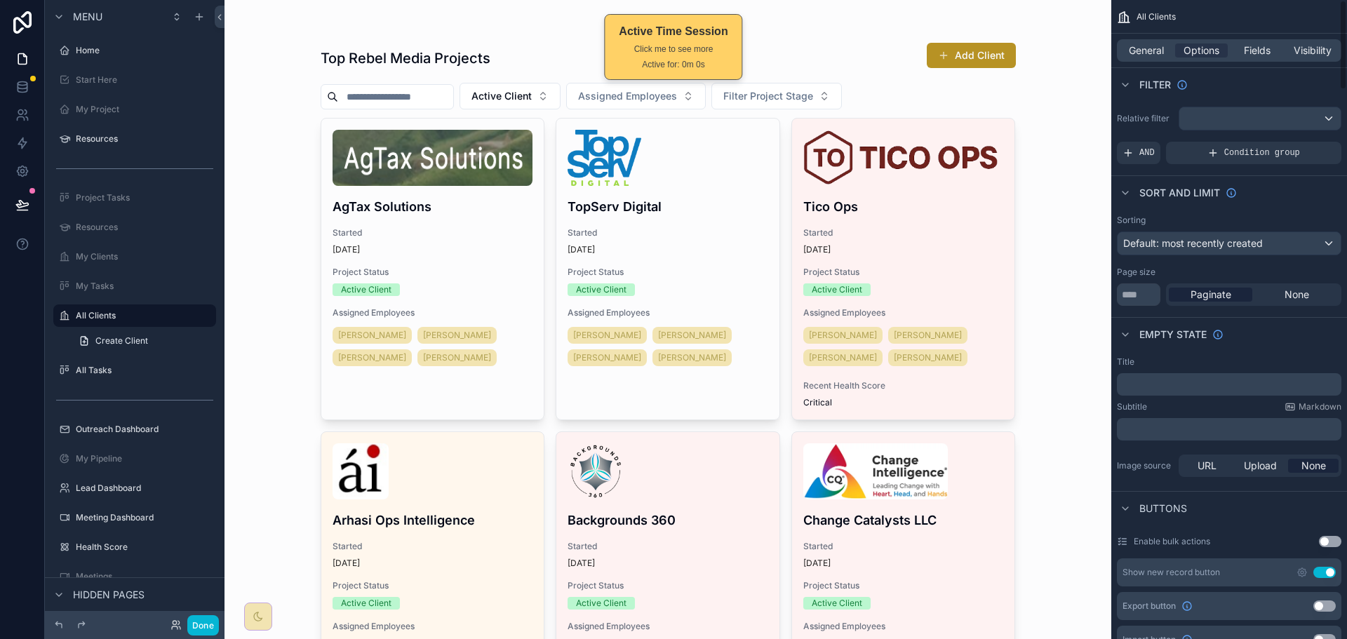
click at [1042, 215] on div "Top Rebel Media Projects Add Client Active Client Assigned Employees Filter Pro…" at bounding box center [668, 319] width 887 height 639
click at [1241, 53] on div "Fields" at bounding box center [1257, 50] width 53 height 14
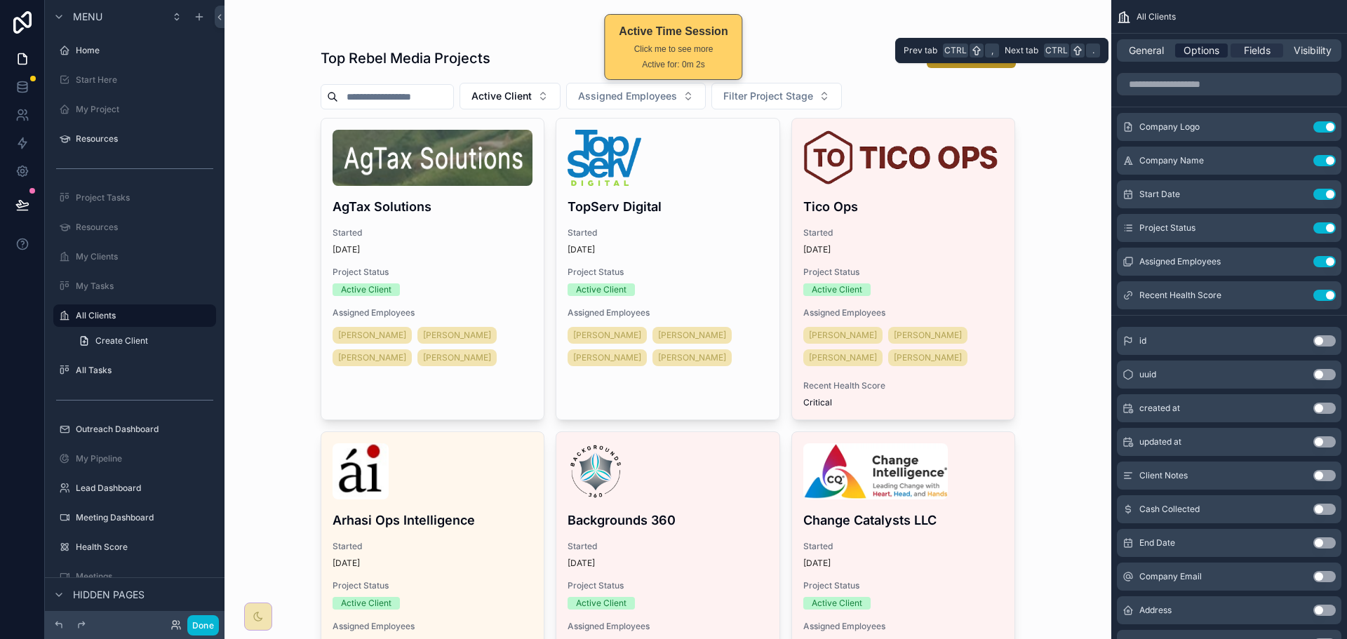
click at [1191, 50] on span "Options" at bounding box center [1202, 50] width 36 height 14
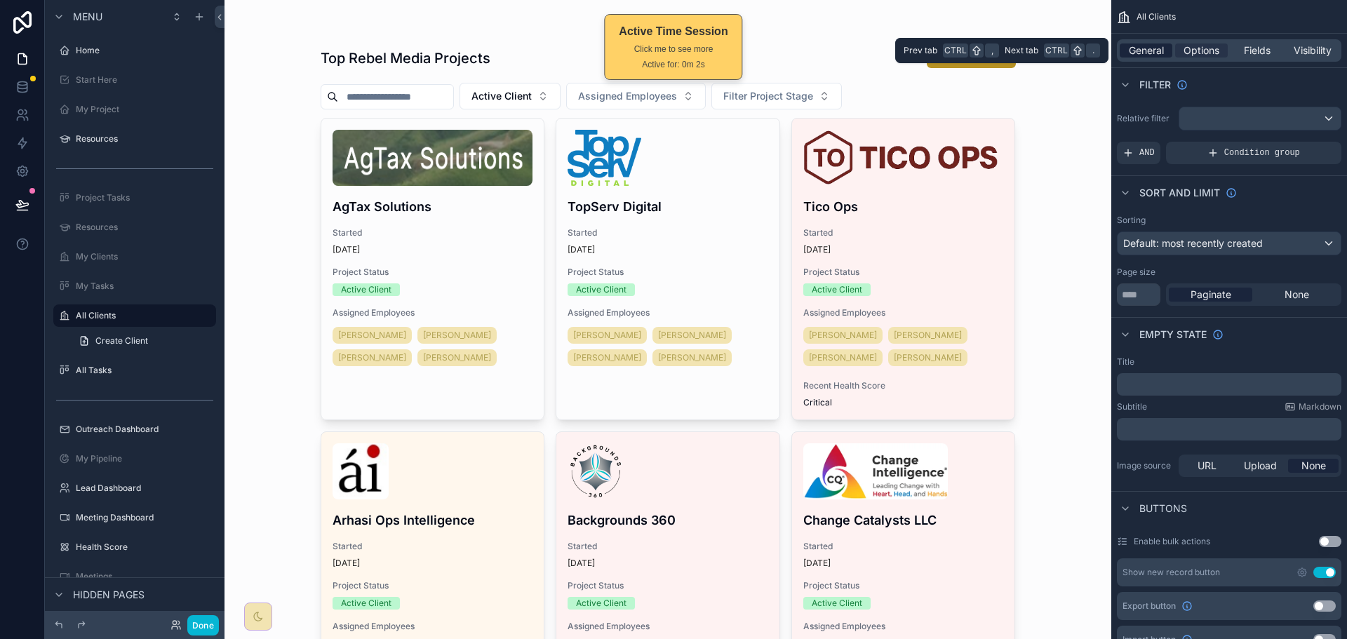
click at [1140, 48] on span "General" at bounding box center [1146, 50] width 35 height 14
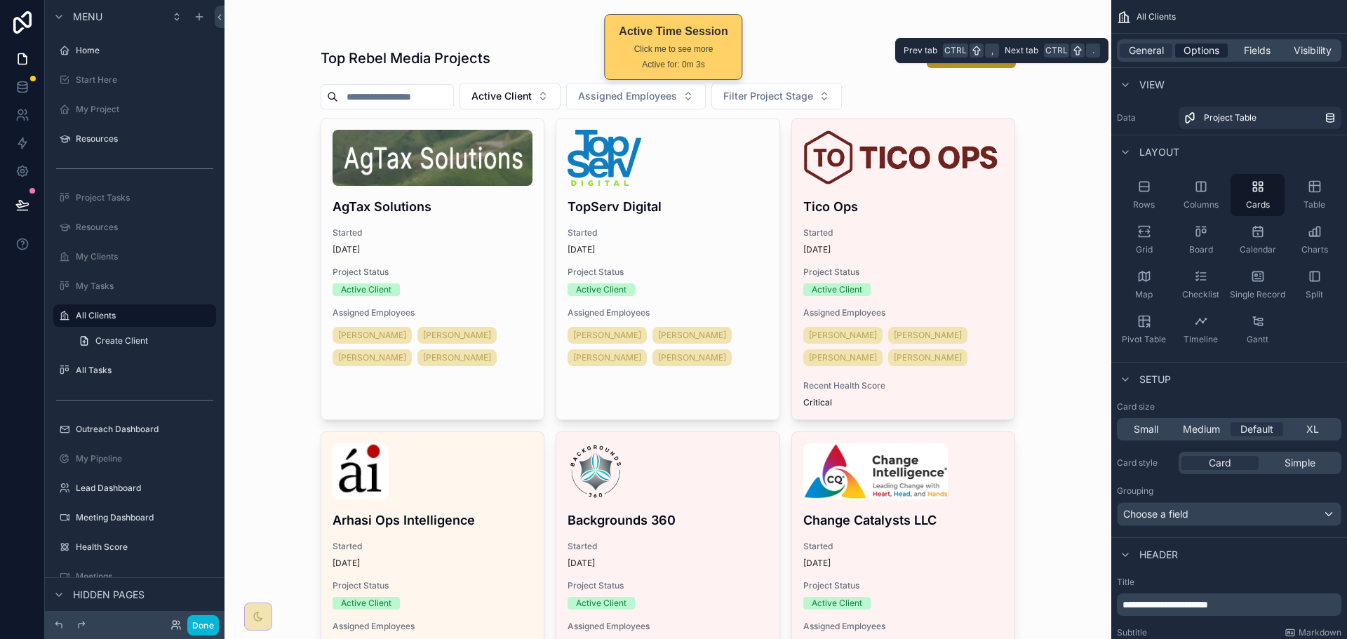
click at [1184, 47] on span "Options" at bounding box center [1202, 50] width 36 height 14
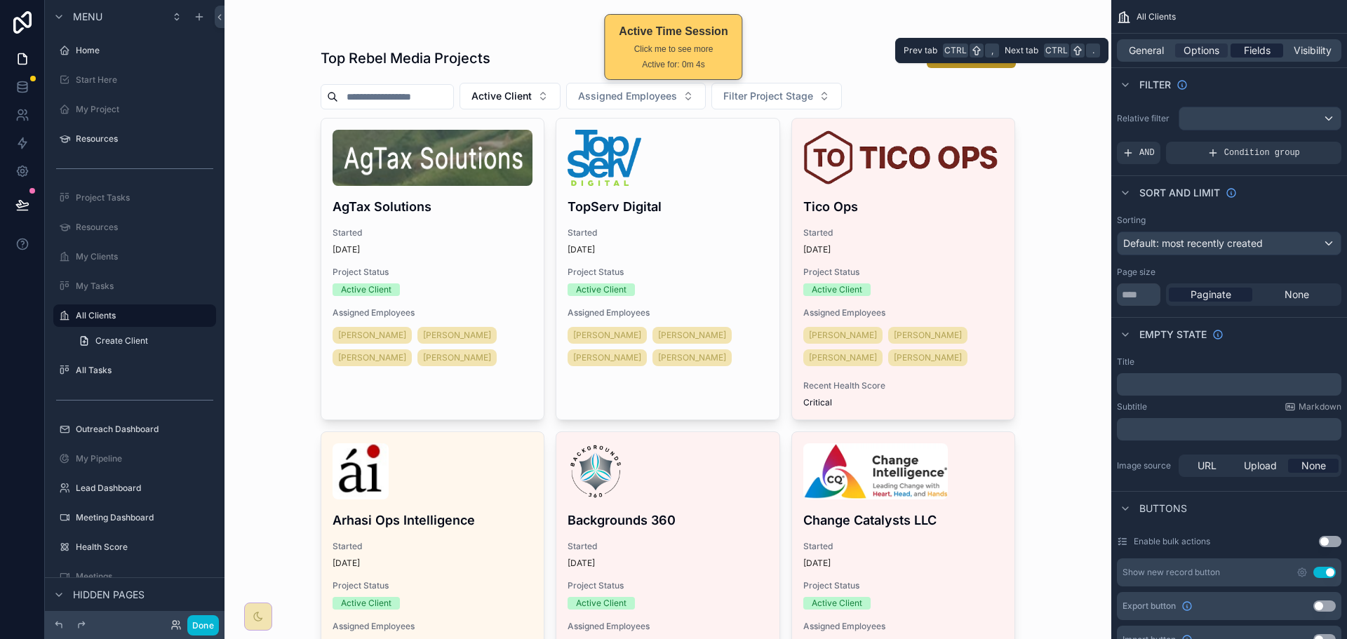
click at [1258, 53] on span "Fields" at bounding box center [1257, 50] width 27 height 14
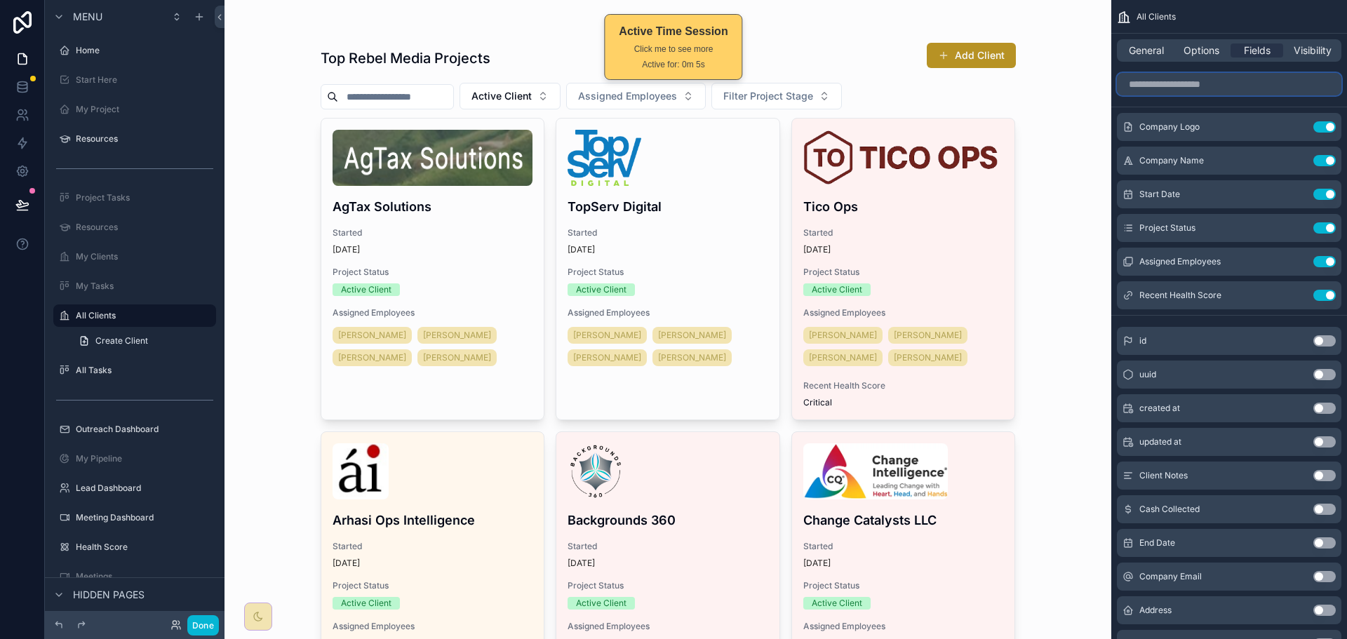
click at [1261, 80] on input "scrollable content" at bounding box center [1229, 84] width 225 height 22
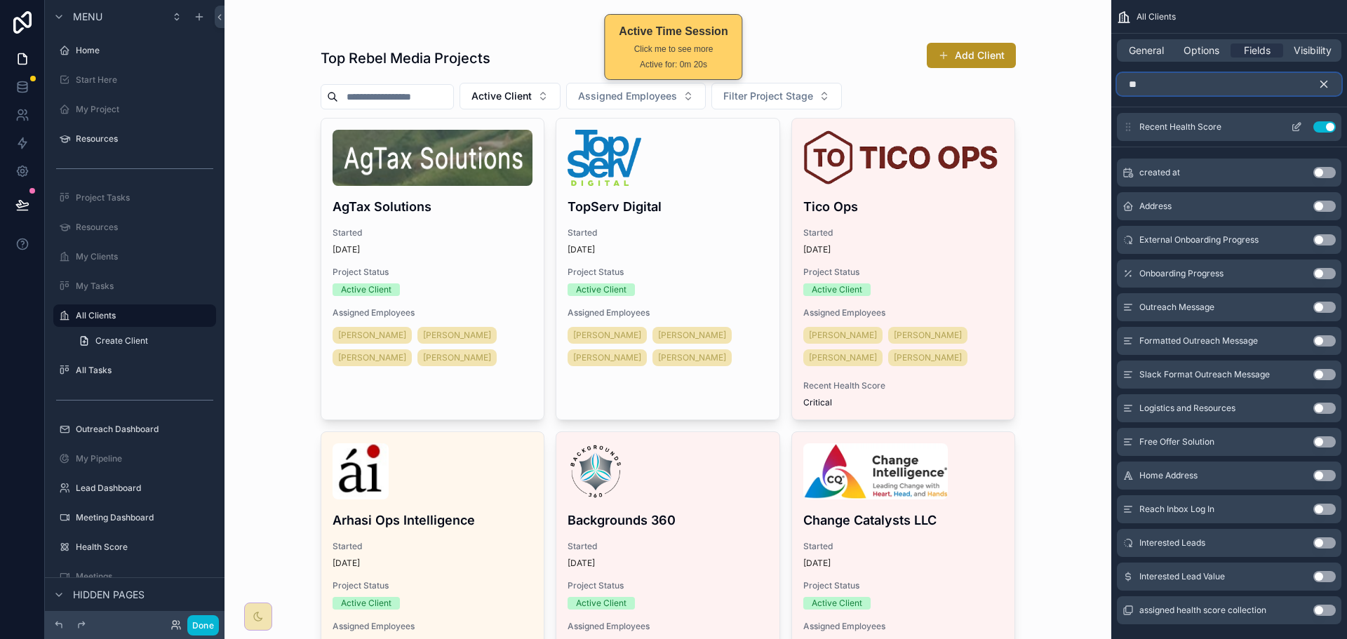
type input "**"
click at [1328, 129] on button "Use setting" at bounding box center [1324, 126] width 22 height 11
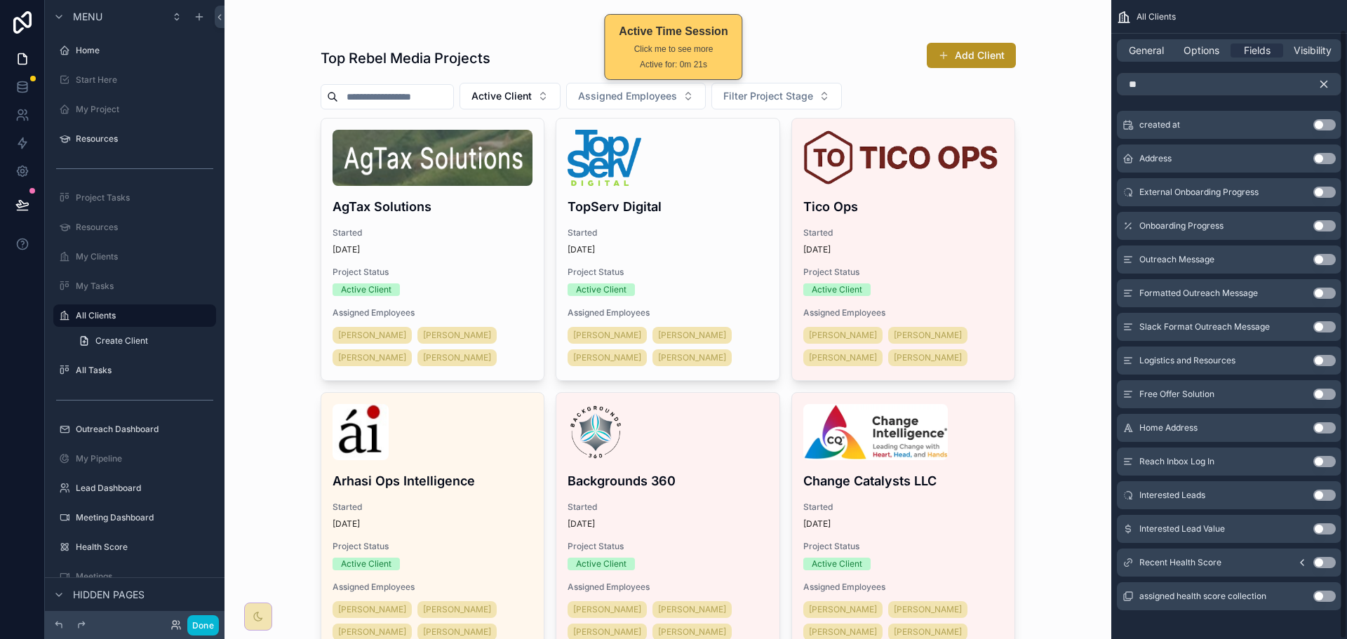
scroll to position [30, 0]
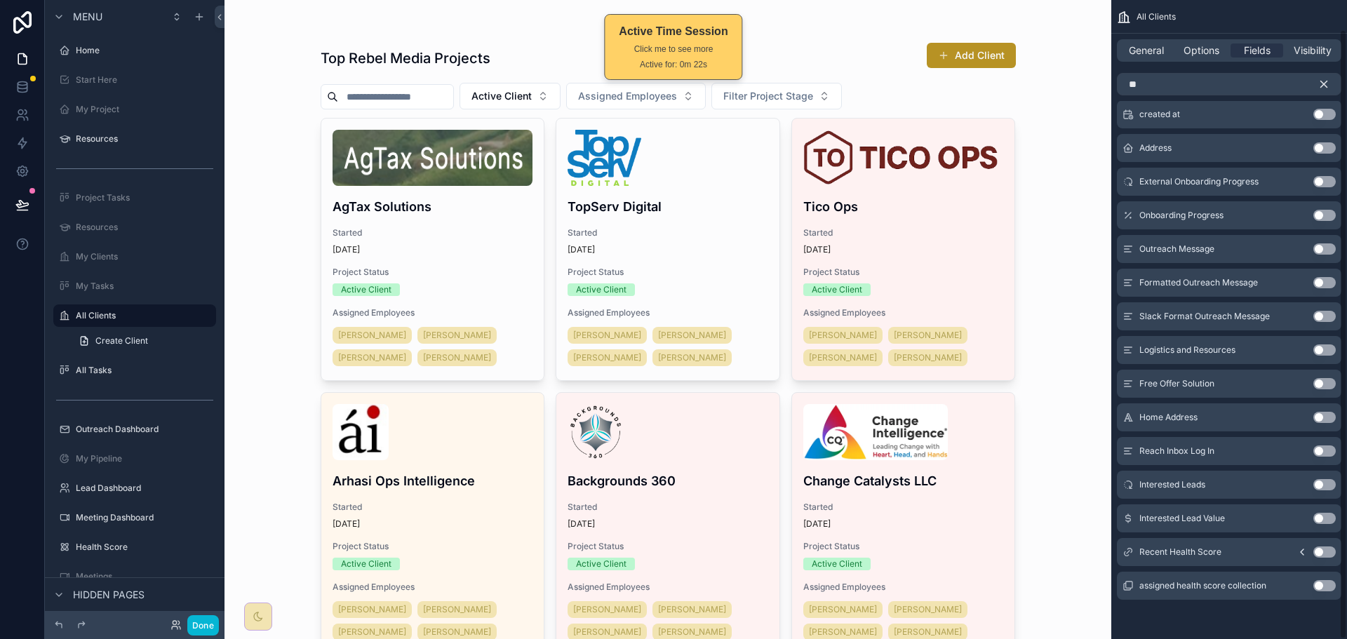
click at [1320, 585] on button "Use setting" at bounding box center [1324, 585] width 22 height 11
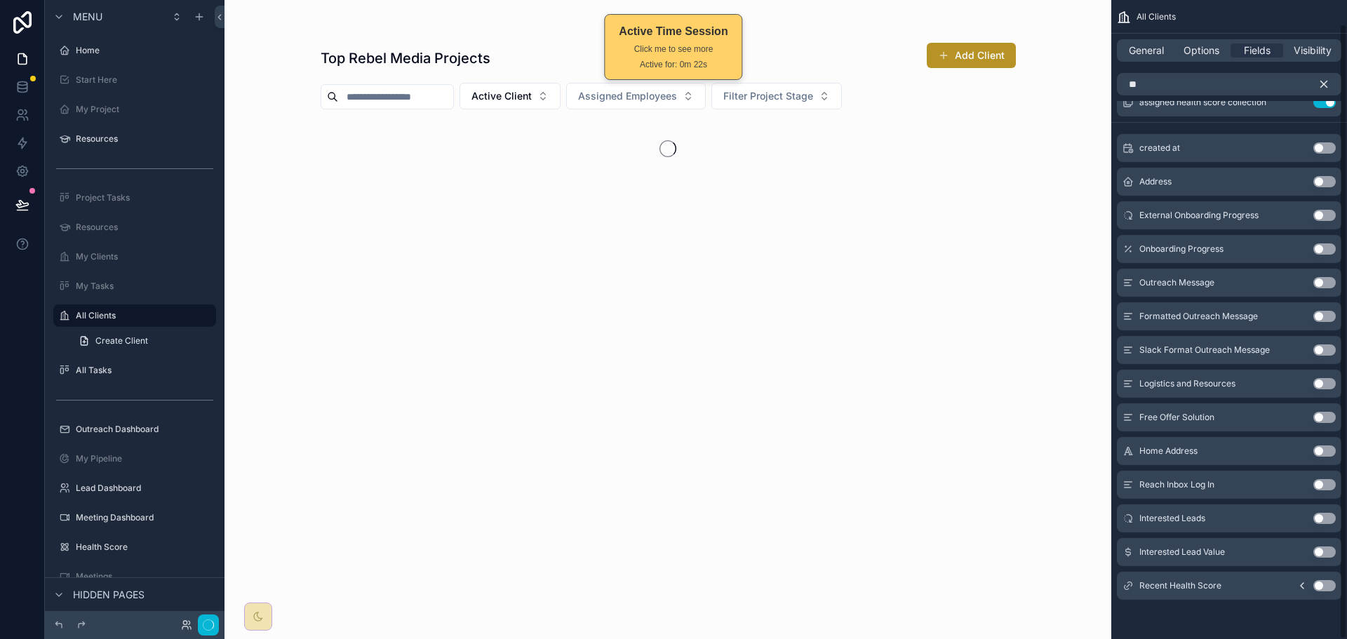
scroll to position [25, 0]
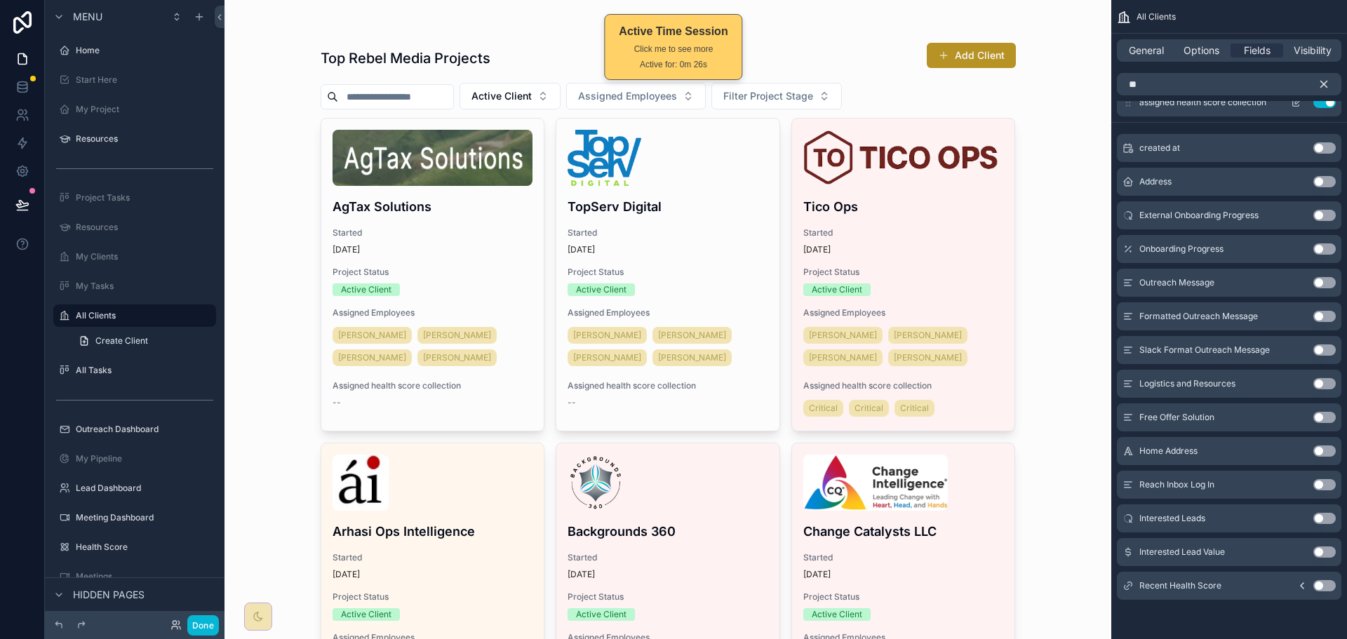
click at [1322, 103] on button "Use setting" at bounding box center [1324, 102] width 22 height 11
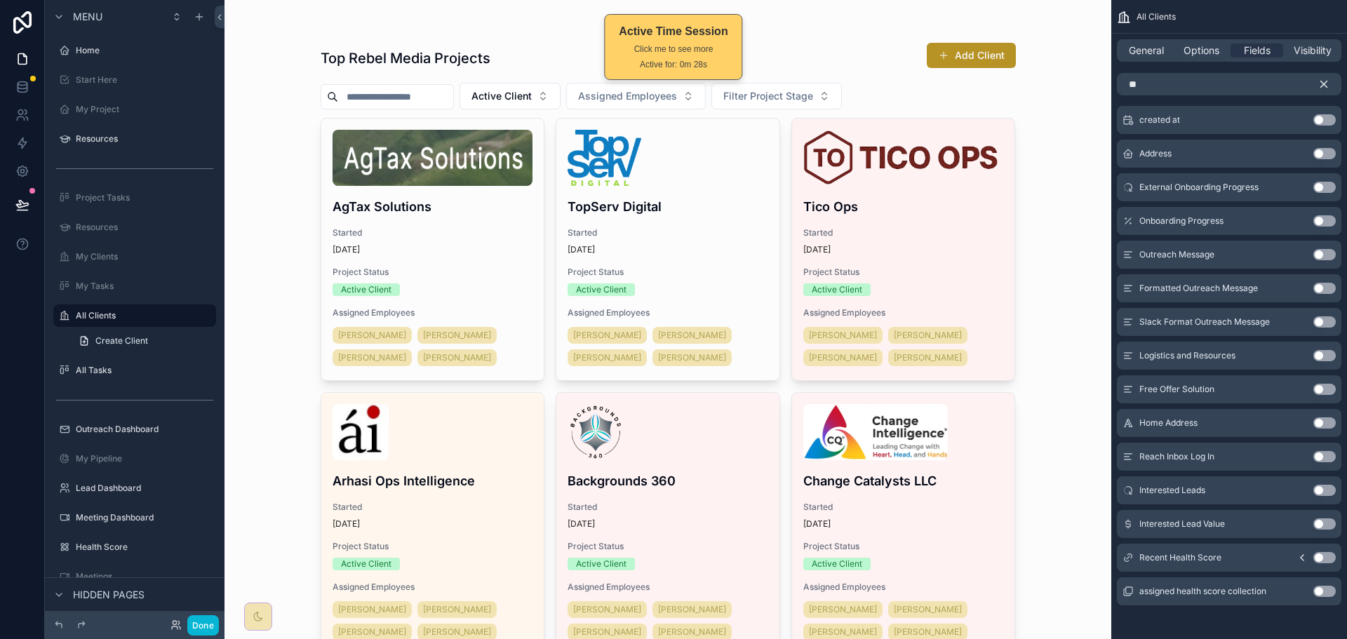
click at [1304, 559] on icon "scrollable content" at bounding box center [1301, 557] width 11 height 11
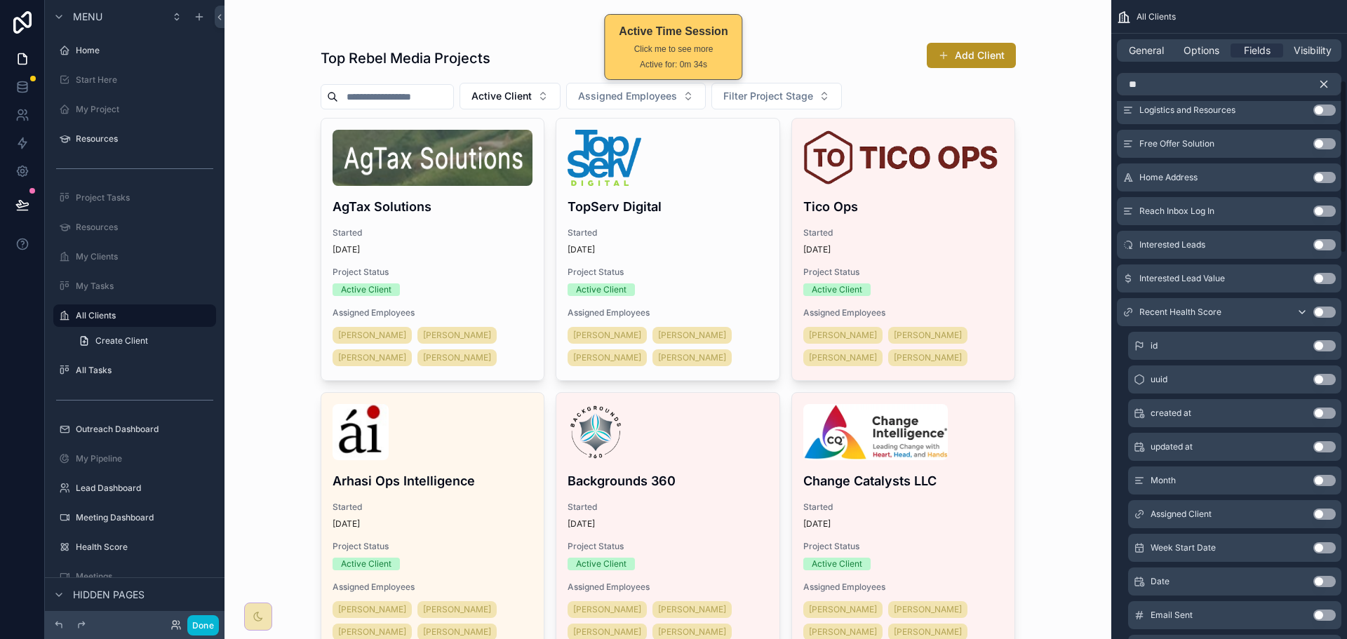
scroll to position [235, 0]
click at [1323, 344] on button "Use setting" at bounding box center [1324, 347] width 22 height 11
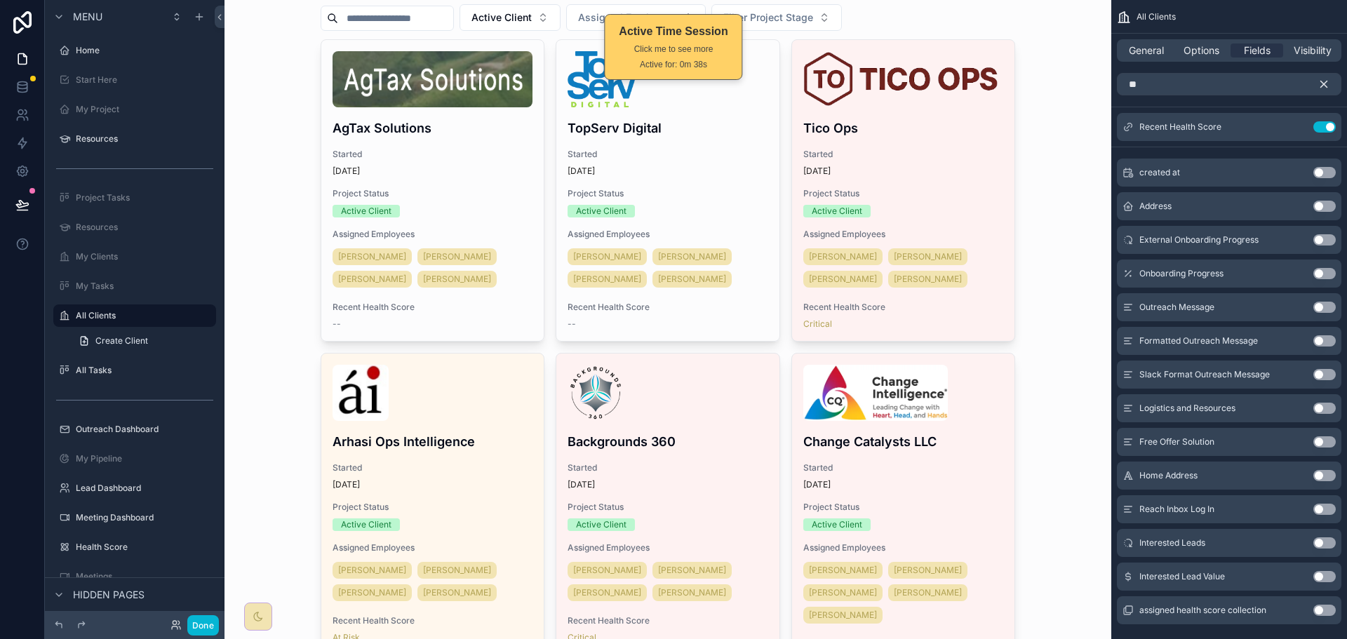
scroll to position [0, 0]
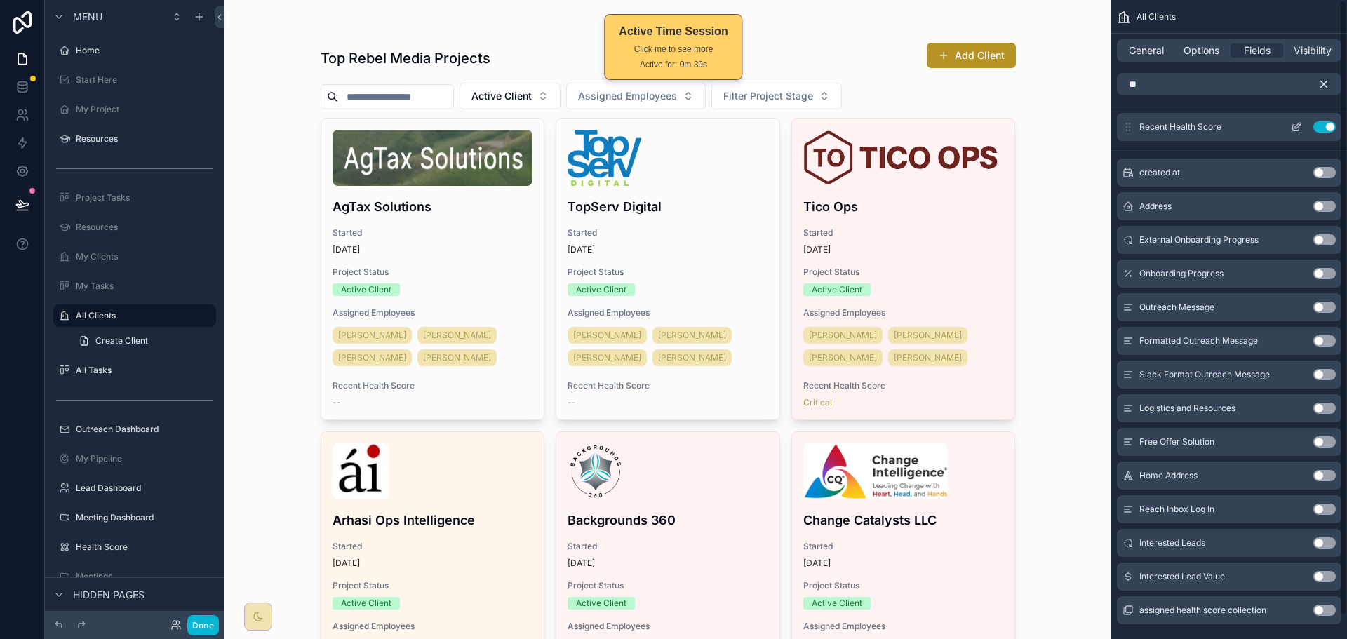
click at [1296, 128] on icon "scrollable content" at bounding box center [1296, 126] width 11 height 11
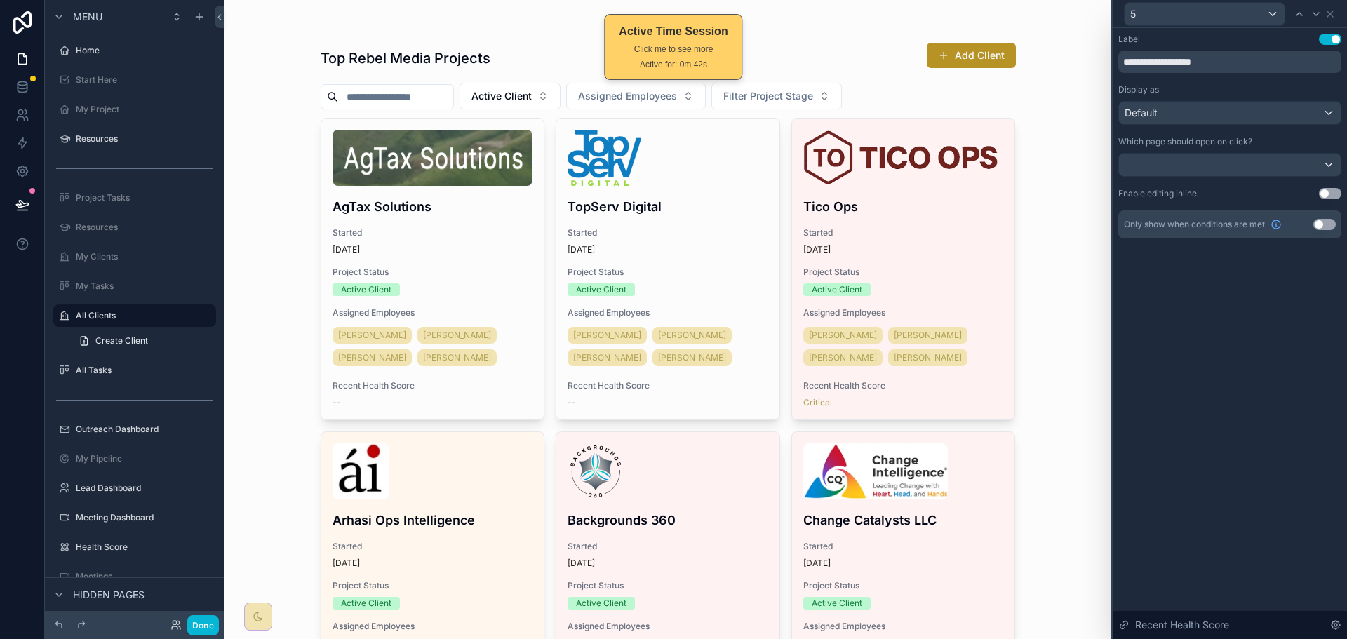
click at [1328, 224] on button "Use setting" at bounding box center [1324, 224] width 22 height 11
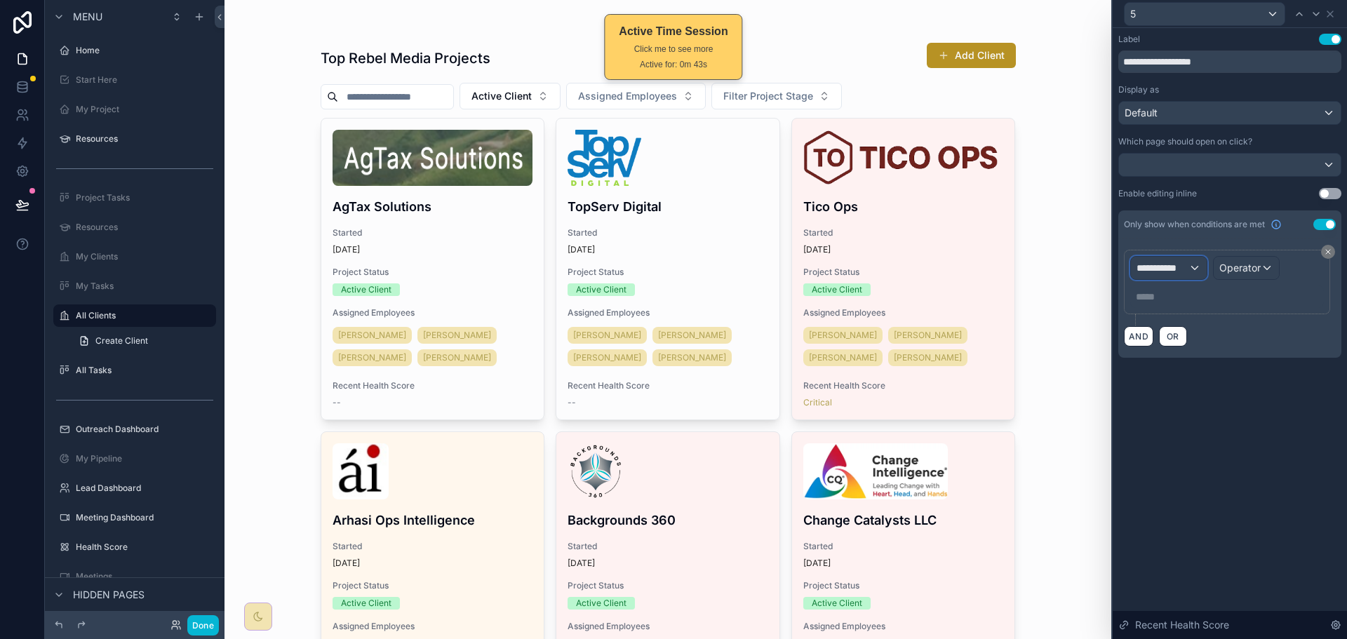
click at [1191, 273] on div "**********" at bounding box center [1169, 268] width 76 height 22
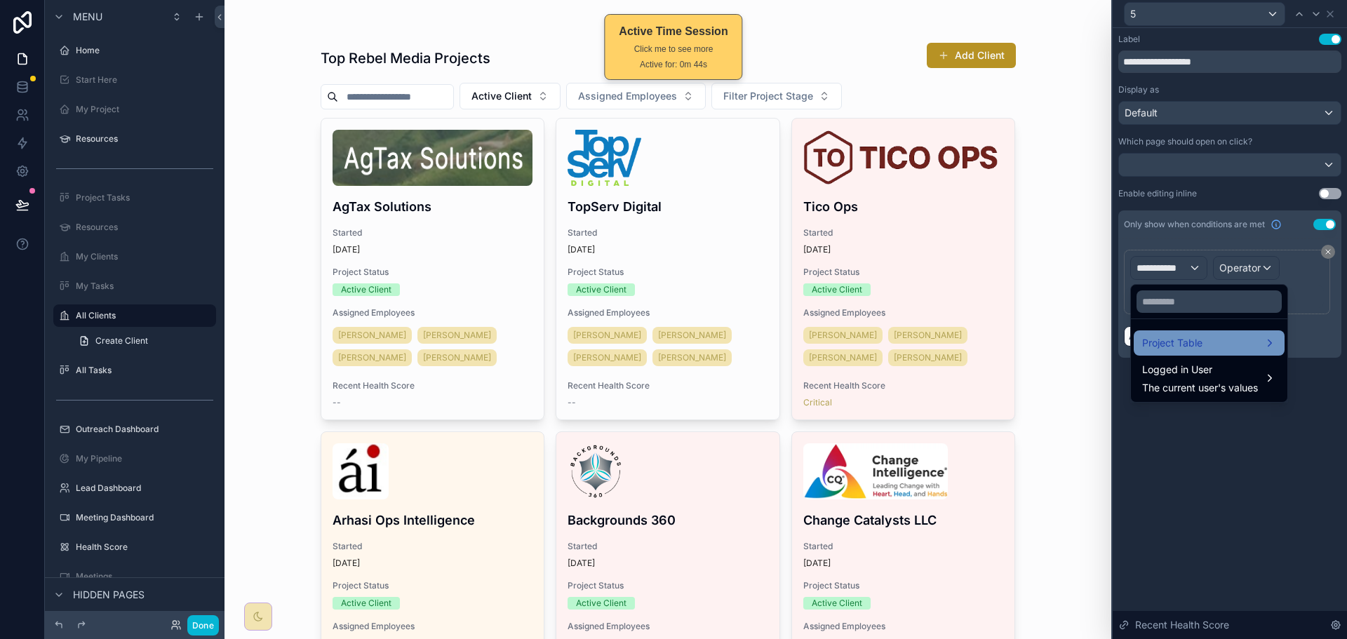
click at [1180, 349] on span "Project Table" at bounding box center [1172, 343] width 60 height 17
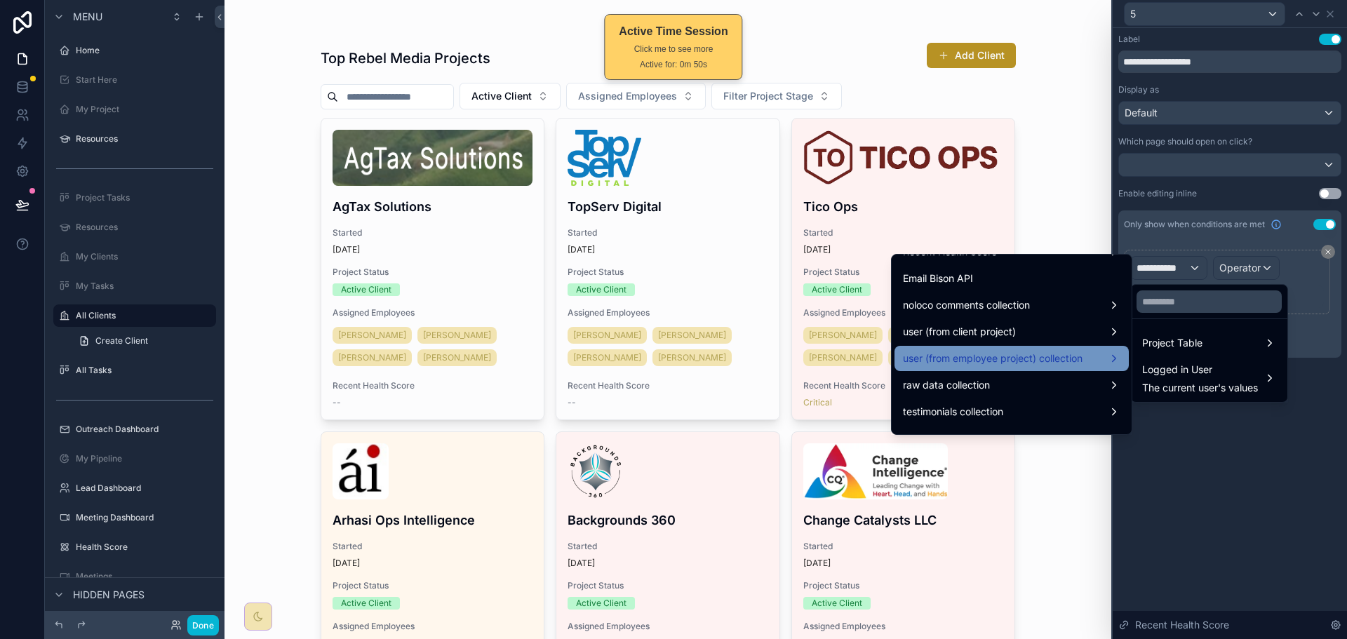
scroll to position [1894, 0]
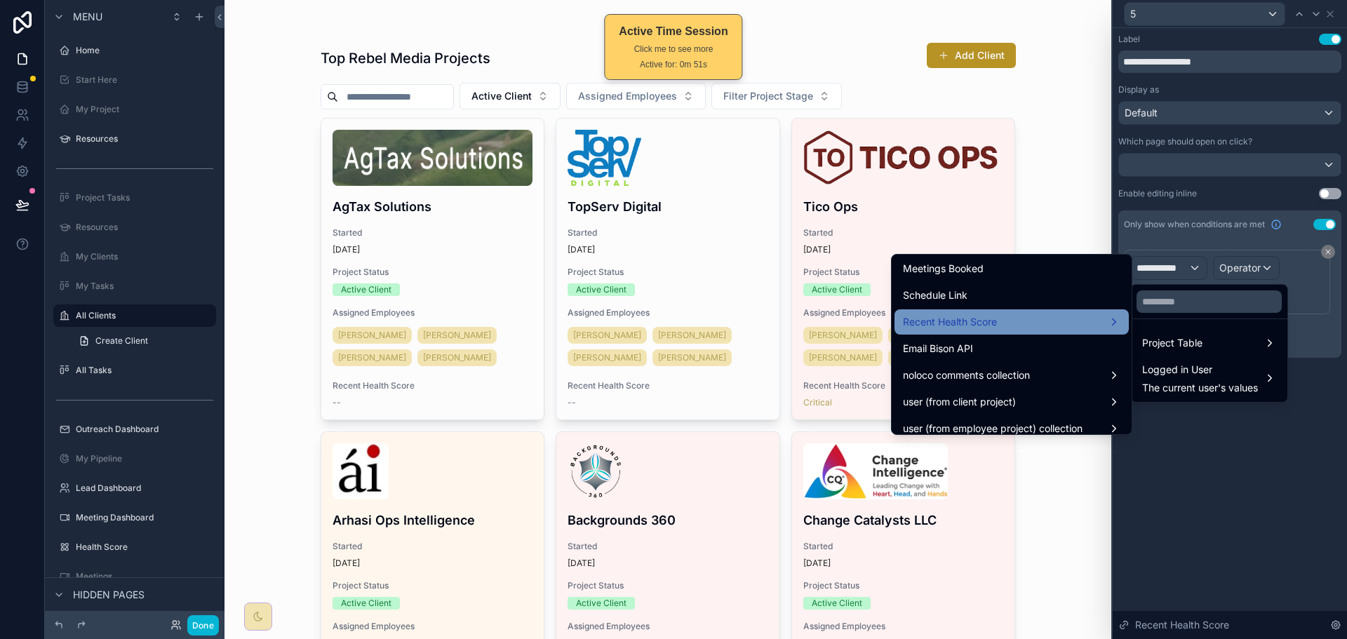
click at [1031, 324] on div "Recent Health Score" at bounding box center [1011, 322] width 217 height 17
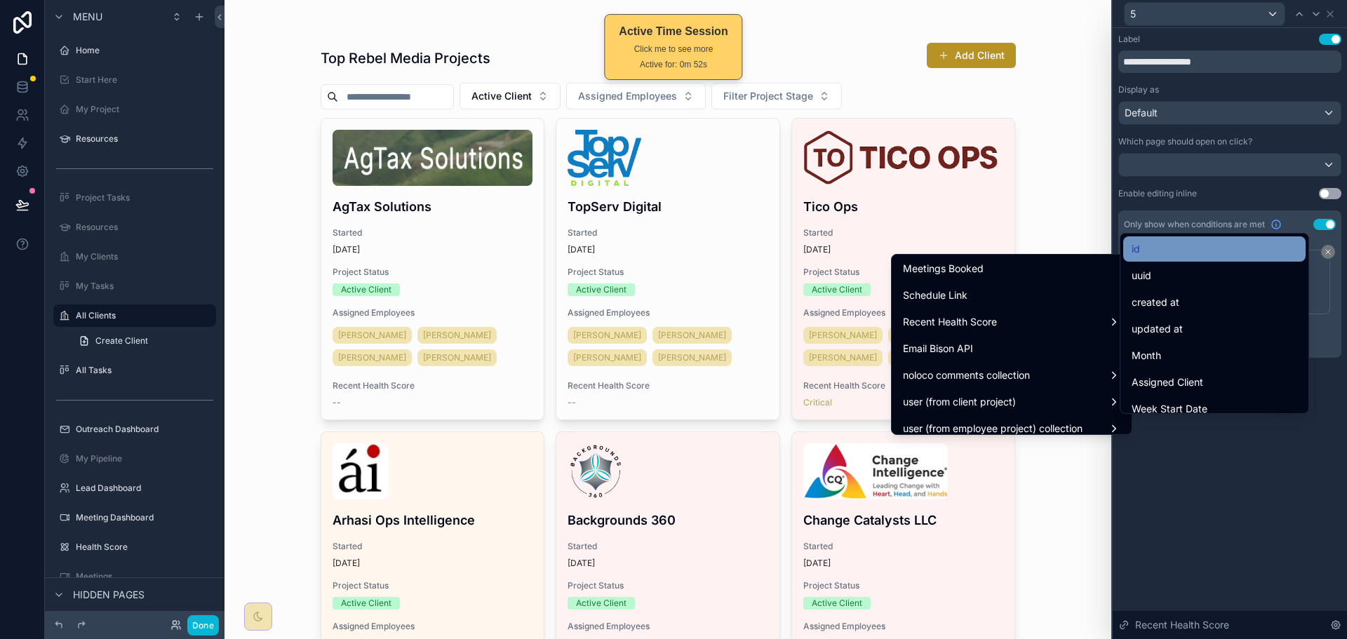
click at [1236, 248] on div "id" at bounding box center [1215, 249] width 166 height 17
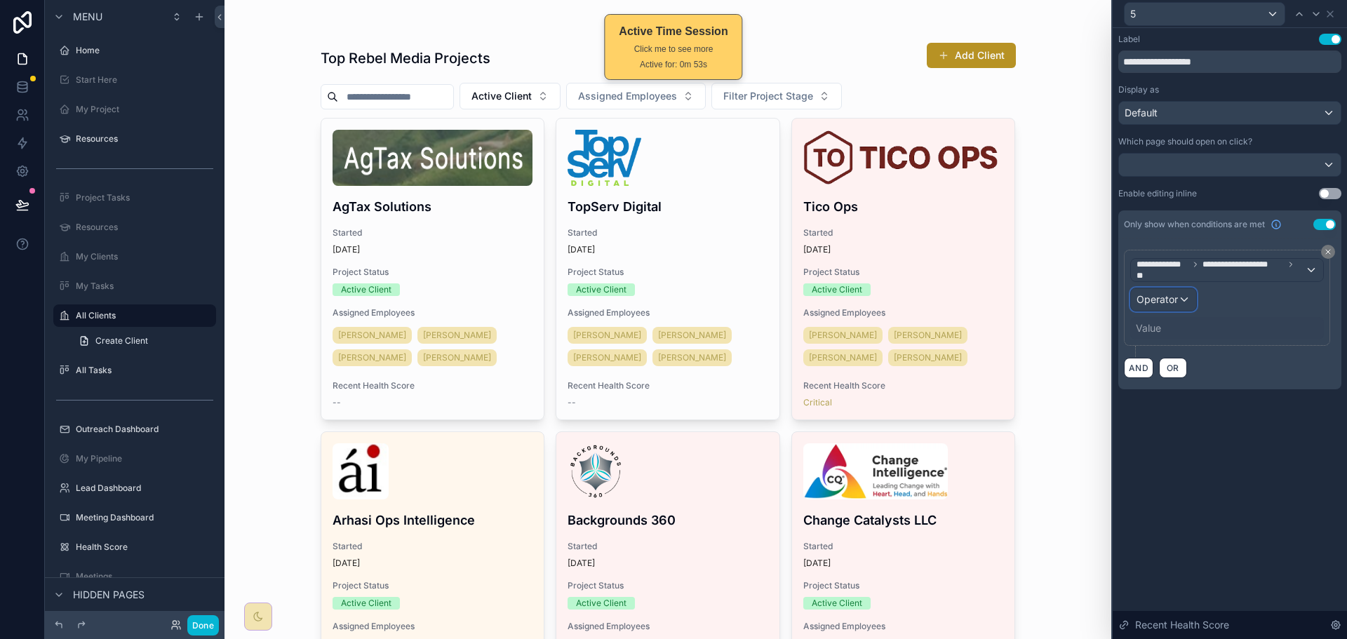
click at [1169, 295] on span "Operator" at bounding box center [1157, 299] width 41 height 12
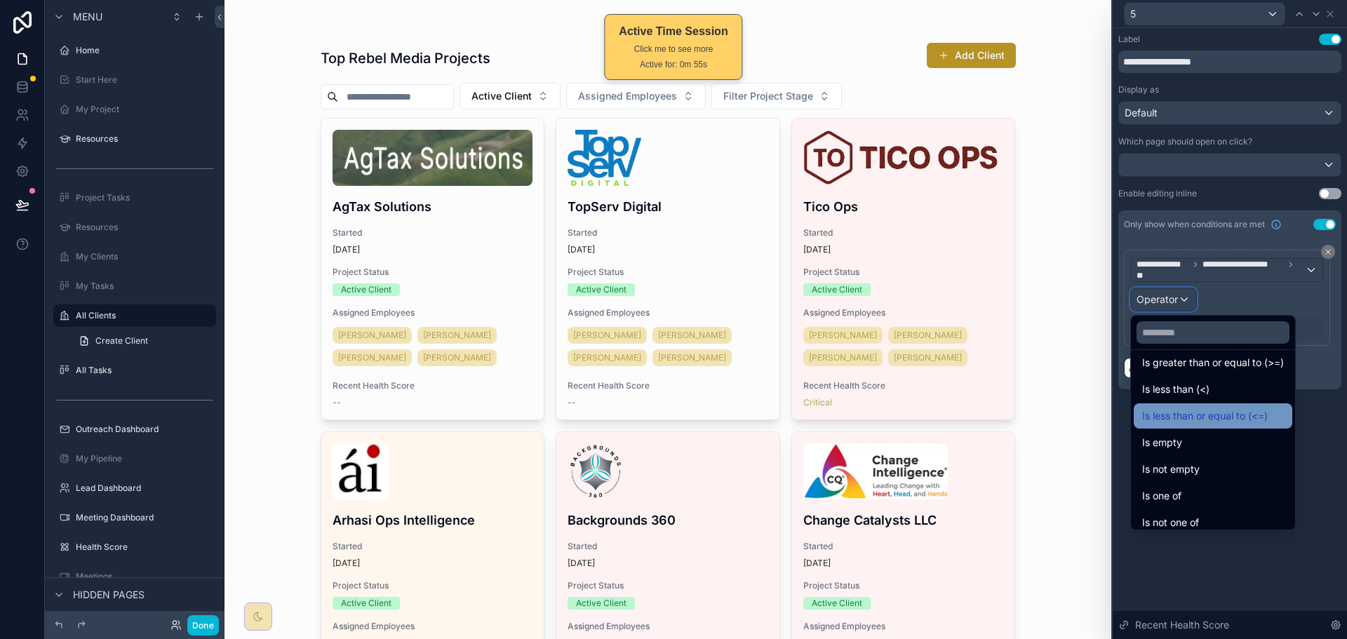
scroll to position [100, 0]
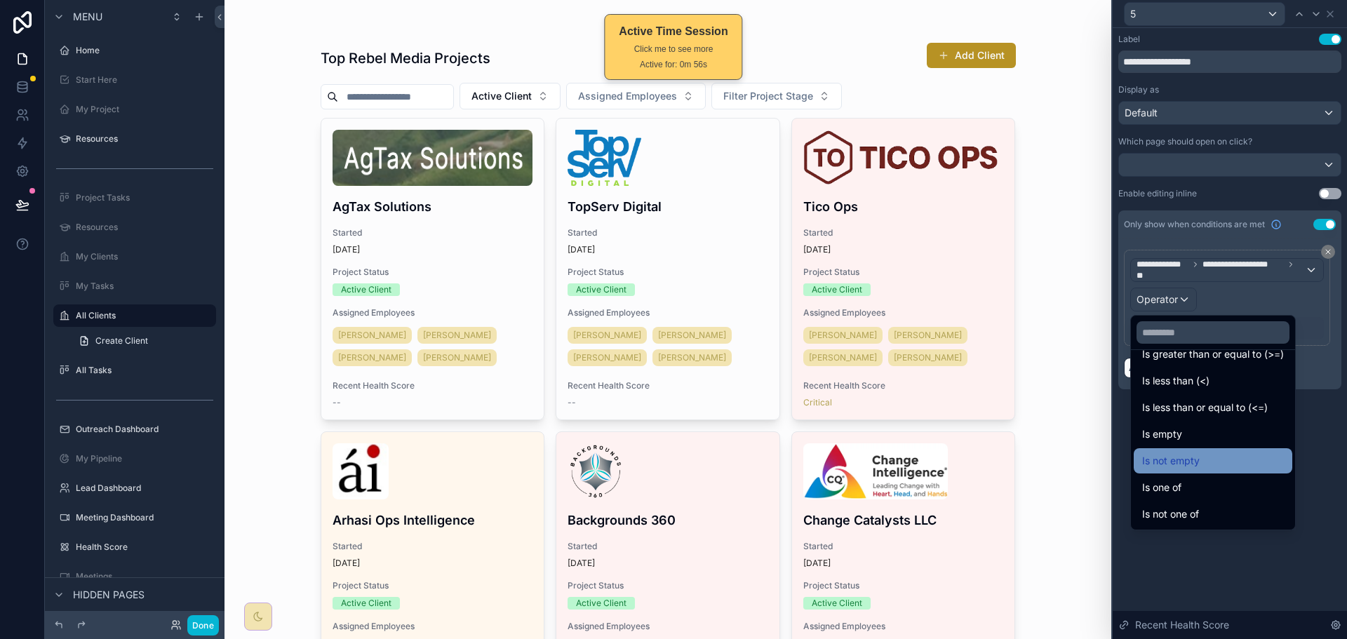
click at [1207, 460] on div "Is not empty" at bounding box center [1213, 461] width 142 height 17
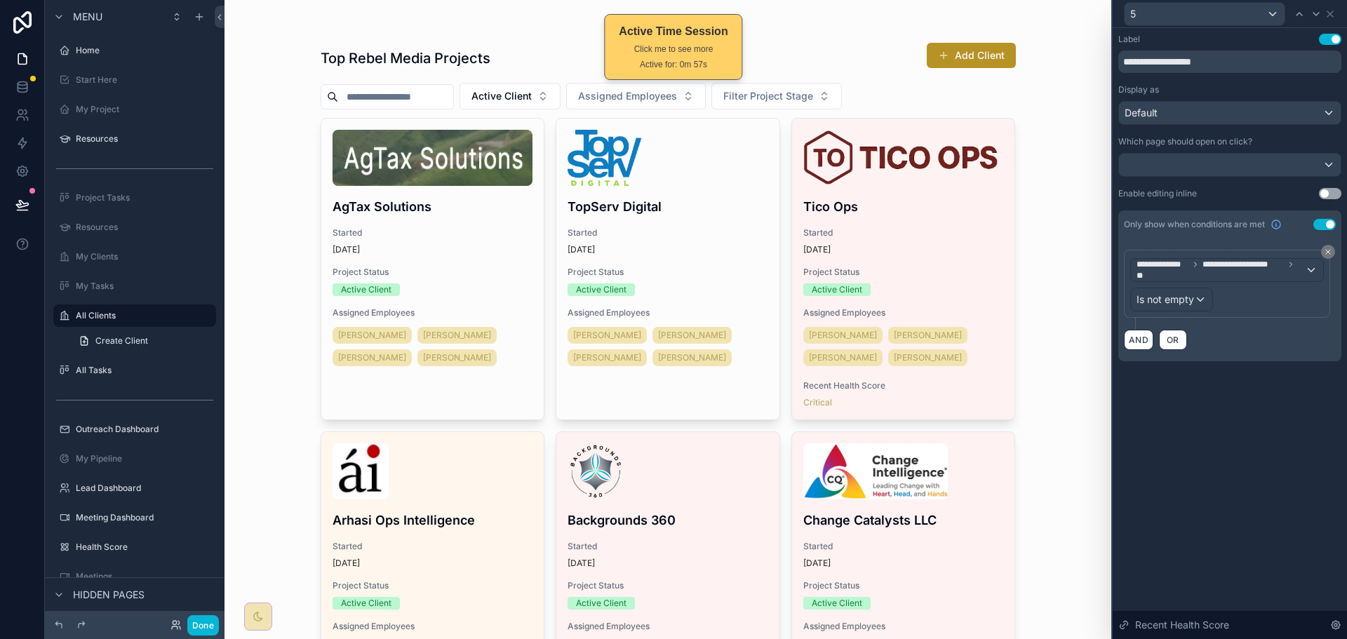
click at [1265, 440] on div "**********" at bounding box center [1230, 333] width 234 height 611
click at [1290, 161] on div at bounding box center [1230, 165] width 222 height 22
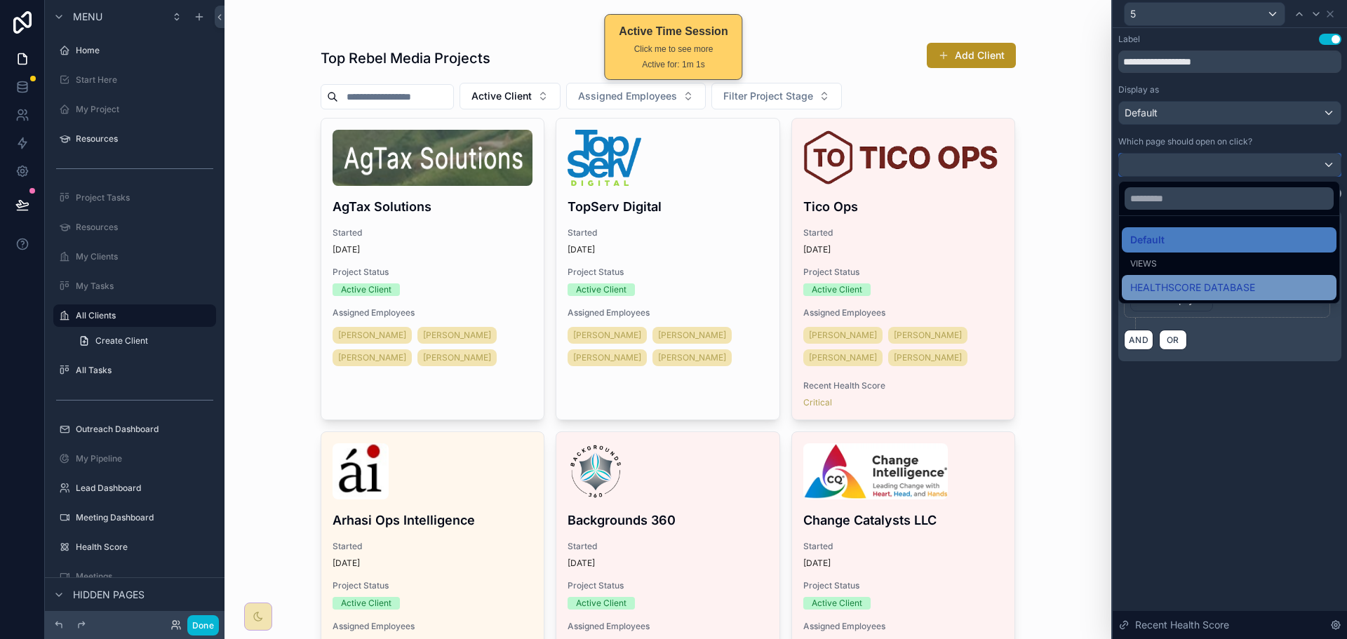
scroll to position [25, 0]
click at [1254, 412] on div at bounding box center [1230, 319] width 234 height 639
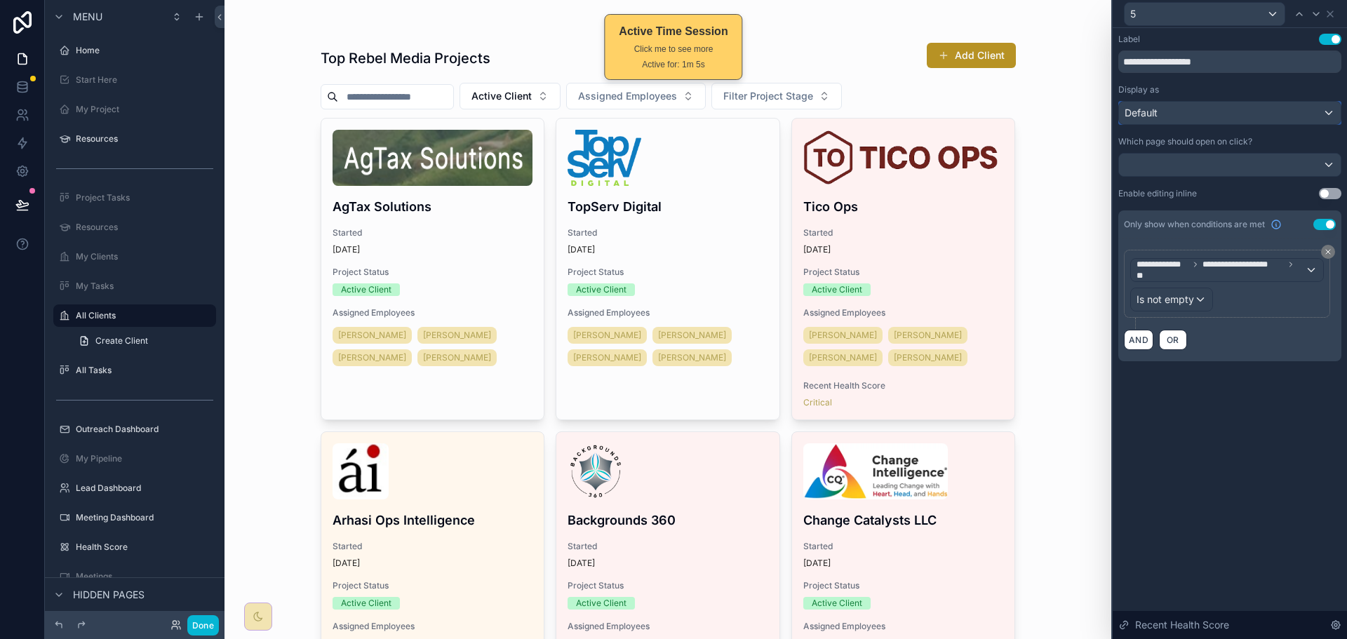
click at [1294, 111] on div "Default" at bounding box center [1230, 113] width 222 height 22
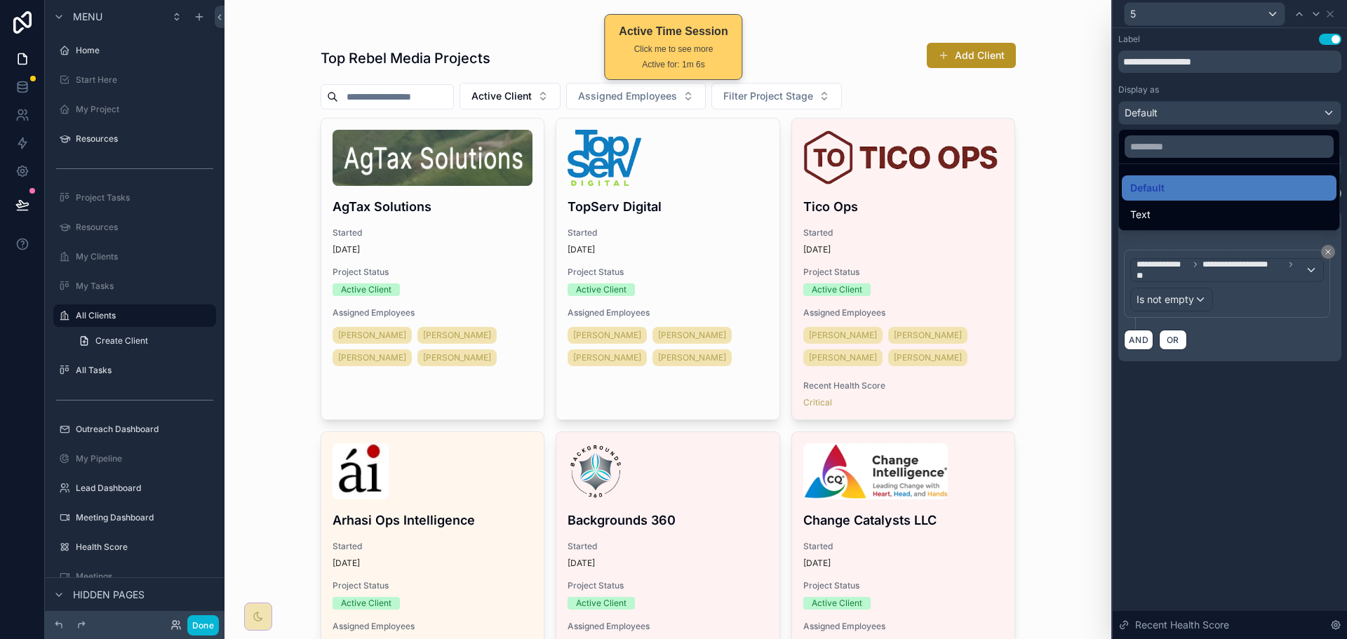
click at [1294, 111] on div at bounding box center [1230, 319] width 234 height 639
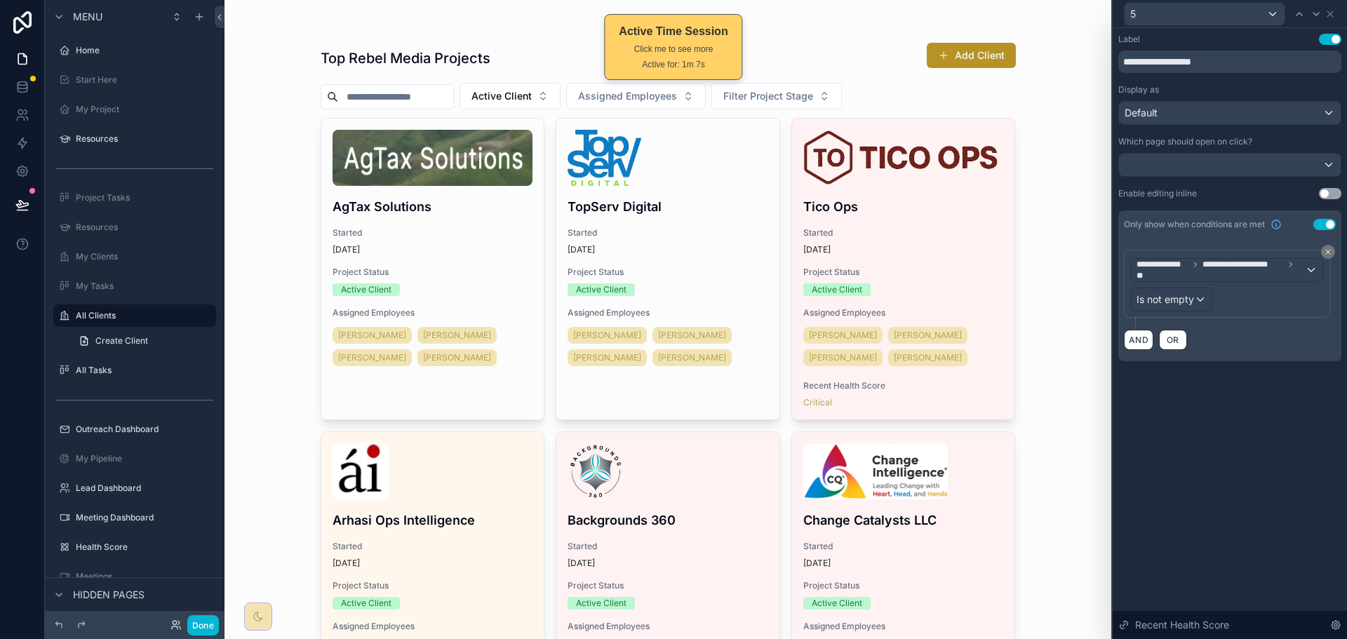
click at [1336, 14] on div "5" at bounding box center [1229, 13] width 223 height 27
click at [1333, 14] on icon at bounding box center [1330, 13] width 11 height 11
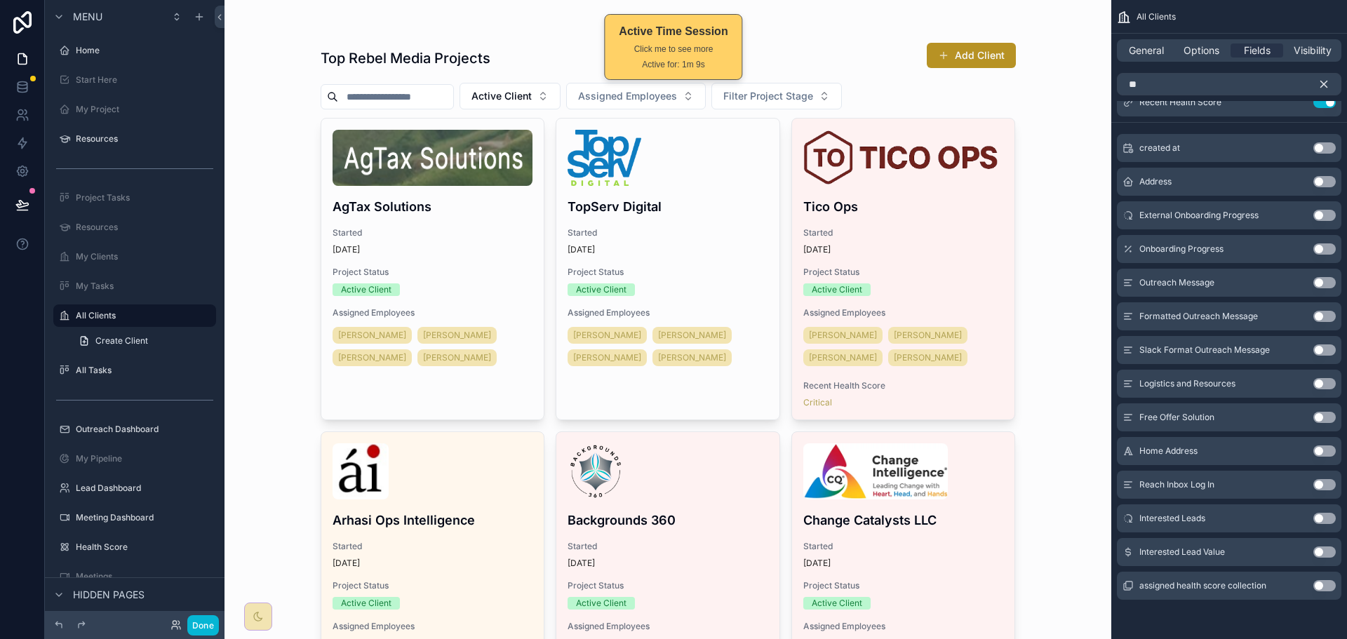
click at [1078, 173] on div "Top Rebel Media Projects Add Client Active Client Assigned Employees Filter Pro…" at bounding box center [668, 319] width 887 height 639
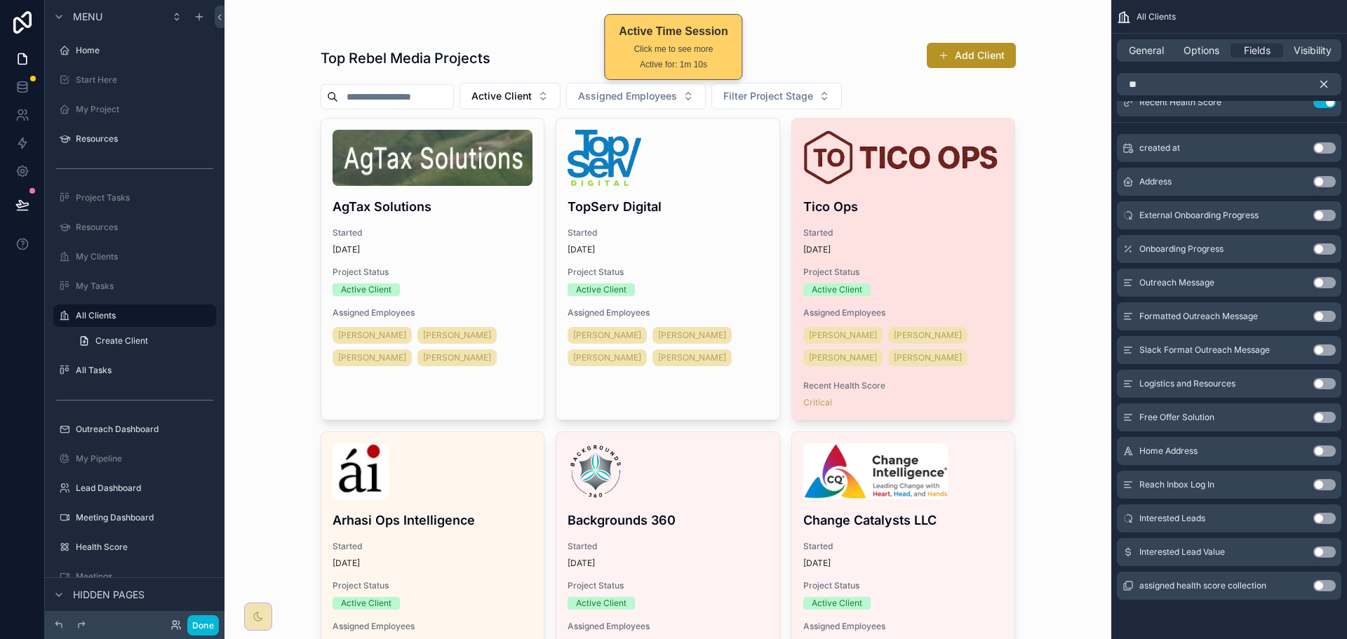
drag, startPoint x: 967, startPoint y: 241, endPoint x: 939, endPoint y: 265, distance: 37.3
click at [939, 265] on div "Tico Ops Started [DATE] Project Status Active Client Assigned Employees [PERSON…" at bounding box center [903, 269] width 223 height 301
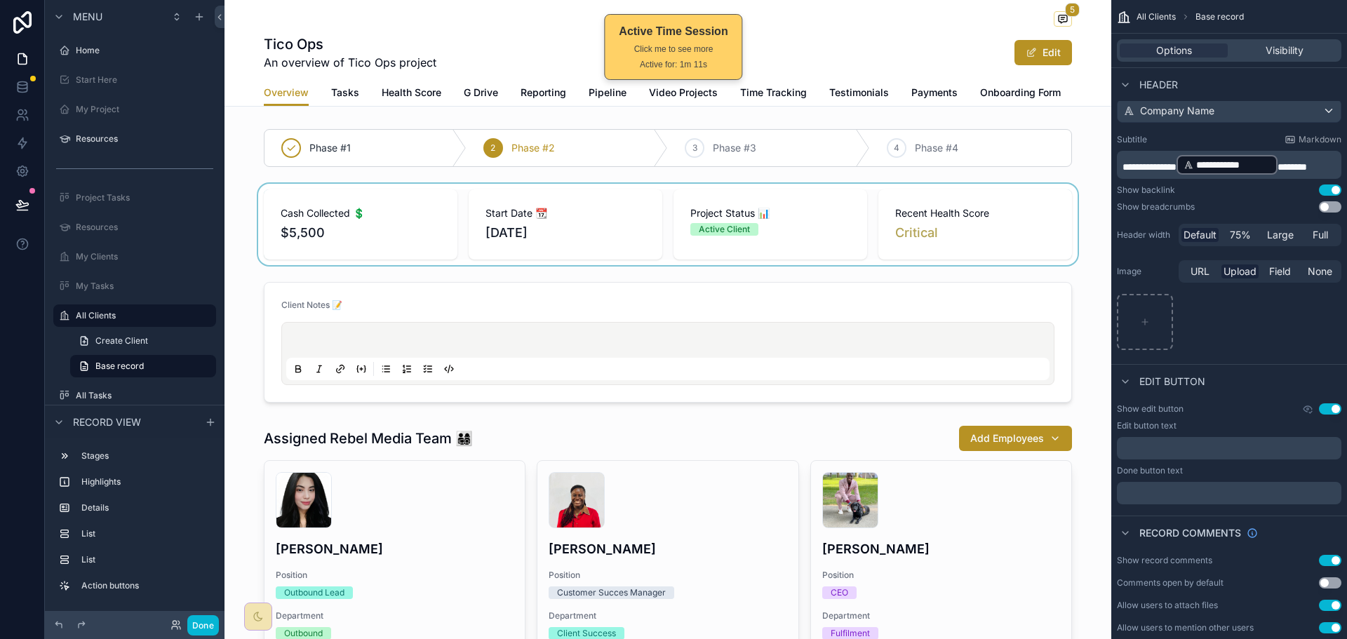
click at [994, 252] on div "scrollable content" at bounding box center [668, 224] width 887 height 81
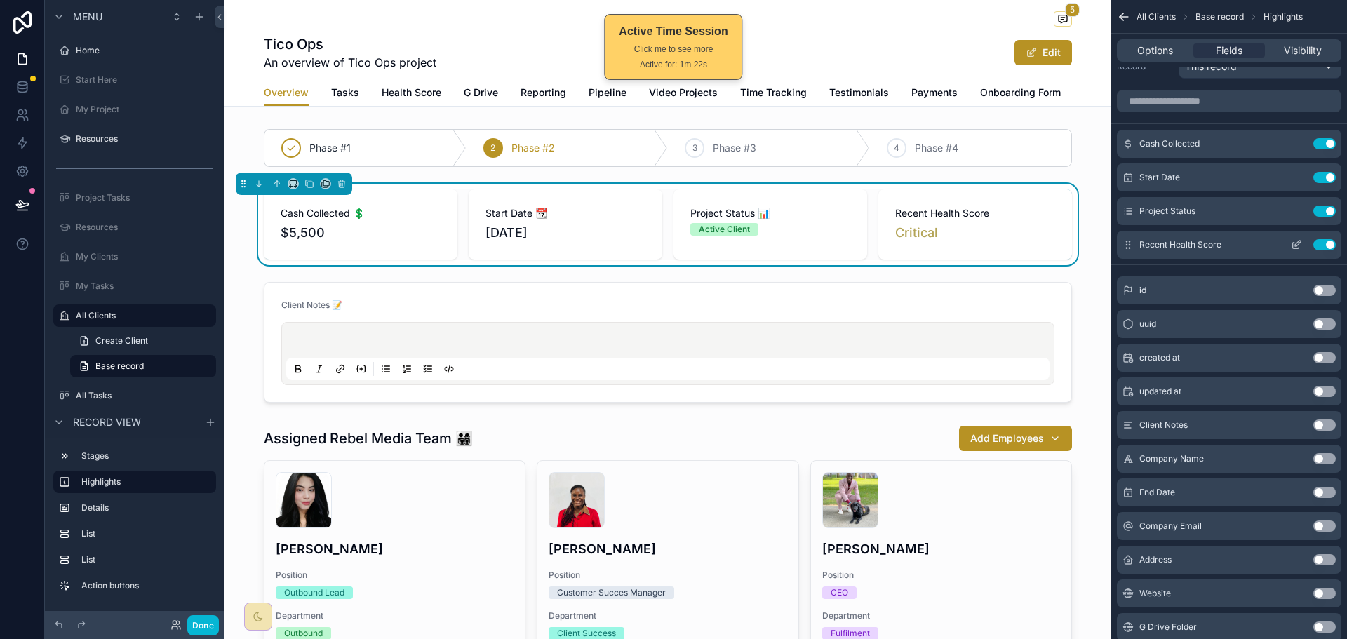
click at [1294, 246] on icon "scrollable content" at bounding box center [1296, 244] width 11 height 11
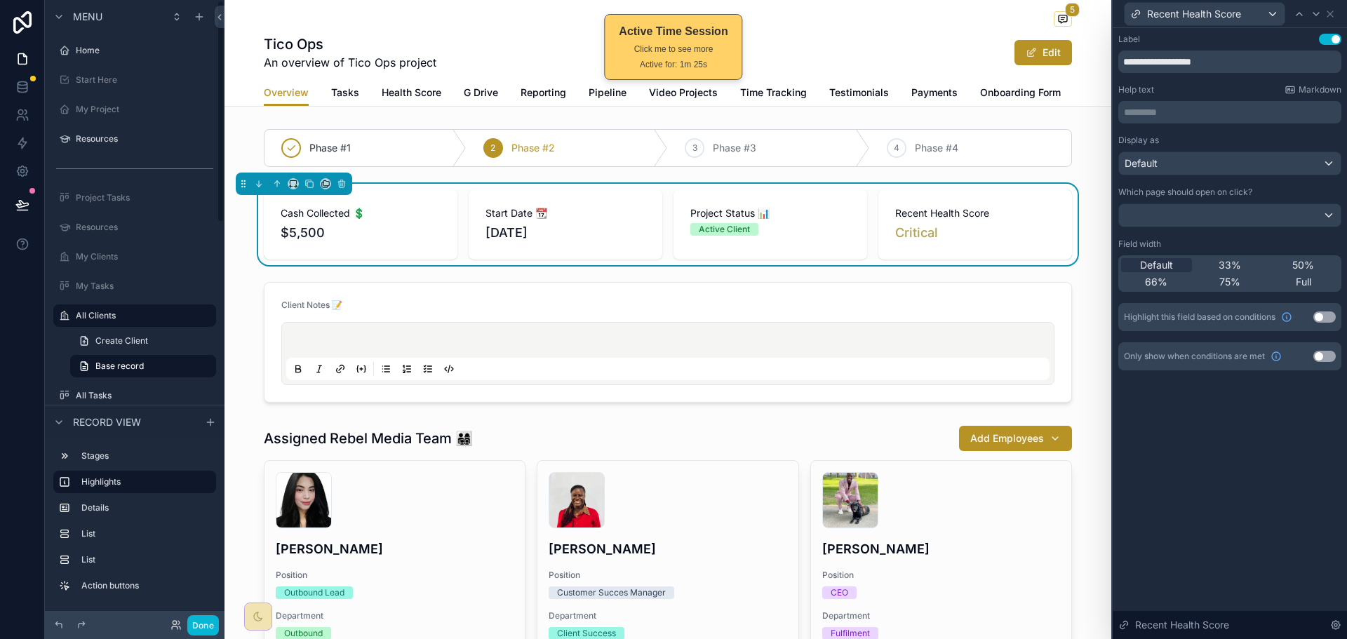
click at [1251, 115] on p "********* ﻿" at bounding box center [1231, 112] width 215 height 14
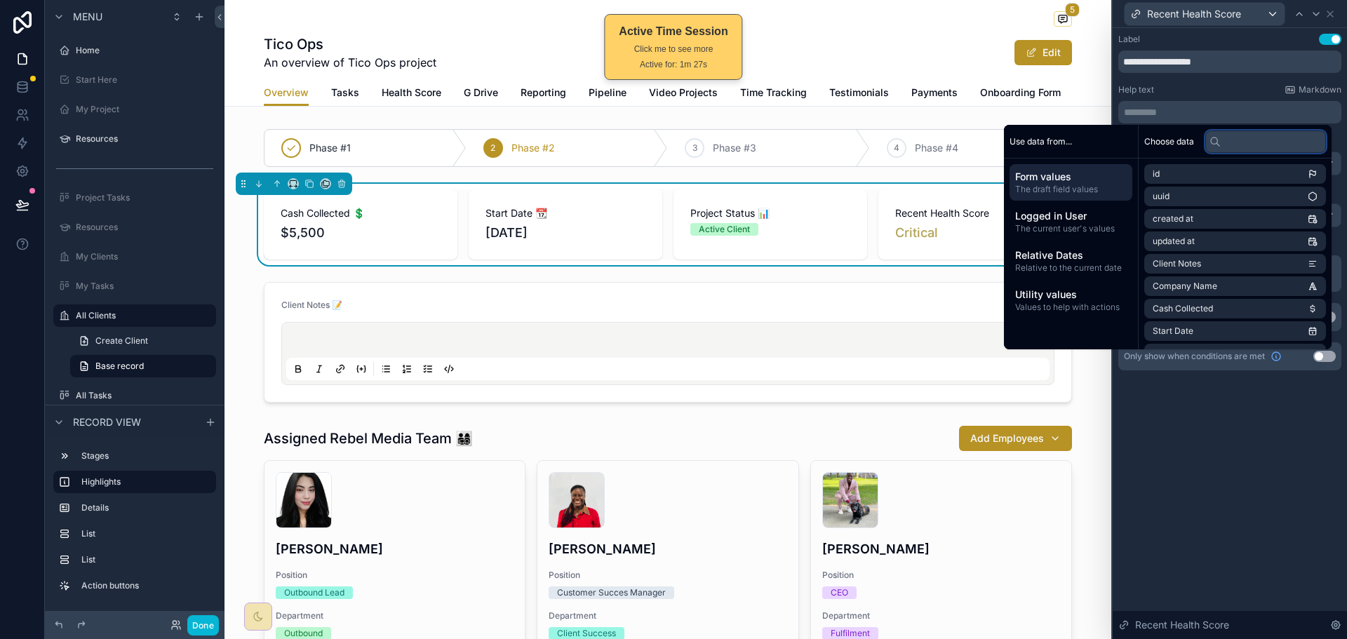
click at [1231, 146] on input "text" at bounding box center [1265, 141] width 121 height 22
click at [1277, 147] on input "text" at bounding box center [1265, 141] width 121 height 22
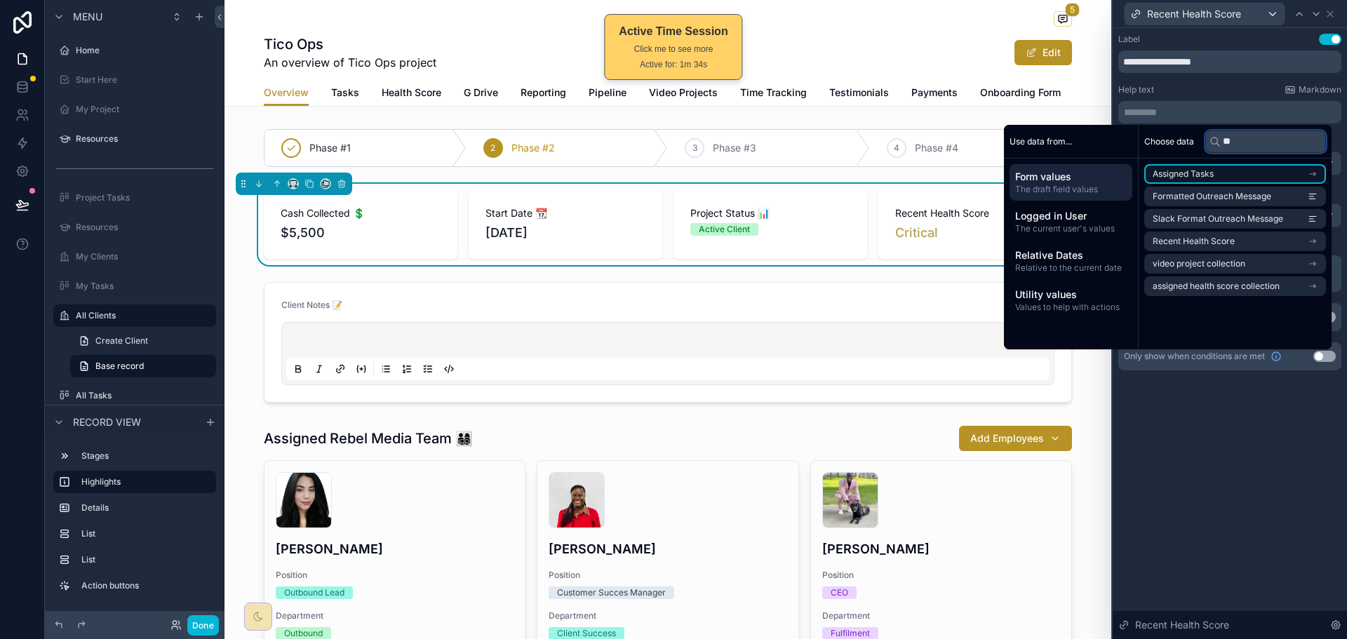
type input "*"
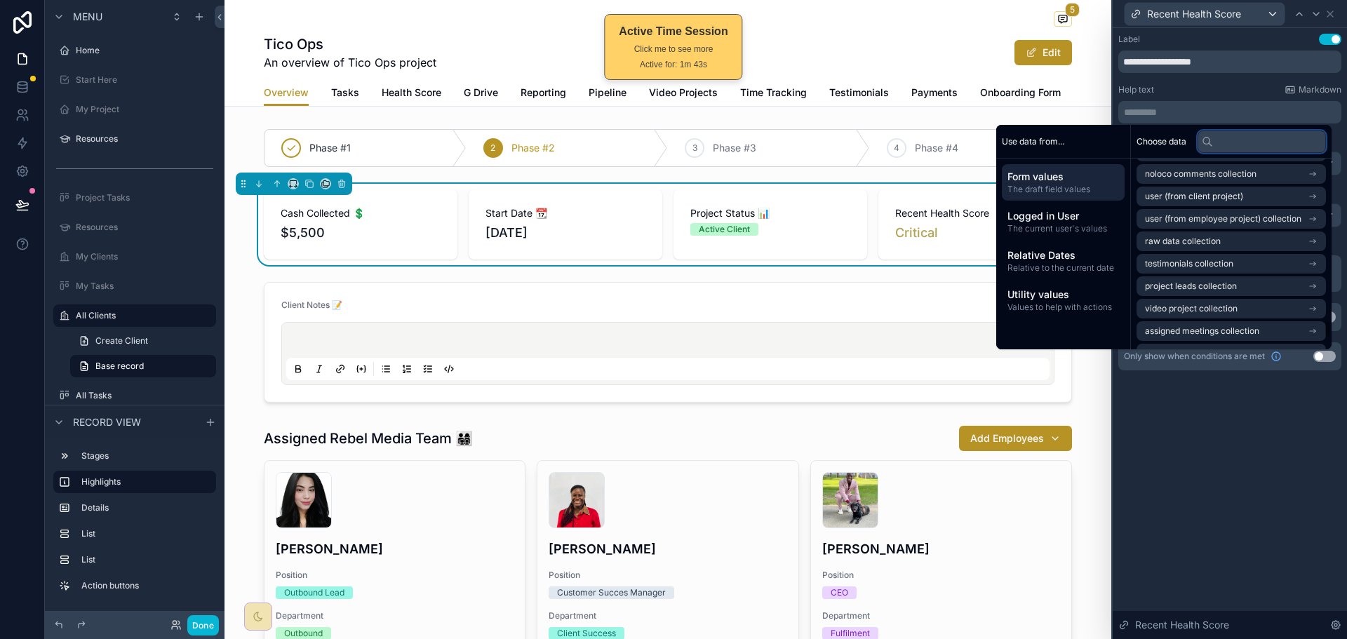
scroll to position [1816, 0]
click at [1240, 333] on span "assigned health score collection" at bounding box center [1208, 333] width 127 height 11
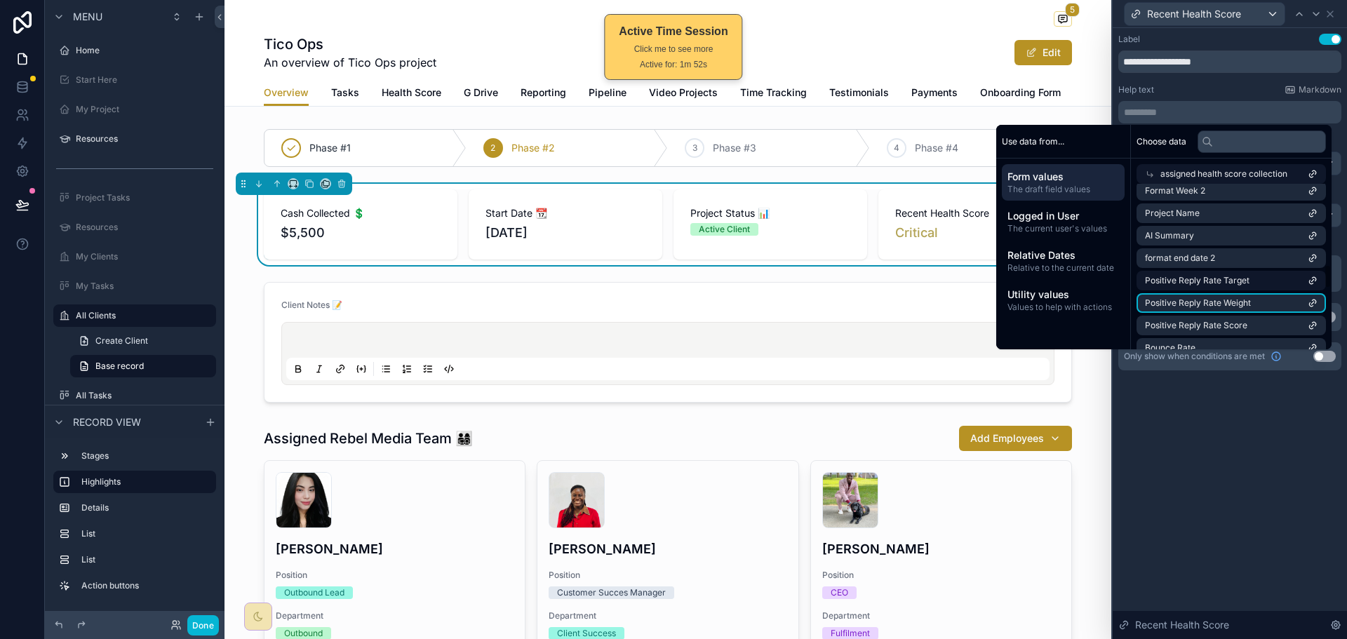
scroll to position [544, 0]
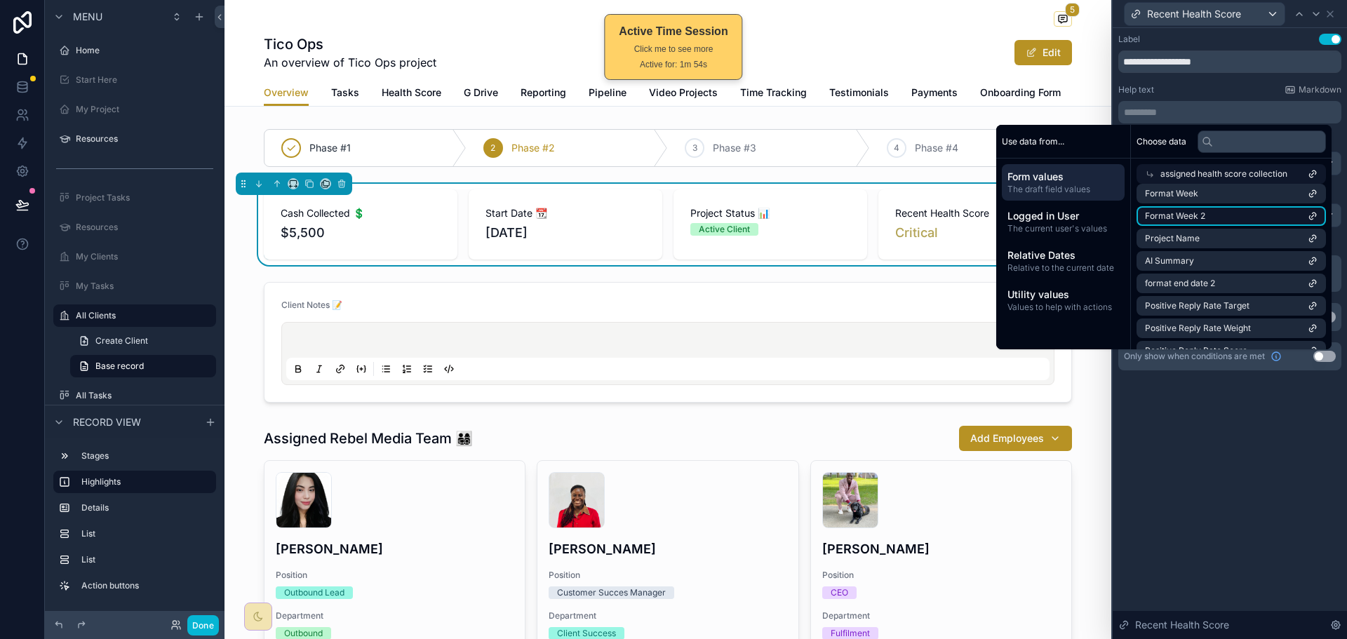
click at [1217, 219] on li "Format Week 2" at bounding box center [1231, 216] width 189 height 20
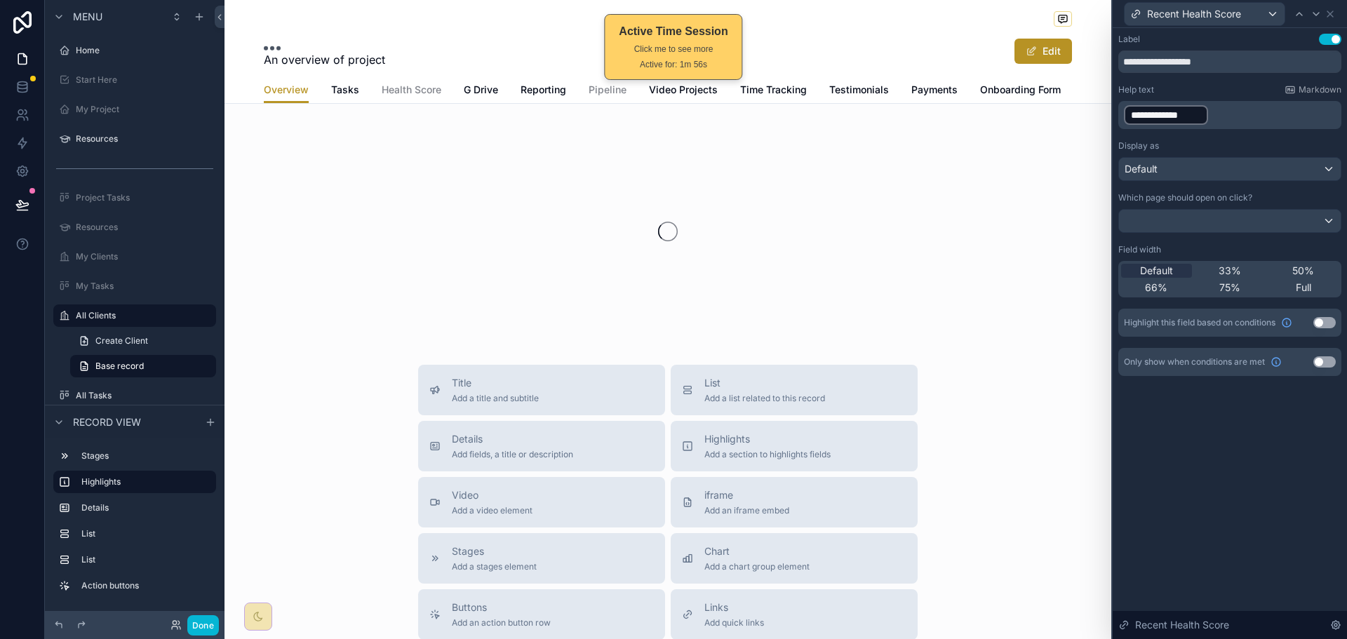
click at [1220, 441] on div "**********" at bounding box center [1230, 333] width 234 height 611
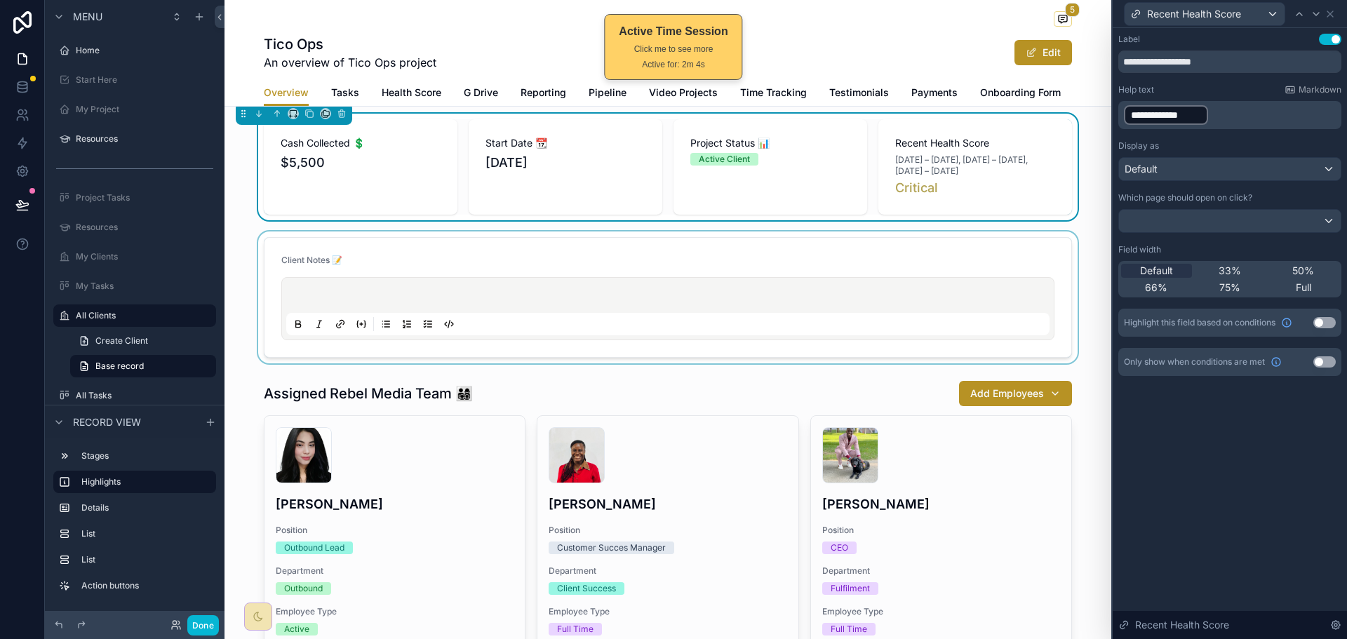
scroll to position [0, 0]
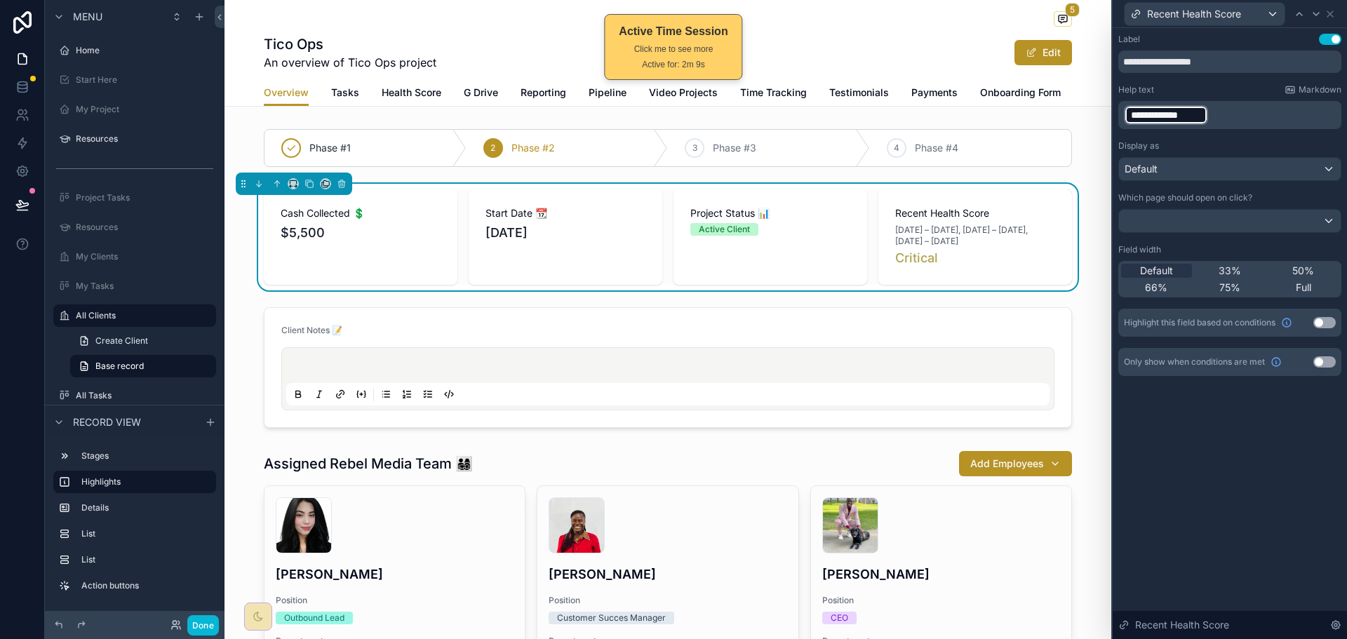
click at [1251, 120] on p "**********" at bounding box center [1231, 115] width 215 height 22
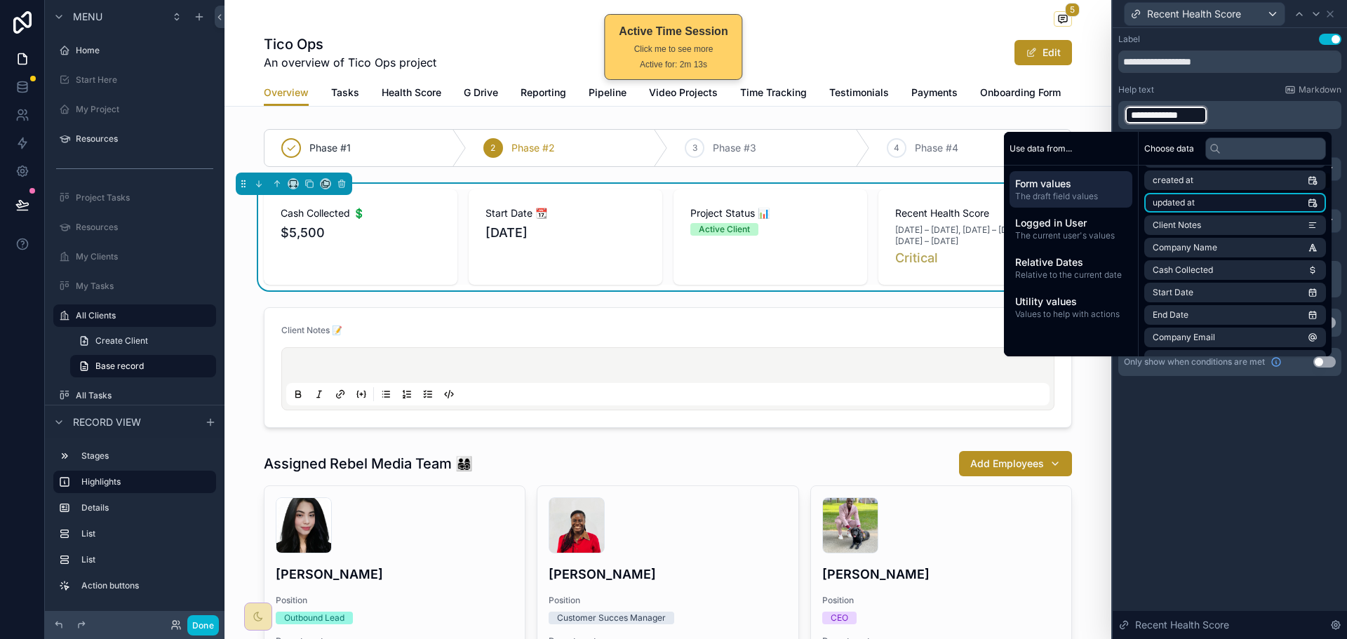
scroll to position [70, 0]
click at [1264, 151] on input "text" at bounding box center [1265, 149] width 121 height 22
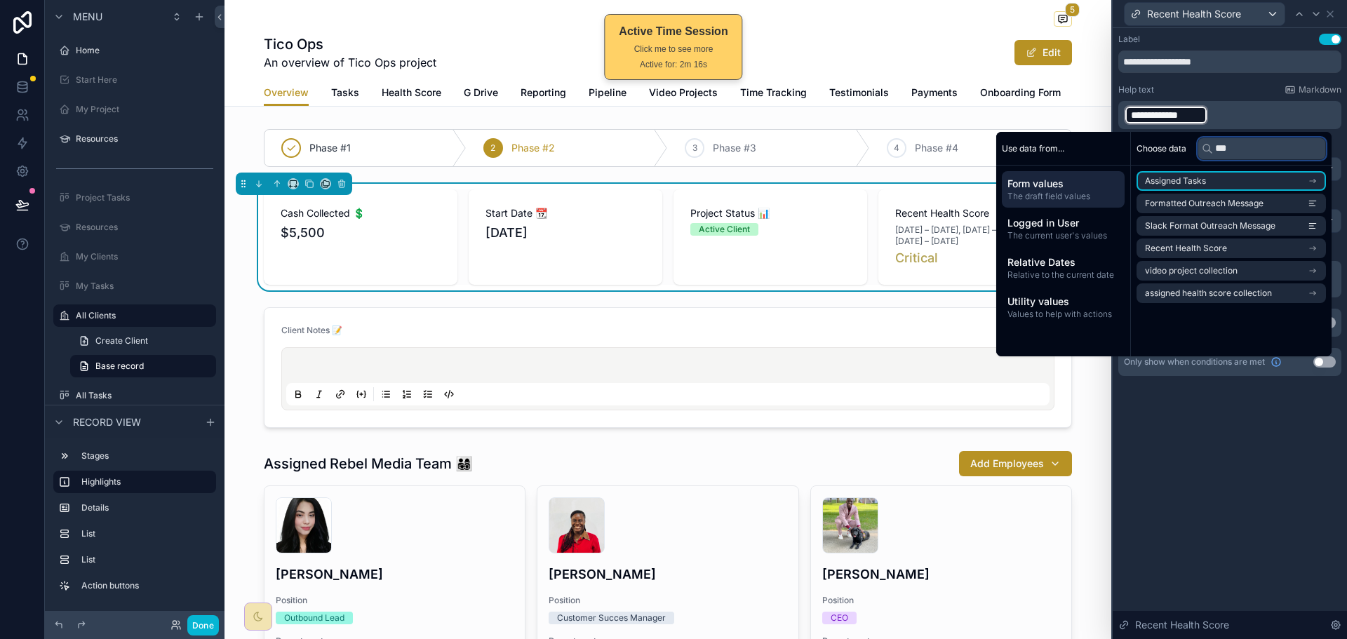
scroll to position [0, 0]
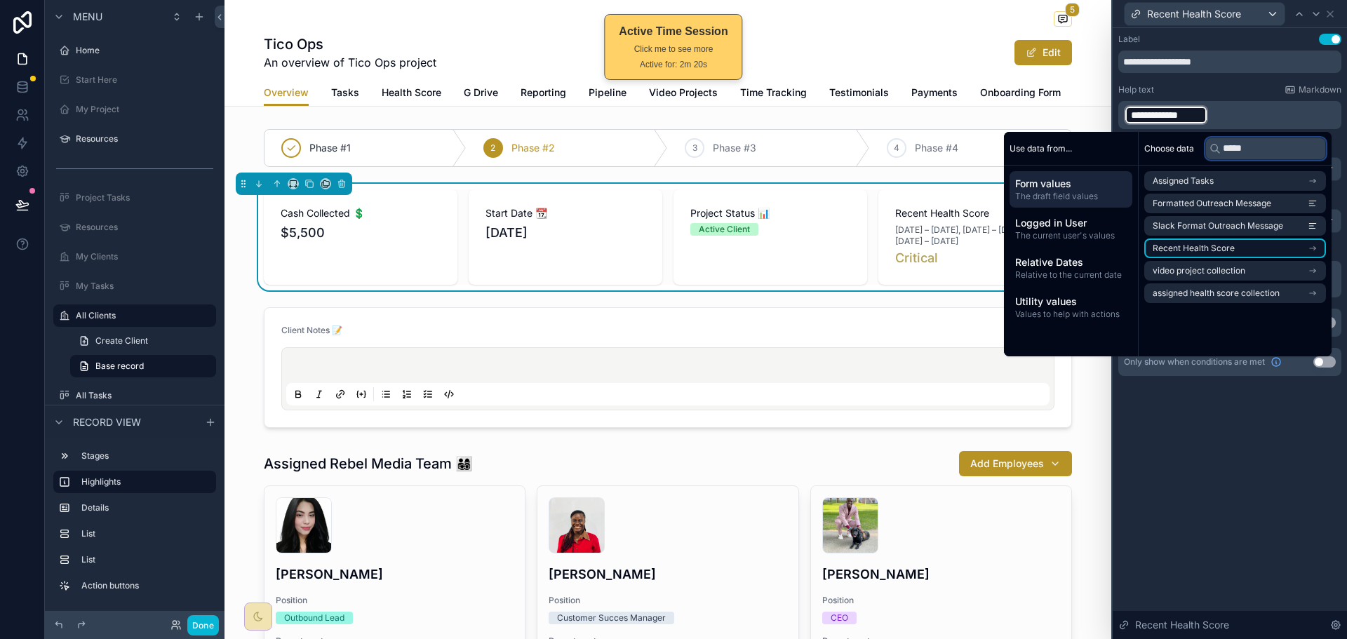
type input "*****"
click at [1264, 245] on li "Recent Health Score" at bounding box center [1235, 249] width 182 height 20
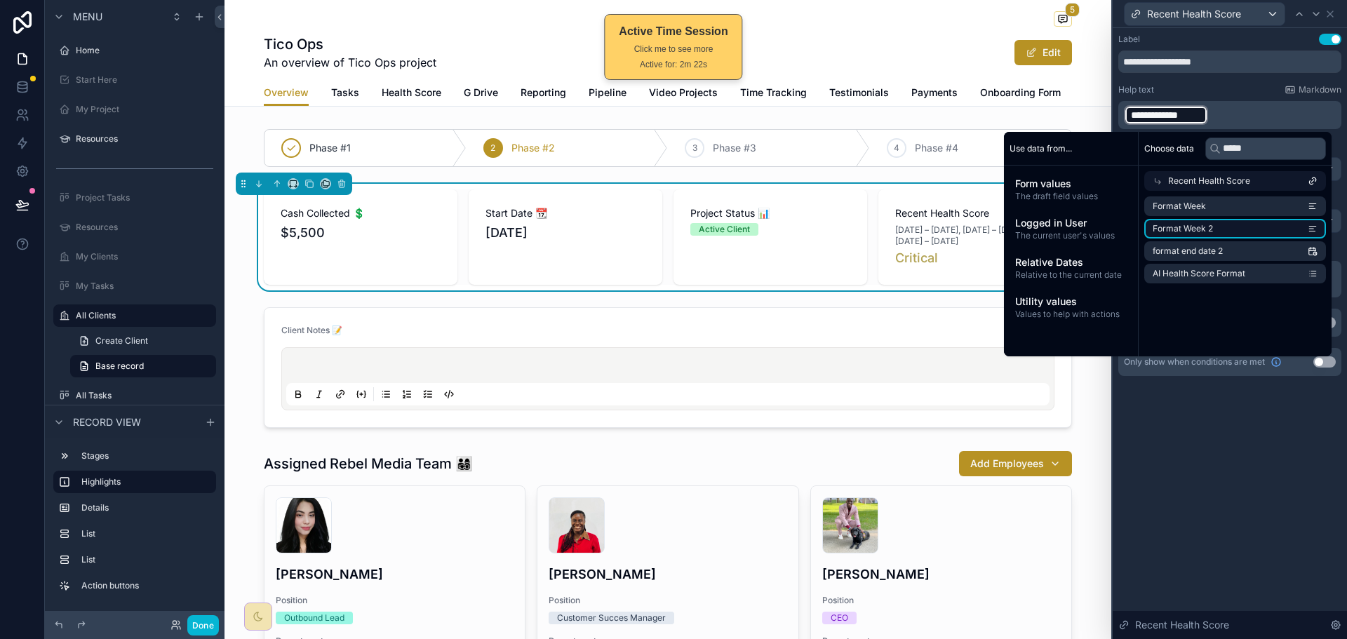
click at [1249, 225] on li "Format Week 2" at bounding box center [1235, 229] width 182 height 20
click at [1208, 111] on div "**********" at bounding box center [1250, 115] width 84 height 20
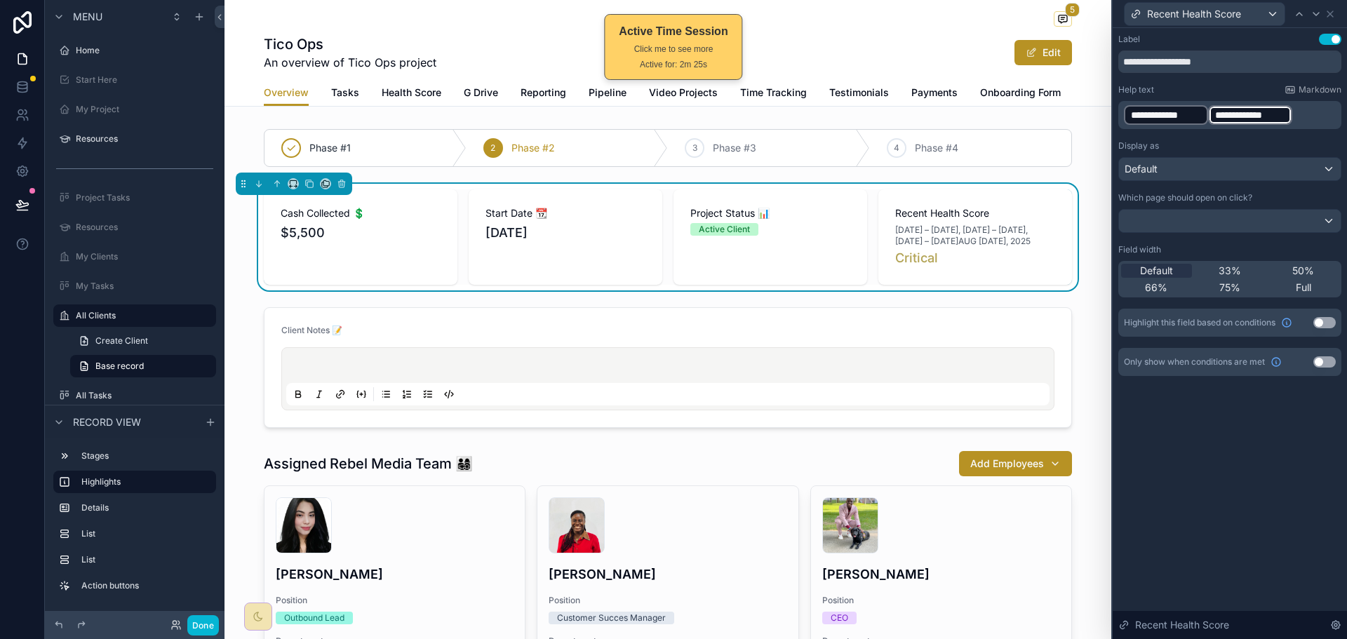
click at [1195, 117] on span "**********" at bounding box center [1166, 115] width 70 height 14
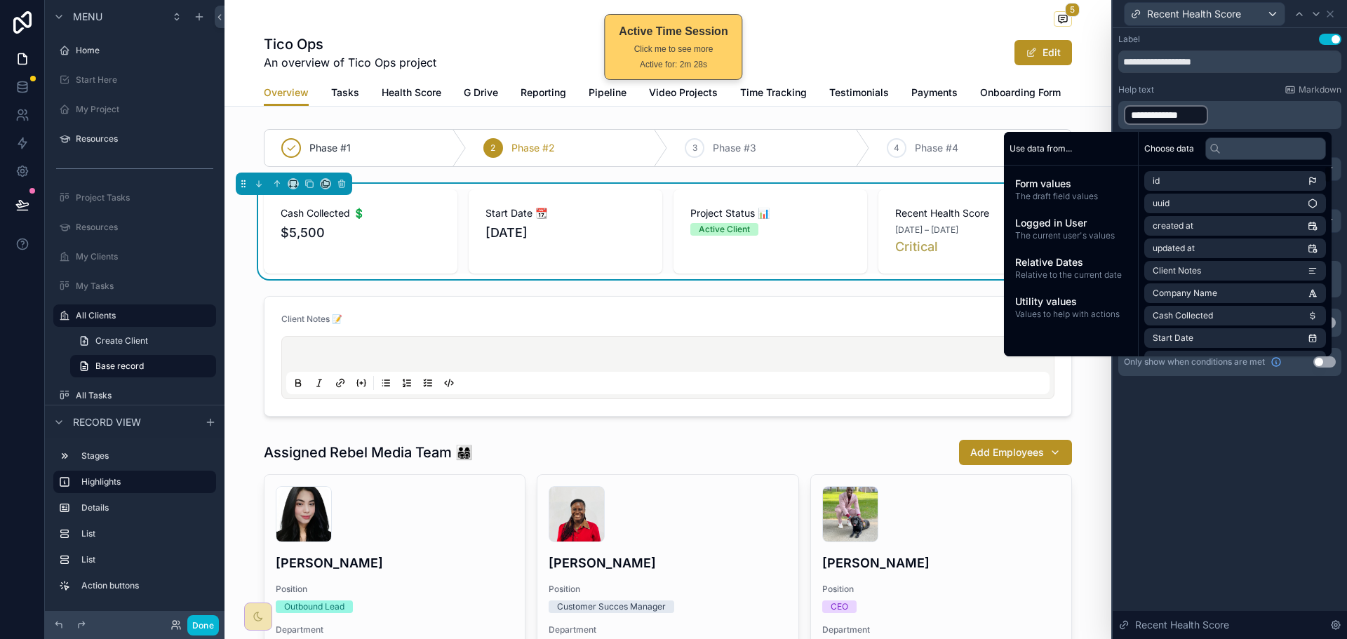
click at [1214, 496] on div "**********" at bounding box center [1230, 333] width 234 height 611
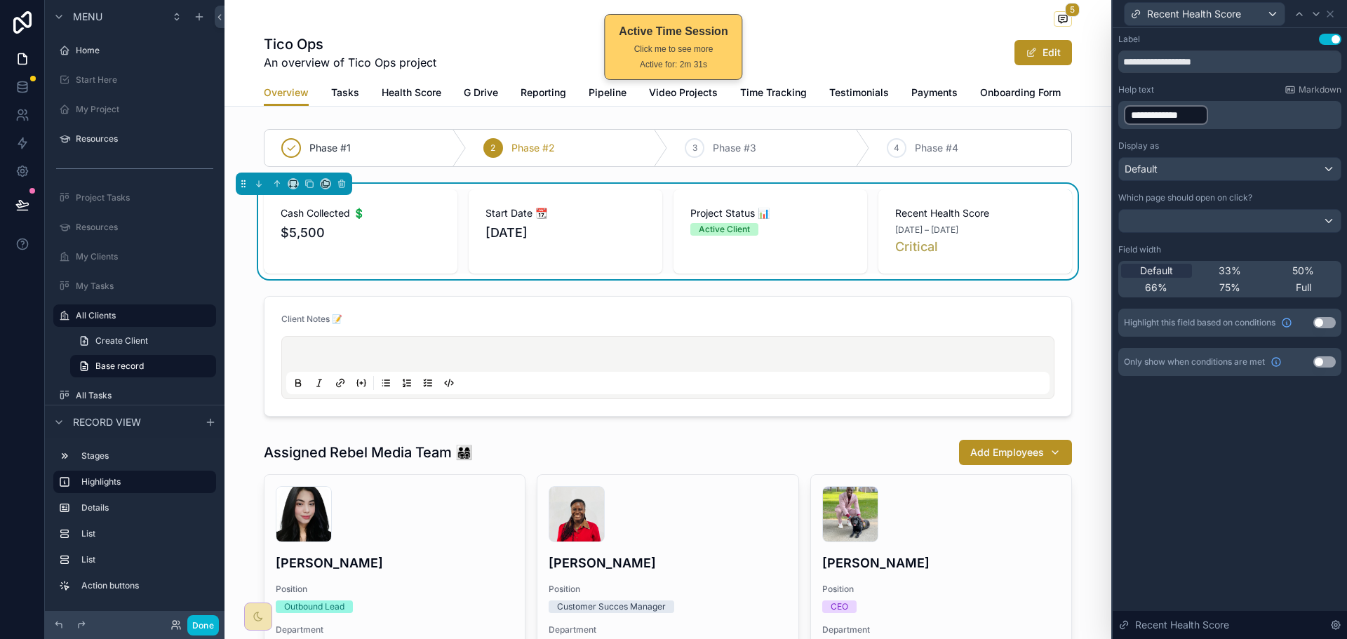
click at [1322, 320] on button "Use setting" at bounding box center [1324, 322] width 22 height 11
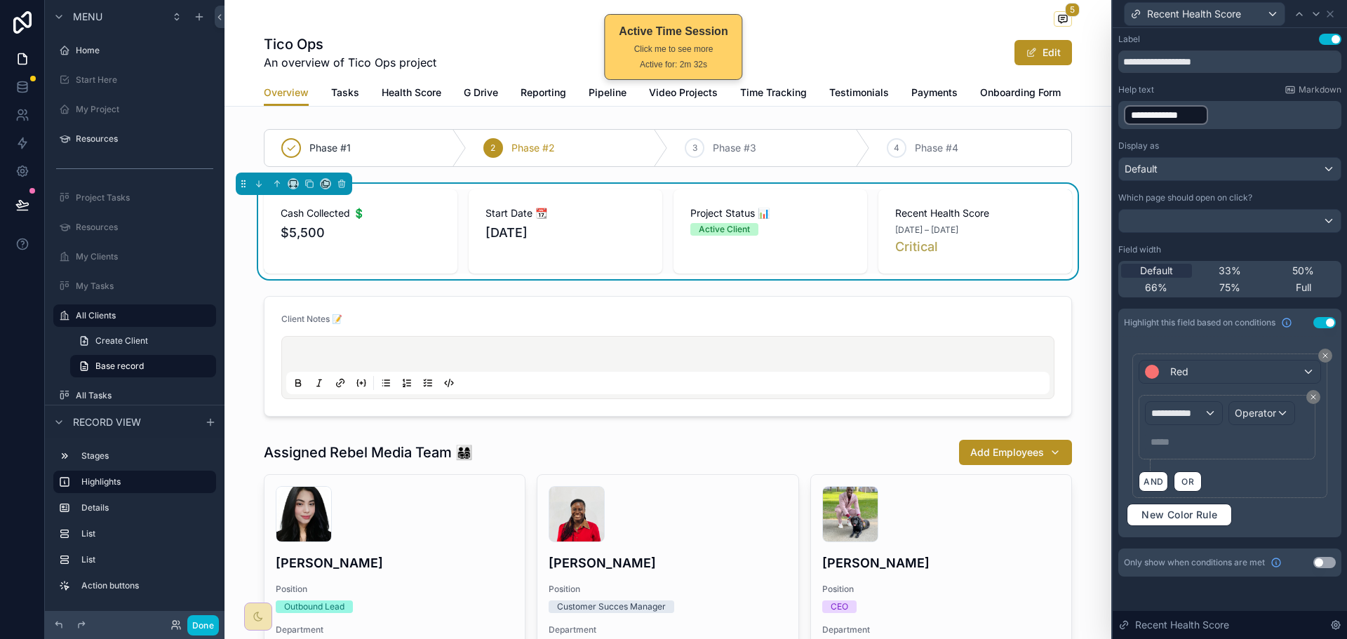
scroll to position [305, 0]
click at [1203, 420] on div "**********" at bounding box center [1184, 413] width 76 height 22
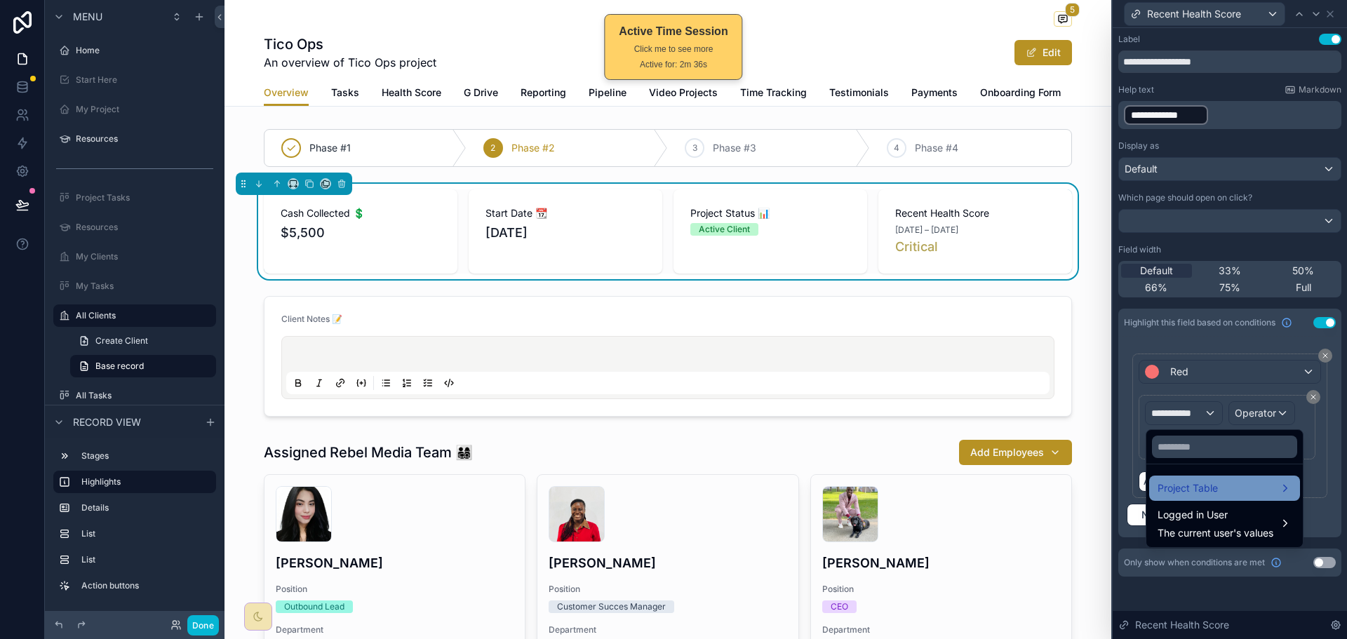
click at [1195, 485] on span "Project Table" at bounding box center [1188, 488] width 60 height 17
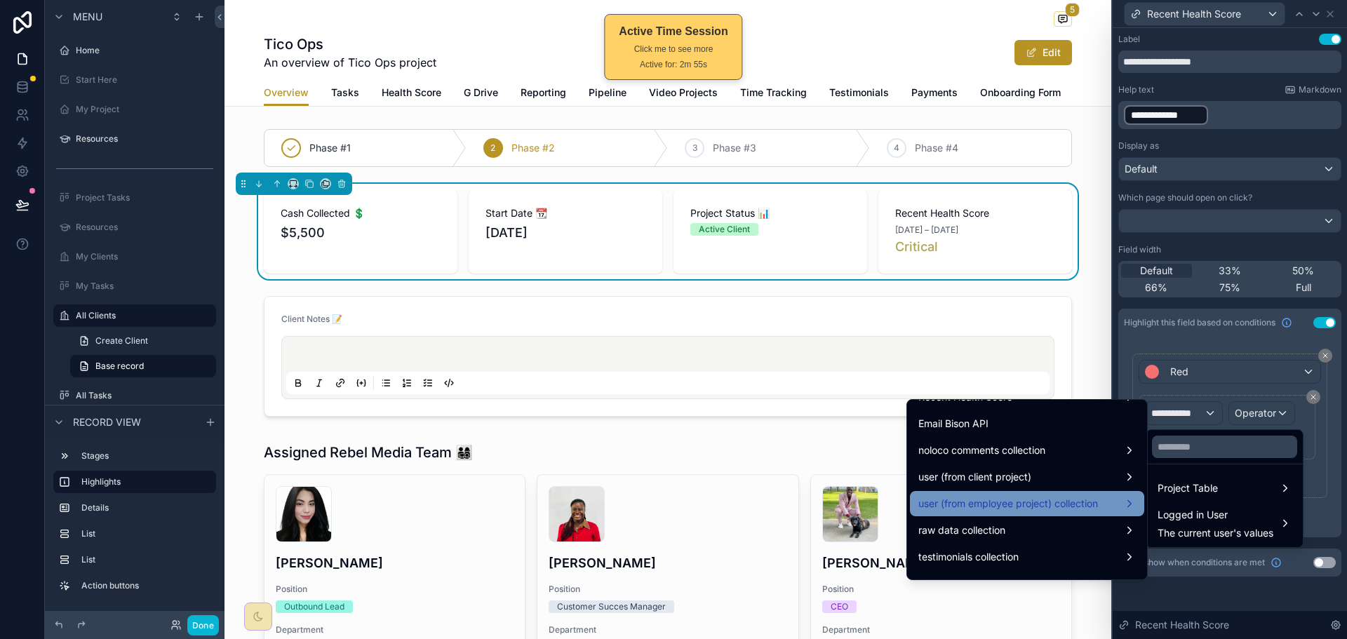
scroll to position [1894, 0]
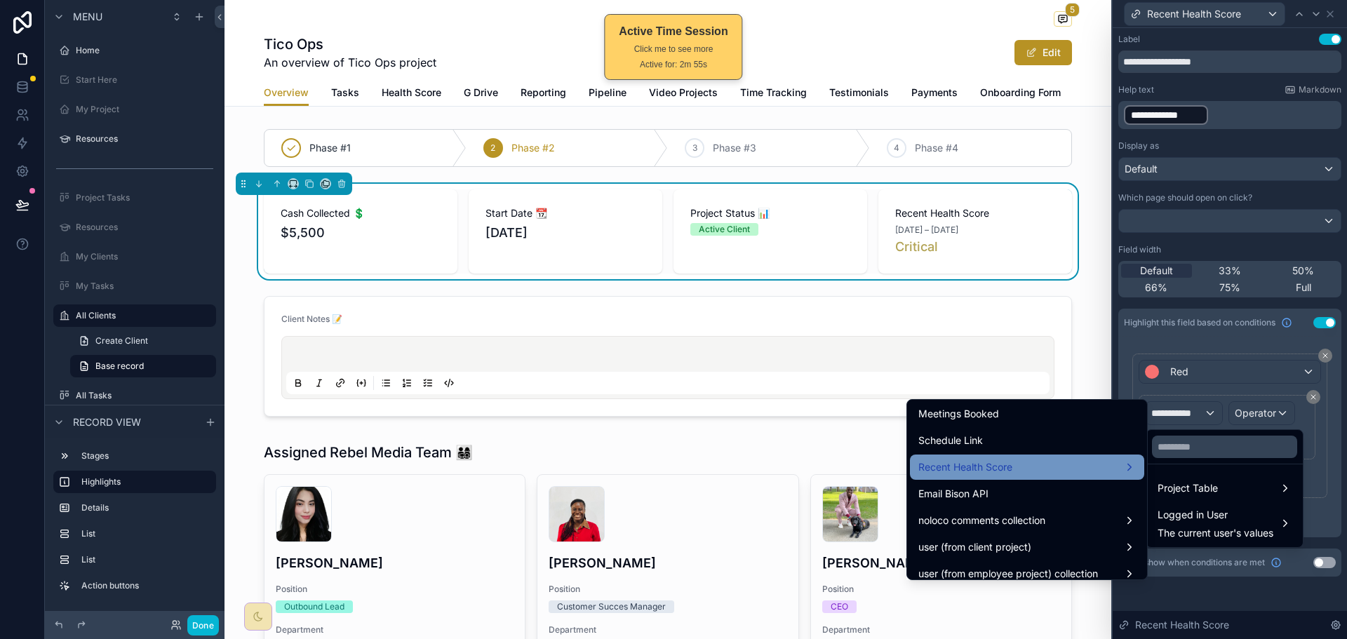
click at [1020, 468] on div "Recent Health Score" at bounding box center [1026, 467] width 217 height 17
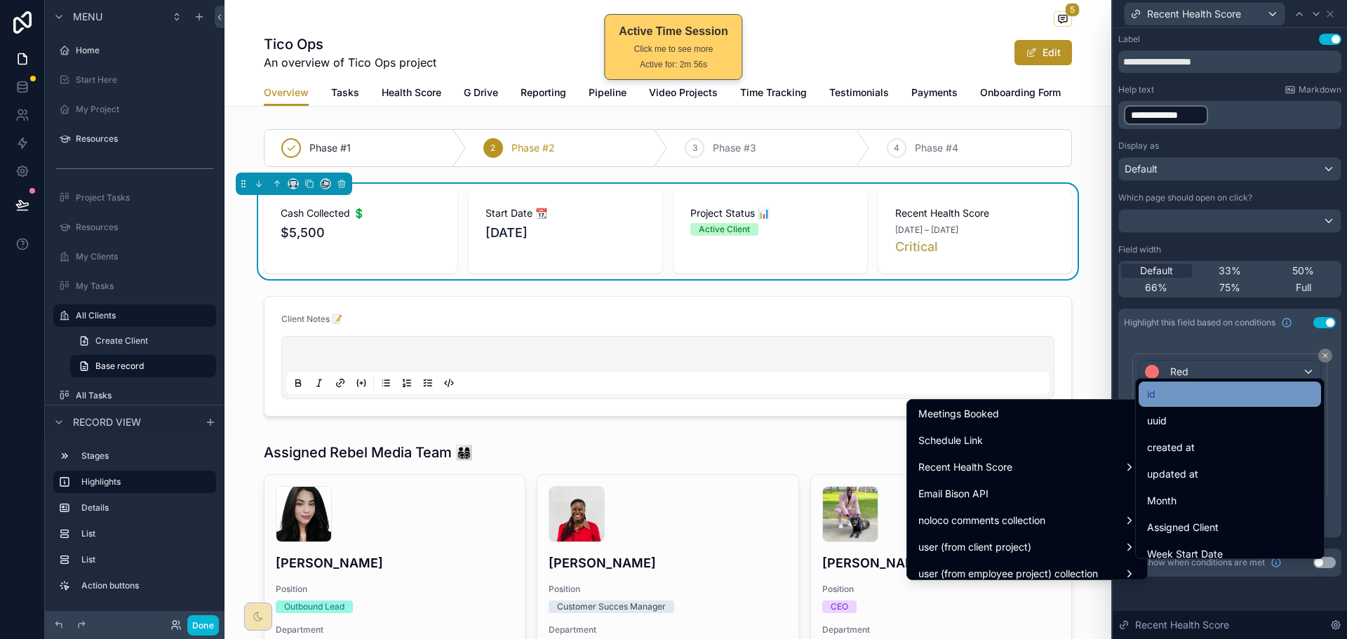
click at [1159, 399] on div "id" at bounding box center [1230, 394] width 166 height 17
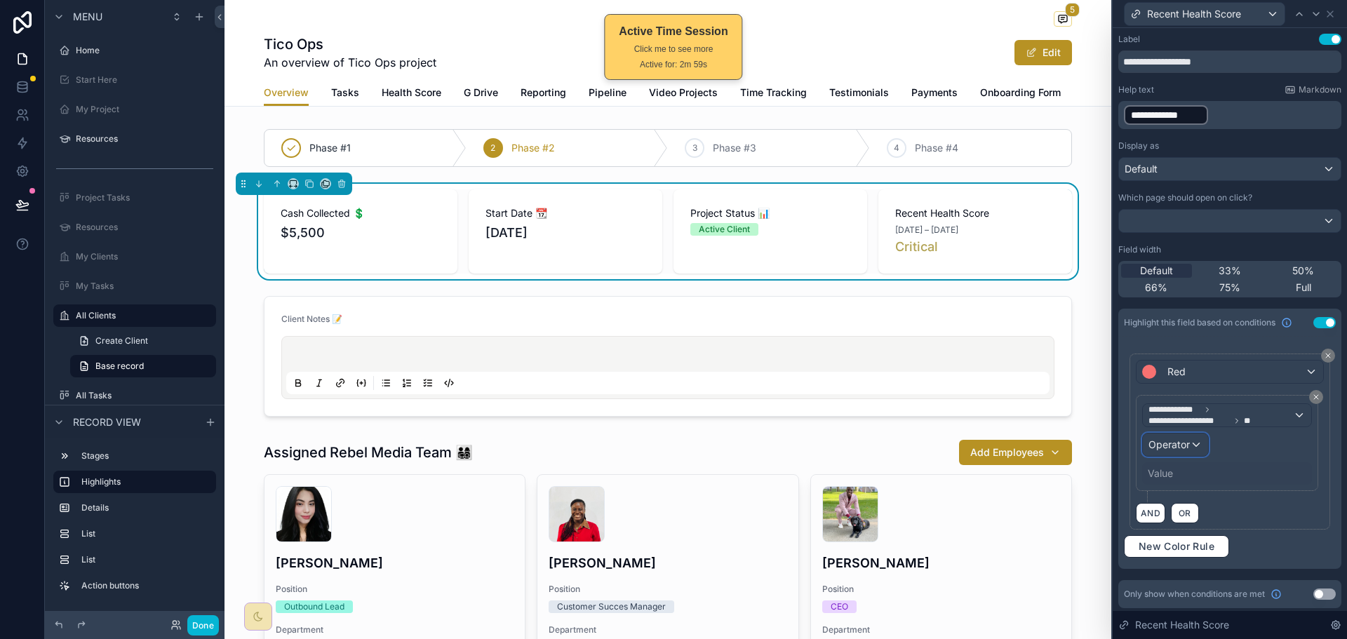
click at [1189, 448] on span "Operator" at bounding box center [1168, 444] width 41 height 12
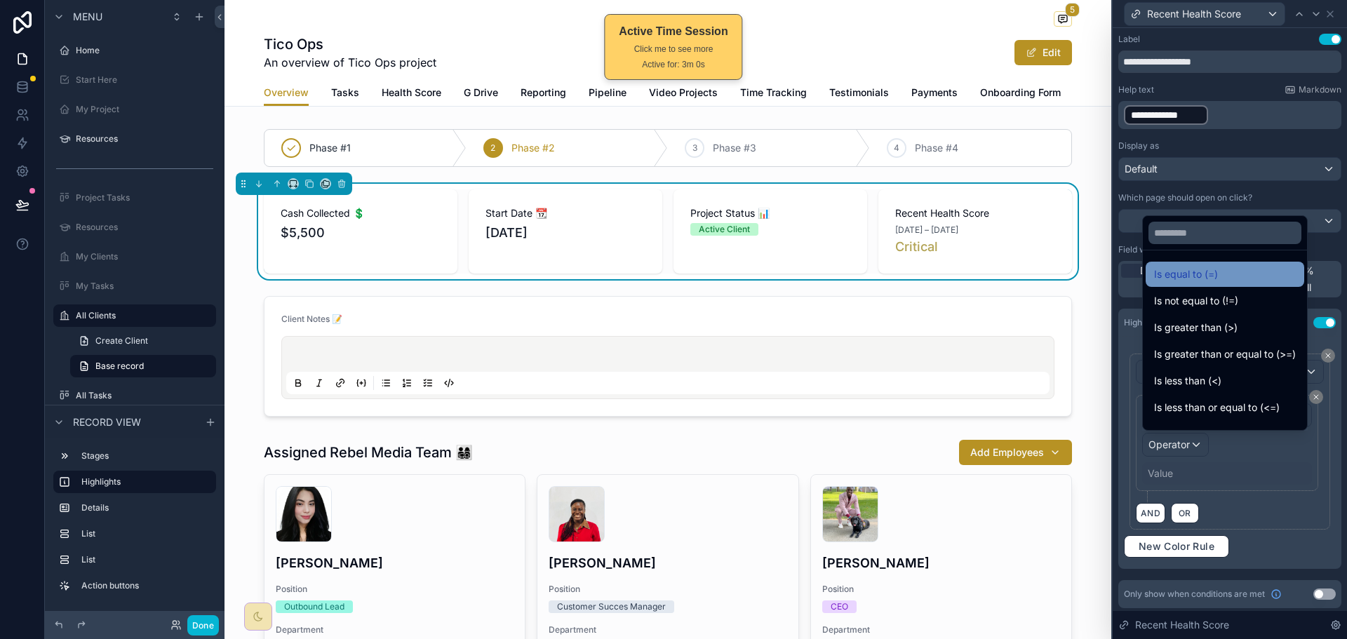
click at [1195, 280] on span "Is equal to (=)" at bounding box center [1186, 274] width 64 height 17
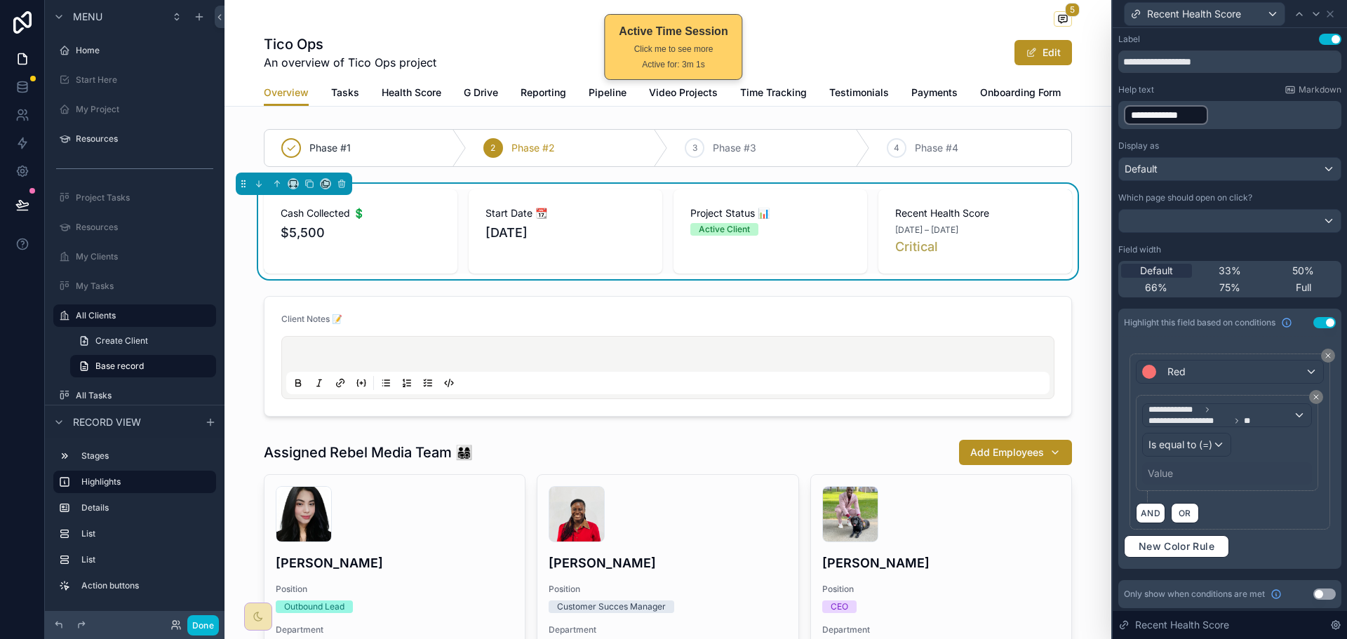
click at [1170, 472] on div "Value" at bounding box center [1160, 474] width 25 height 14
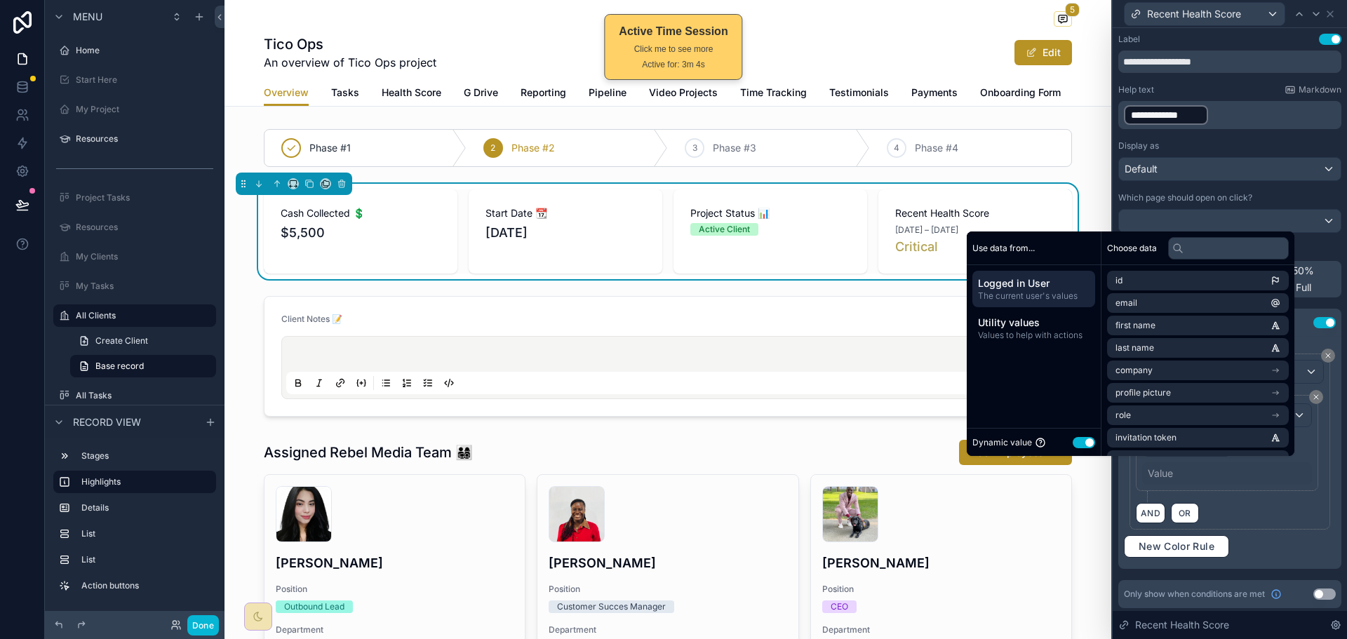
click at [1179, 473] on div "Value" at bounding box center [1227, 473] width 170 height 22
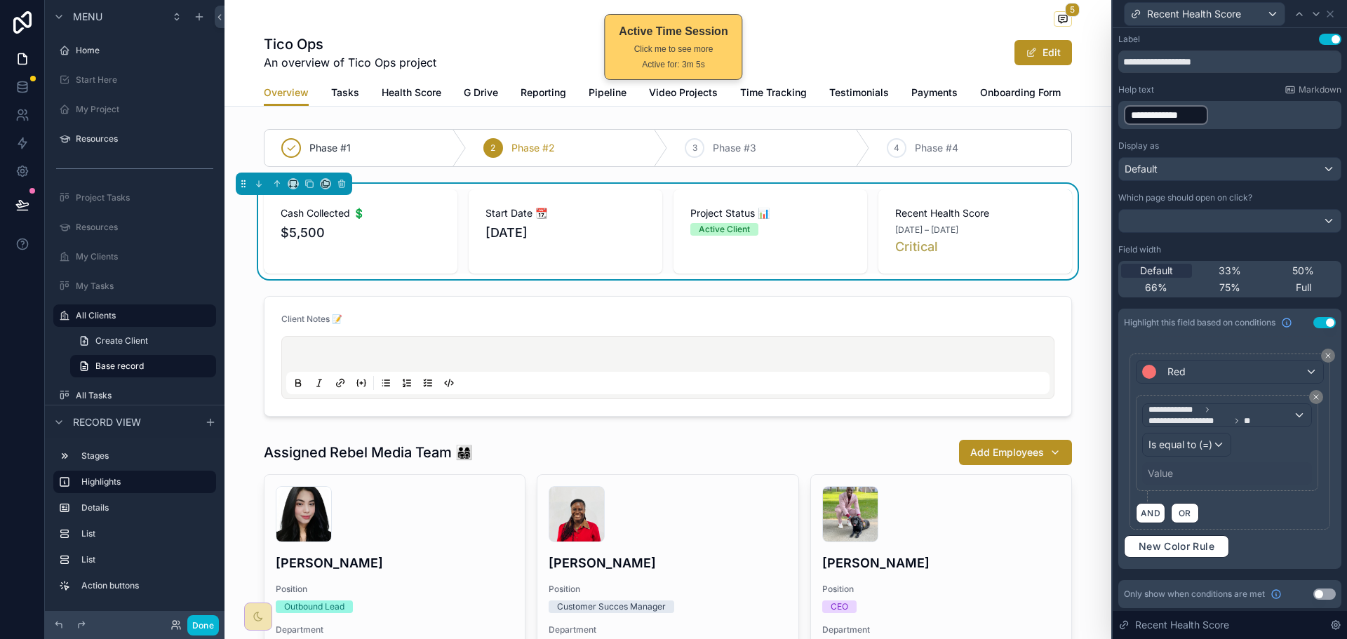
drag, startPoint x: 1226, startPoint y: 515, endPoint x: 1236, endPoint y: 477, distance: 39.3
click at [1226, 515] on div "AND OR" at bounding box center [1230, 512] width 188 height 21
click at [1246, 420] on span "**" at bounding box center [1247, 420] width 7 height 11
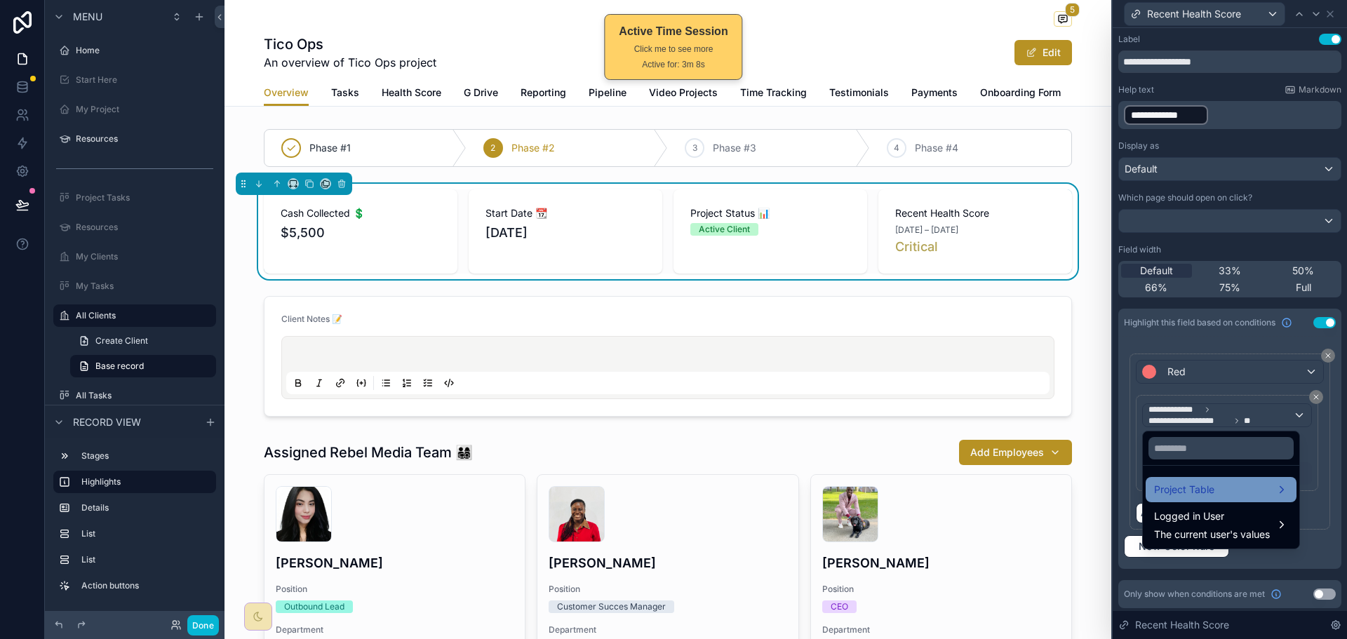
click at [1261, 483] on div "Project Table" at bounding box center [1221, 489] width 134 height 17
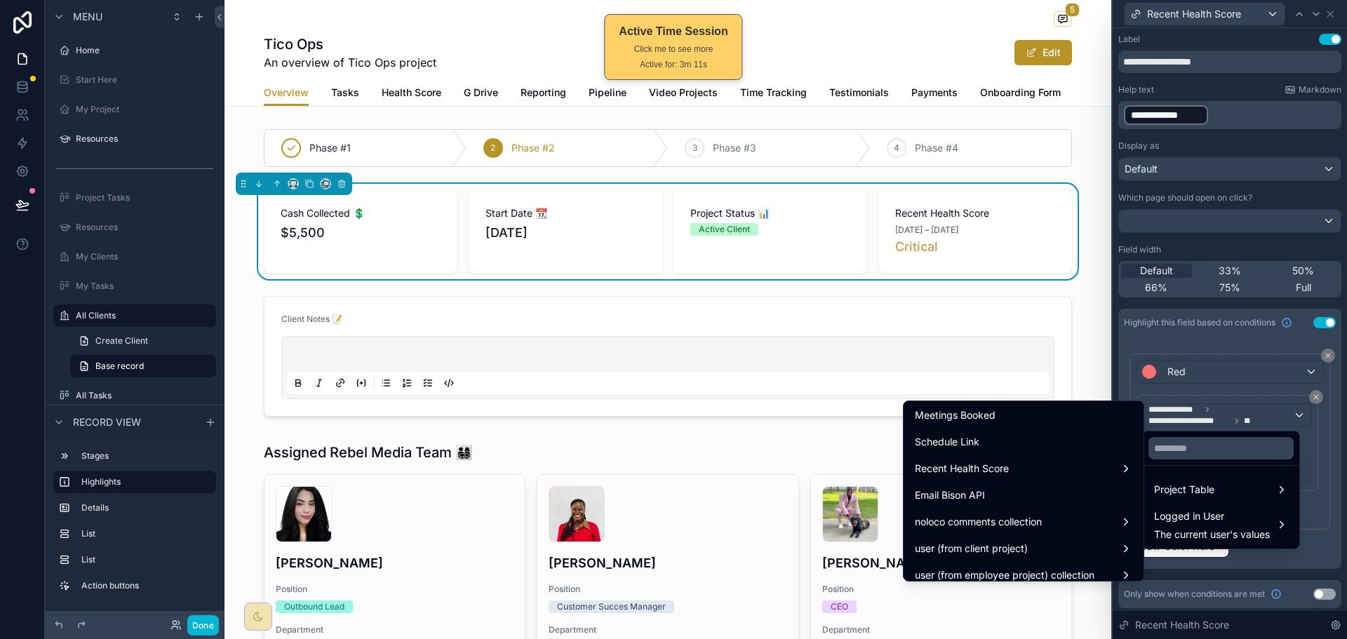
scroll to position [1824, 0]
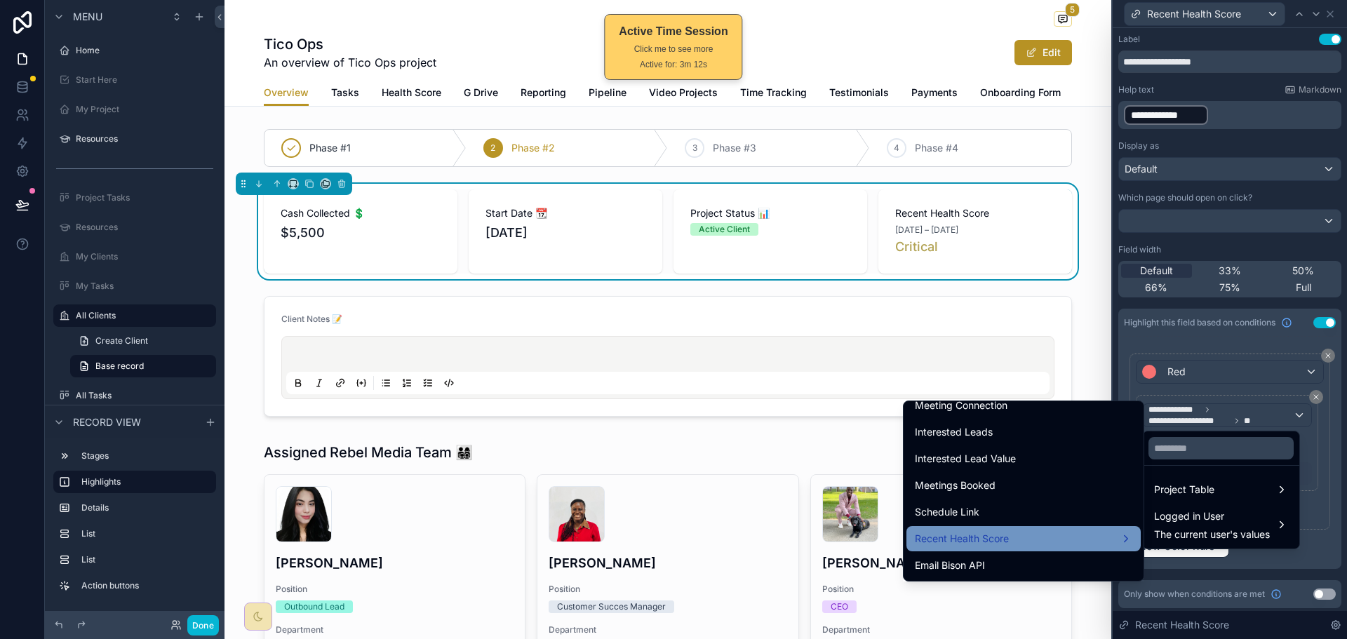
click at [1031, 532] on div "Recent Health Score" at bounding box center [1023, 538] width 217 height 17
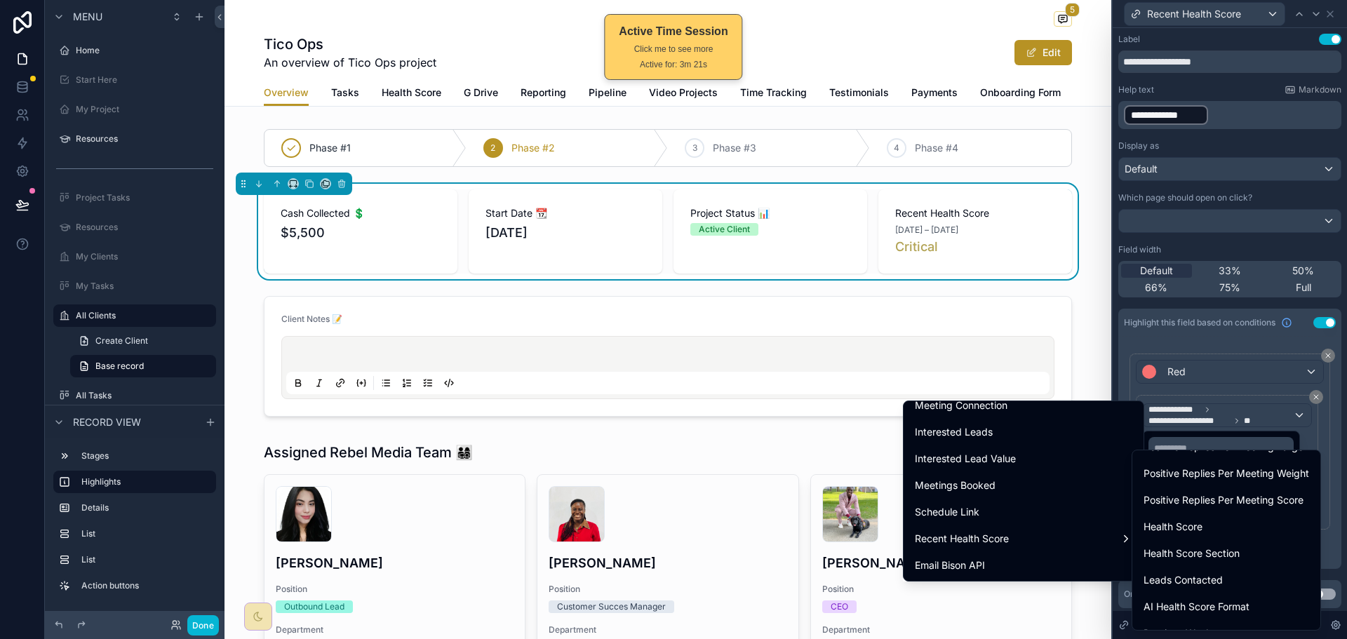
scroll to position [1052, 0]
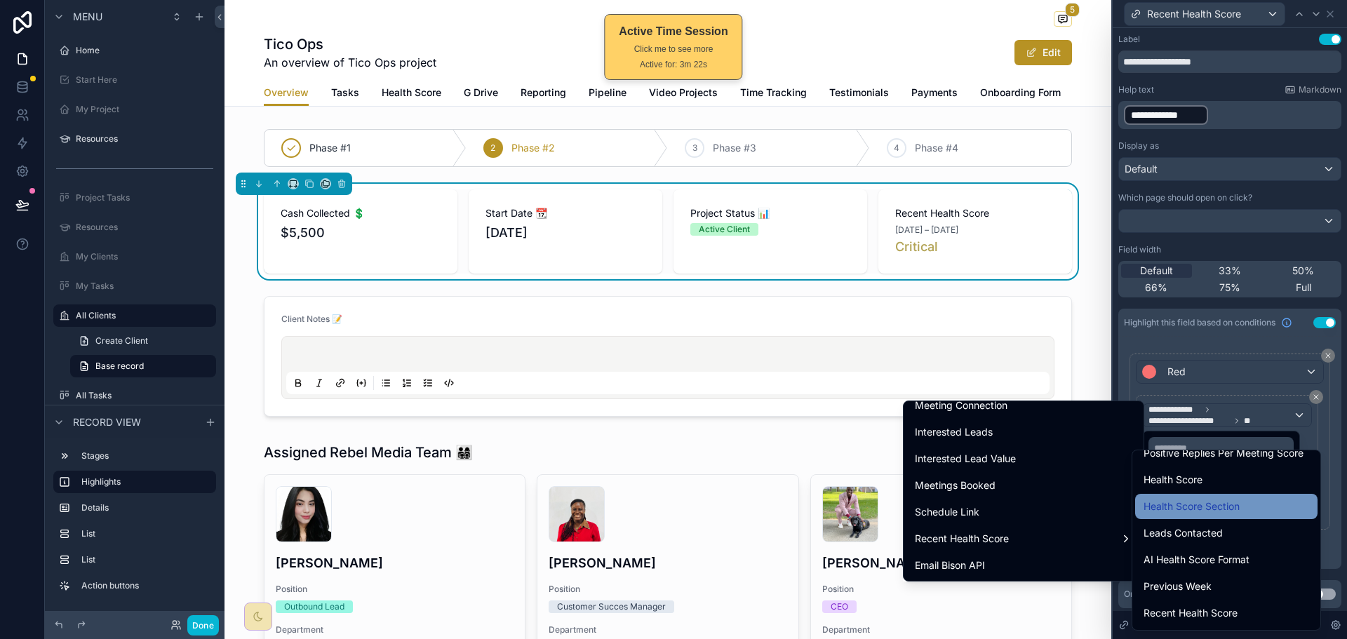
click at [1232, 501] on span "Health Score Section" at bounding box center [1192, 506] width 96 height 17
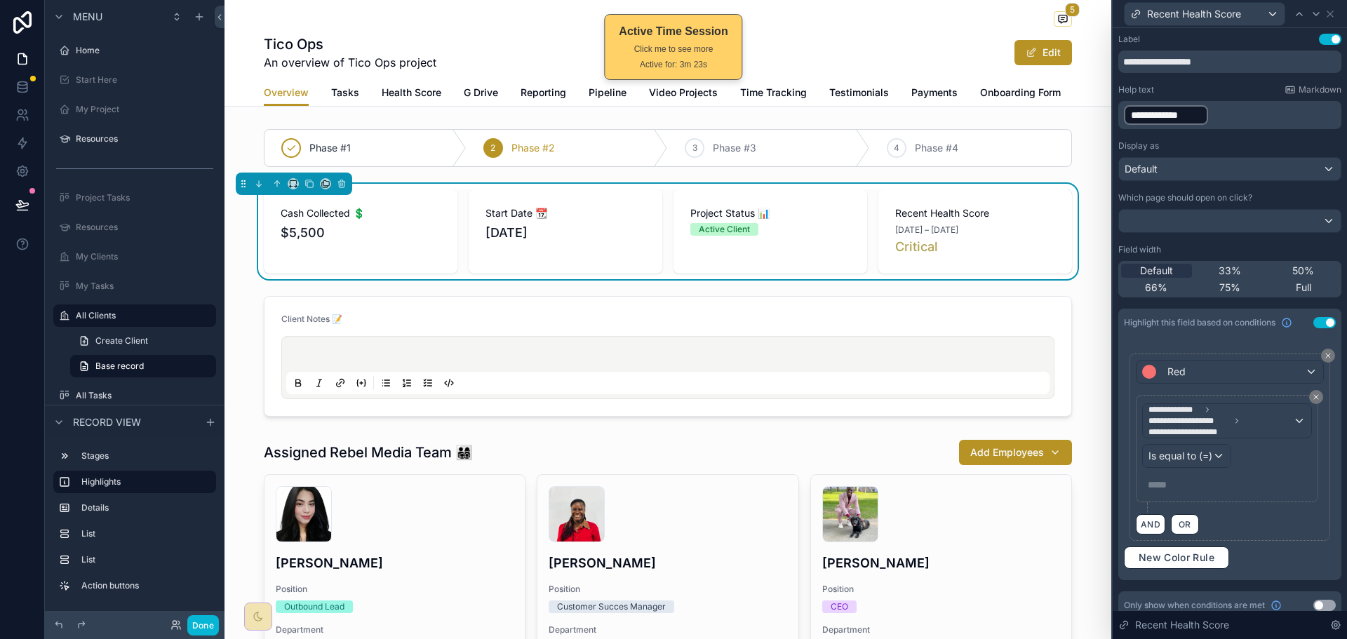
click at [1191, 484] on p "***** ﻿" at bounding box center [1228, 485] width 161 height 14
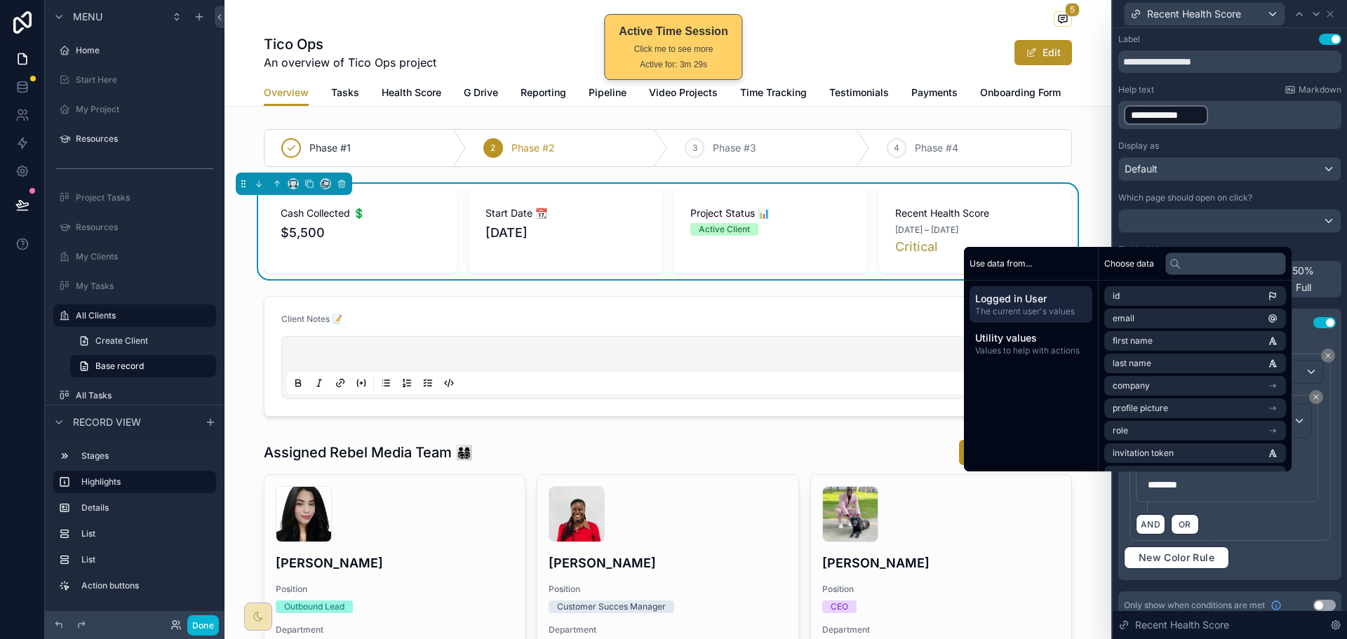
click at [1299, 559] on div "**********" at bounding box center [1230, 458] width 212 height 221
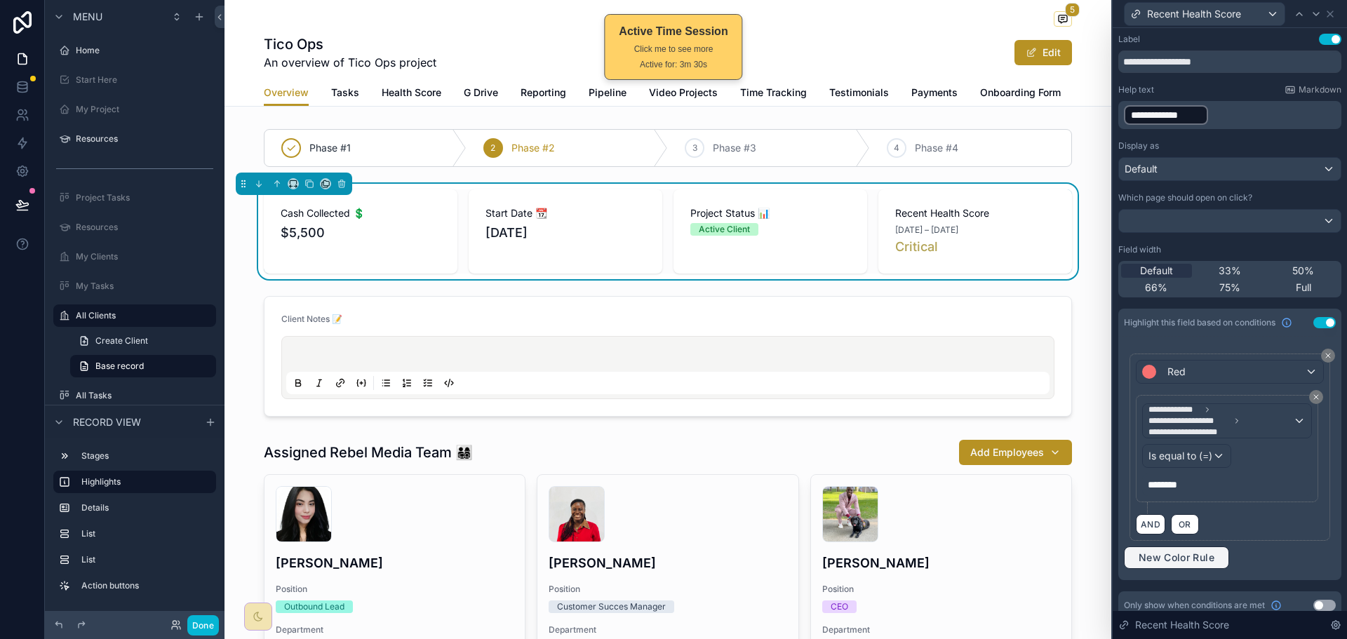
click at [1205, 558] on span "New Color Rule" at bounding box center [1176, 557] width 87 height 13
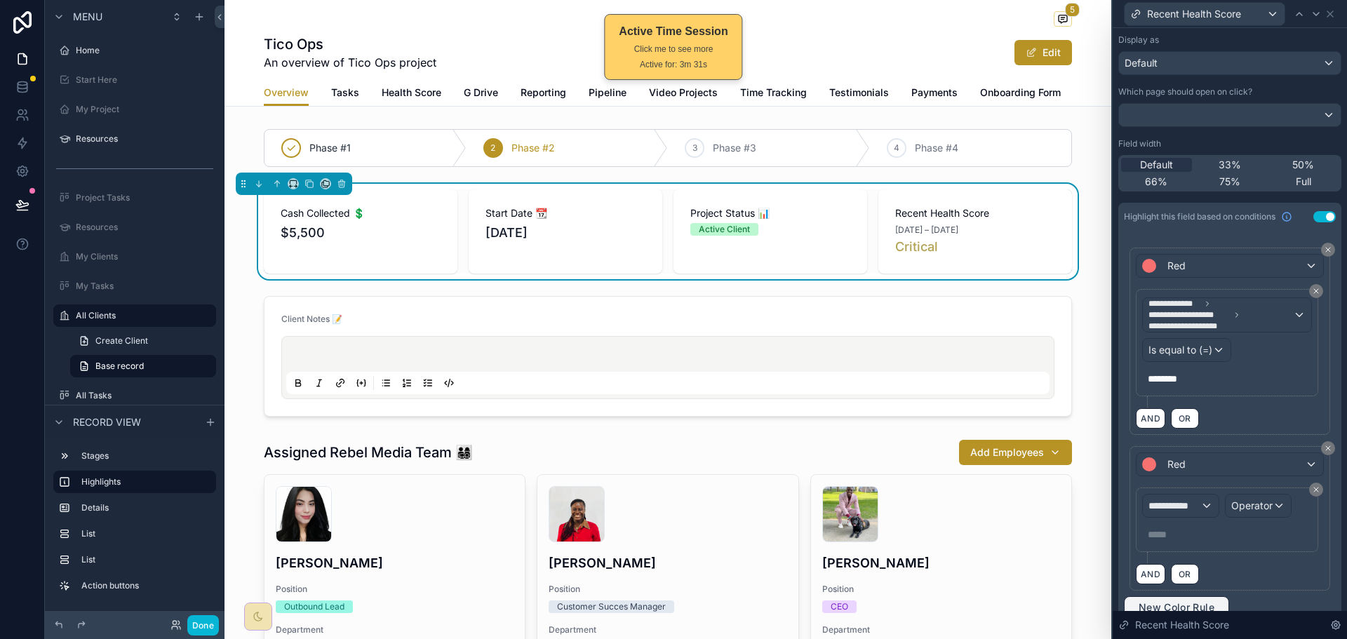
scroll to position [169, 0]
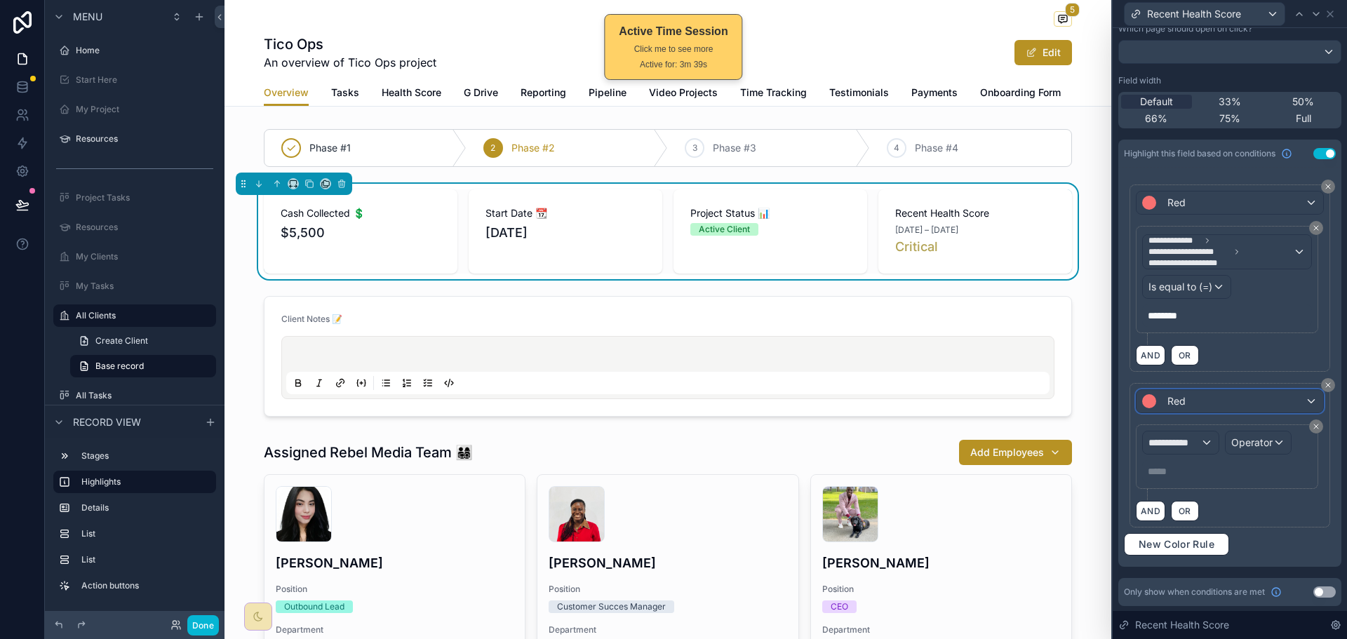
click at [1233, 408] on div "Red" at bounding box center [1230, 401] width 187 height 22
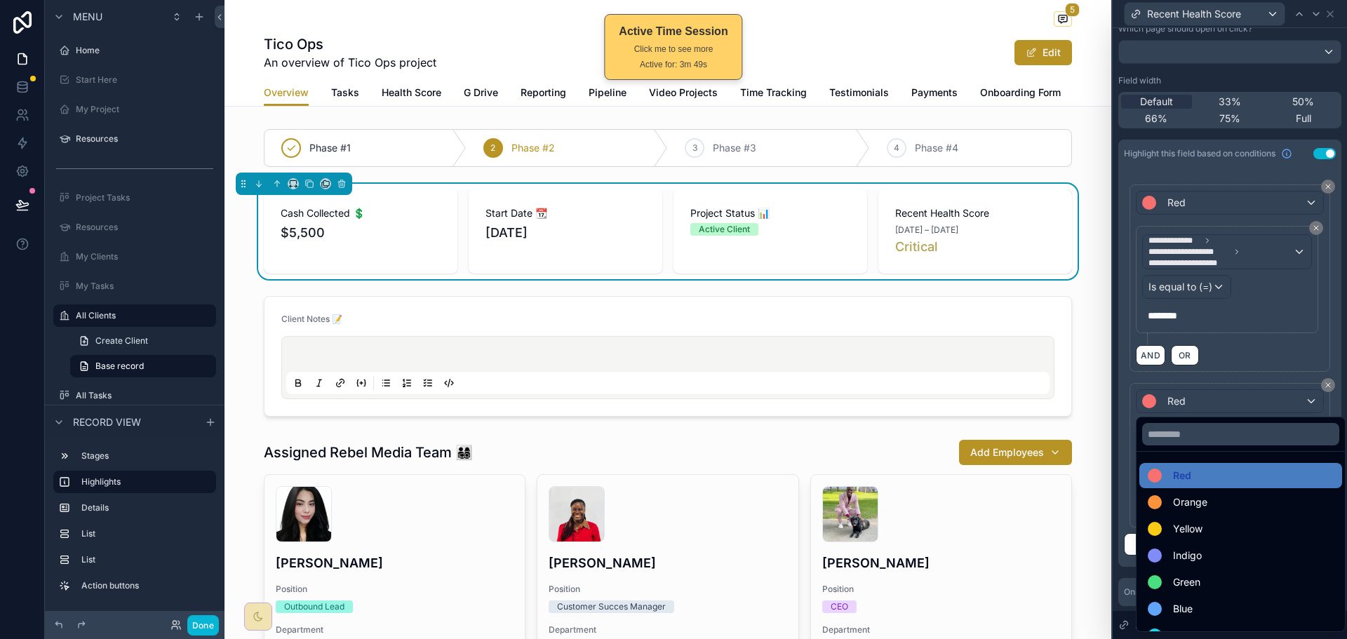
click at [1257, 257] on div at bounding box center [1230, 319] width 234 height 639
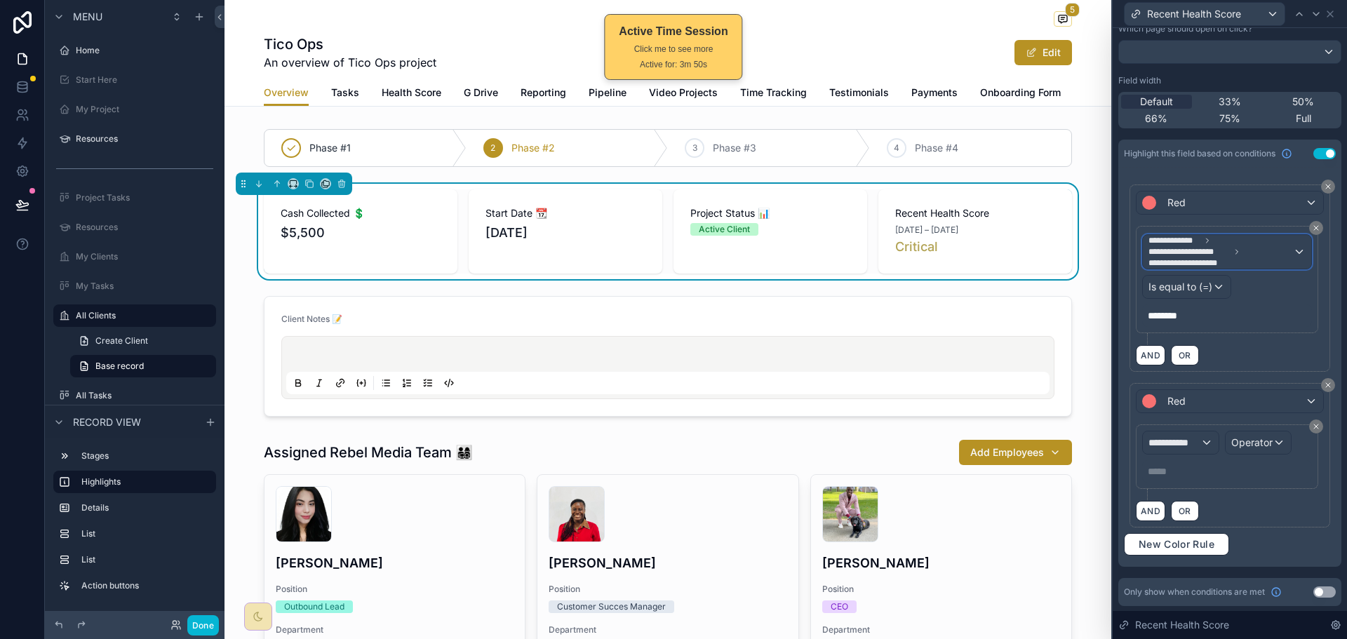
click at [1257, 246] on span "**********" at bounding box center [1220, 252] width 145 height 34
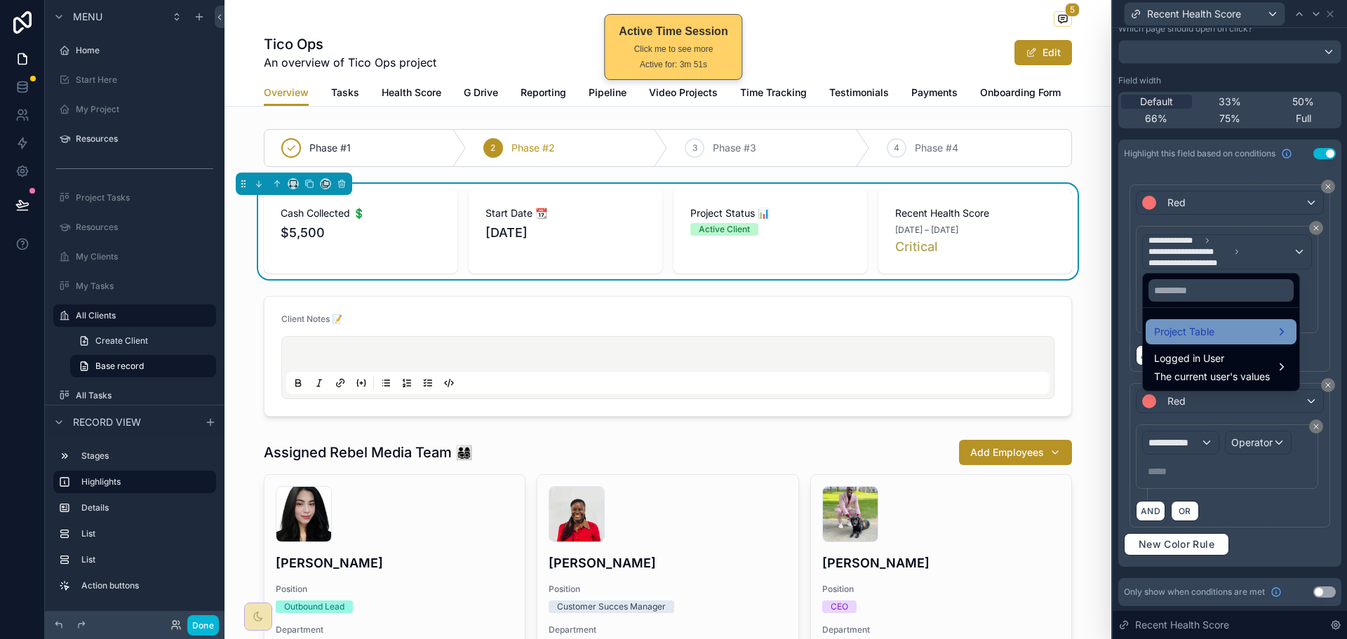
click at [1221, 327] on div "Project Table" at bounding box center [1221, 331] width 134 height 17
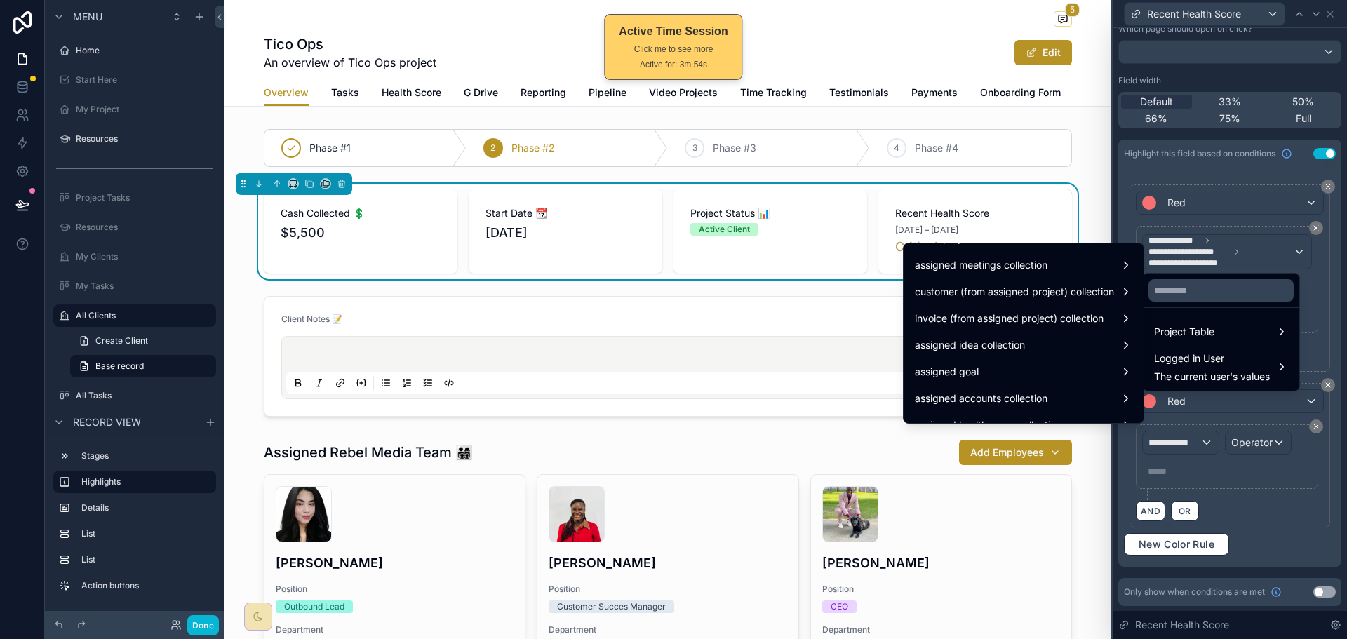
scroll to position [2197, 0]
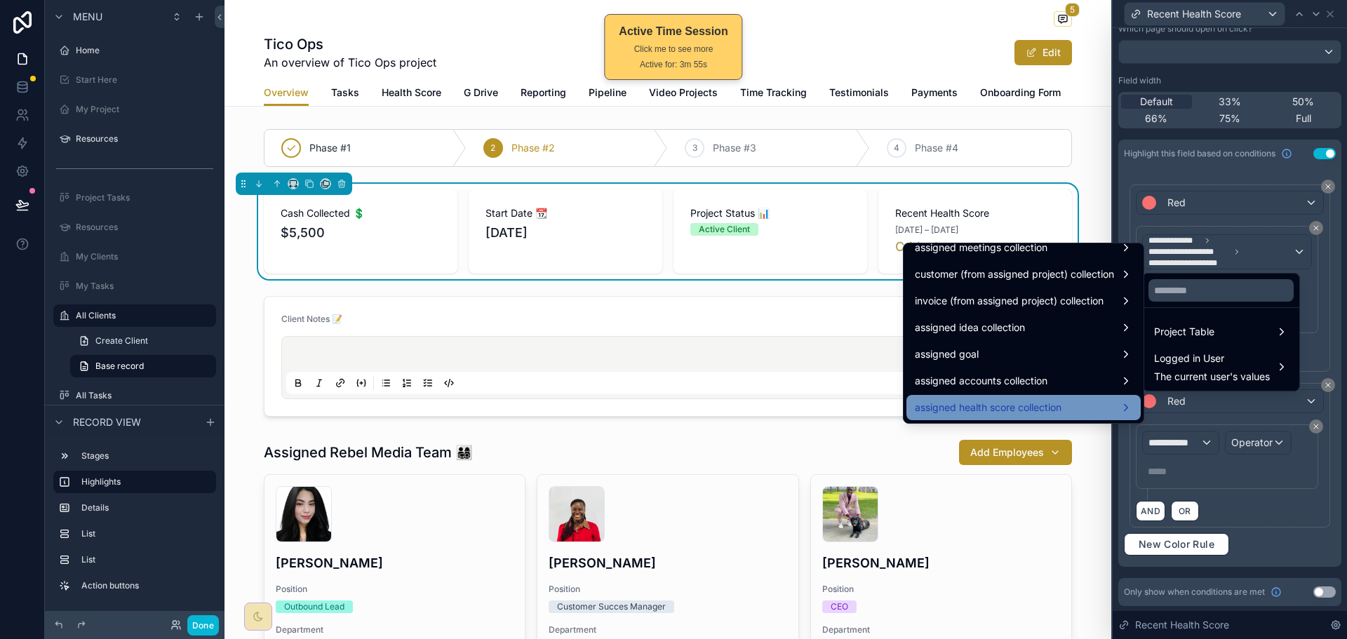
click at [1008, 407] on span "assigned health score collection" at bounding box center [988, 407] width 147 height 17
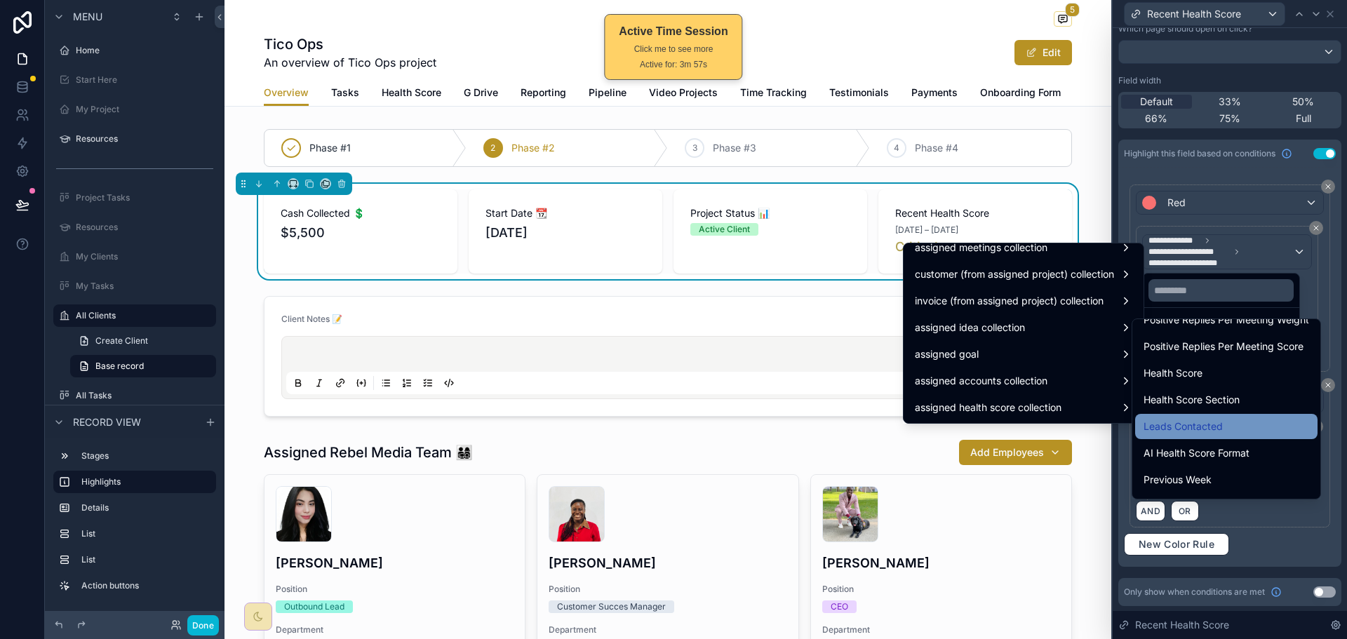
scroll to position [1017, 0]
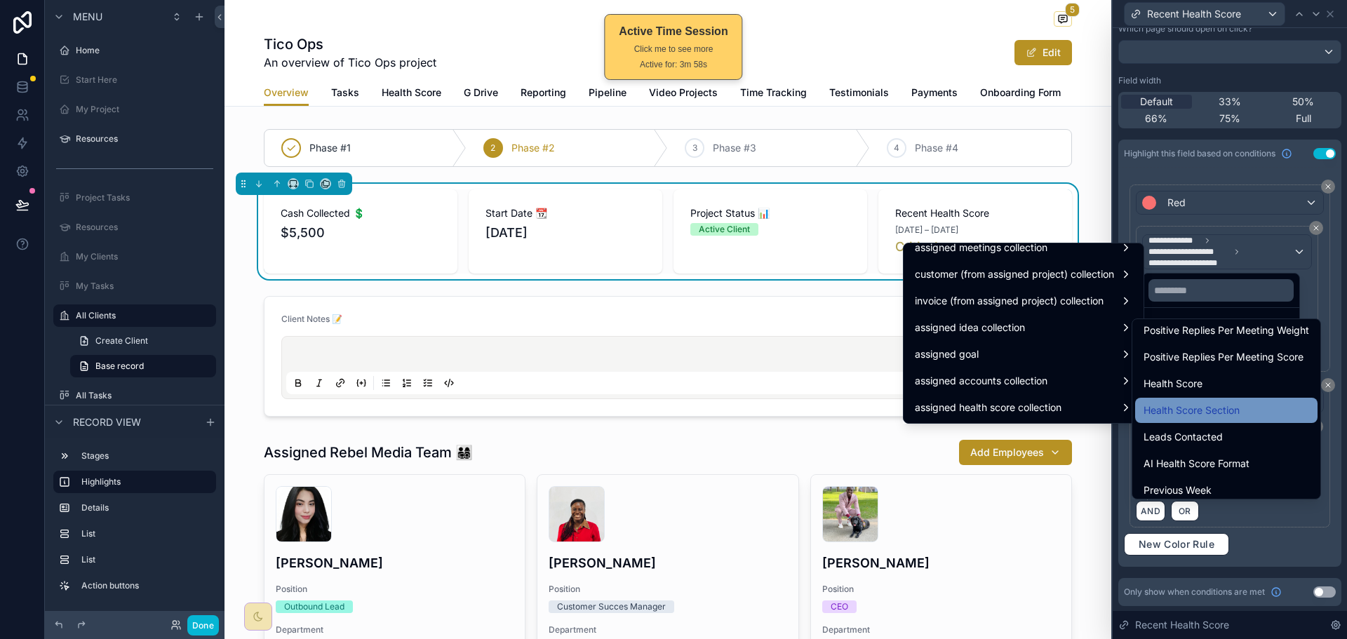
click at [1235, 411] on span "Health Score Section" at bounding box center [1192, 410] width 96 height 17
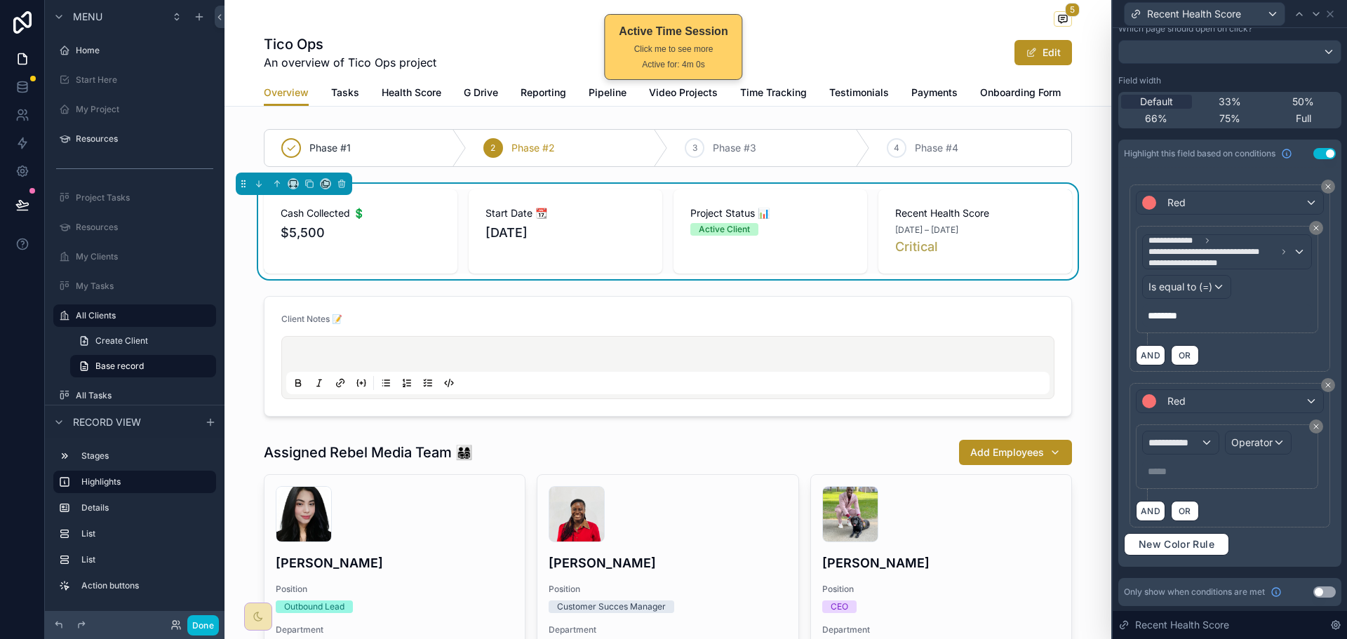
click at [1247, 347] on div "AND OR" at bounding box center [1230, 354] width 188 height 21
click at [1215, 288] on div "Is equal to (=)" at bounding box center [1187, 287] width 88 height 22
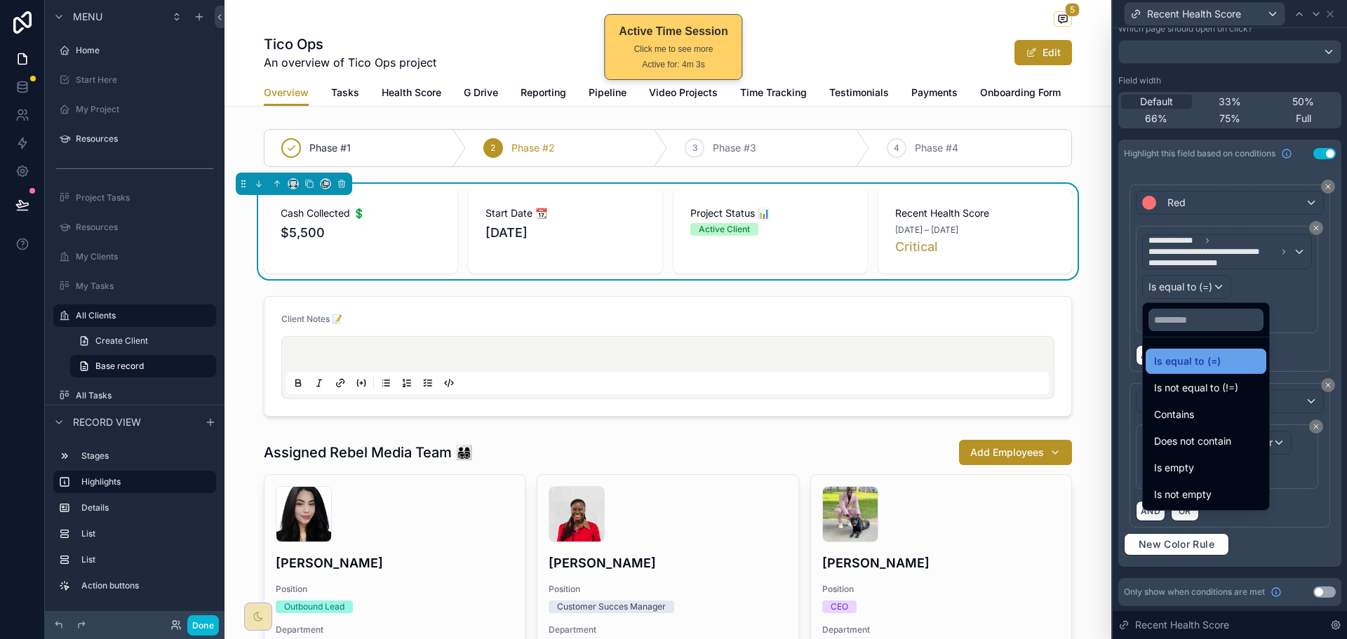
click at [1199, 357] on span "Is equal to (=)" at bounding box center [1187, 361] width 67 height 17
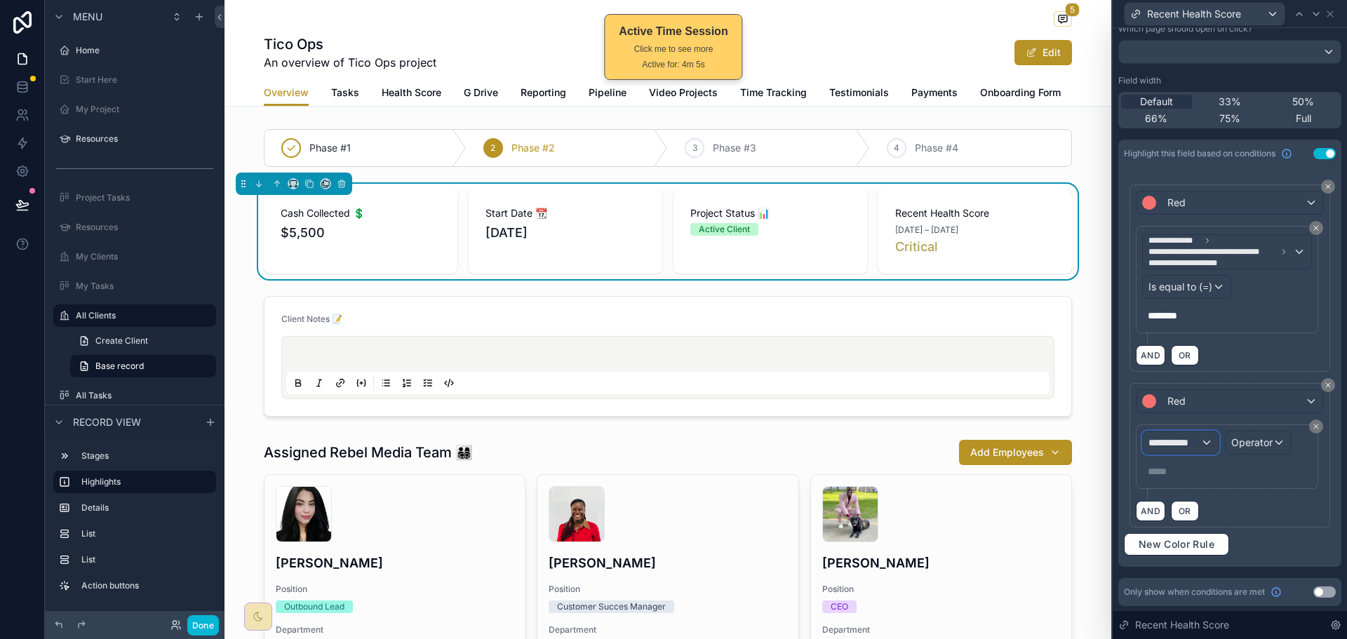
click at [1204, 439] on div "**********" at bounding box center [1181, 442] width 76 height 22
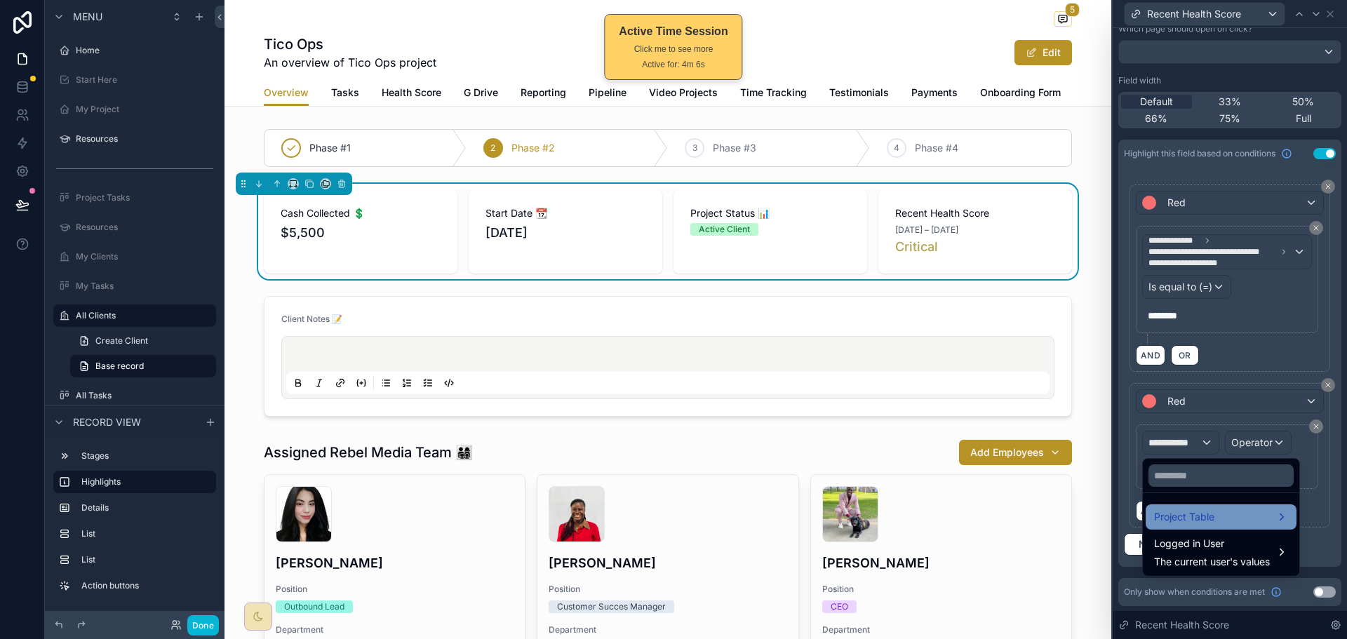
click at [1188, 516] on span "Project Table" at bounding box center [1184, 517] width 60 height 17
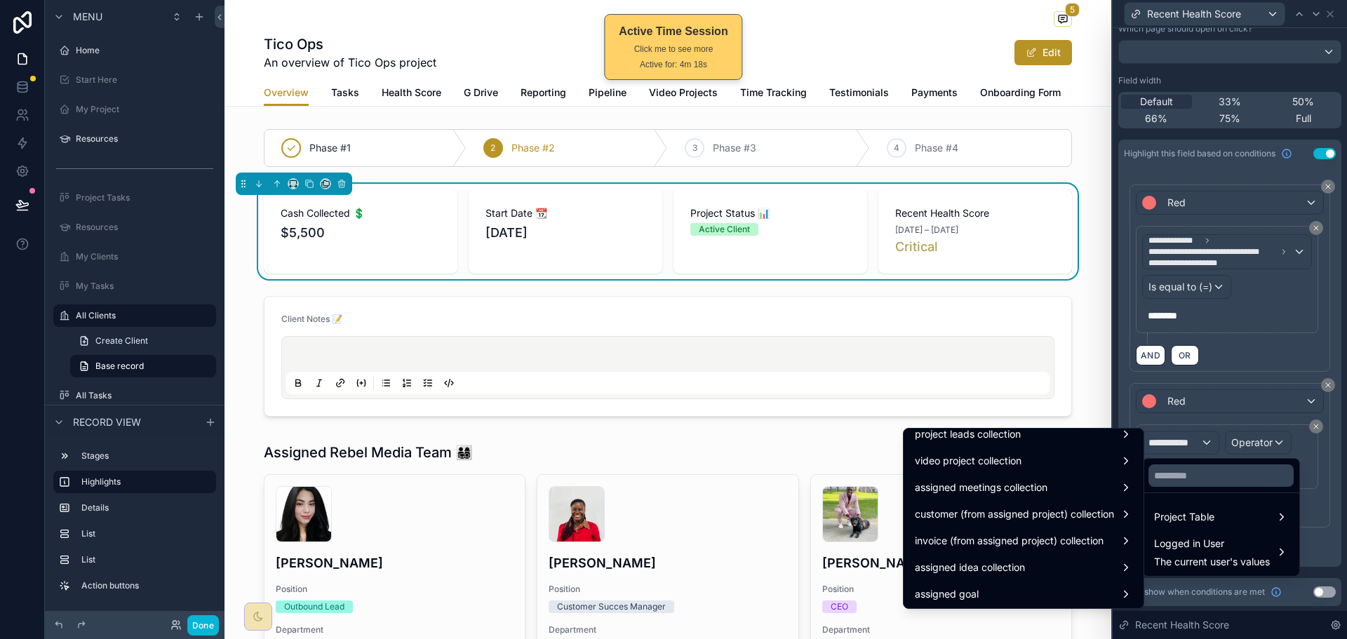
scroll to position [2197, 0]
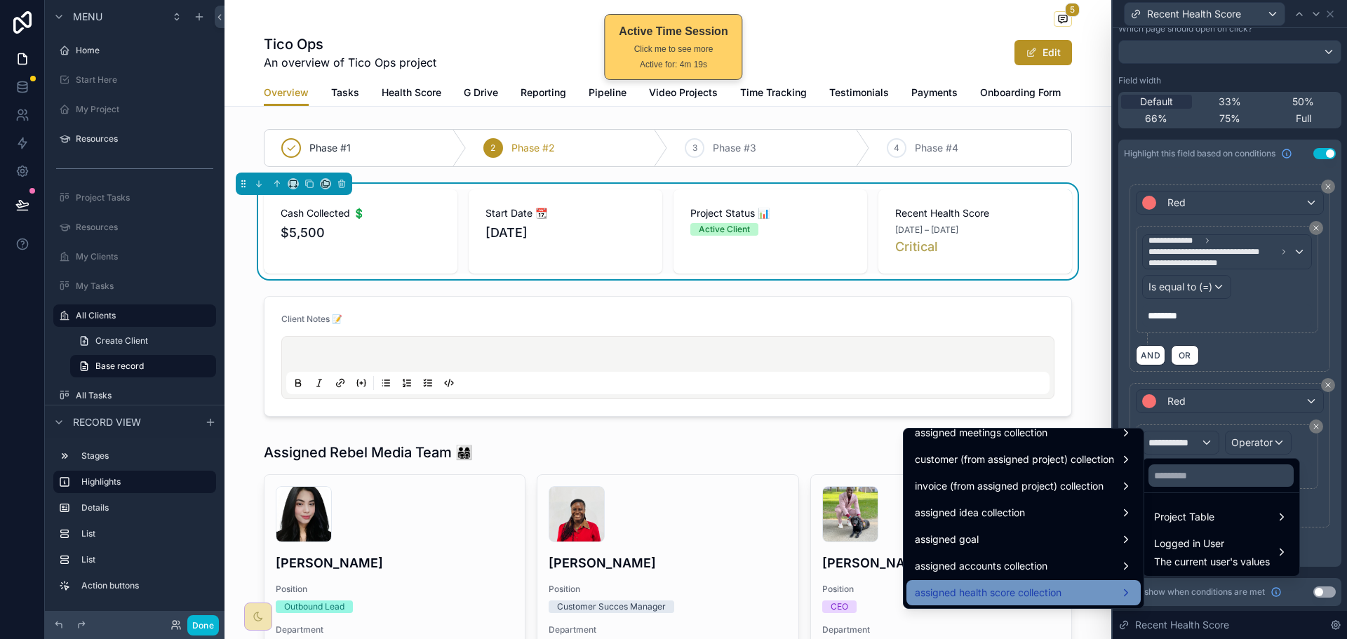
click at [1059, 588] on div "assigned health score collection" at bounding box center [1023, 592] width 217 height 17
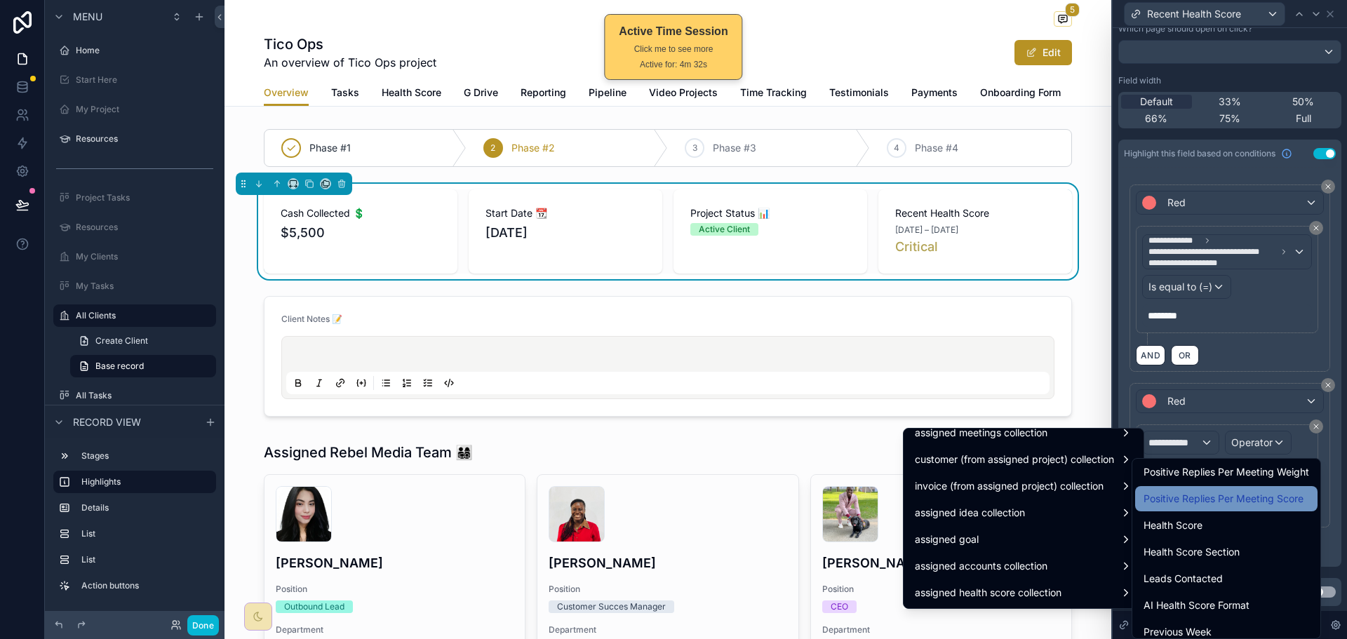
scroll to position [1052, 0]
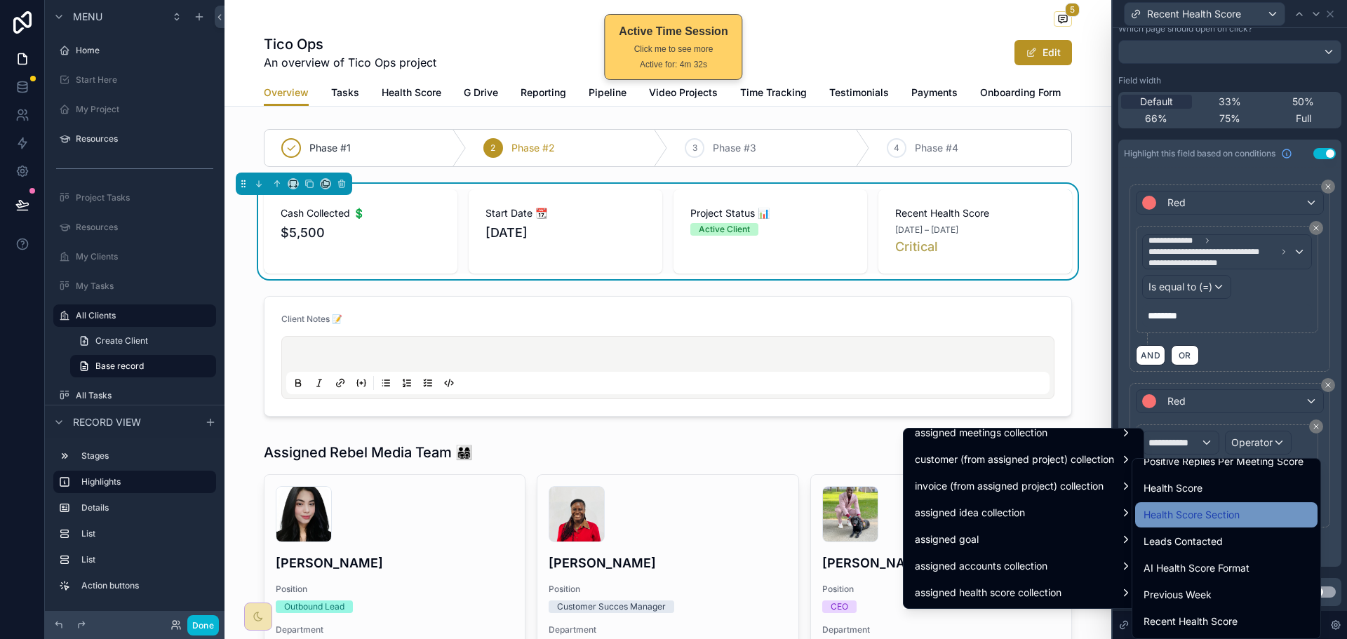
click at [1242, 520] on div "Health Score Section" at bounding box center [1227, 515] width 166 height 17
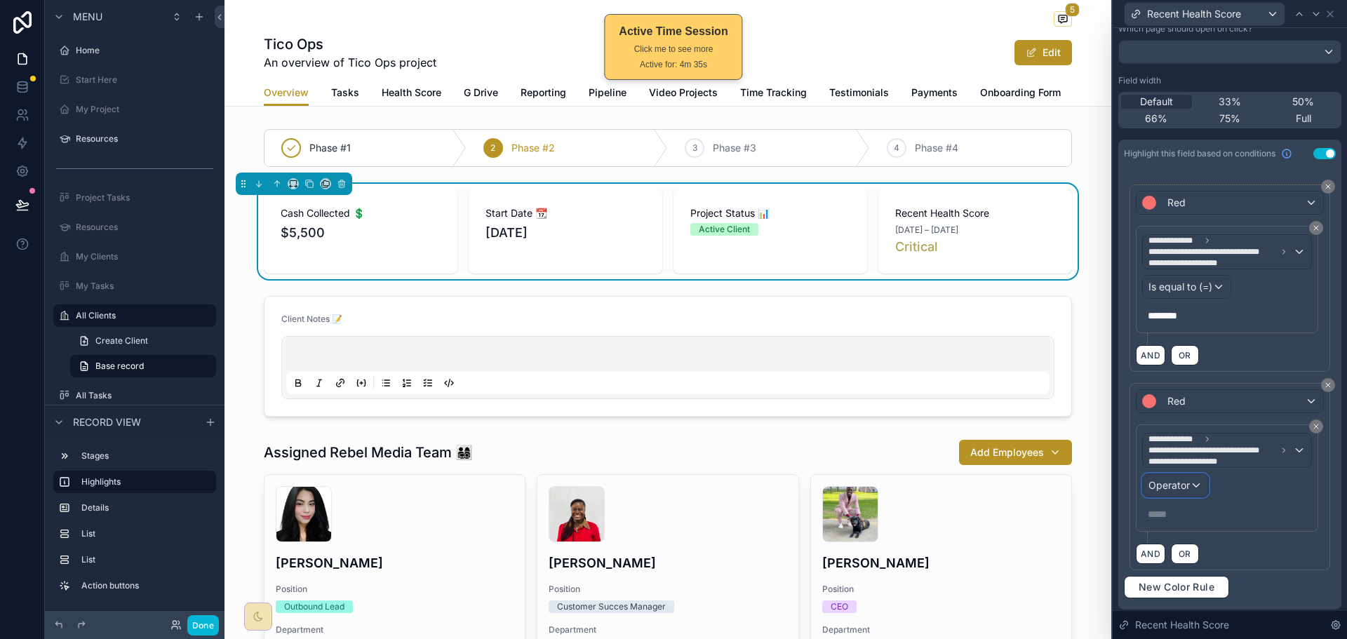
click at [1198, 489] on div "Operator" at bounding box center [1175, 485] width 65 height 22
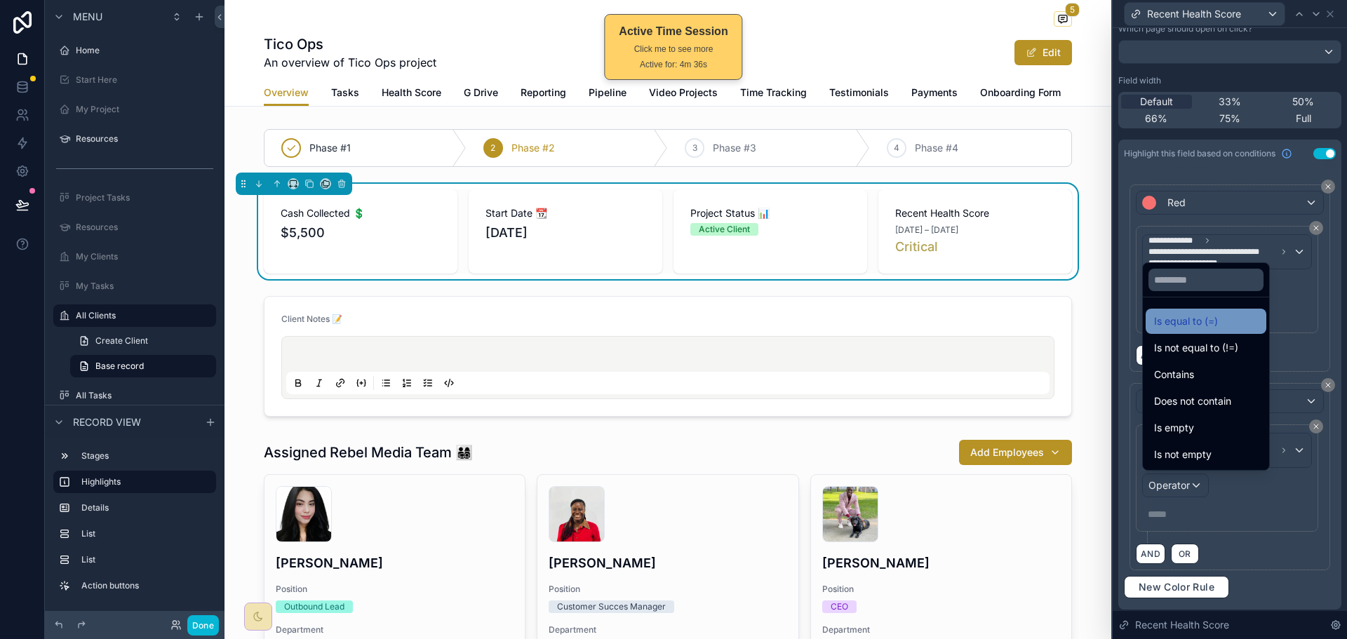
click at [1224, 319] on div "Is equal to (=)" at bounding box center [1206, 321] width 104 height 17
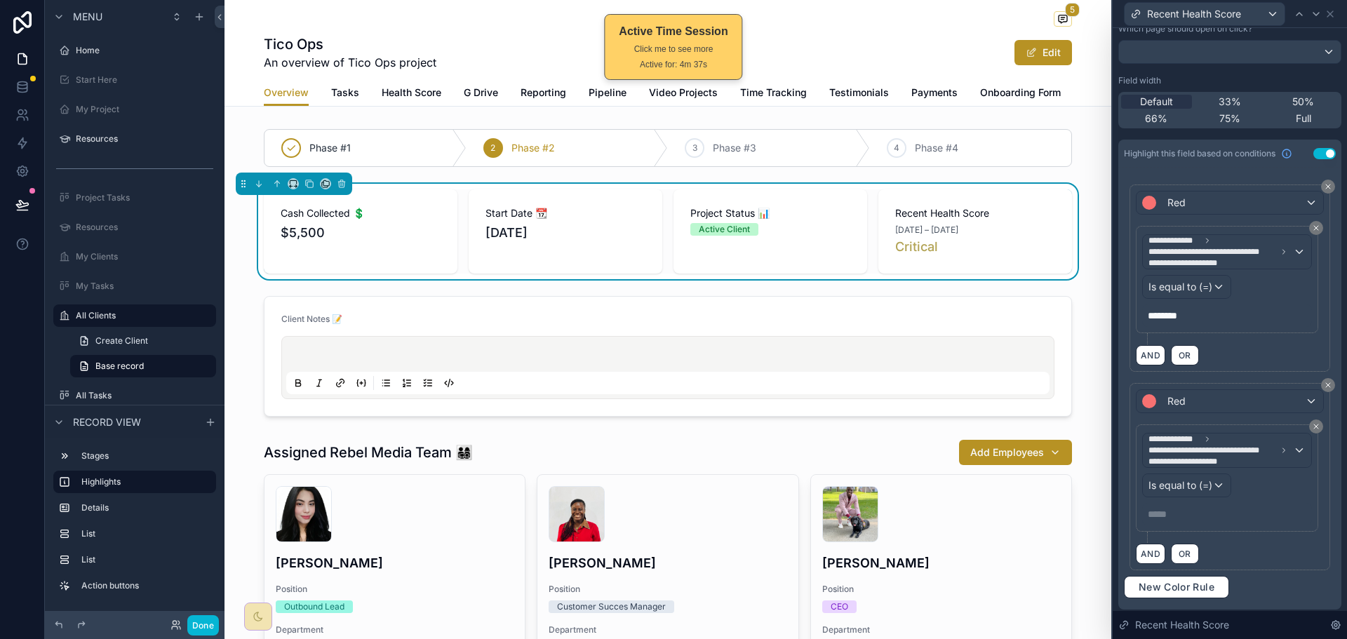
click at [1199, 516] on p "***** ﻿" at bounding box center [1228, 514] width 161 height 14
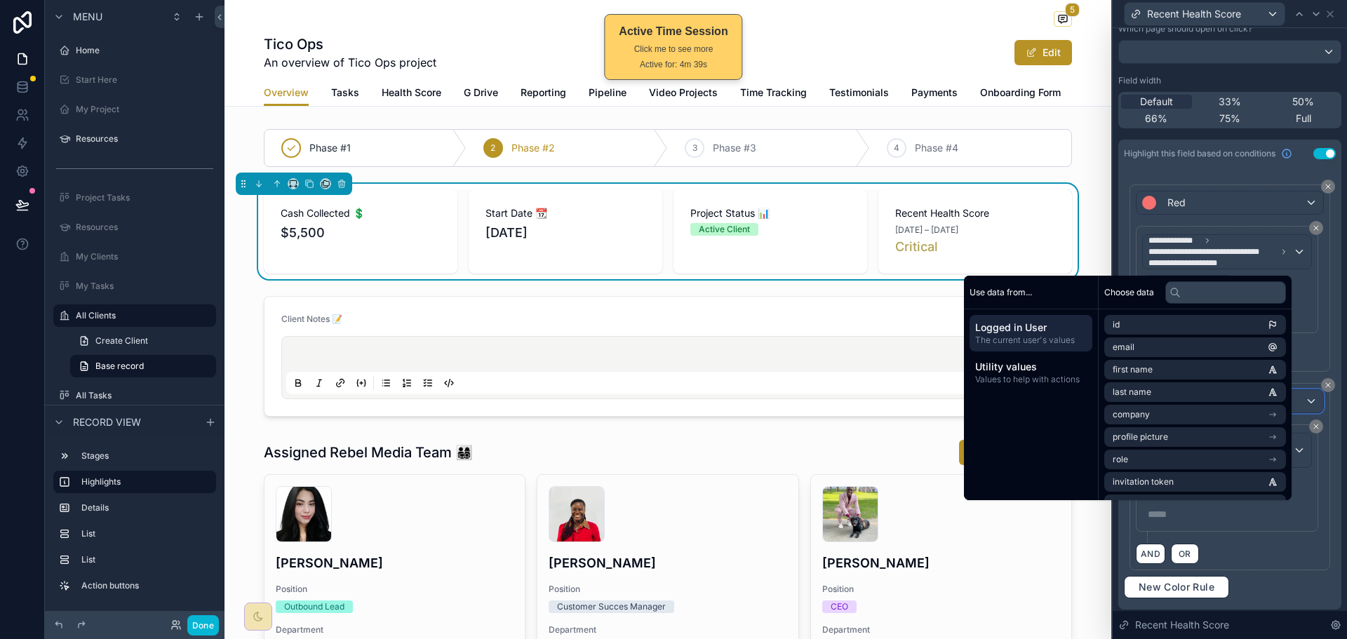
click at [1300, 398] on div "Red" at bounding box center [1230, 401] width 187 height 22
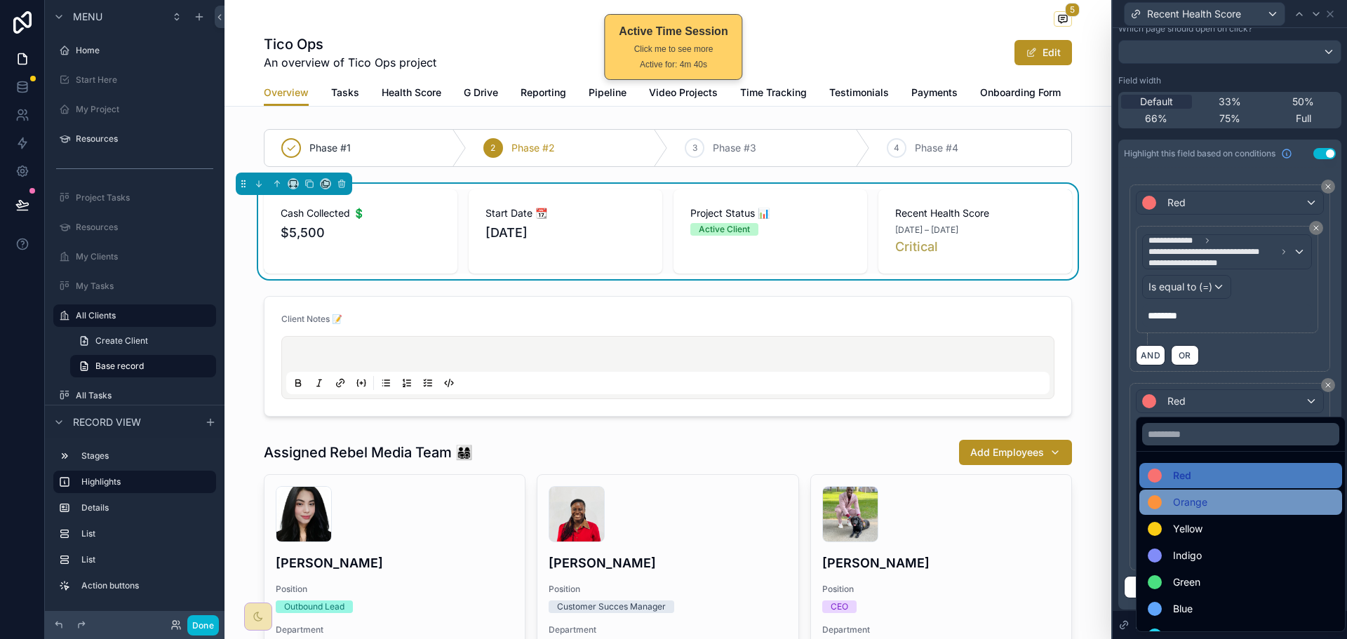
click at [1198, 505] on span "Orange" at bounding box center [1190, 502] width 34 height 17
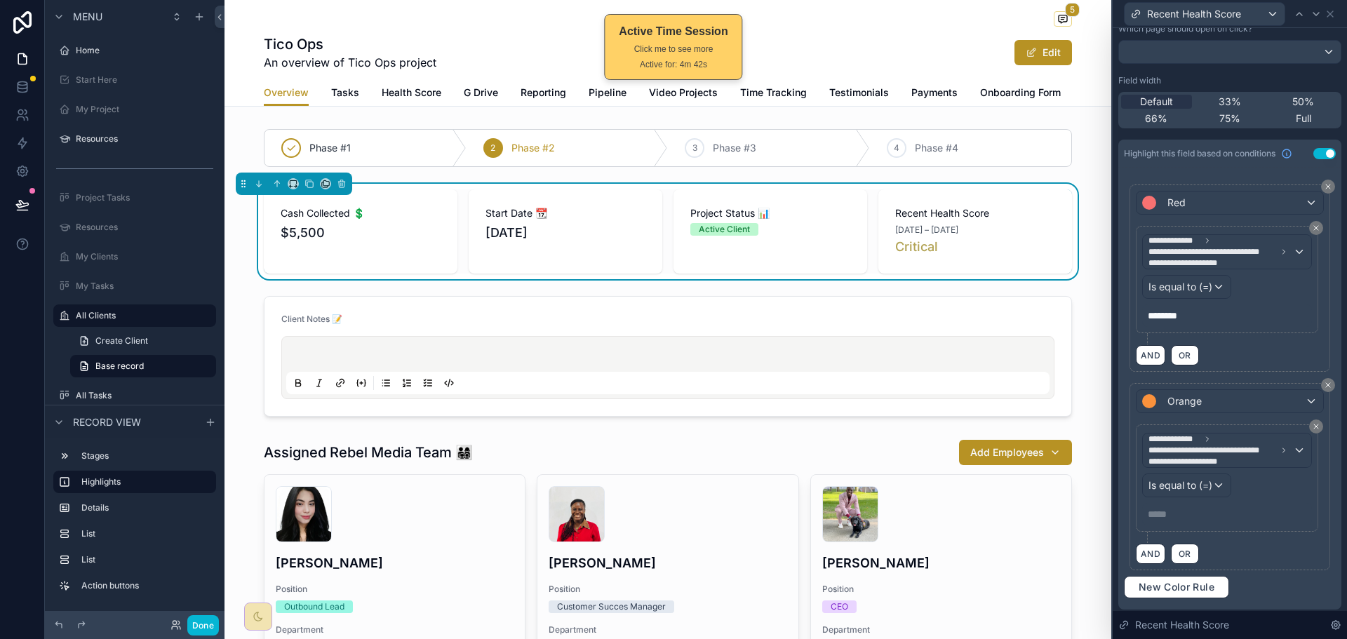
click at [1198, 511] on p "***** ﻿" at bounding box center [1228, 514] width 161 height 14
click at [1259, 547] on div "AND OR" at bounding box center [1230, 553] width 188 height 21
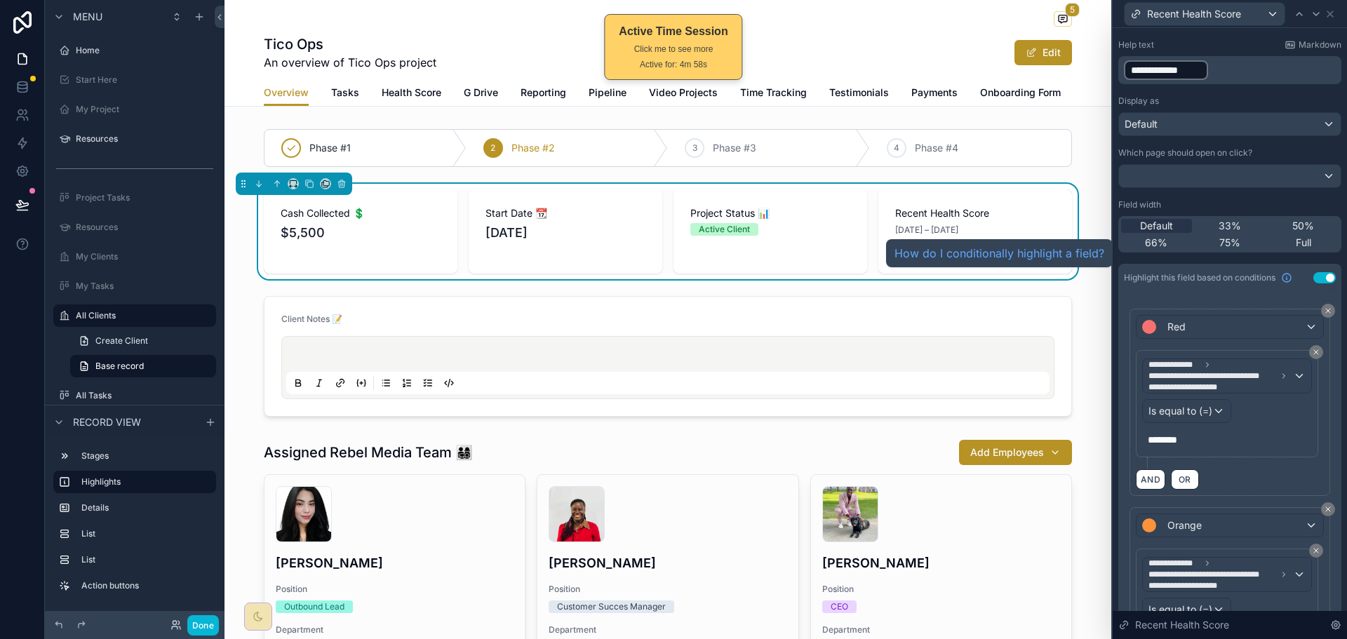
scroll to position [70, 0]
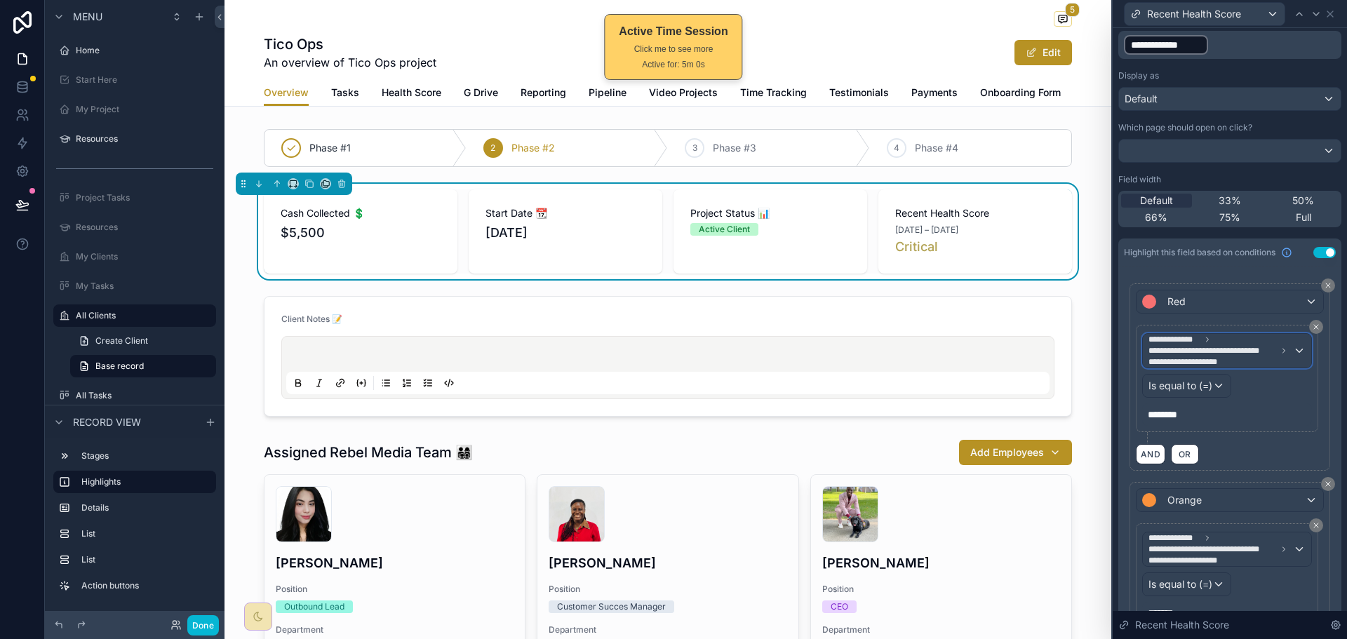
click at [1289, 351] on div "**********" at bounding box center [1227, 351] width 168 height 34
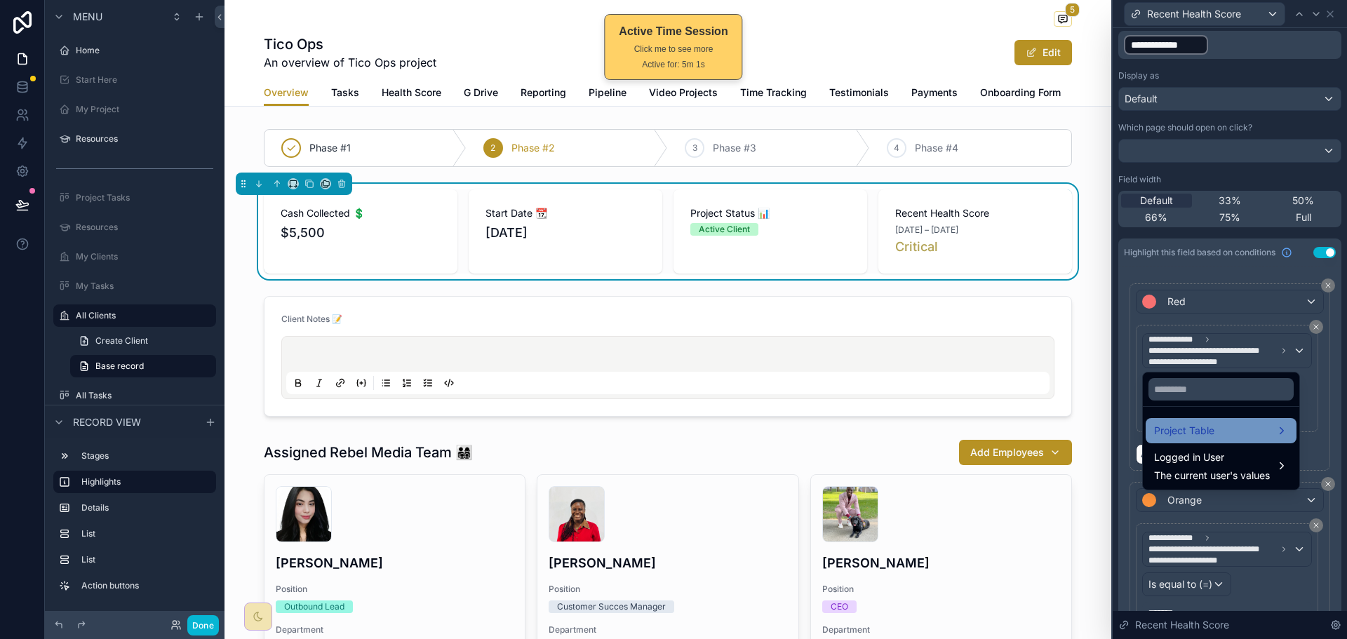
click at [1232, 427] on div "Project Table" at bounding box center [1221, 430] width 134 height 17
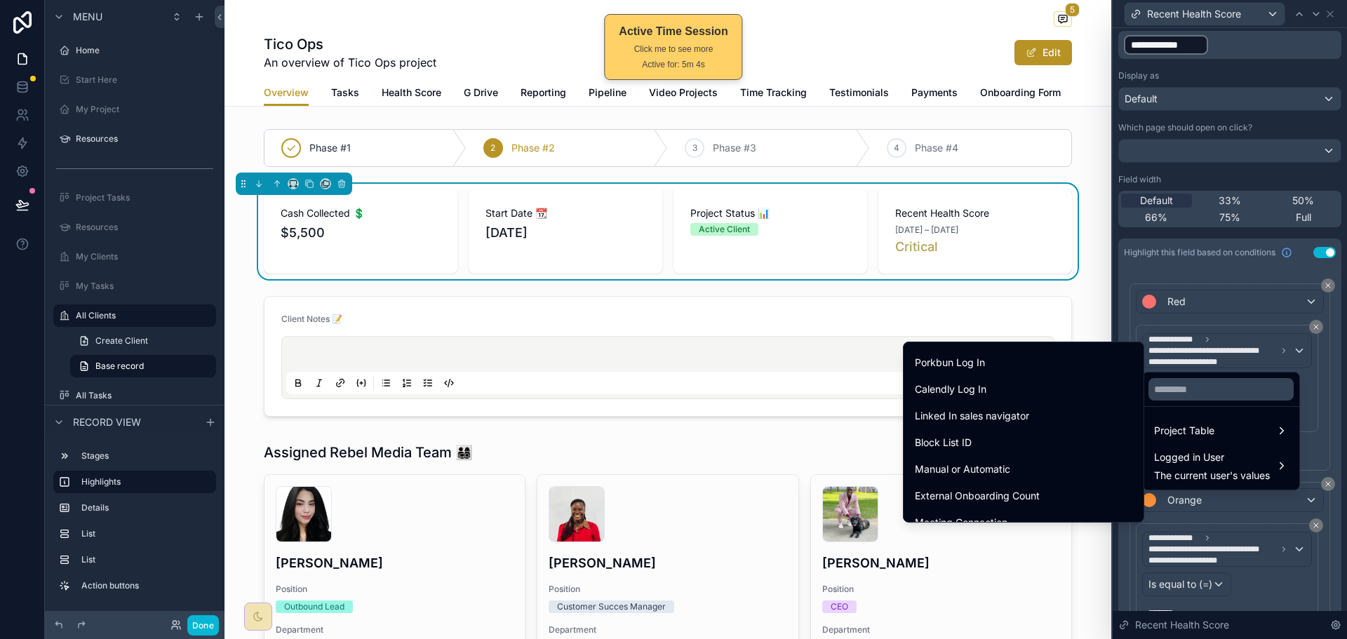
scroll to position [1894, 0]
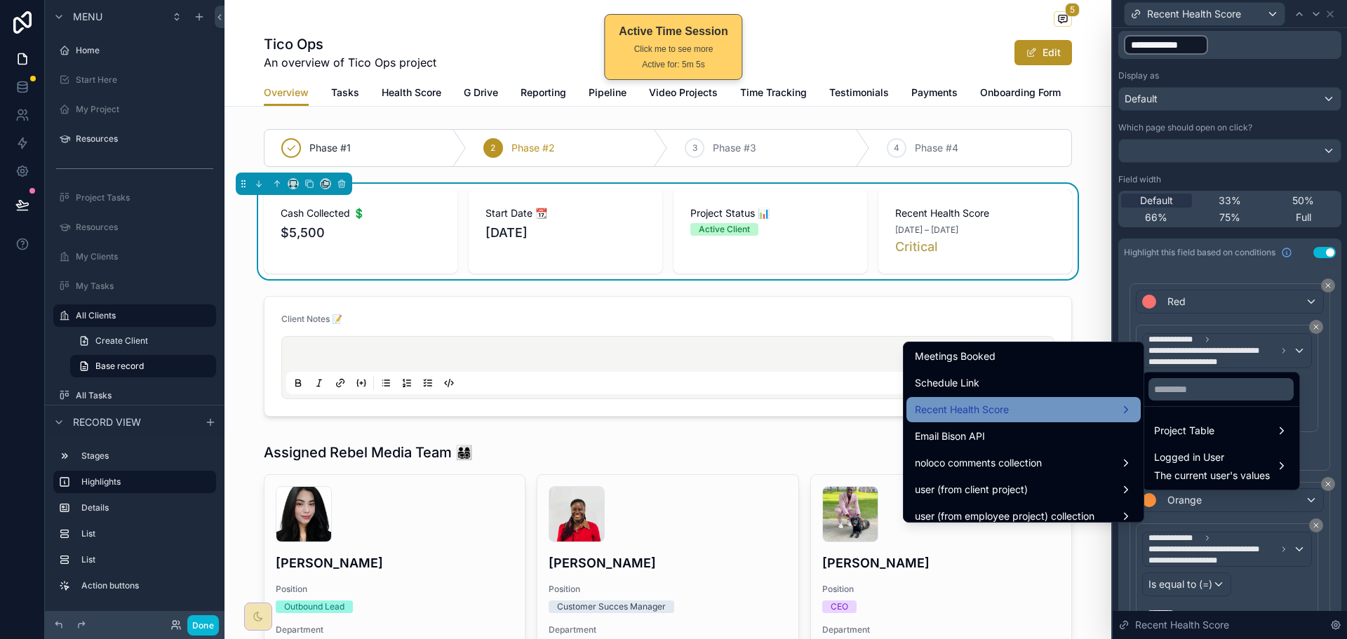
click at [1014, 411] on div "Recent Health Score" at bounding box center [1023, 409] width 217 height 17
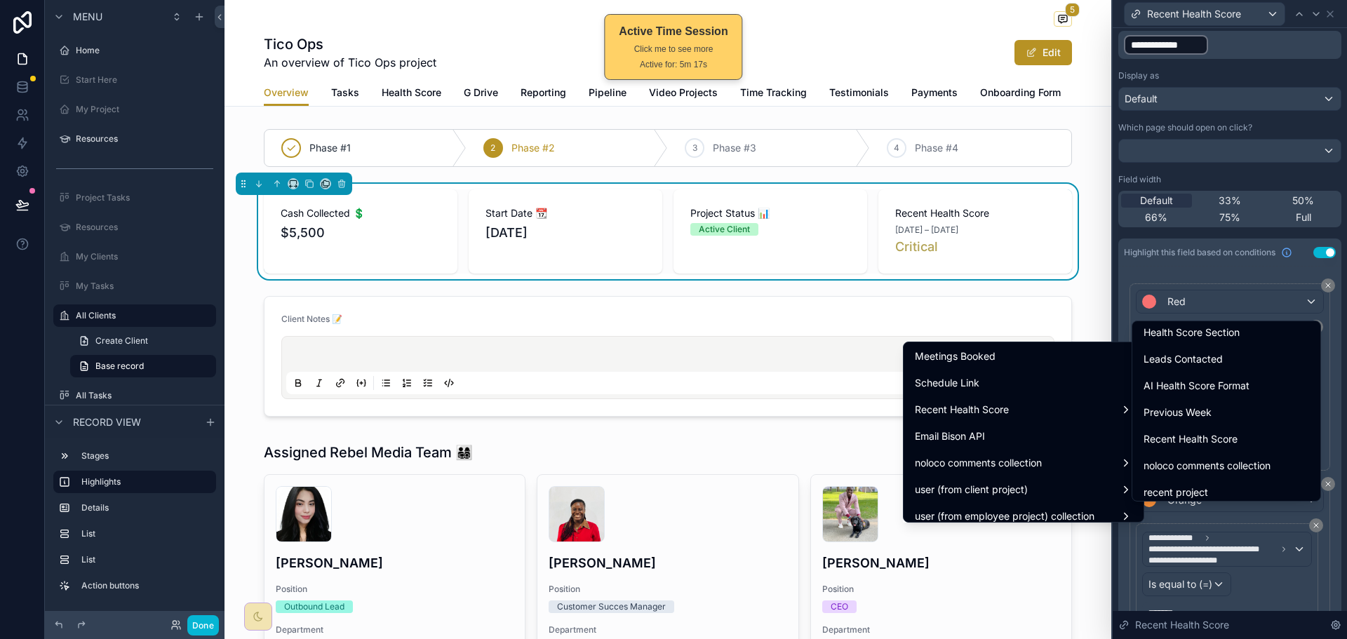
scroll to position [1123, 0]
click at [1245, 363] on span "AI Health Score Format" at bounding box center [1197, 360] width 106 height 17
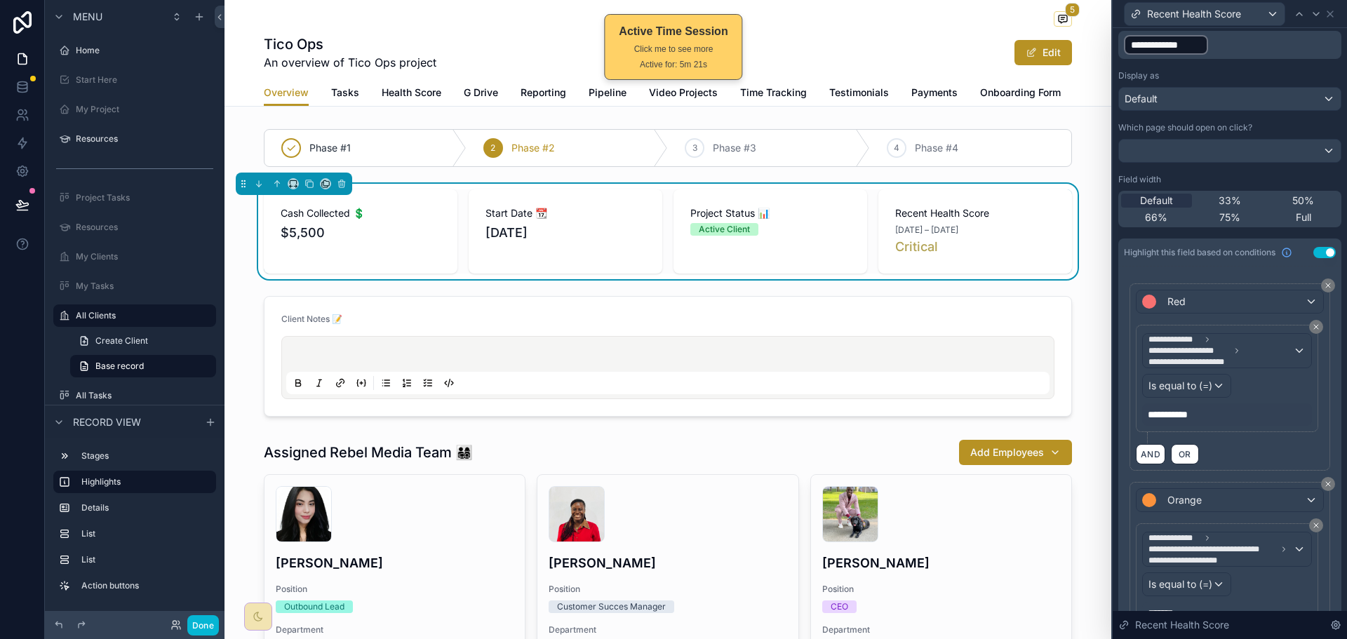
click at [1217, 410] on div "**********" at bounding box center [1227, 414] width 170 height 22
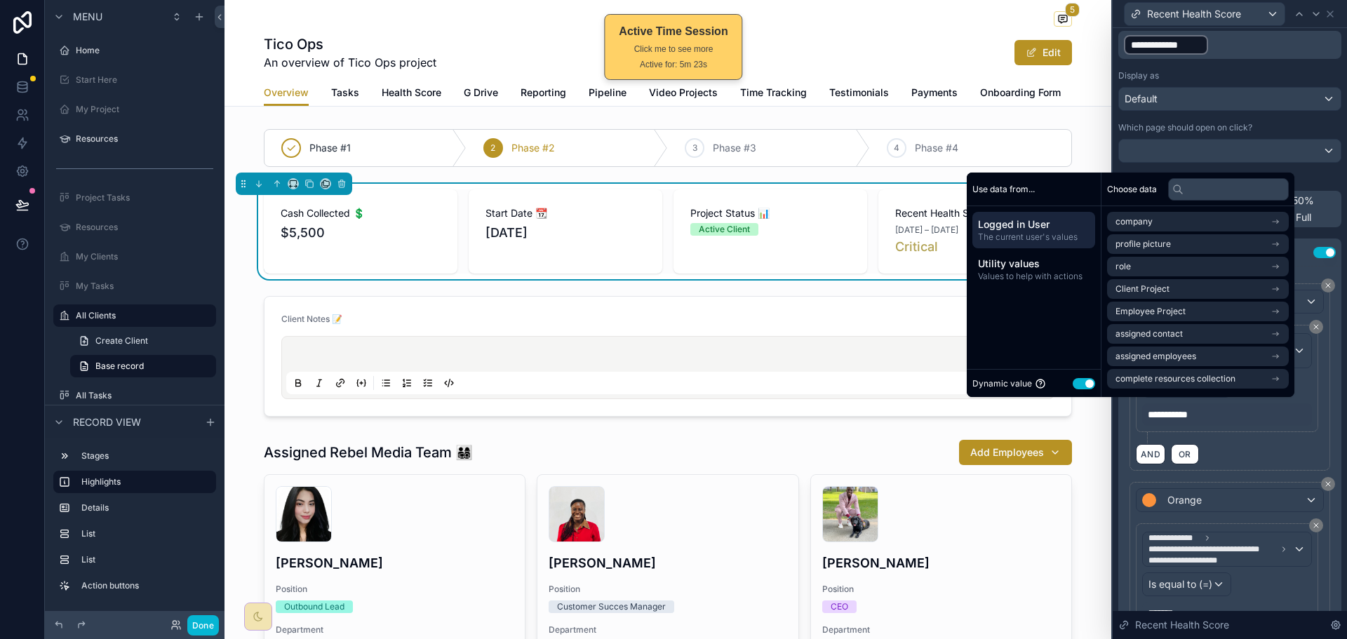
click at [1080, 384] on button "Use setting" at bounding box center [1084, 383] width 22 height 11
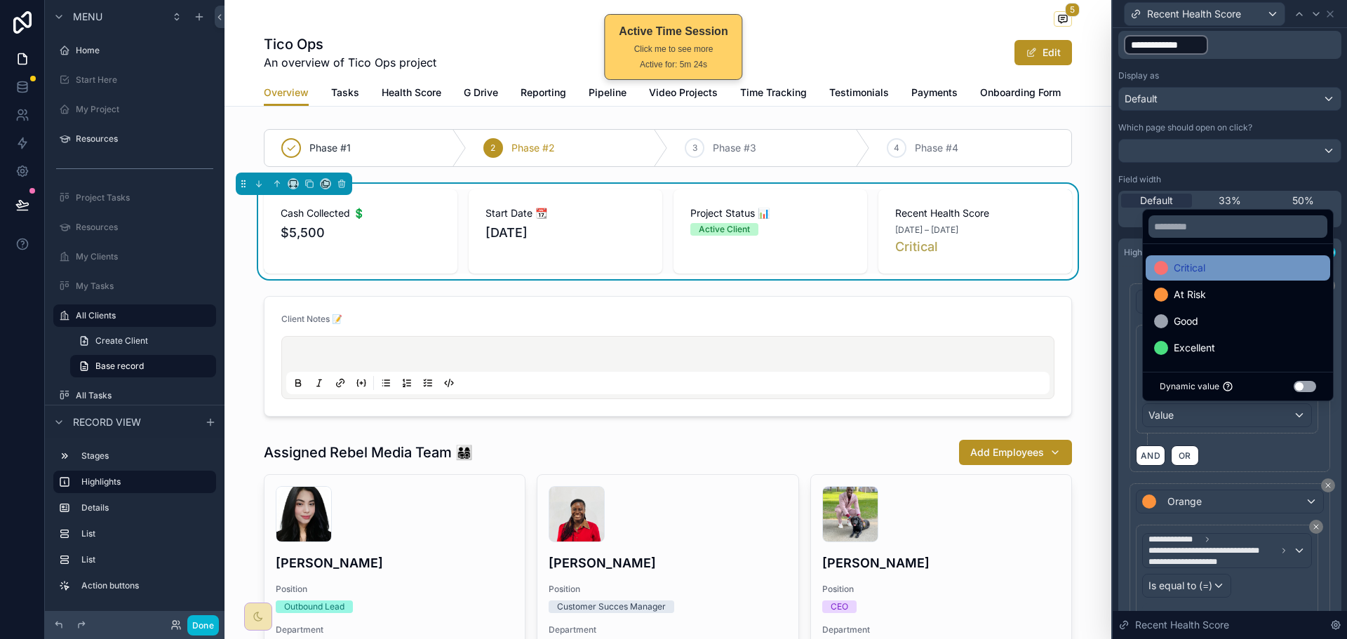
click at [1228, 267] on div "Critical" at bounding box center [1238, 268] width 168 height 17
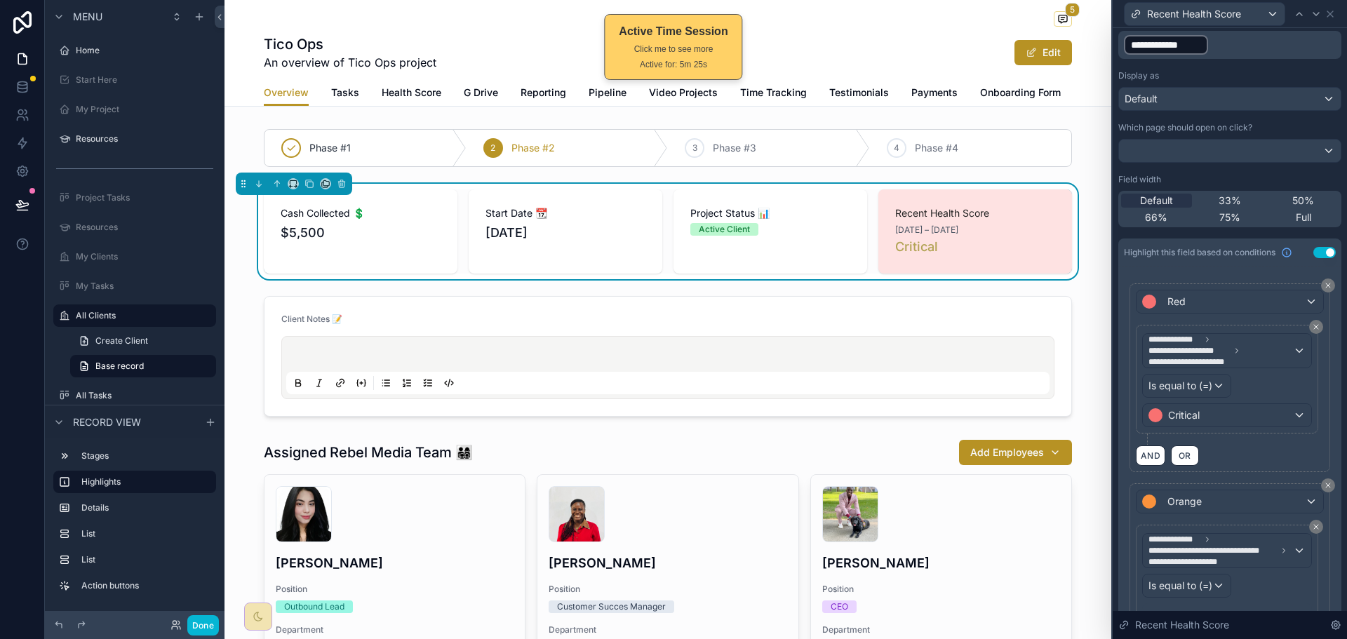
click at [1276, 447] on div "AND OR" at bounding box center [1230, 455] width 188 height 21
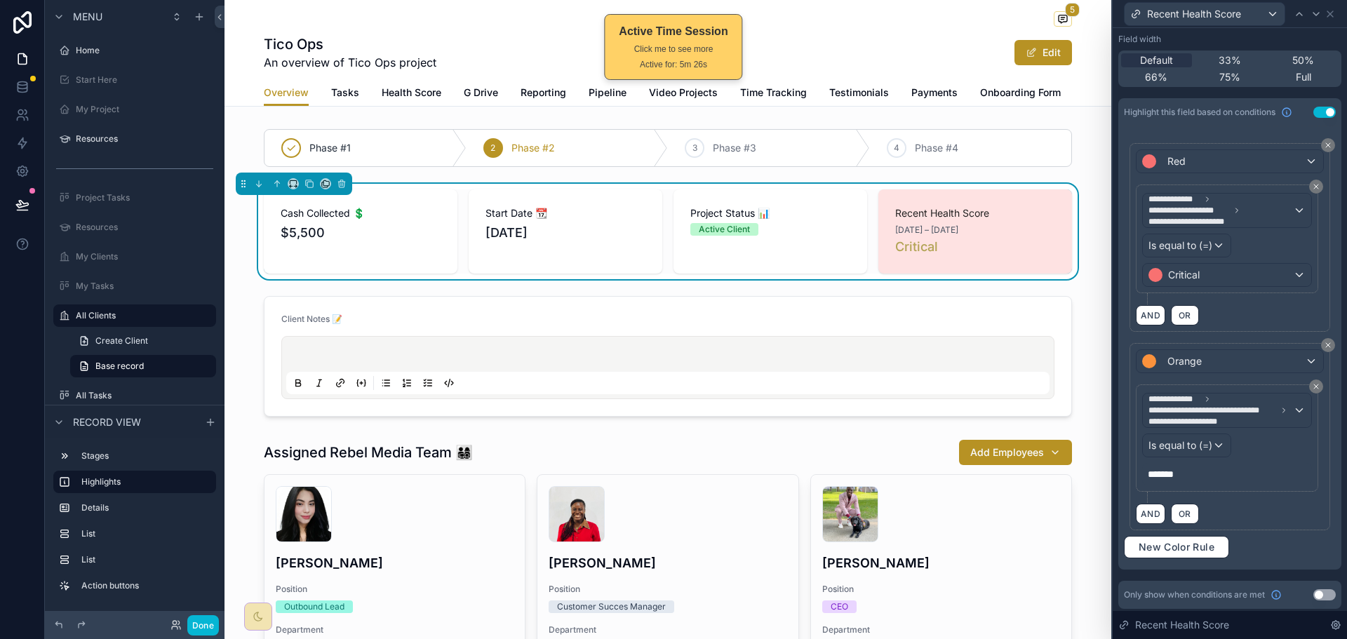
scroll to position [213, 0]
click at [1217, 407] on span "**********" at bounding box center [1212, 408] width 128 height 11
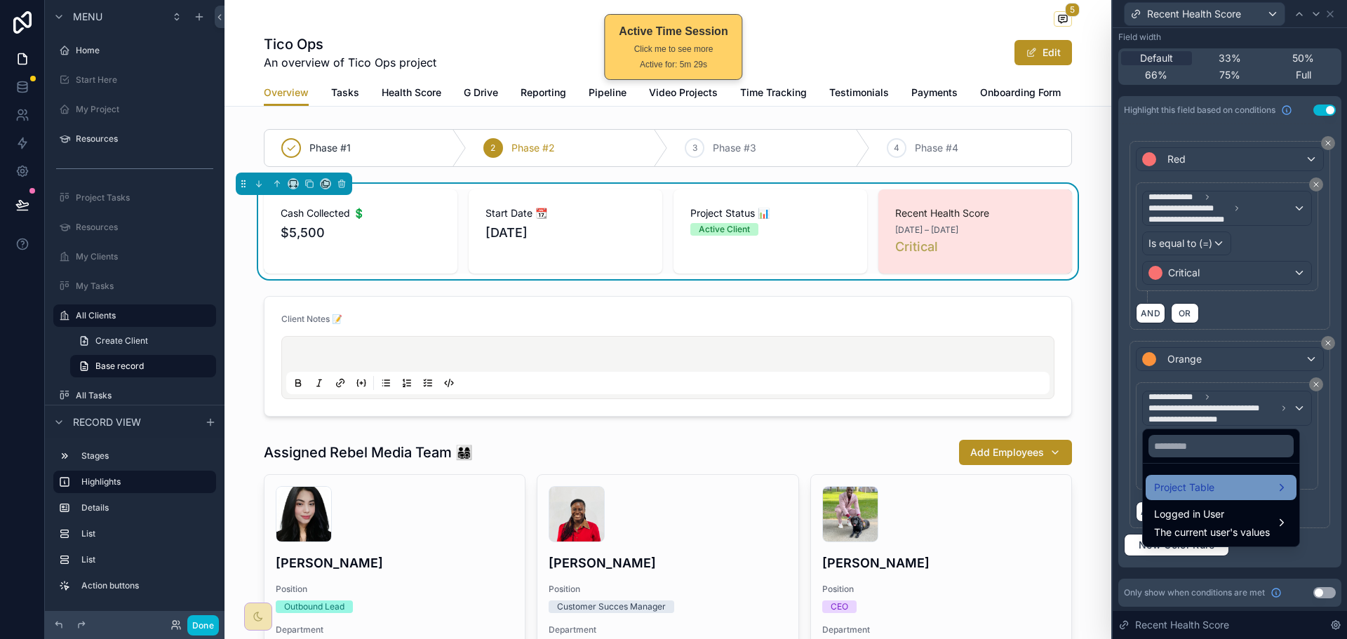
click at [1240, 489] on div "Project Table" at bounding box center [1221, 487] width 134 height 17
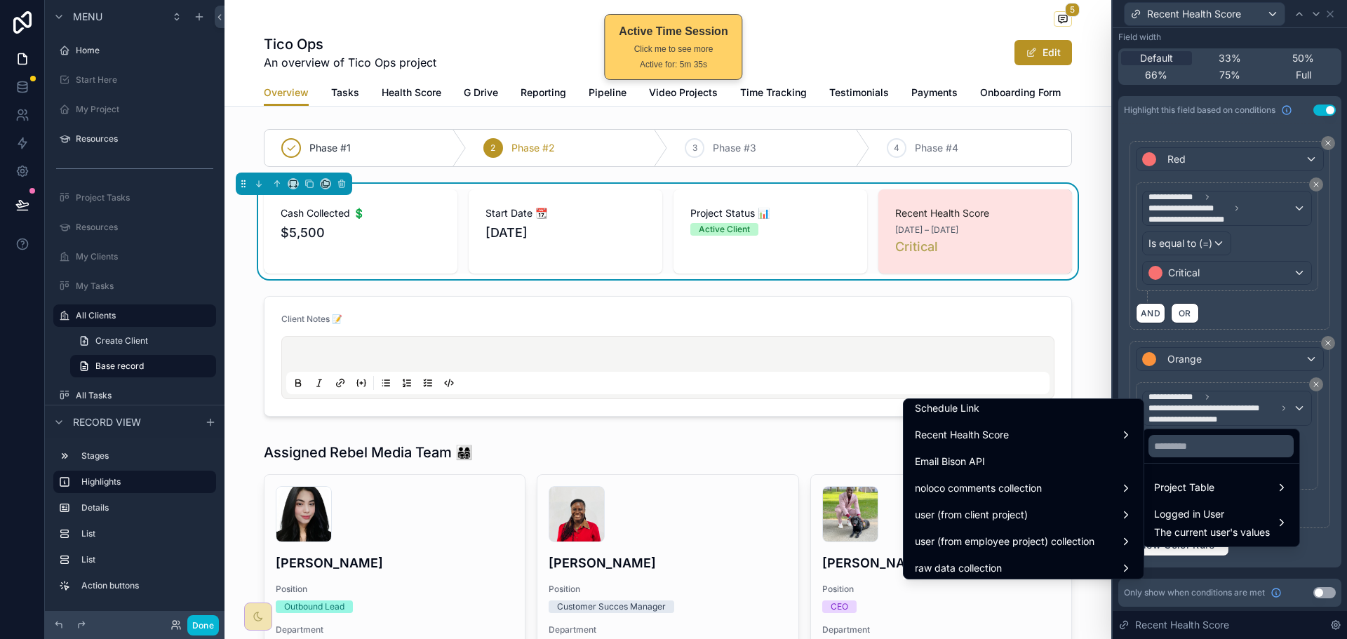
scroll to position [1894, 0]
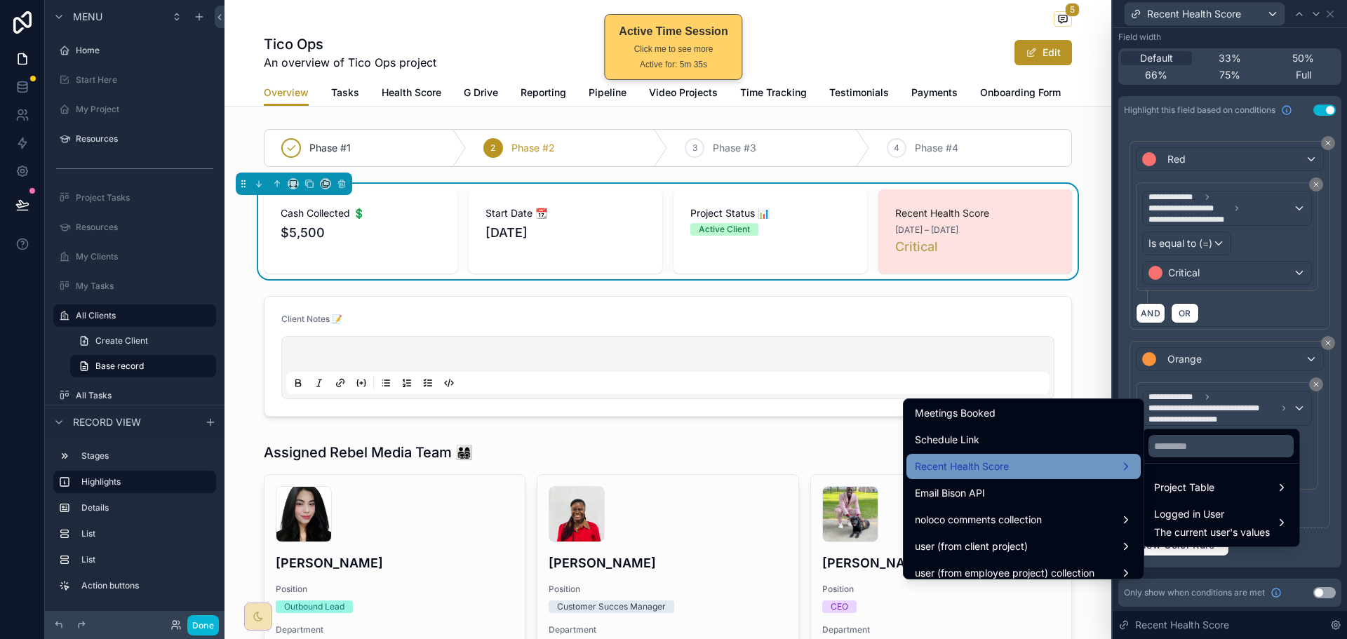
click at [1054, 471] on div "Recent Health Score" at bounding box center [1023, 466] width 217 height 17
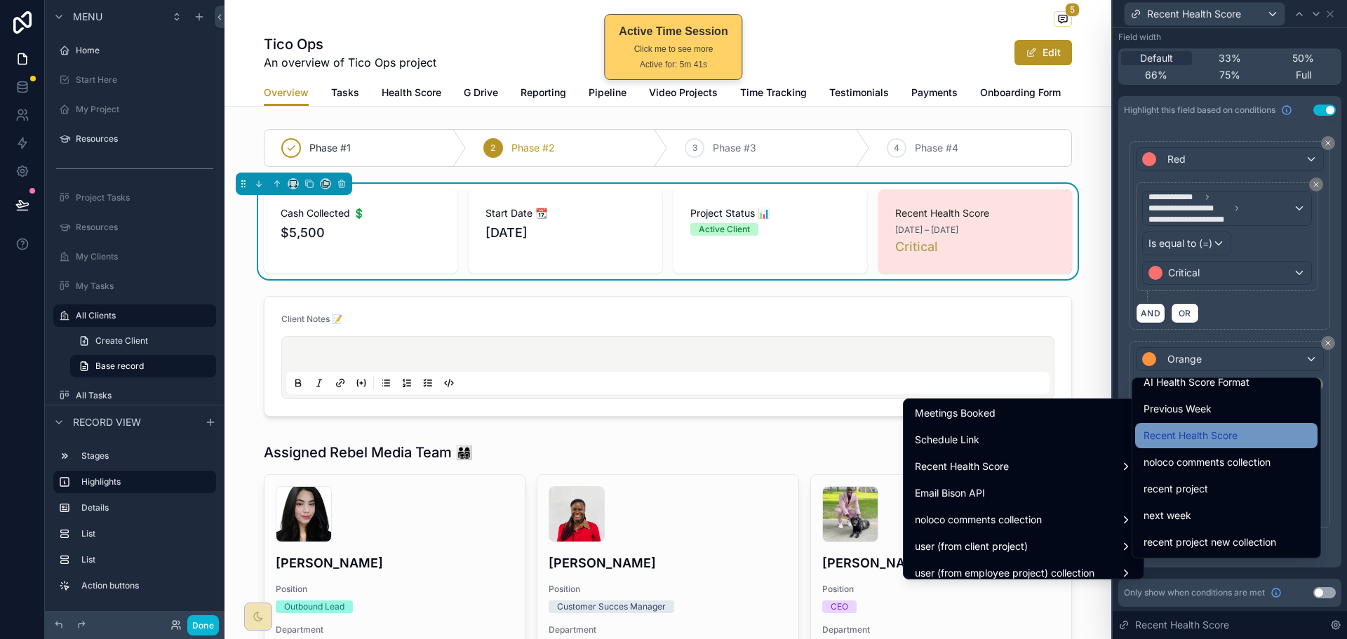
scroll to position [1087, 0]
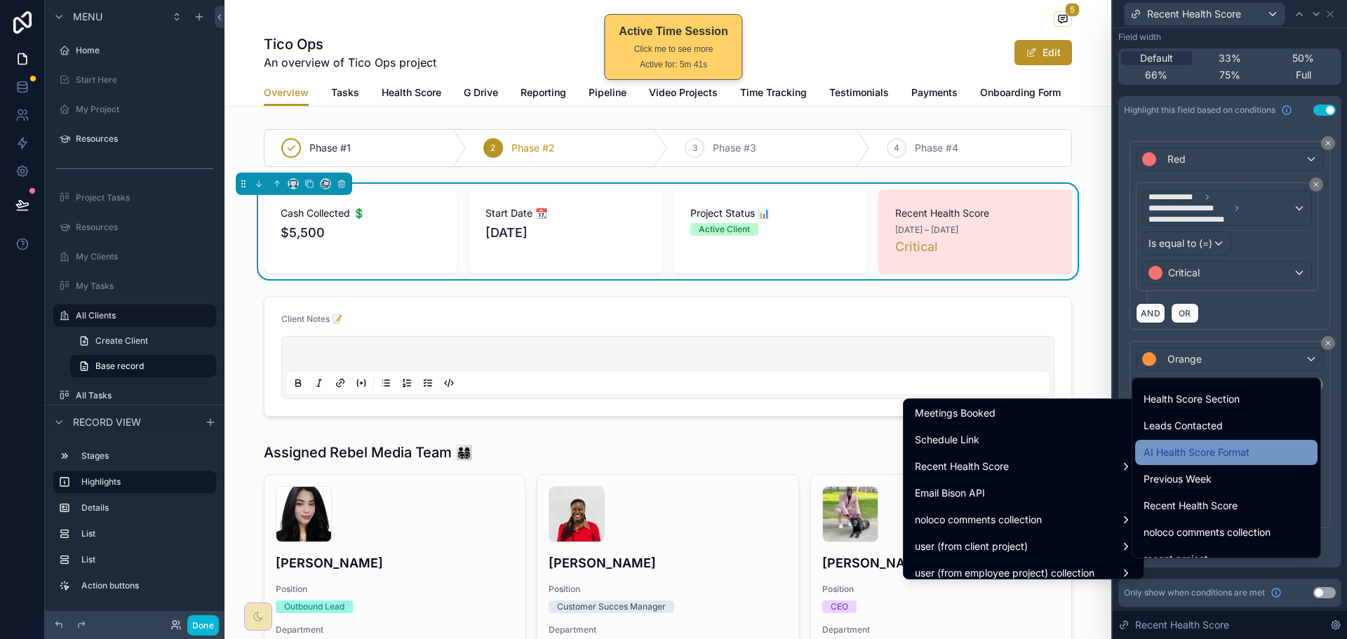
click at [1227, 448] on span "AI Health Score Format" at bounding box center [1197, 452] width 106 height 17
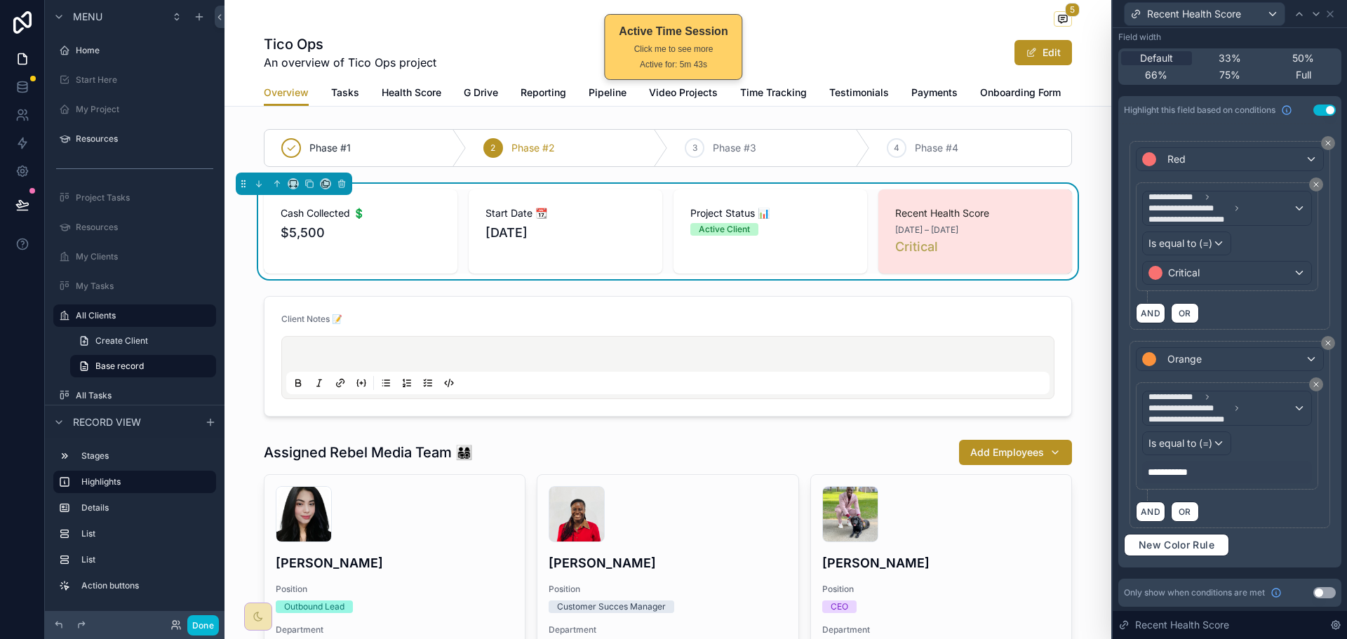
click at [1188, 467] on span "**********" at bounding box center [1174, 472] width 52 height 14
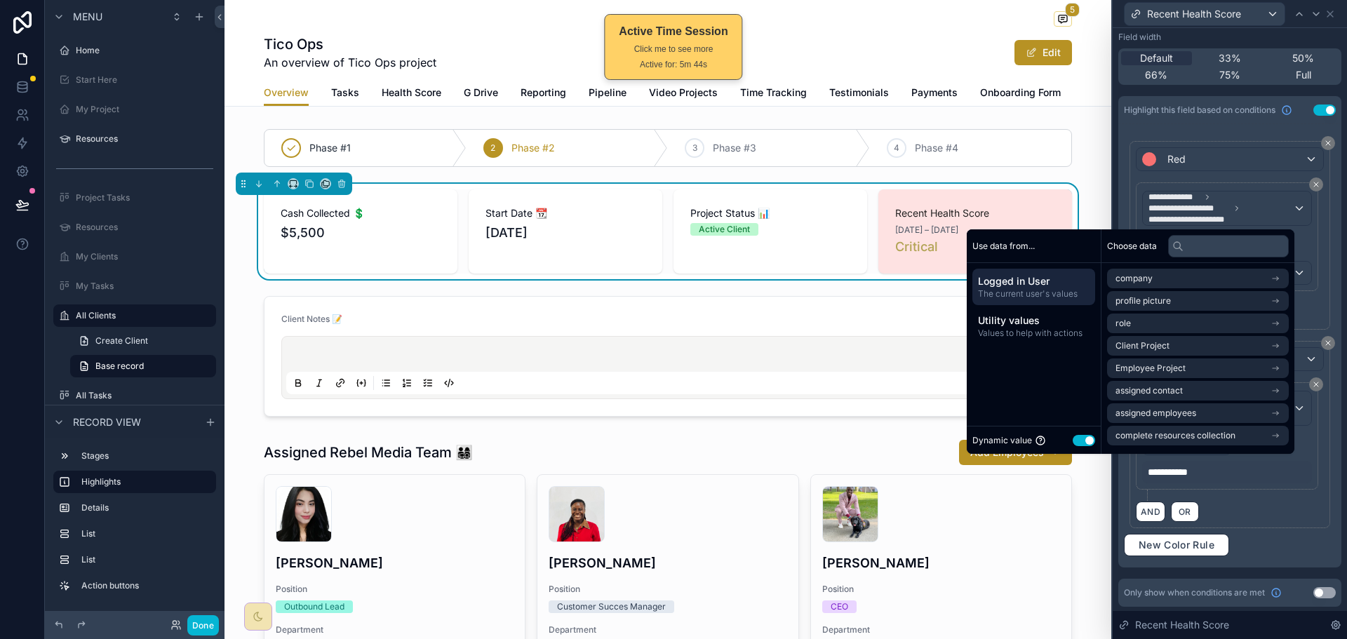
click at [1080, 438] on button "Use setting" at bounding box center [1084, 440] width 22 height 11
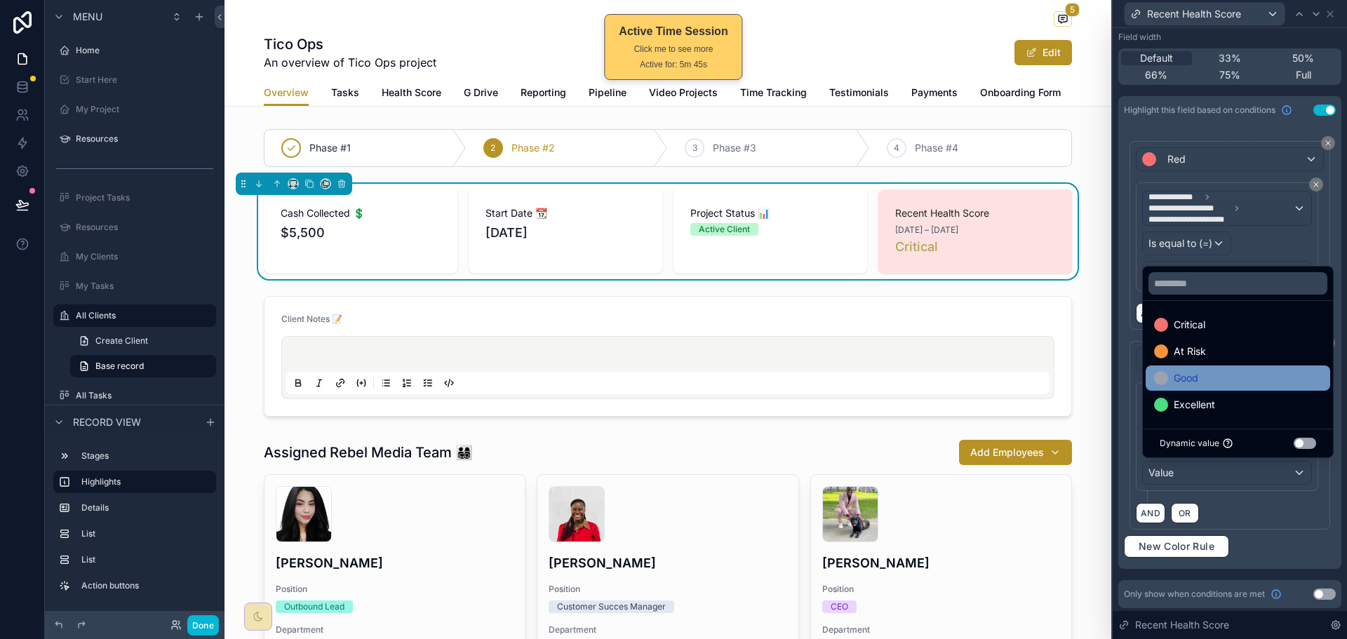
drag, startPoint x: 1196, startPoint y: 342, endPoint x: 1202, endPoint y: 370, distance: 28.8
click at [1197, 342] on div "At Risk" at bounding box center [1238, 351] width 185 height 25
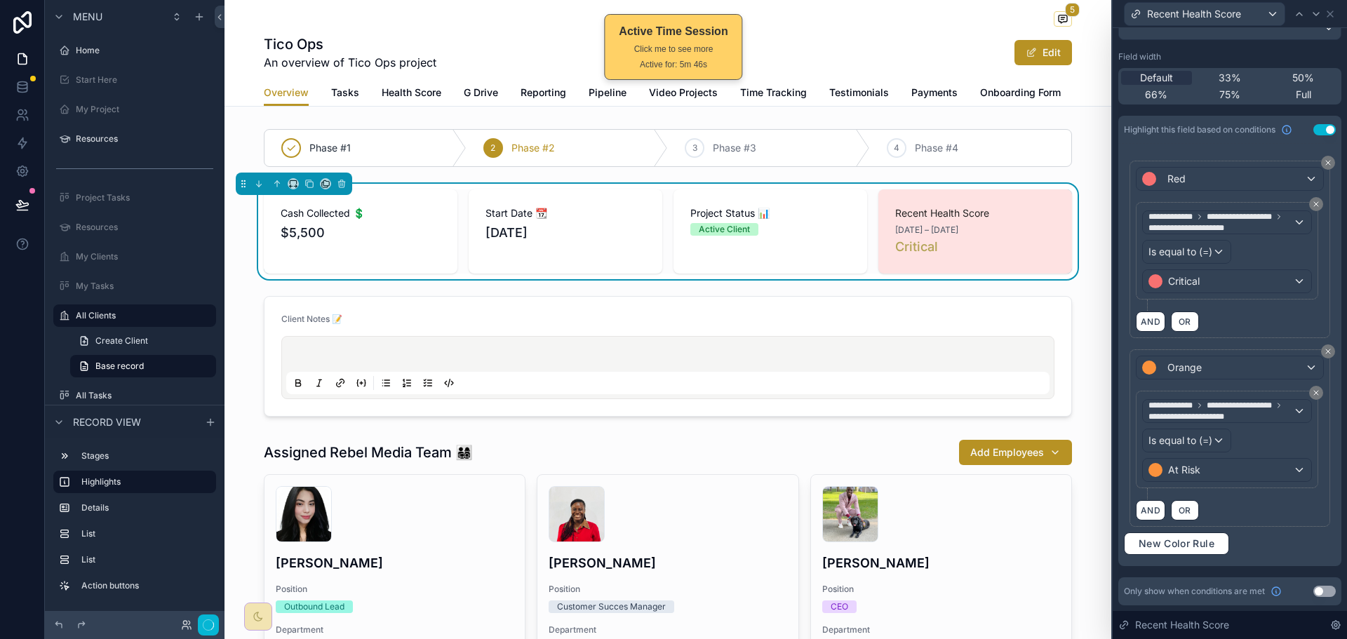
click at [1257, 506] on div "AND OR" at bounding box center [1230, 510] width 188 height 21
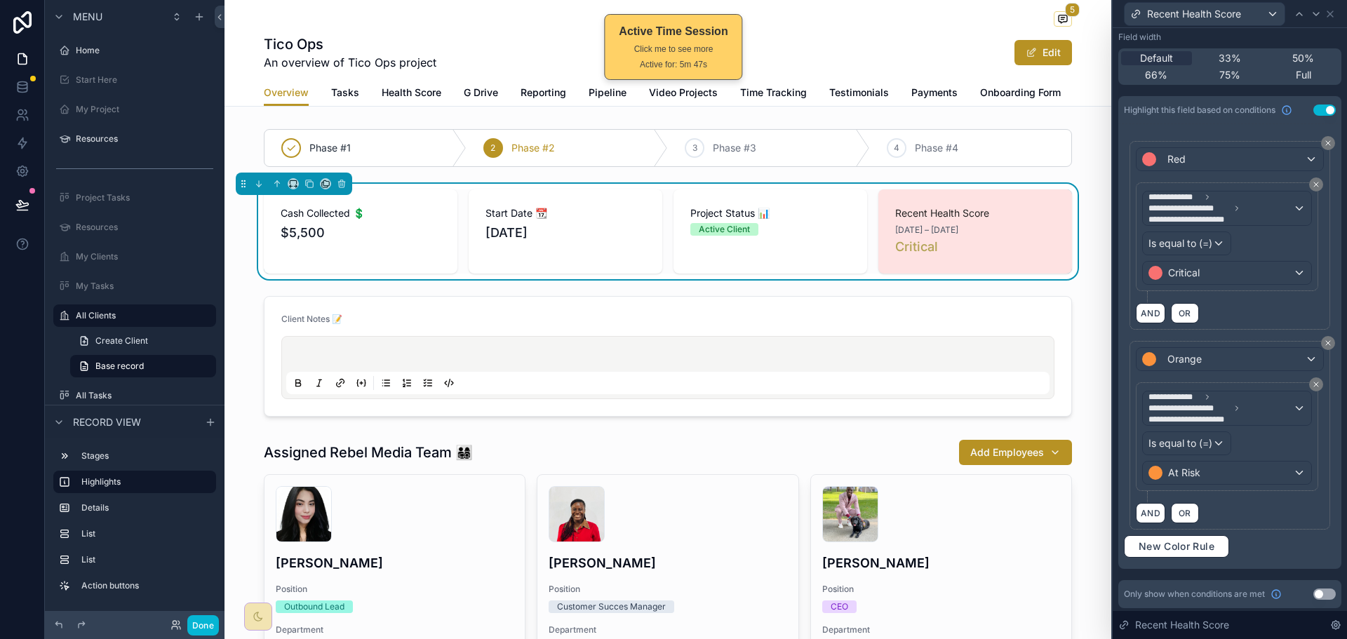
scroll to position [214, 0]
click at [1187, 540] on span "New Color Rule" at bounding box center [1176, 545] width 87 height 13
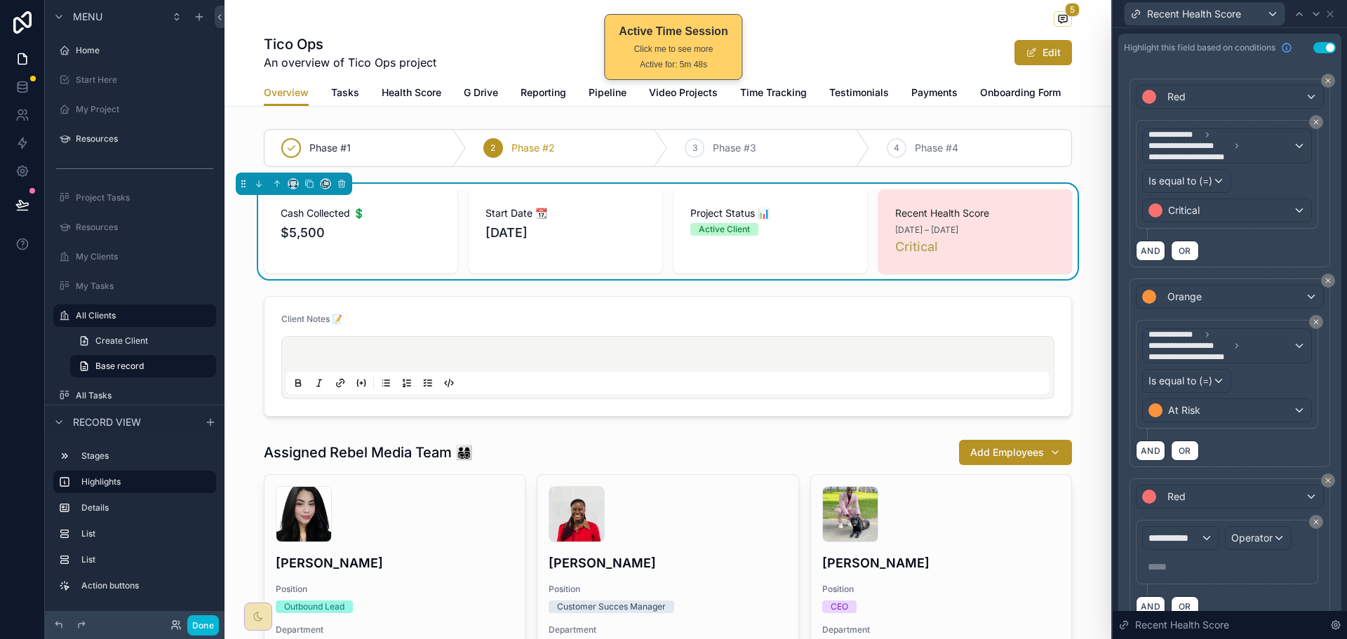
scroll to position [370, 0]
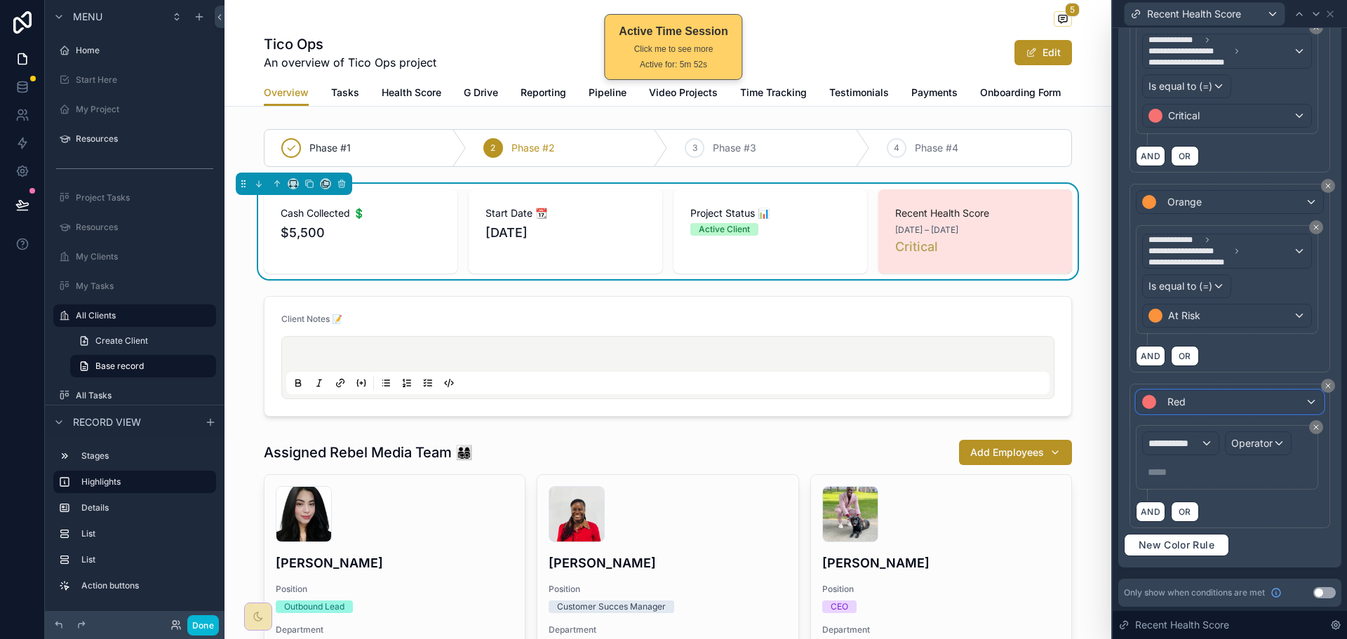
click at [1236, 403] on div "Red" at bounding box center [1230, 402] width 187 height 22
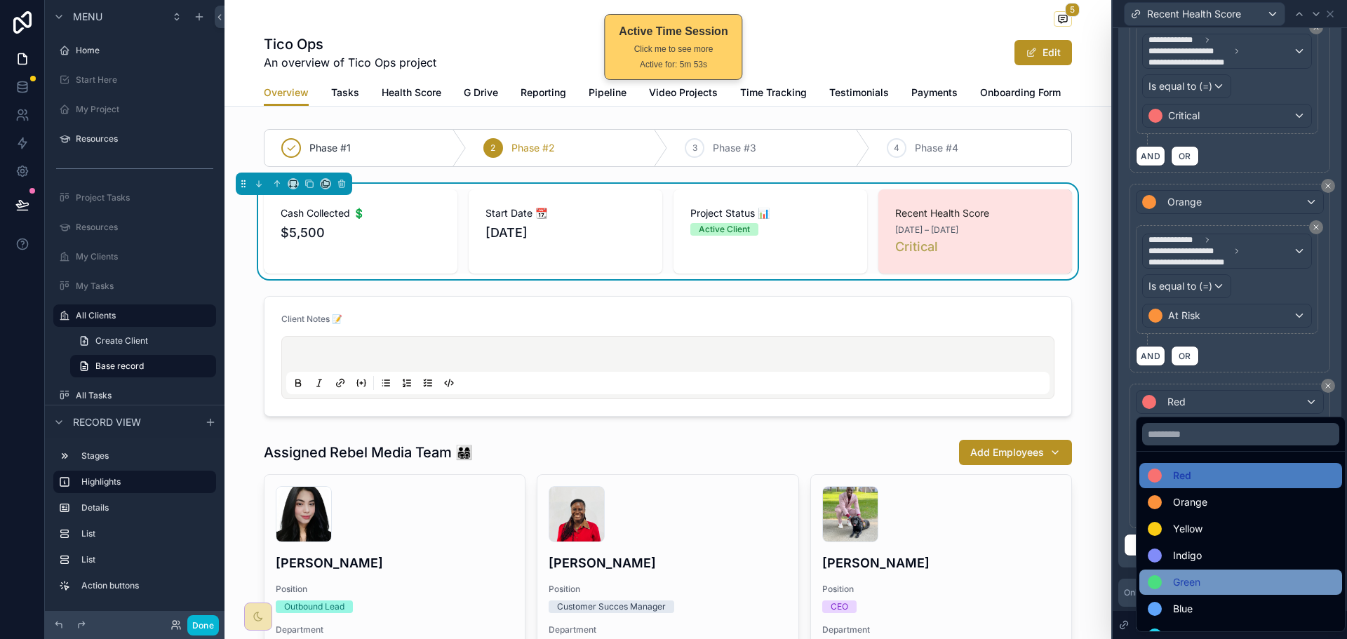
click at [1207, 577] on div "Green" at bounding box center [1241, 582] width 186 height 17
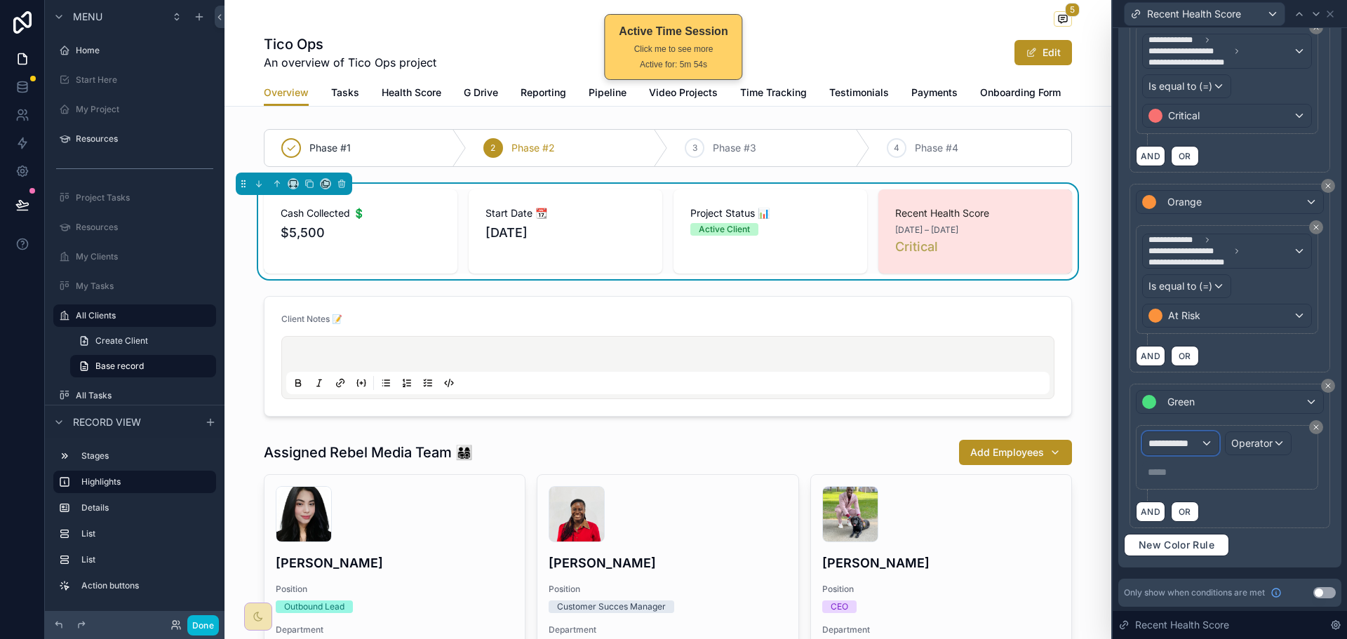
click at [1191, 438] on span "**********" at bounding box center [1174, 443] width 52 height 14
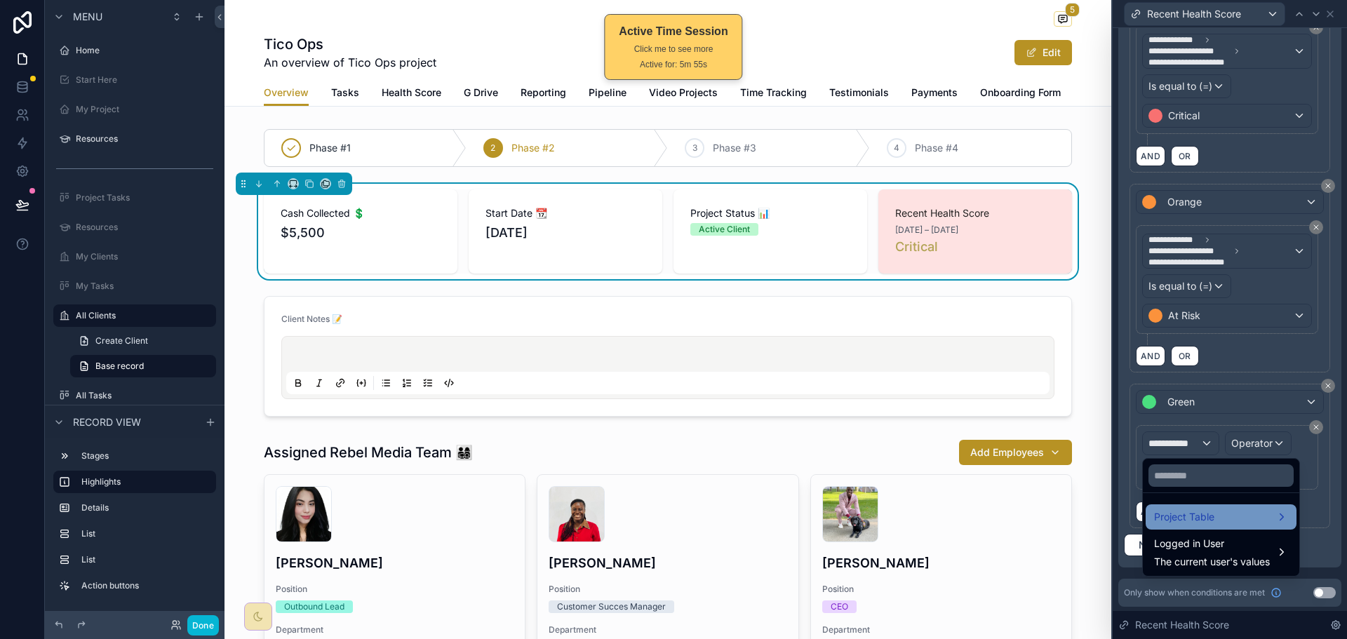
click at [1223, 519] on div "Project Table" at bounding box center [1221, 517] width 134 height 17
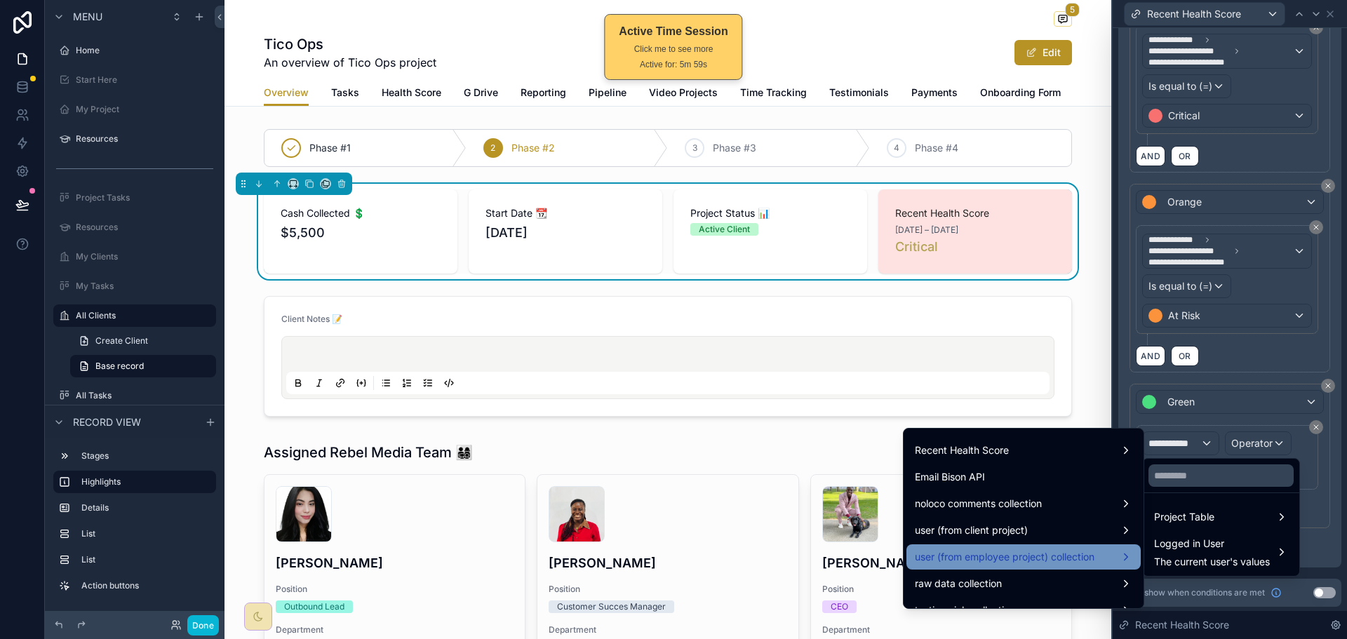
scroll to position [1917, 0]
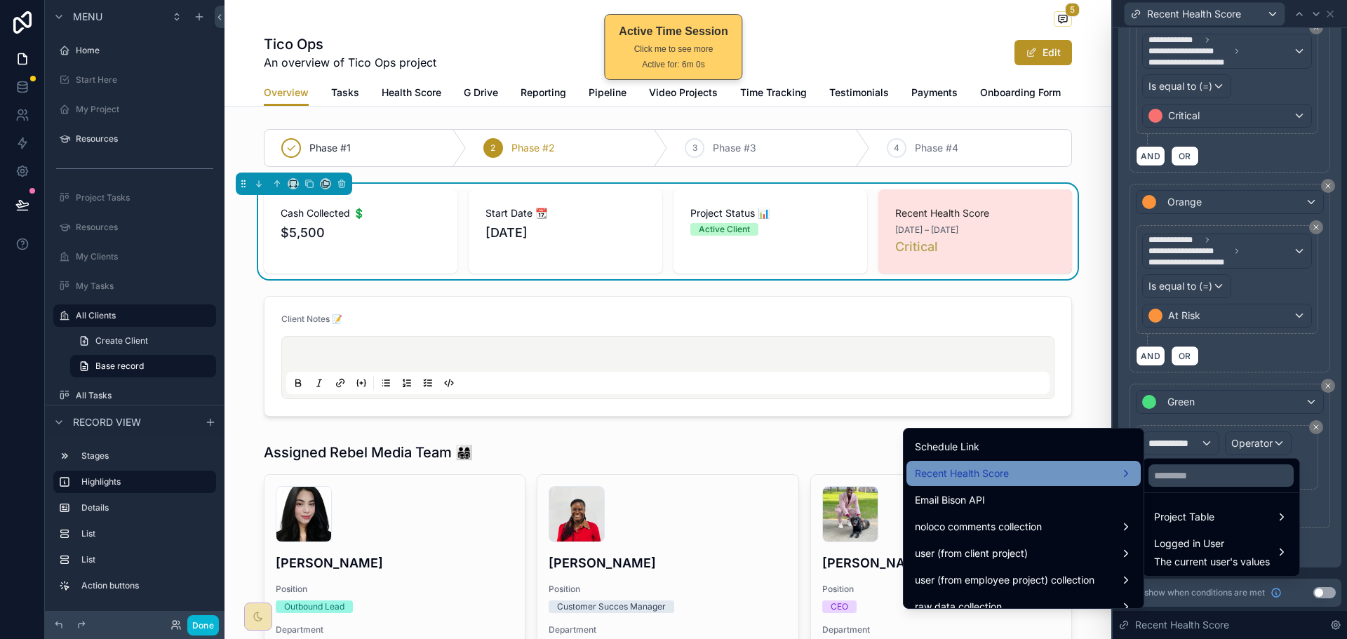
click at [1033, 473] on div "Recent Health Score" at bounding box center [1023, 473] width 217 height 17
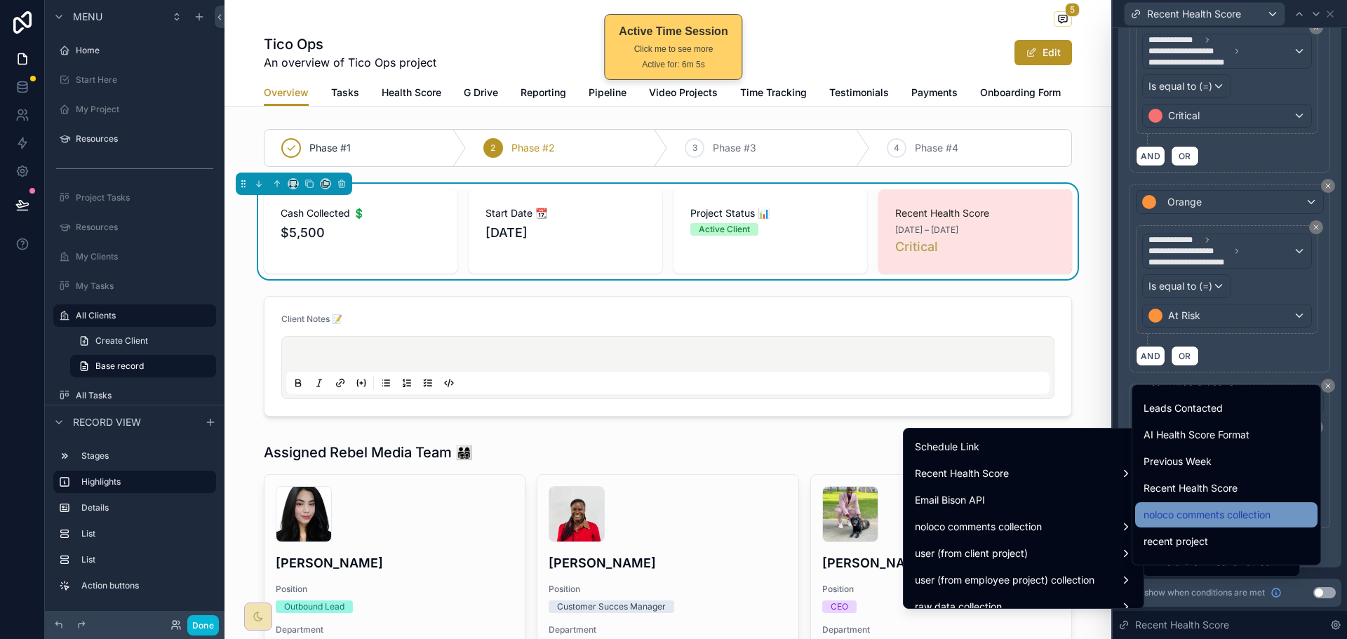
scroll to position [1087, 0]
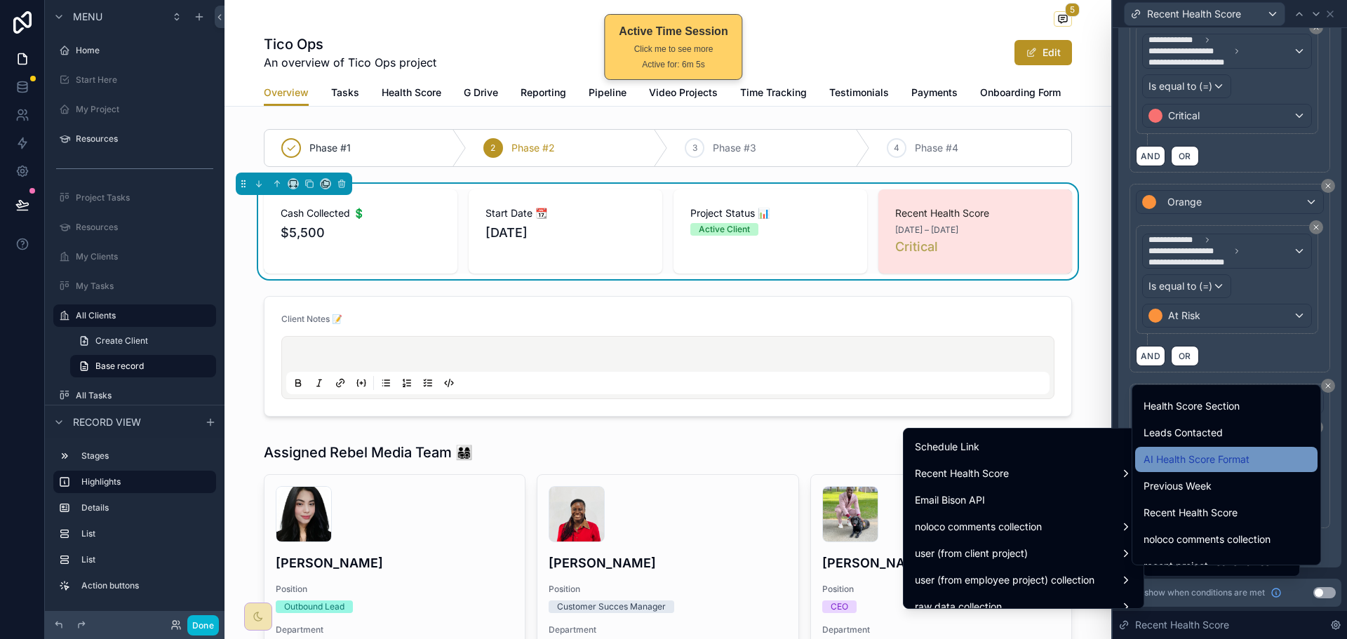
click at [1219, 461] on span "AI Health Score Format" at bounding box center [1197, 459] width 106 height 17
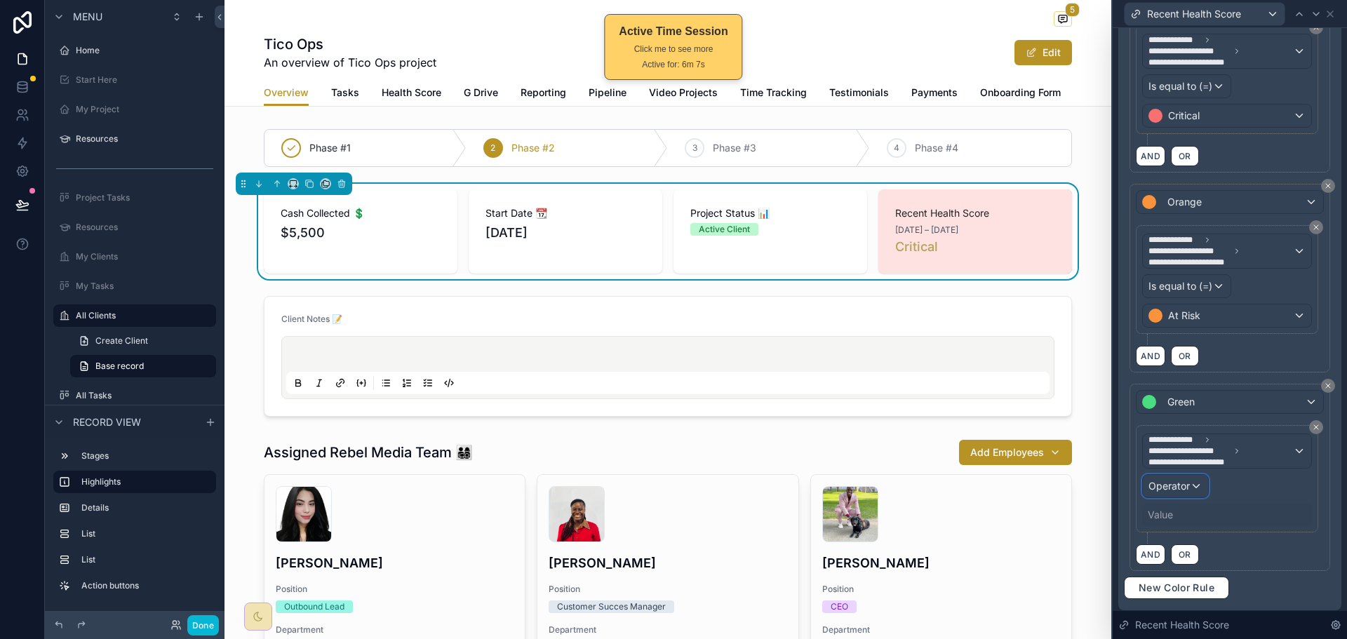
click at [1193, 490] on div "Operator" at bounding box center [1175, 486] width 65 height 22
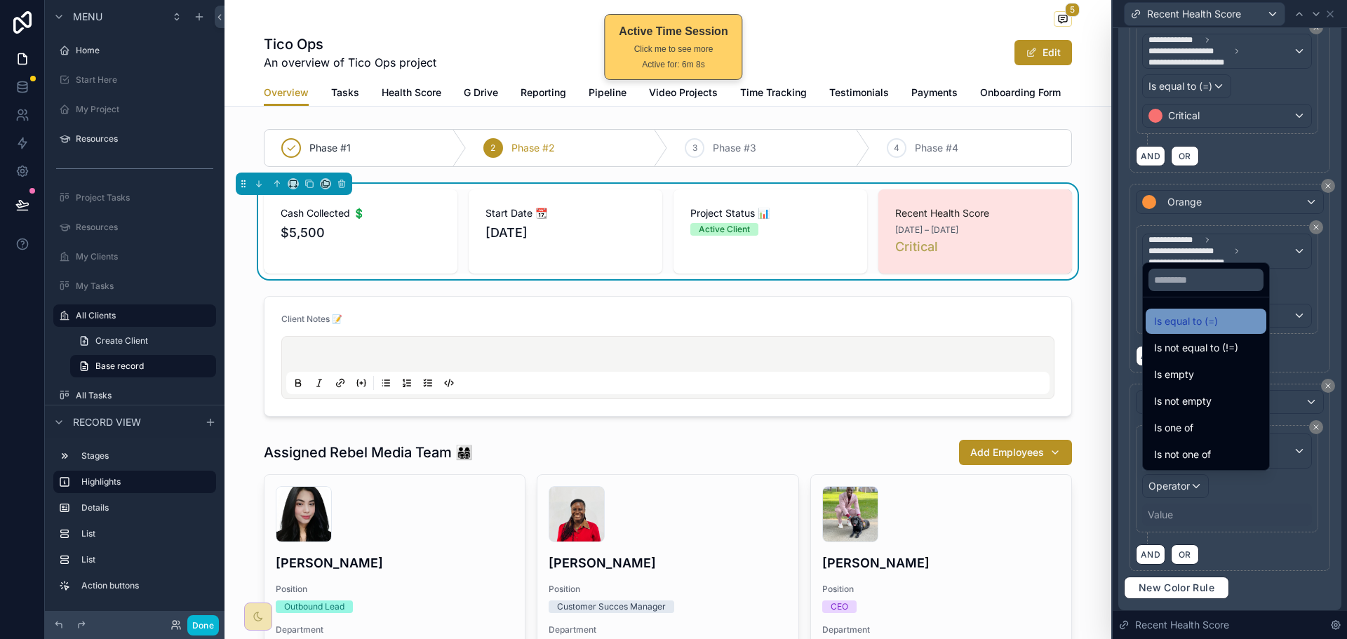
click at [1200, 329] on span "Is equal to (=)" at bounding box center [1186, 321] width 64 height 17
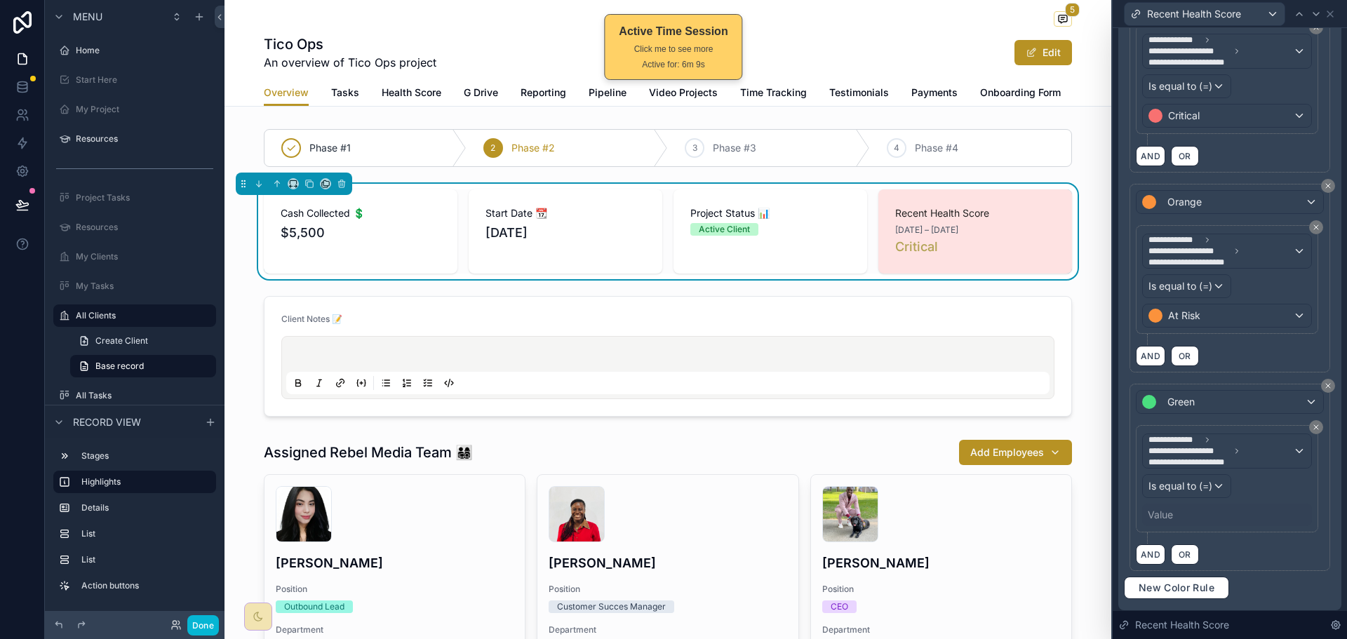
click at [1181, 514] on div "Value" at bounding box center [1227, 515] width 170 height 22
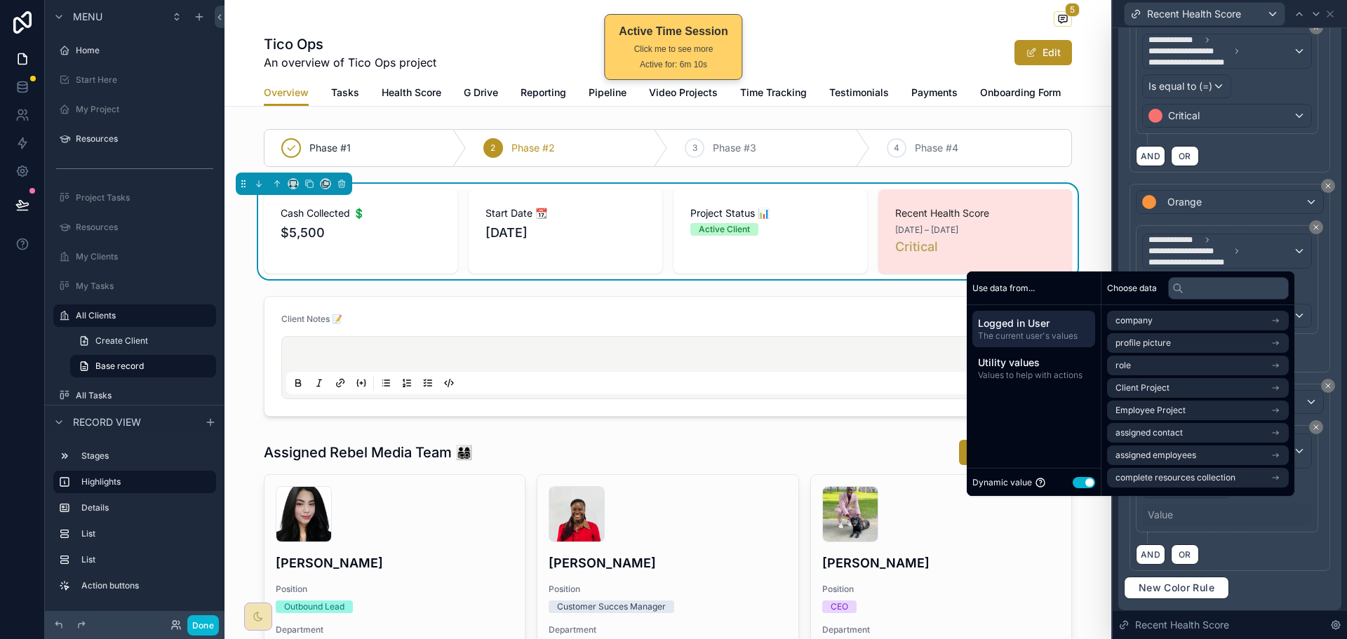
click at [1080, 480] on button "Use setting" at bounding box center [1084, 482] width 22 height 11
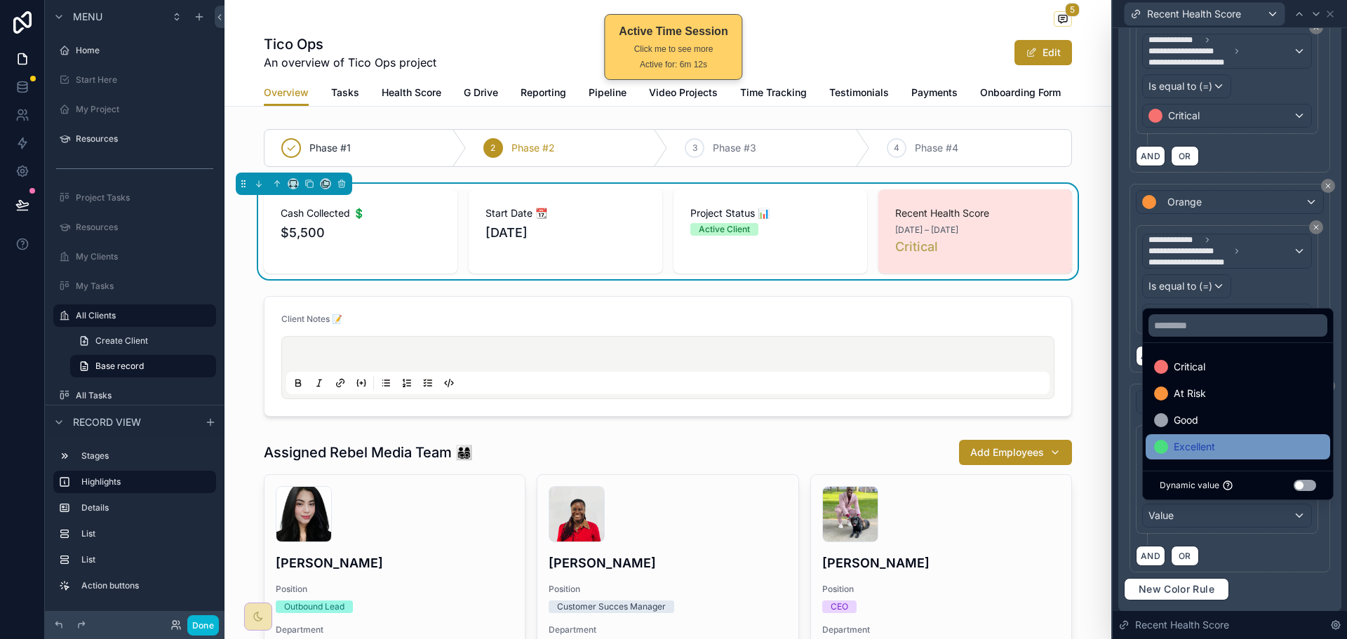
click at [1209, 451] on span "Excellent" at bounding box center [1194, 446] width 41 height 17
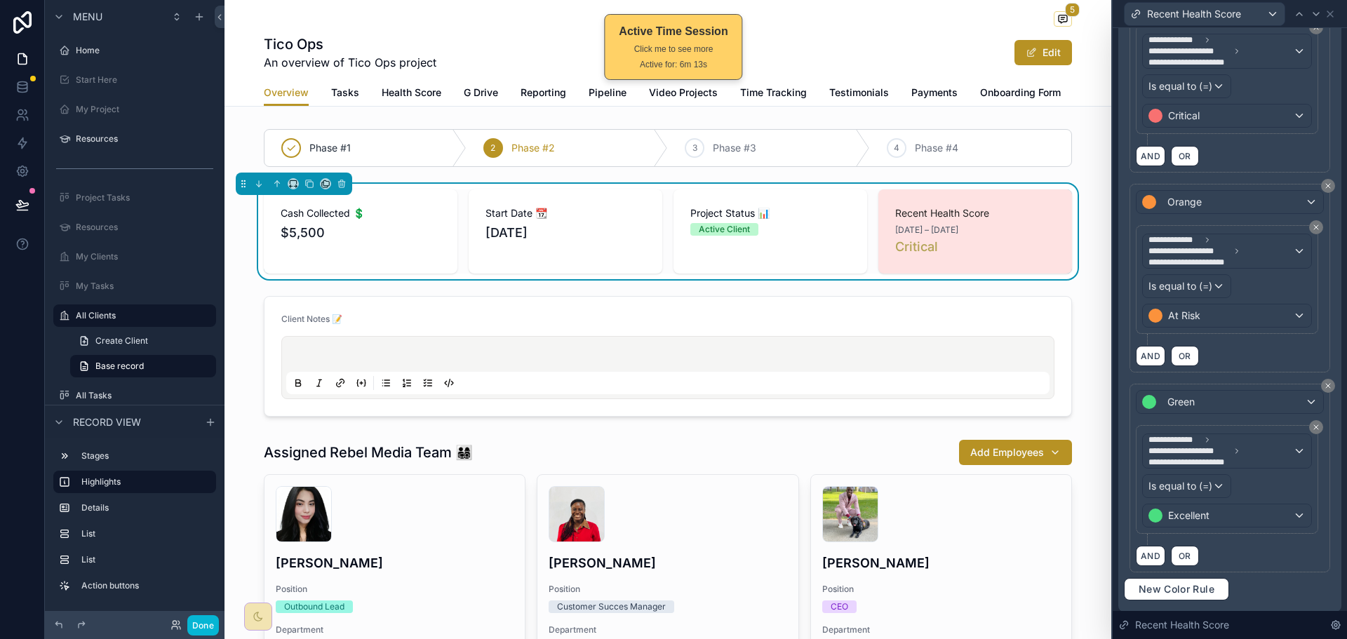
click at [1233, 538] on div "**********" at bounding box center [1230, 485] width 188 height 120
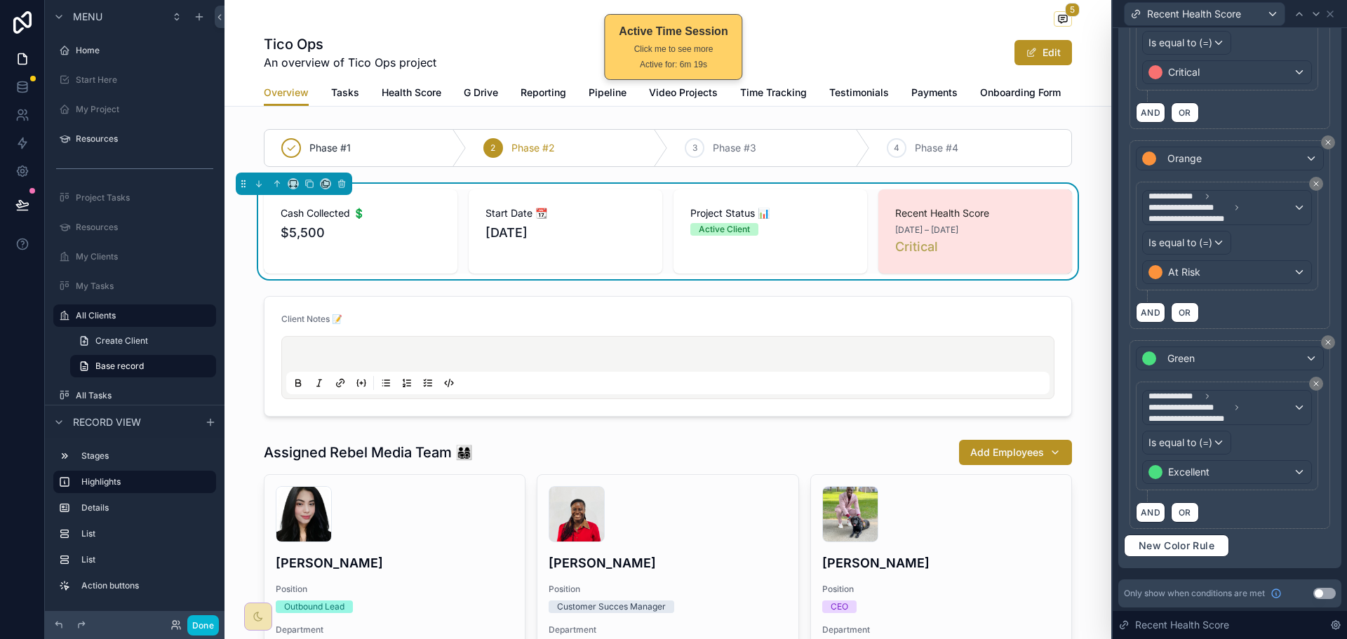
click at [1321, 591] on button "Use setting" at bounding box center [1324, 593] width 22 height 11
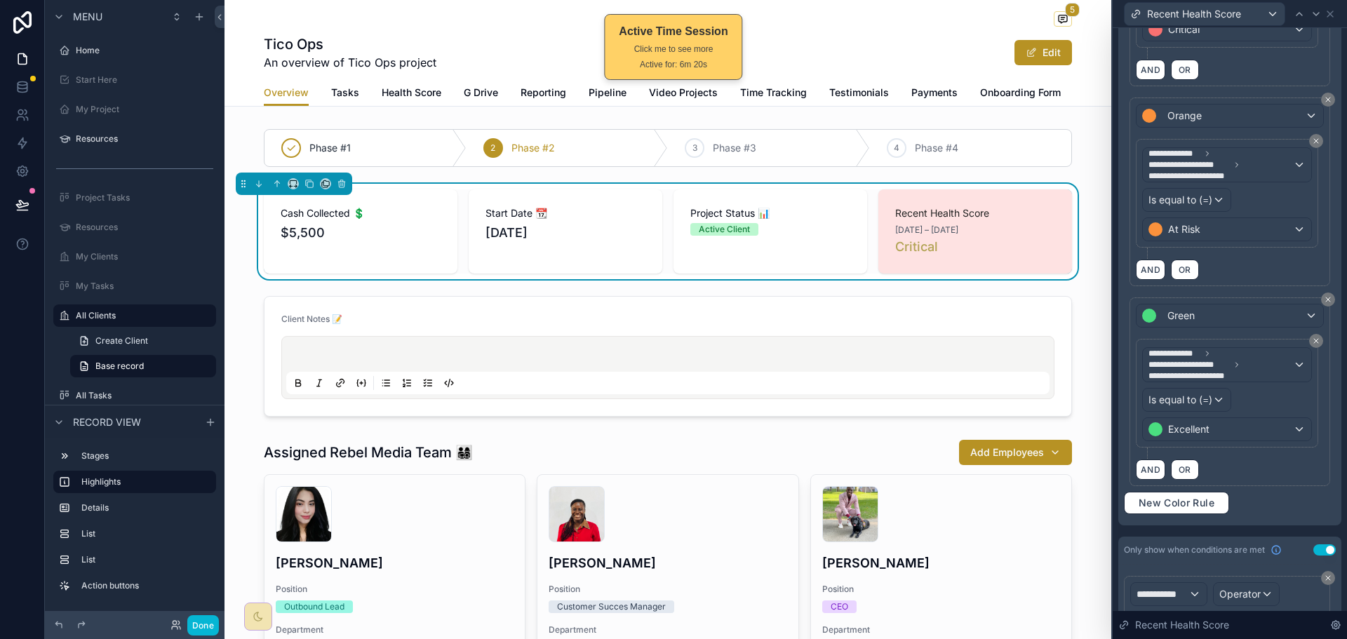
scroll to position [532, 0]
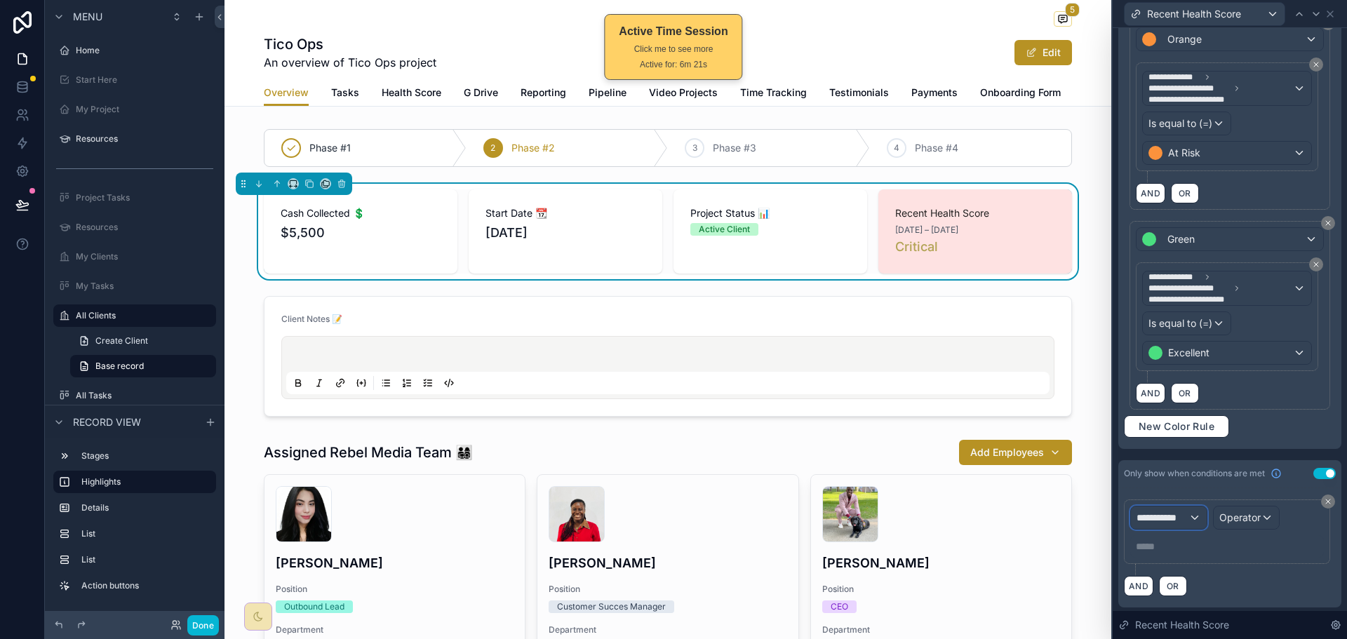
click at [1186, 513] on span "**********" at bounding box center [1163, 518] width 52 height 14
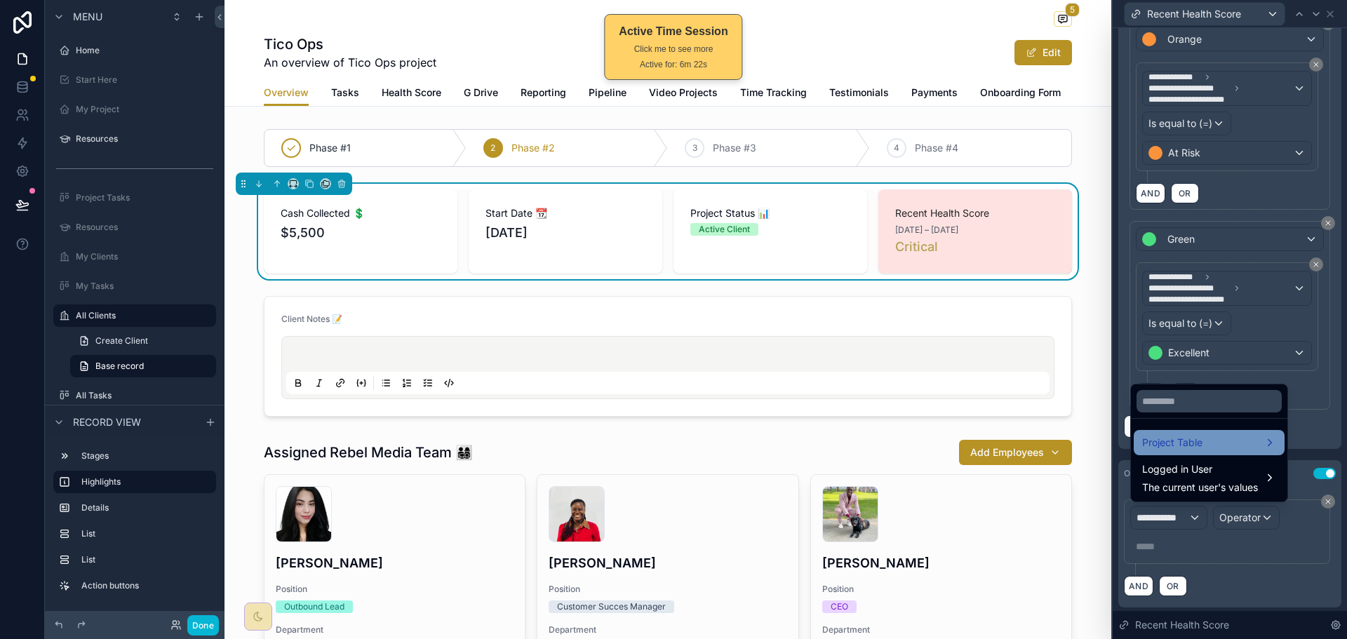
click at [1190, 445] on span "Project Table" at bounding box center [1172, 442] width 60 height 17
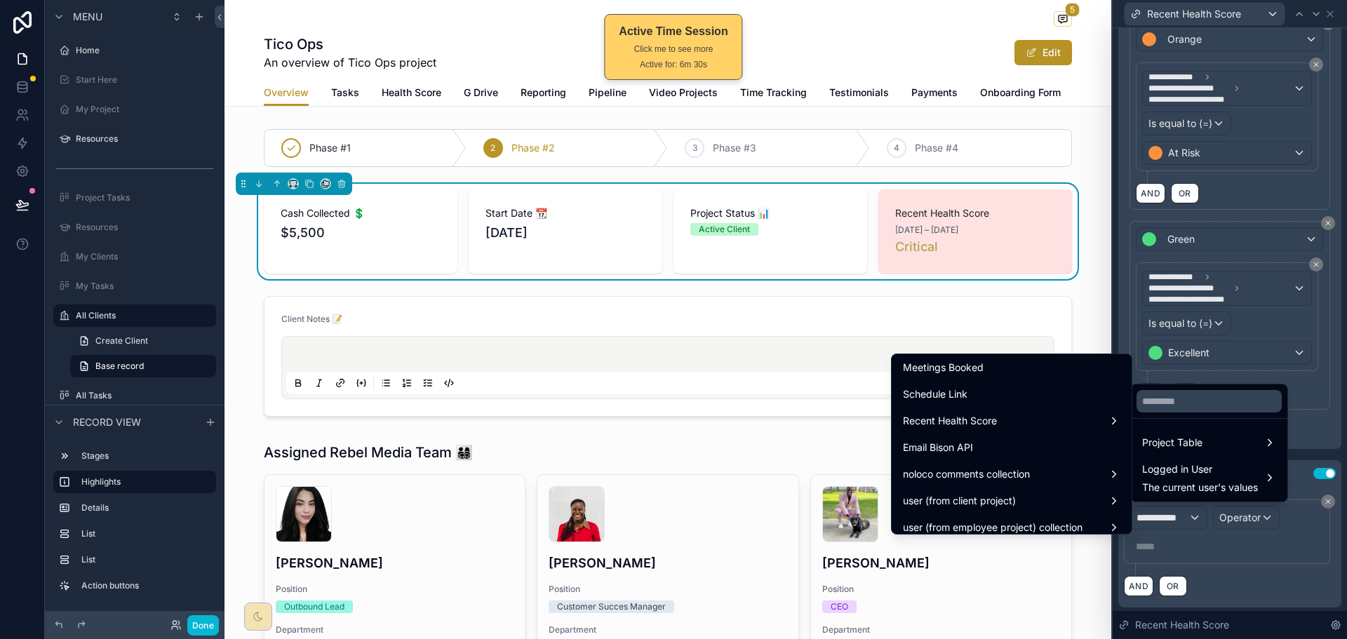
scroll to position [1894, 0]
click at [1017, 418] on div "Recent Health Score" at bounding box center [1011, 421] width 217 height 17
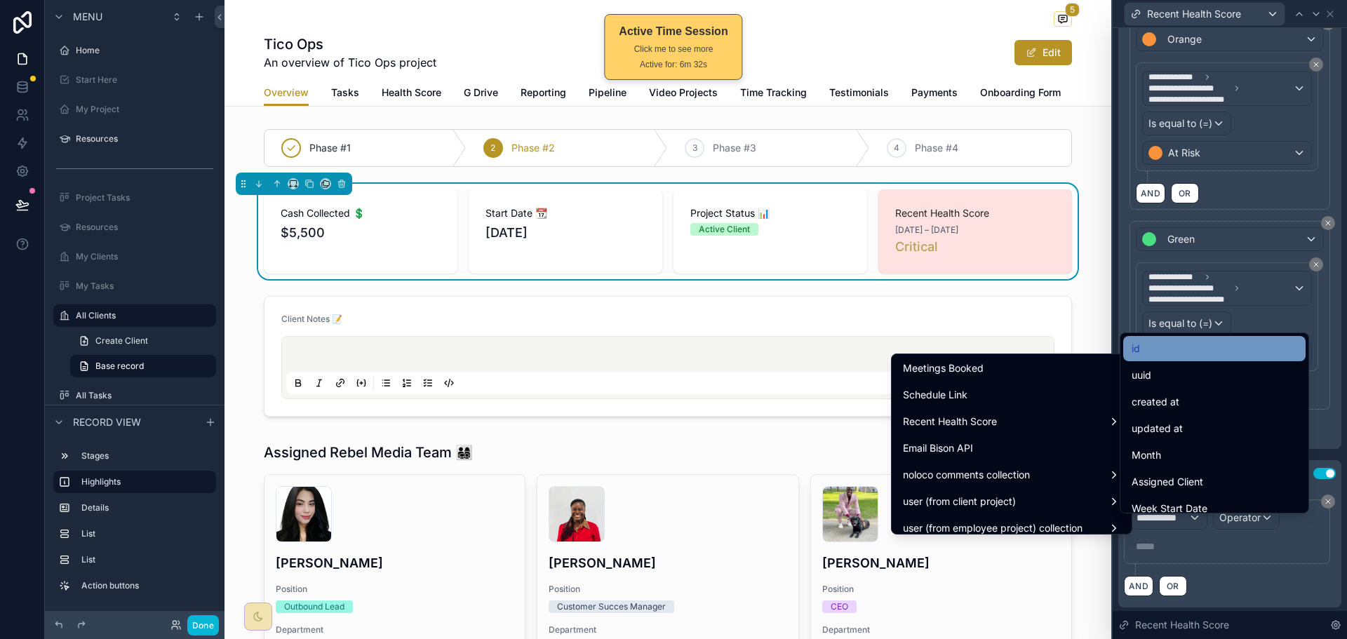
click at [1225, 349] on div "id" at bounding box center [1215, 348] width 166 height 17
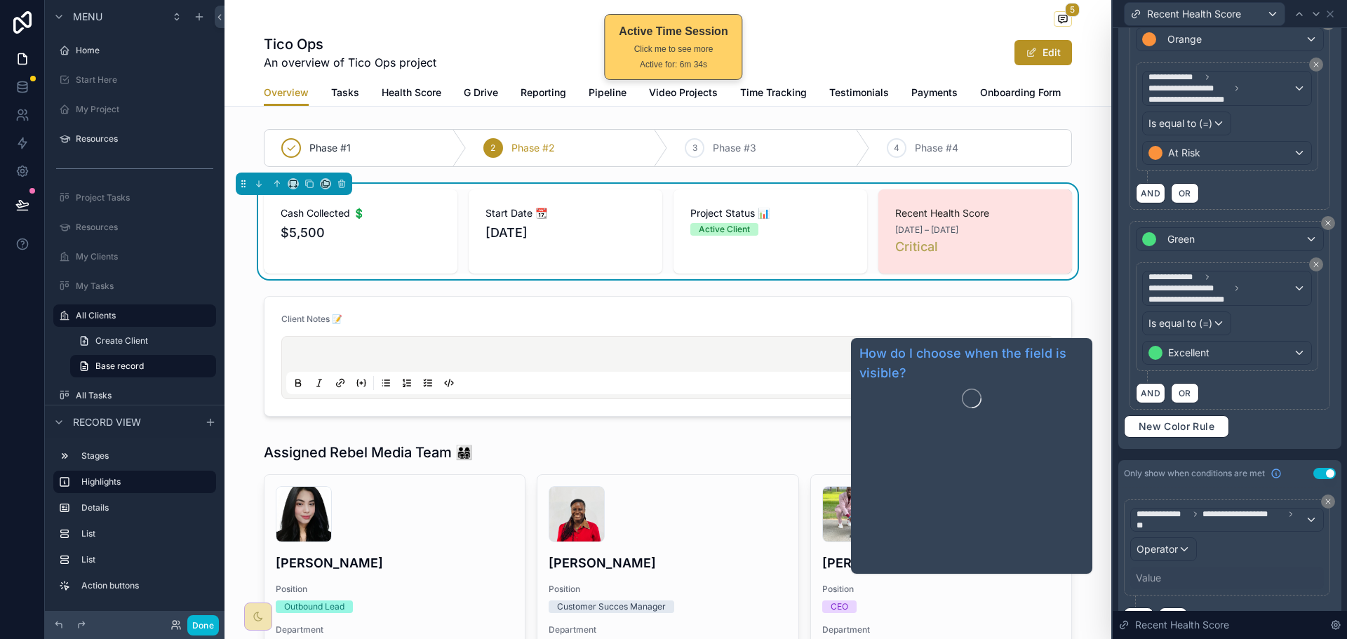
scroll to position [563, 0]
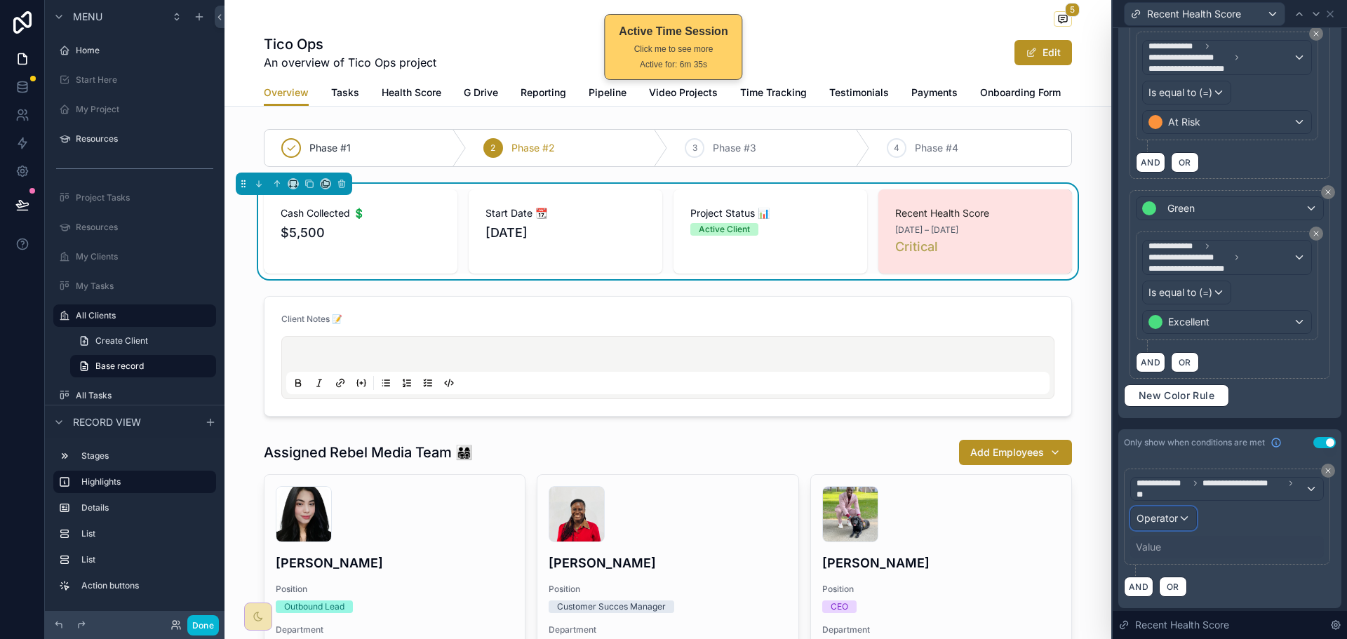
click at [1168, 515] on span "Operator" at bounding box center [1157, 518] width 41 height 12
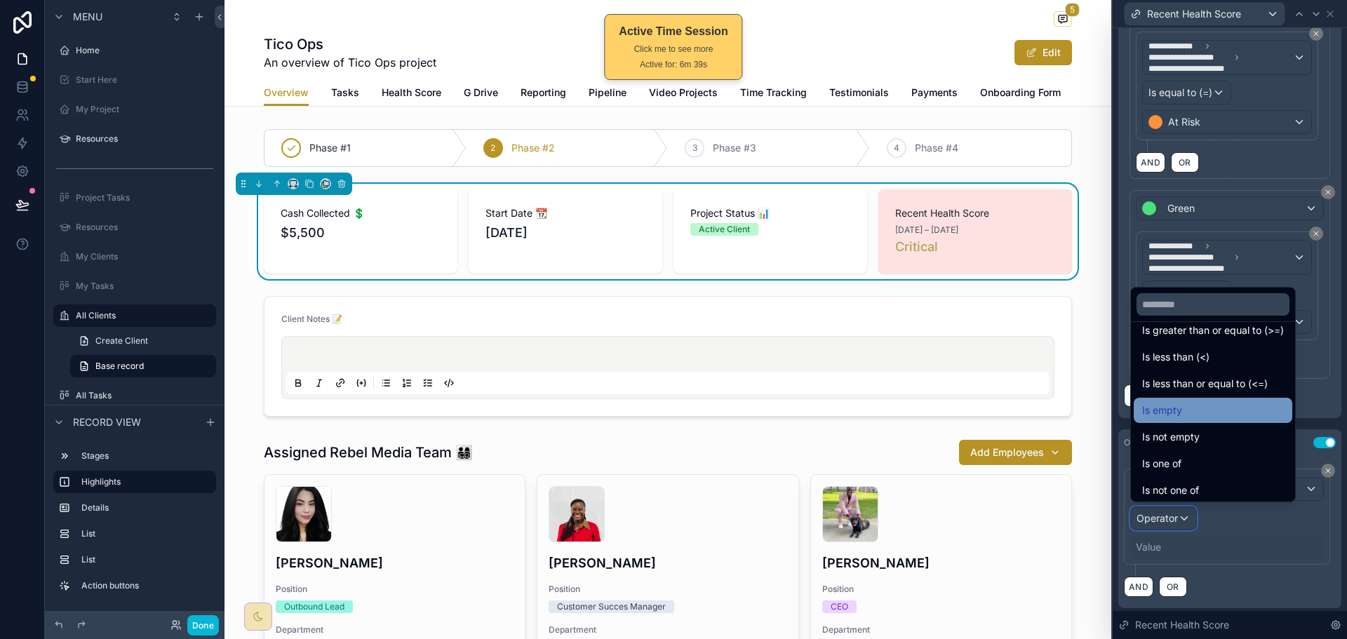
scroll to position [100, 0]
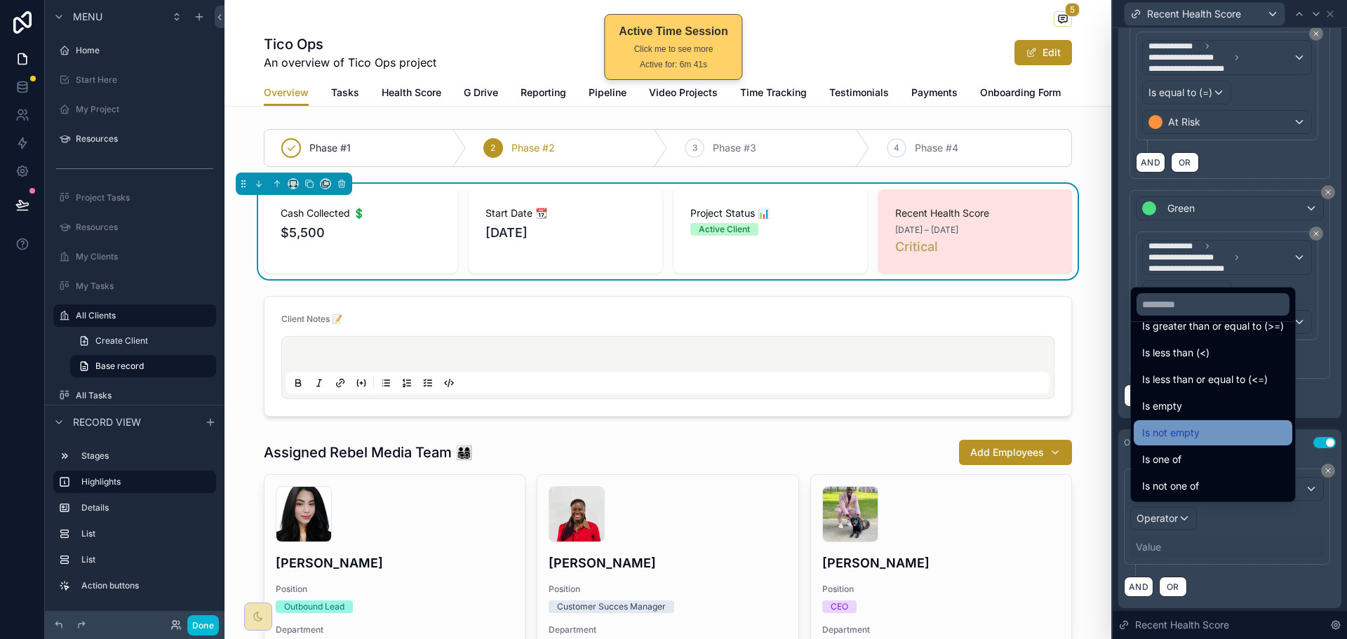
click at [1207, 429] on div "Is not empty" at bounding box center [1213, 432] width 142 height 17
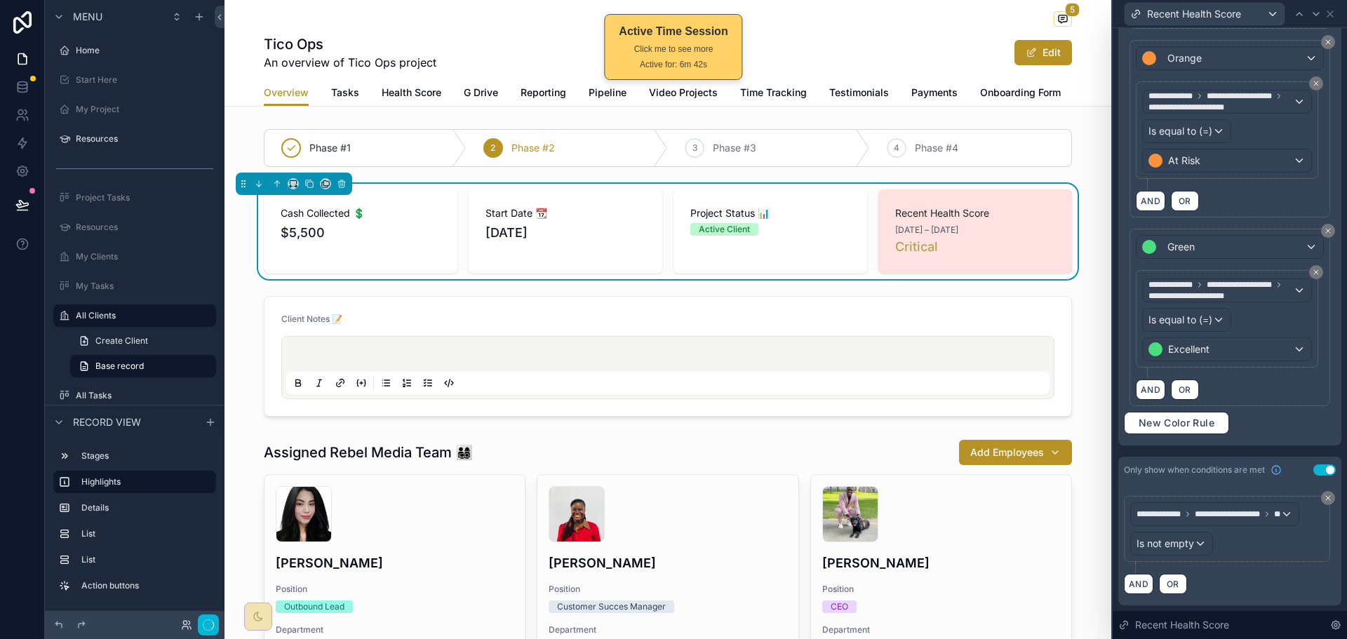
scroll to position [535, 0]
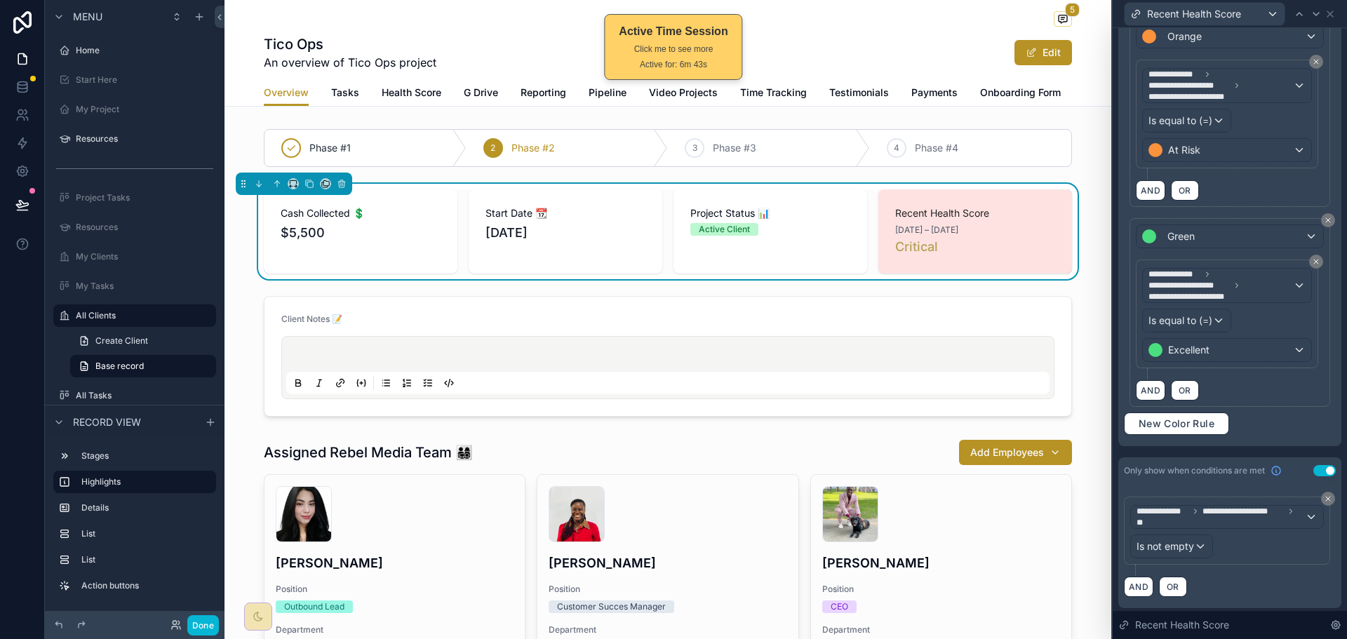
click at [1271, 580] on div "AND OR" at bounding box center [1230, 586] width 212 height 21
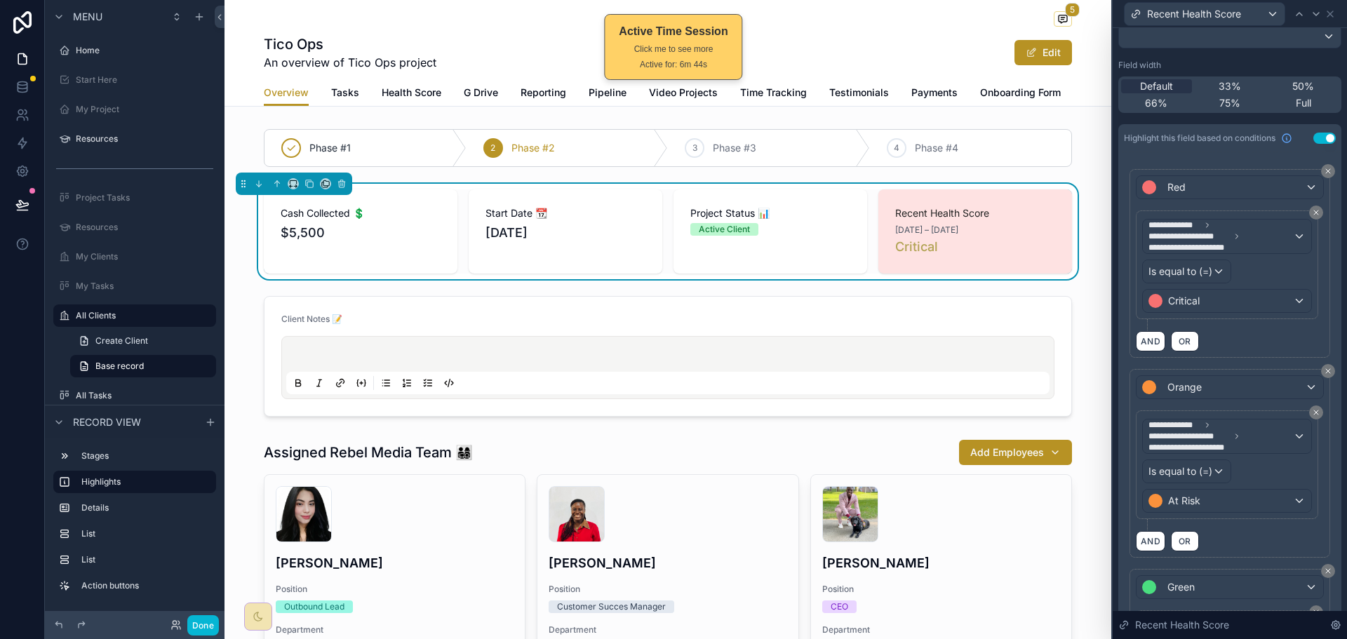
scroll to position [0, 0]
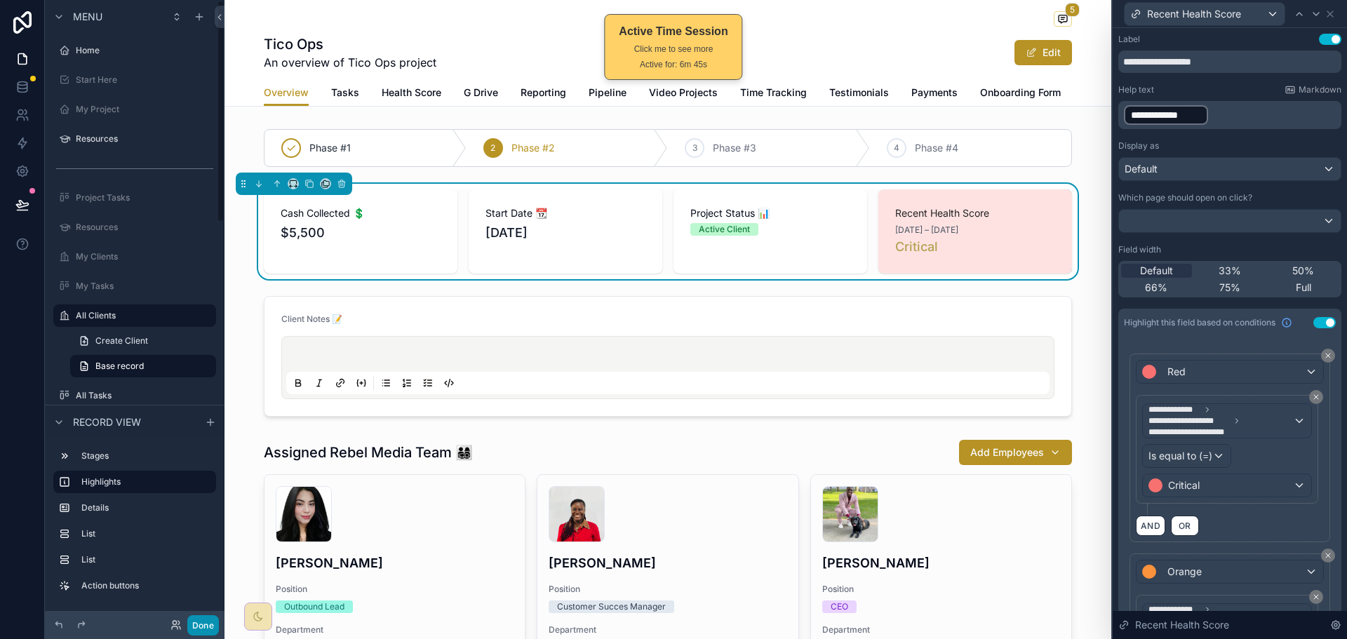
click at [200, 624] on button "Done" at bounding box center [203, 625] width 32 height 20
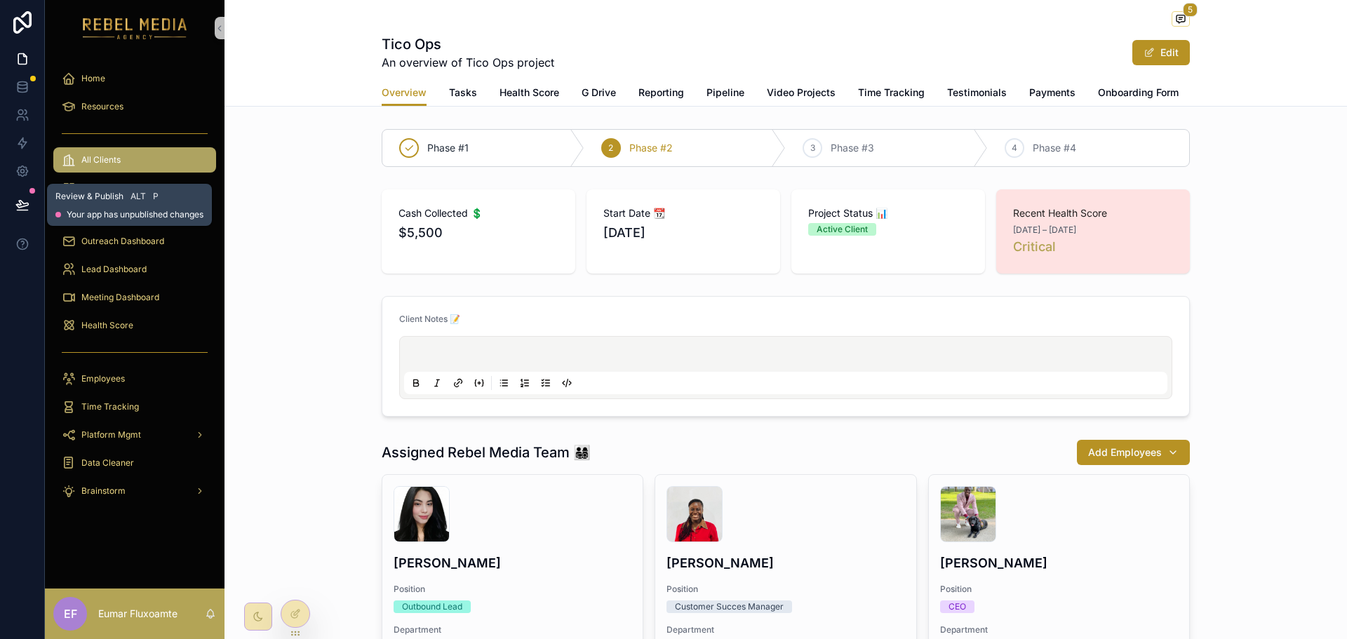
click at [14, 204] on button at bounding box center [22, 204] width 31 height 39
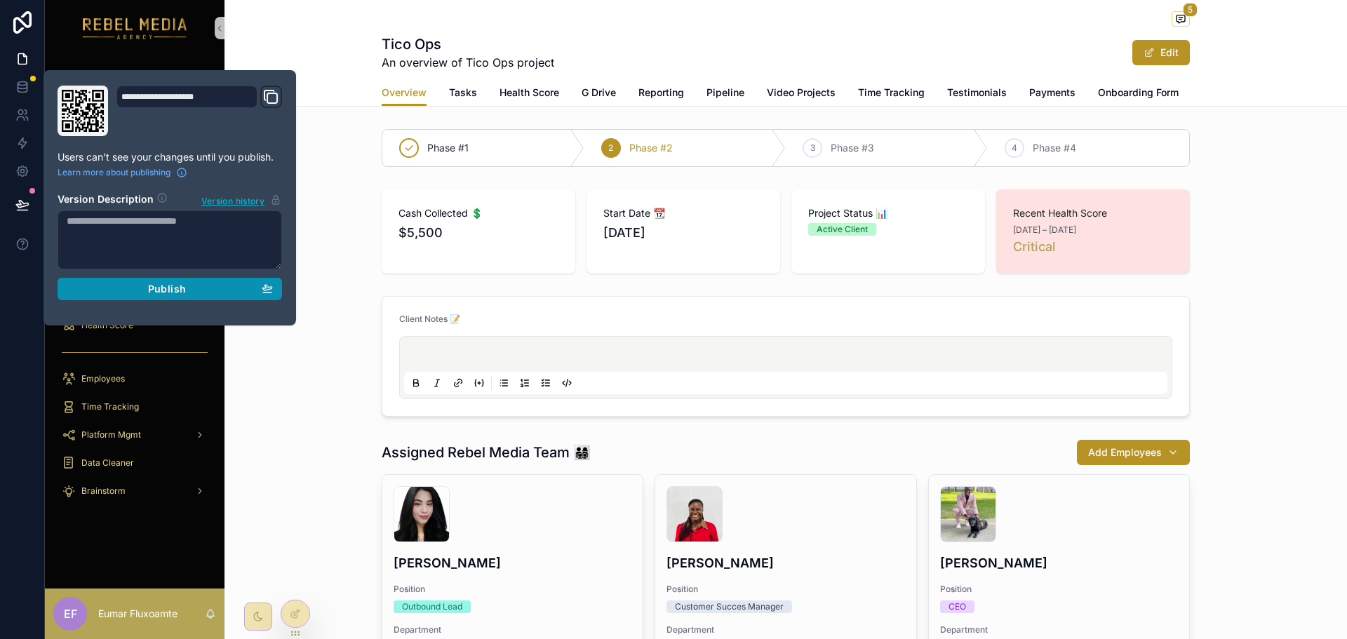
click at [138, 281] on button "Publish" at bounding box center [170, 289] width 225 height 22
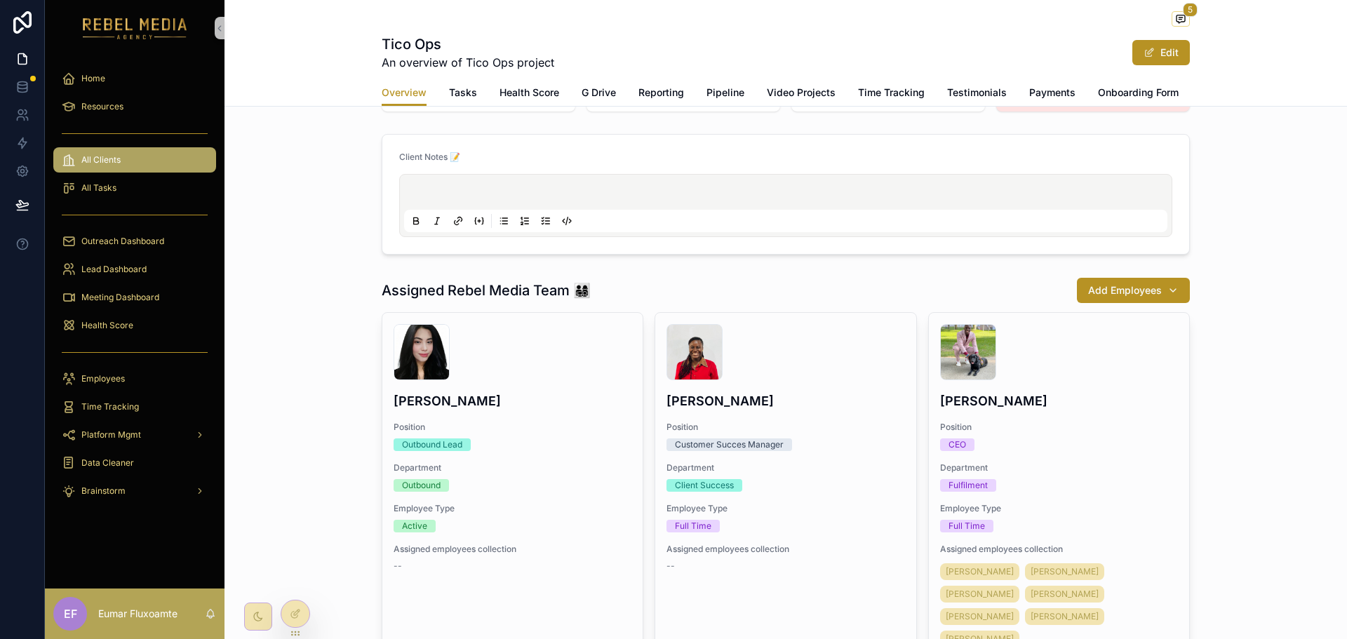
scroll to position [281, 0]
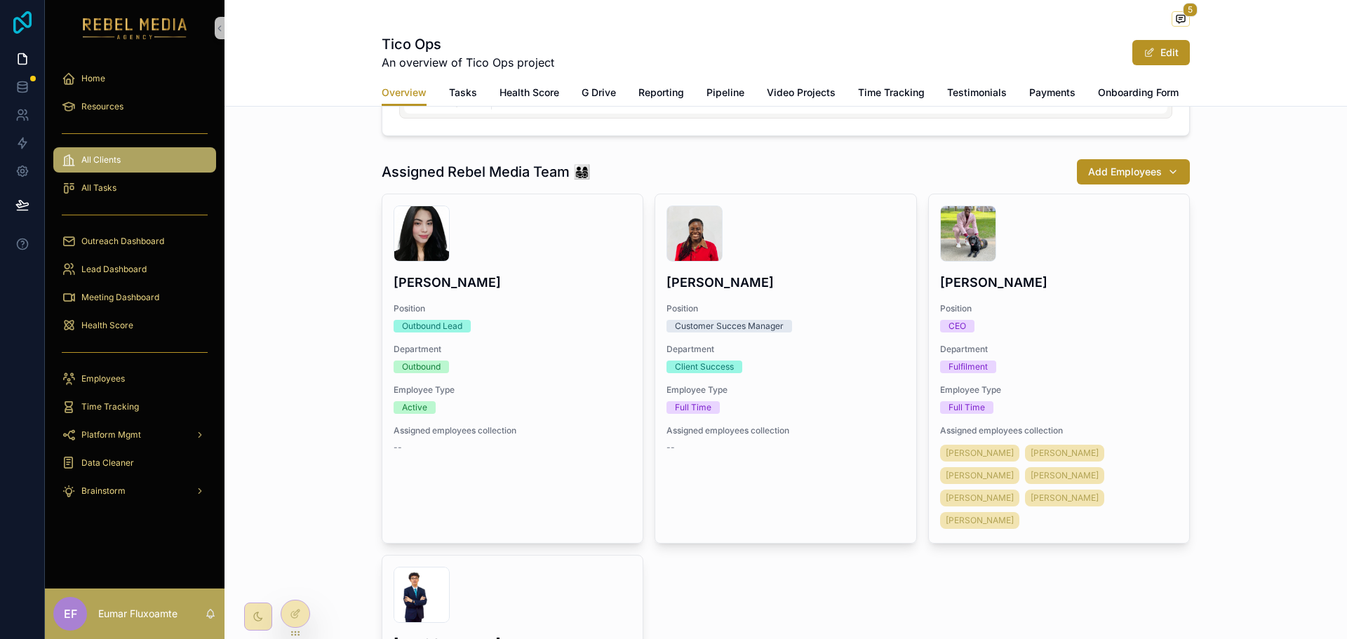
click at [16, 22] on icon at bounding box center [22, 22] width 28 height 22
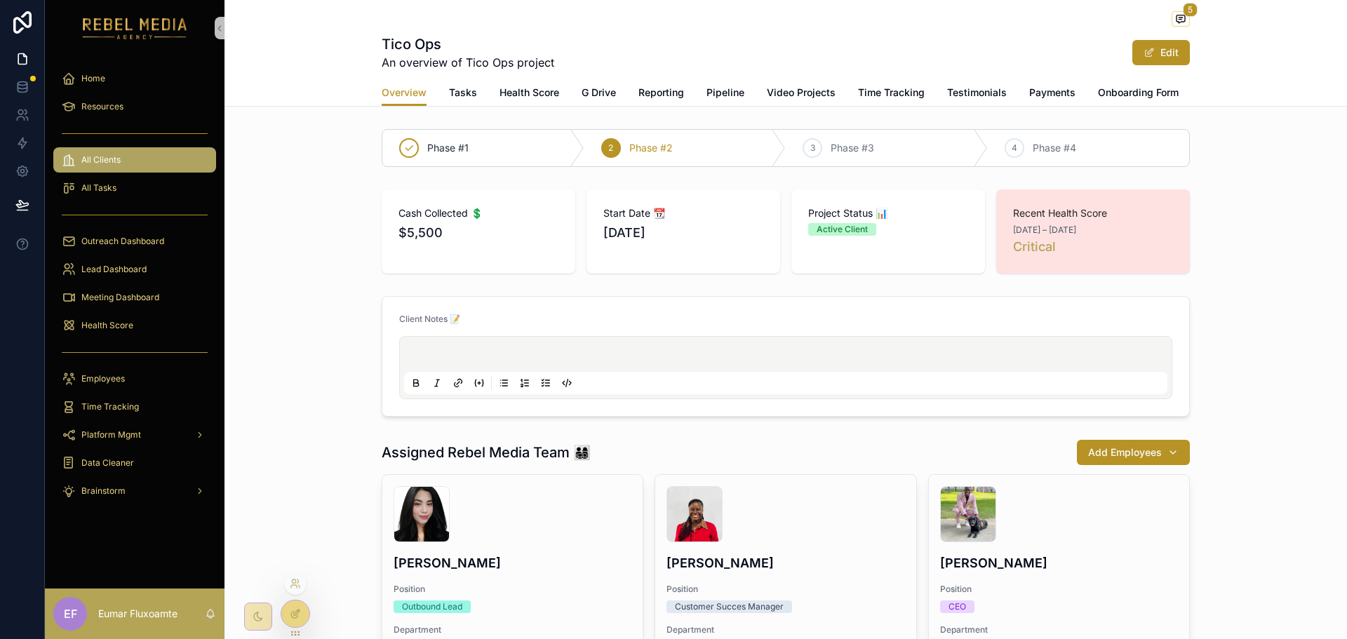
click at [293, 617] on icon at bounding box center [295, 613] width 11 height 11
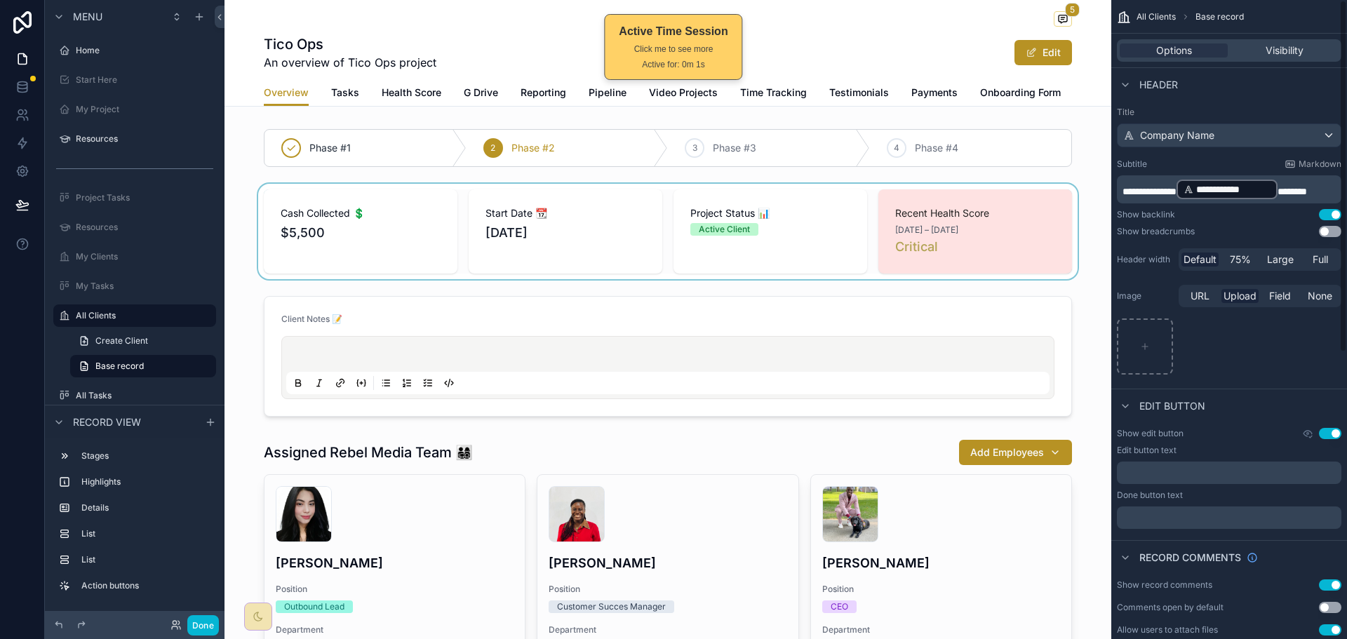
click at [1048, 256] on div "scrollable content" at bounding box center [668, 231] width 887 height 95
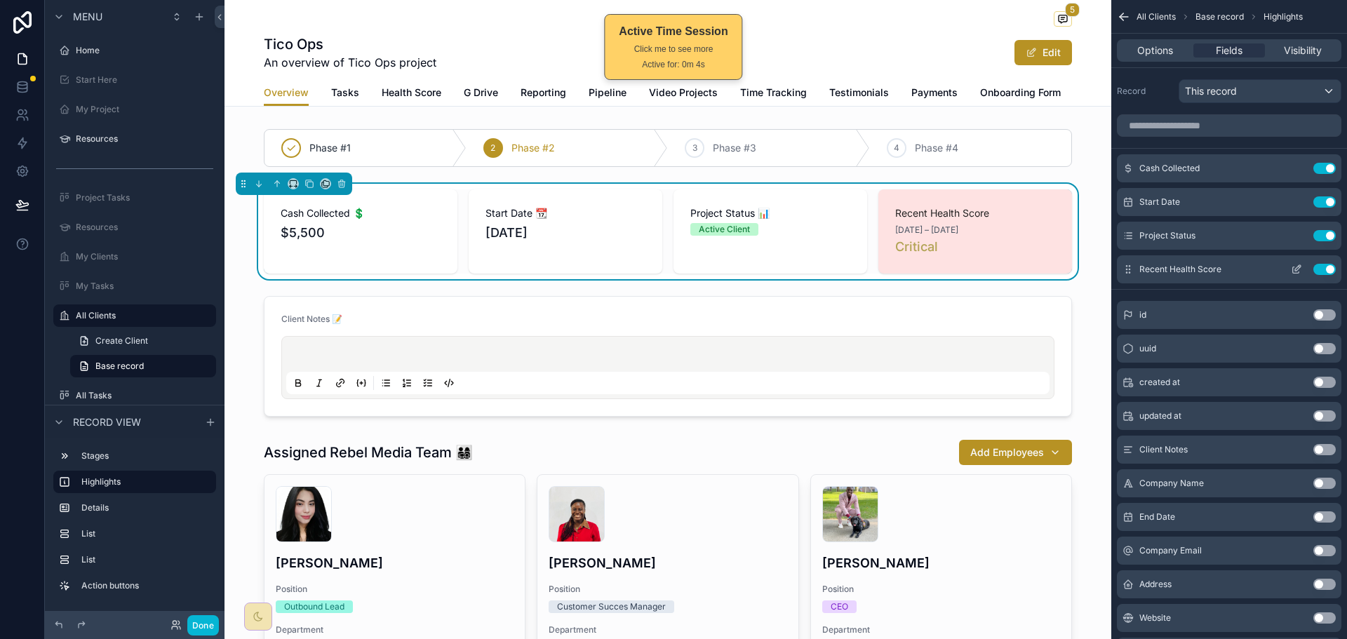
click at [1300, 267] on icon "scrollable content" at bounding box center [1299, 266] width 1 height 1
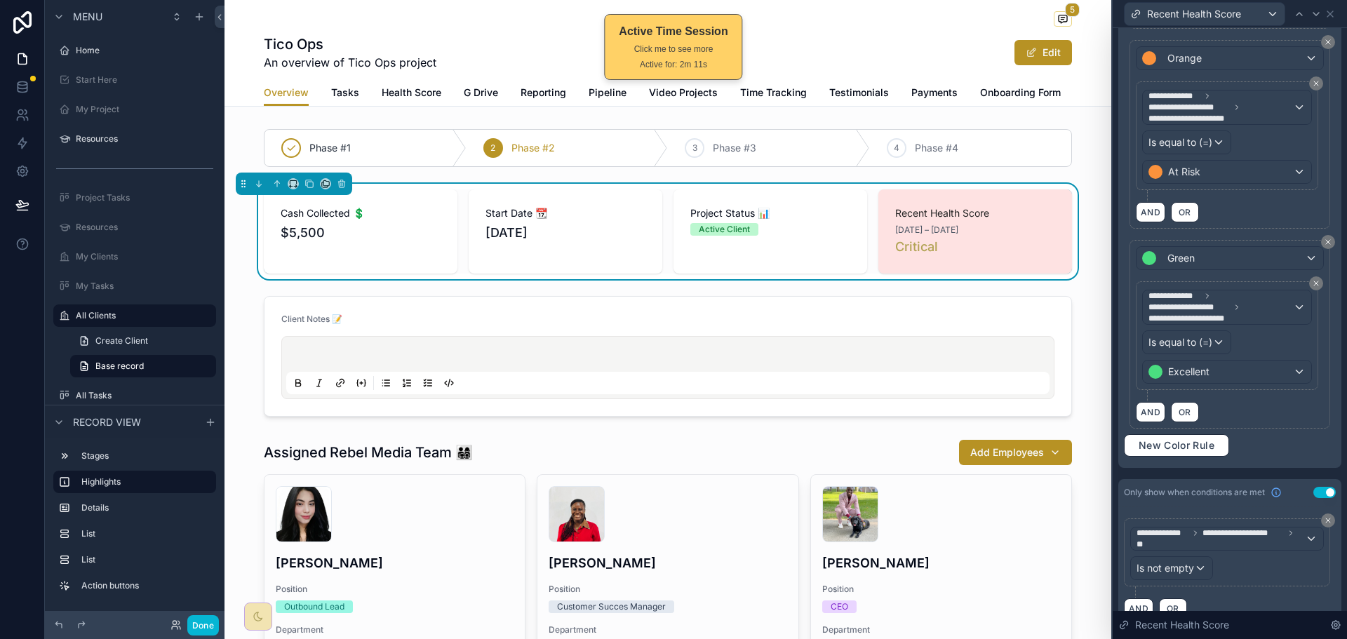
scroll to position [535, 0]
